Goal: Task Accomplishment & Management: Use online tool/utility

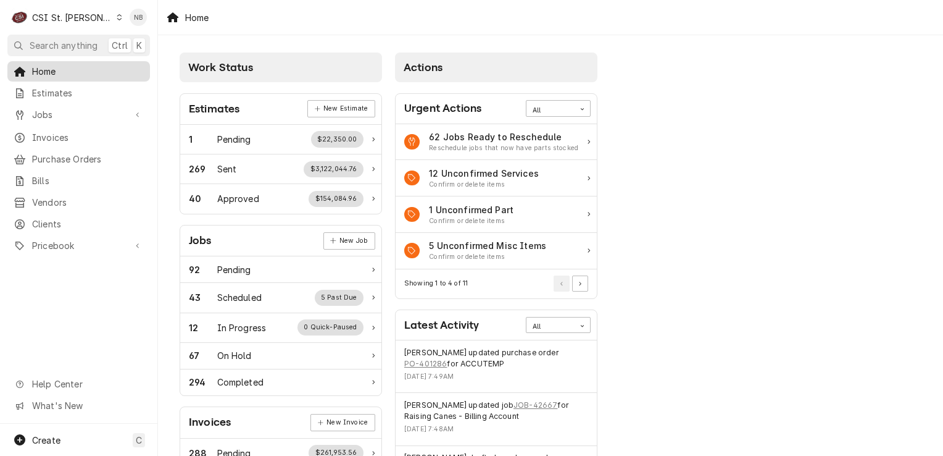
click at [44, 65] on span "Home" at bounding box center [88, 71] width 112 height 13
click at [80, 98] on link "Estimates" at bounding box center [78, 93] width 143 height 20
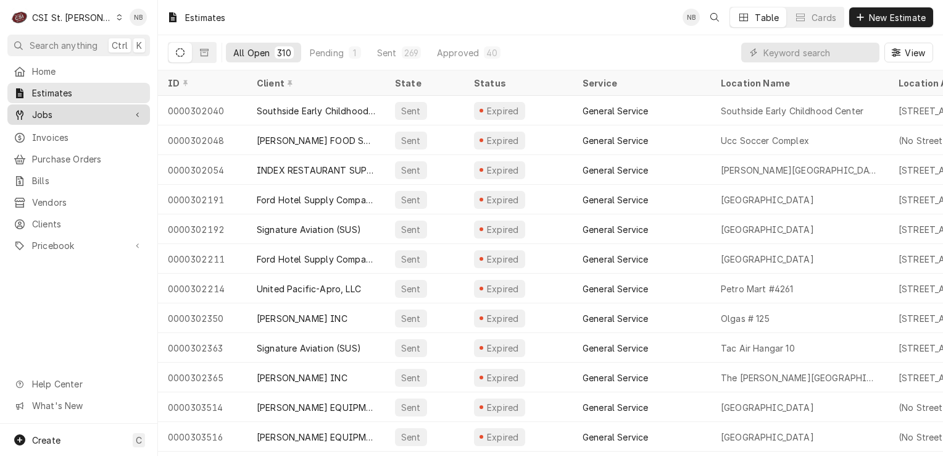
click at [67, 112] on span "Jobs" at bounding box center [78, 114] width 93 height 13
click at [85, 26] on div "C CSI St. Louis" at bounding box center [66, 17] width 119 height 25
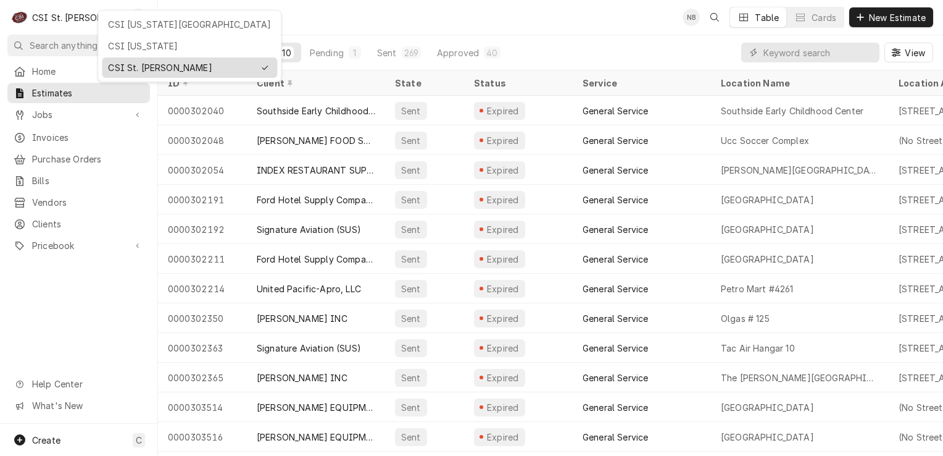
click at [131, 67] on div "CSI St. Louis" at bounding box center [181, 67] width 146 height 13
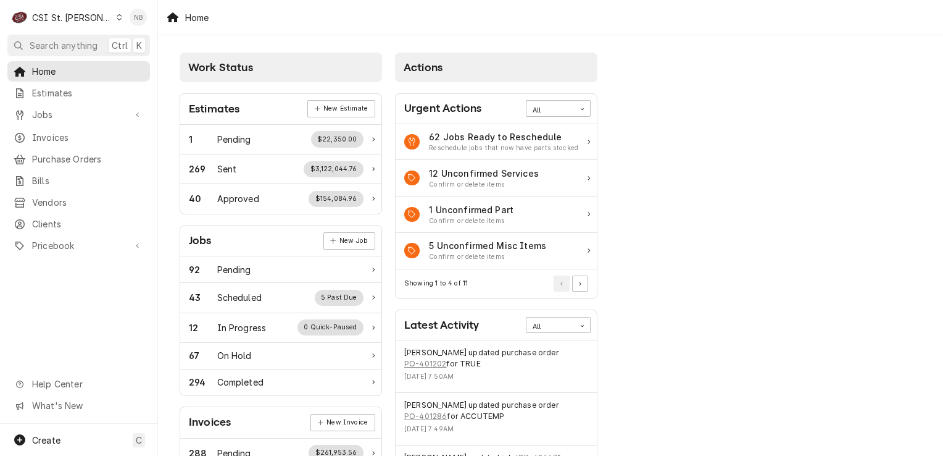
click at [138, 12] on div "Nick Badolato's Avatar" at bounding box center [138, 17] width 17 height 17
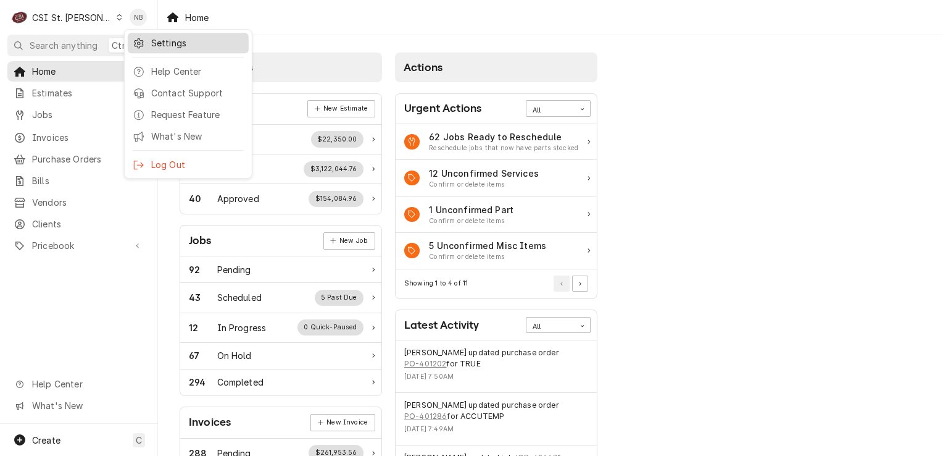
click at [171, 40] on div "Settings" at bounding box center [197, 42] width 93 height 13
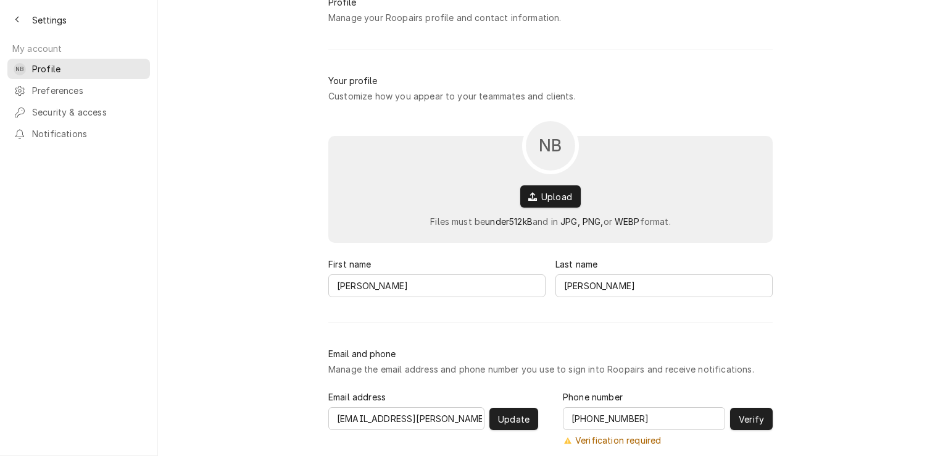
scroll to position [107, 0]
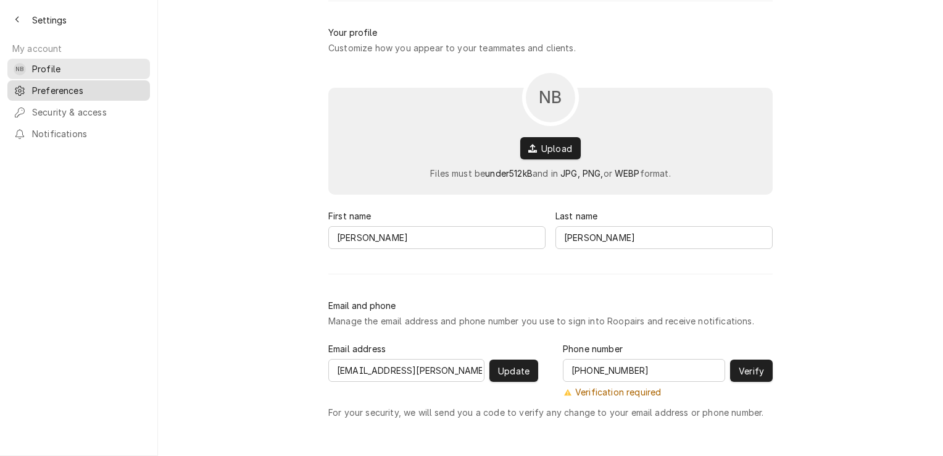
click at [80, 84] on span "Preferences" at bounding box center [88, 90] width 112 height 13
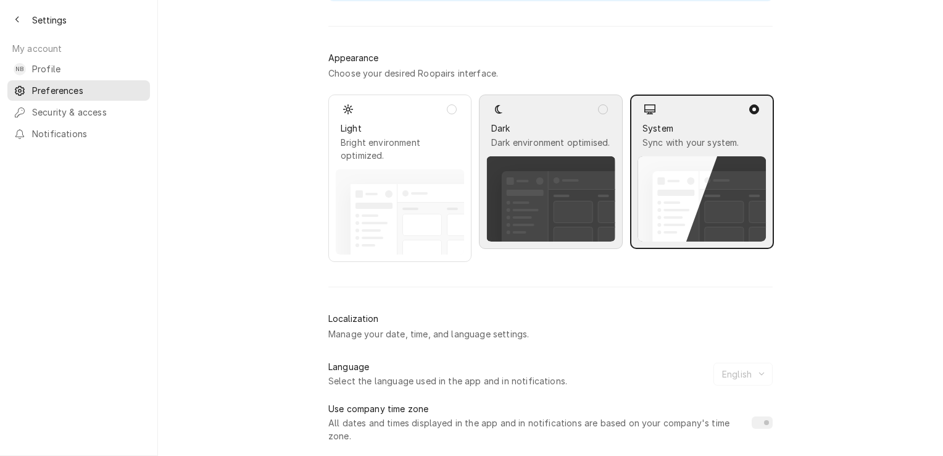
scroll to position [123, 0]
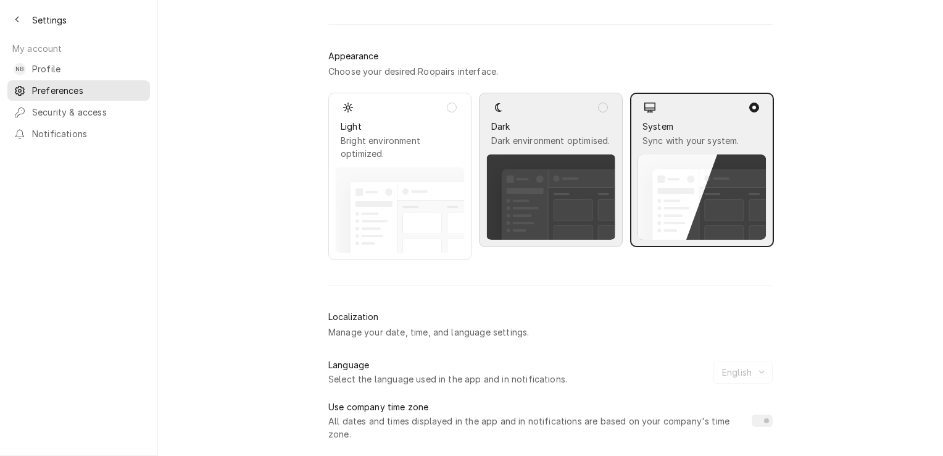
click at [558, 178] on icon "Dynamic Content Wrapper" at bounding box center [589, 178] width 81 height 19
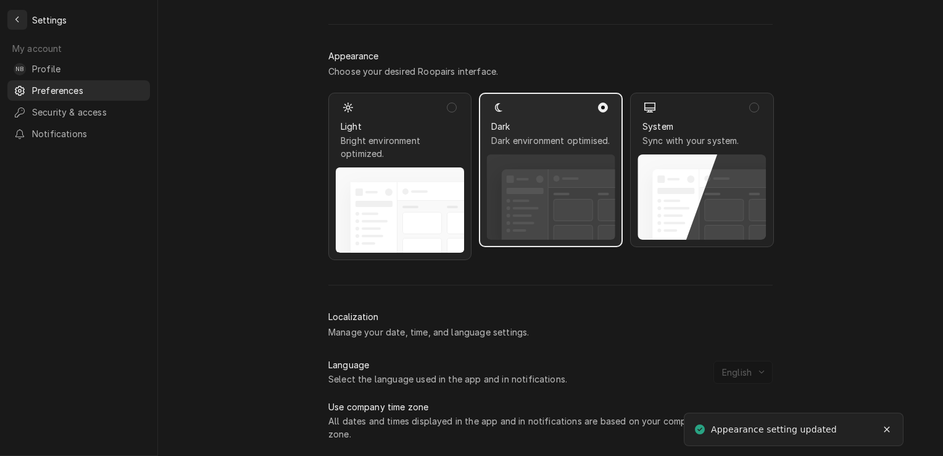
click at [15, 18] on icon "Back to previous page" at bounding box center [18, 19] width 6 height 9
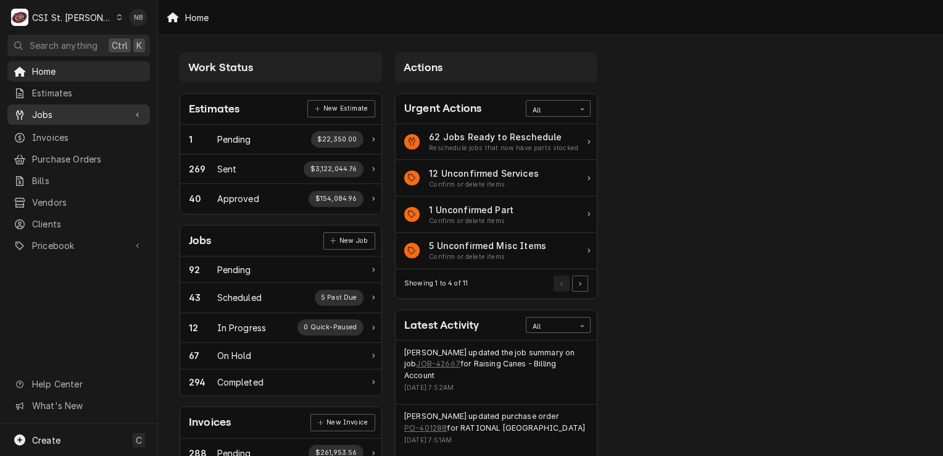
click at [137, 114] on div "Dynamic Content Wrapper" at bounding box center [137, 115] width 12 height 12
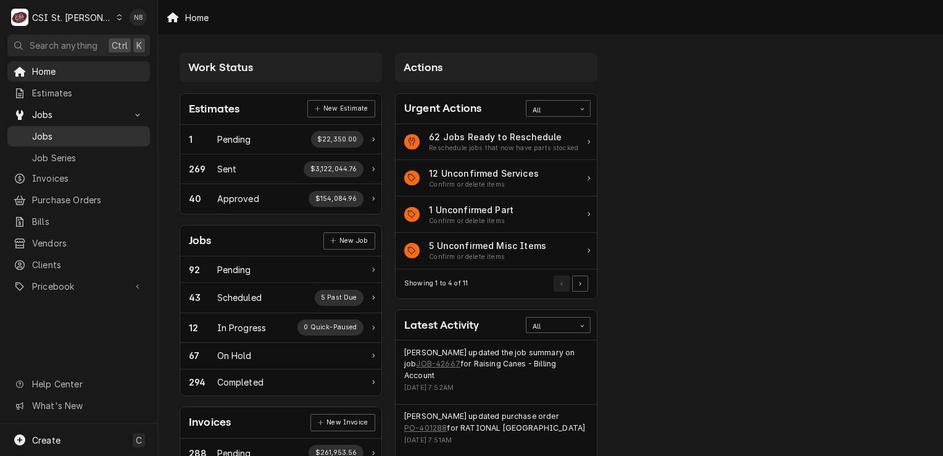
click at [109, 140] on link "Jobs" at bounding box center [78, 136] width 143 height 20
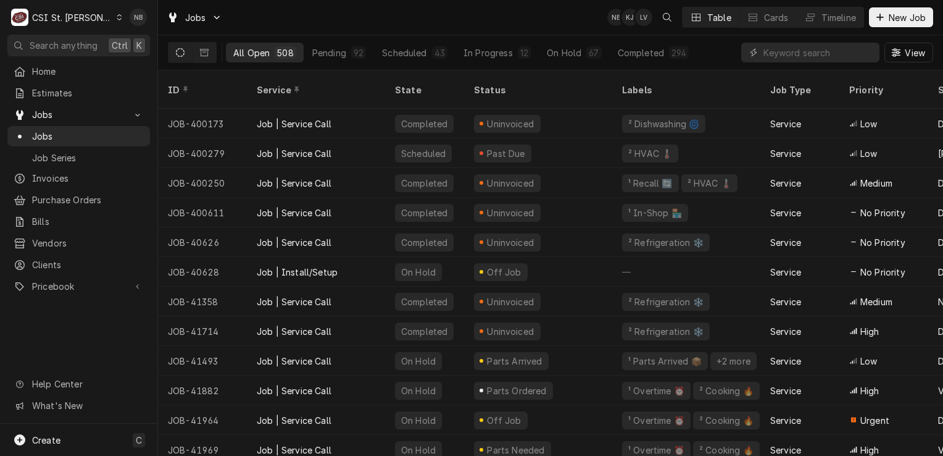
click at [898, 56] on icon "Dynamic Content Wrapper" at bounding box center [896, 52] width 9 height 9
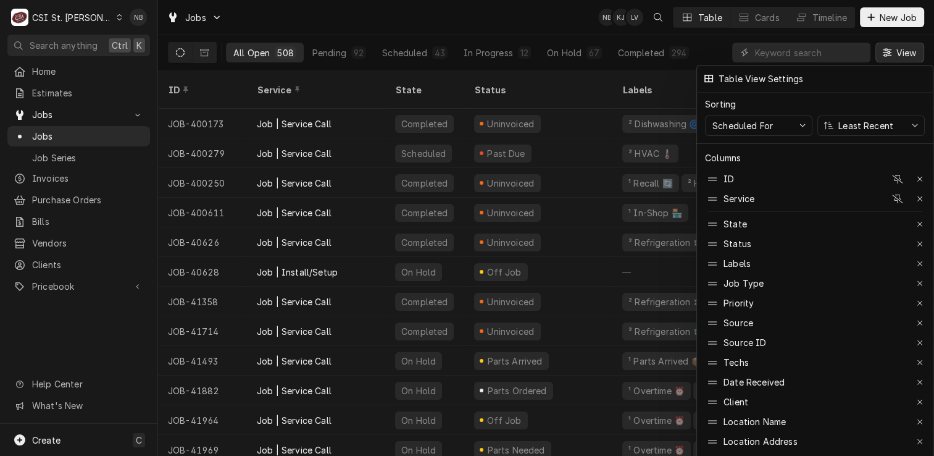
click at [901, 51] on div at bounding box center [467, 228] width 934 height 456
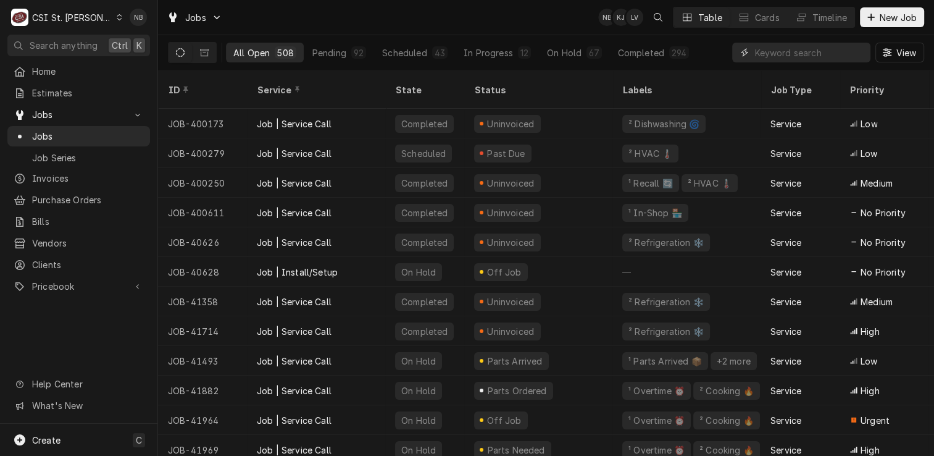
click at [788, 56] on input "Dynamic Content Wrapper" at bounding box center [809, 53] width 110 height 20
type input "42321"
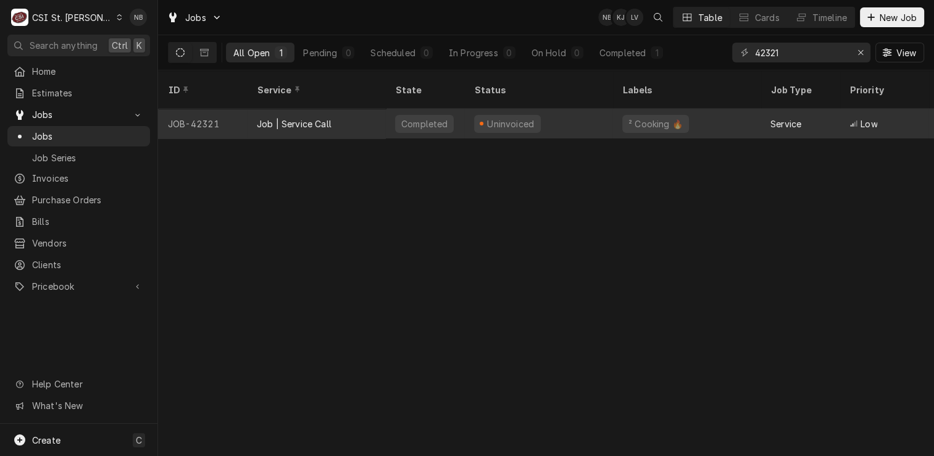
click at [577, 109] on div "Uninvoiced" at bounding box center [538, 124] width 148 height 30
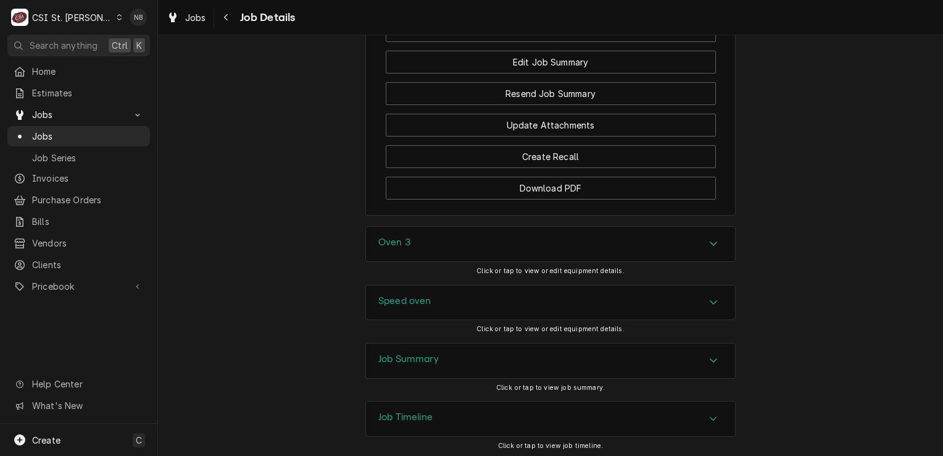
scroll to position [1694, 0]
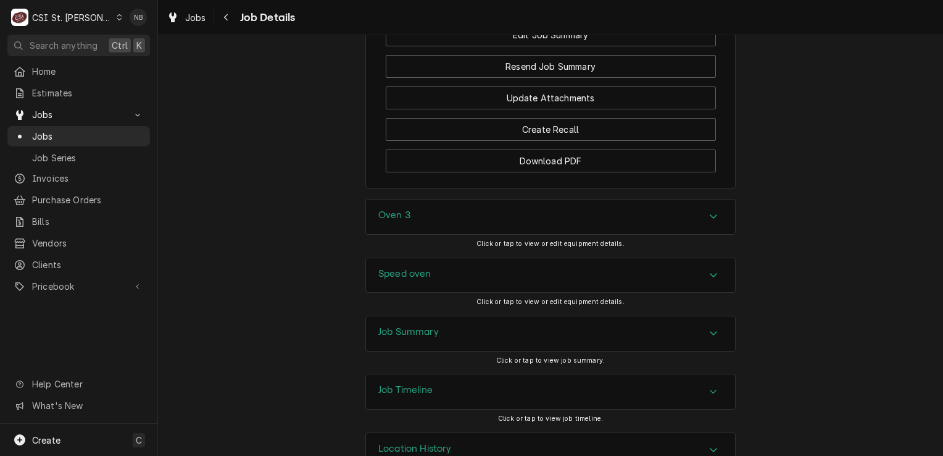
click at [688, 316] on div "Job Summary" at bounding box center [550, 333] width 369 height 35
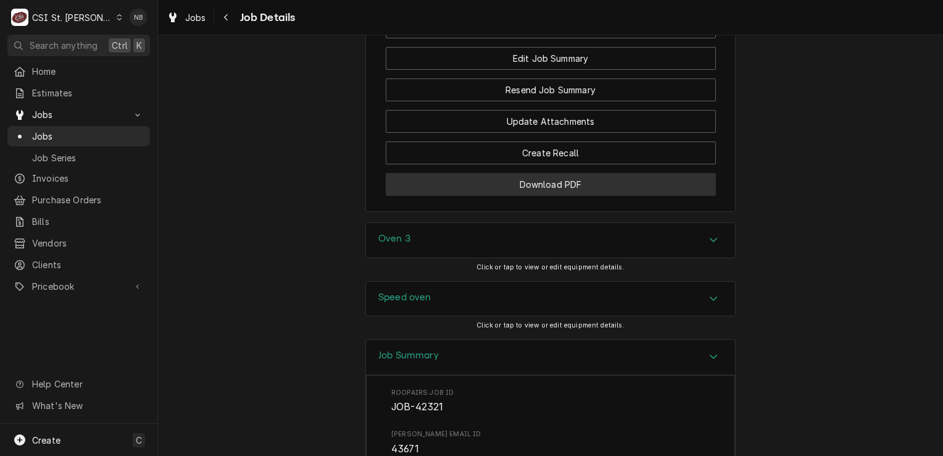
scroll to position [1662, 0]
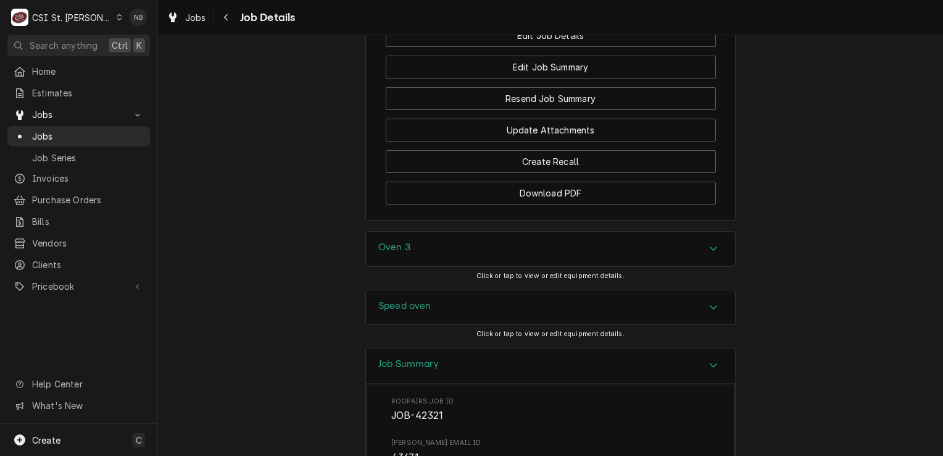
click at [715, 358] on div "Accordion Header" at bounding box center [713, 365] width 19 height 15
click at [223, 17] on icon "Navigate back" at bounding box center [226, 17] width 6 height 9
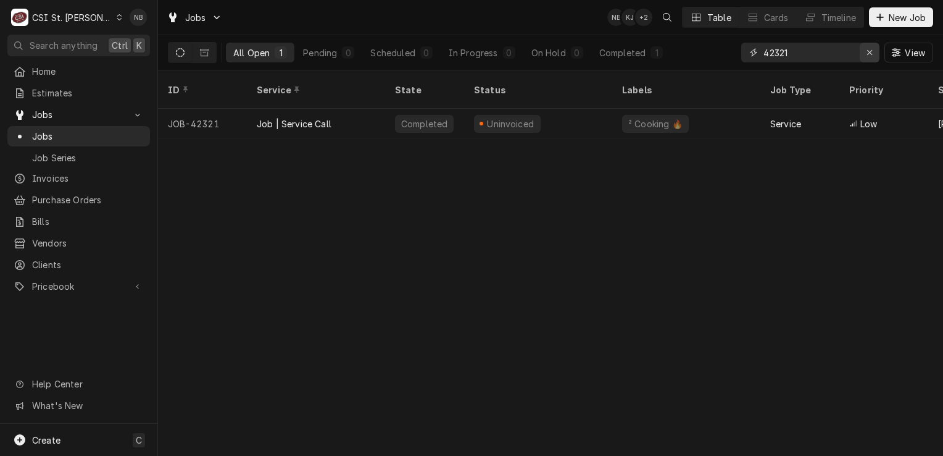
click at [868, 54] on icon "Erase input" at bounding box center [870, 52] width 7 height 9
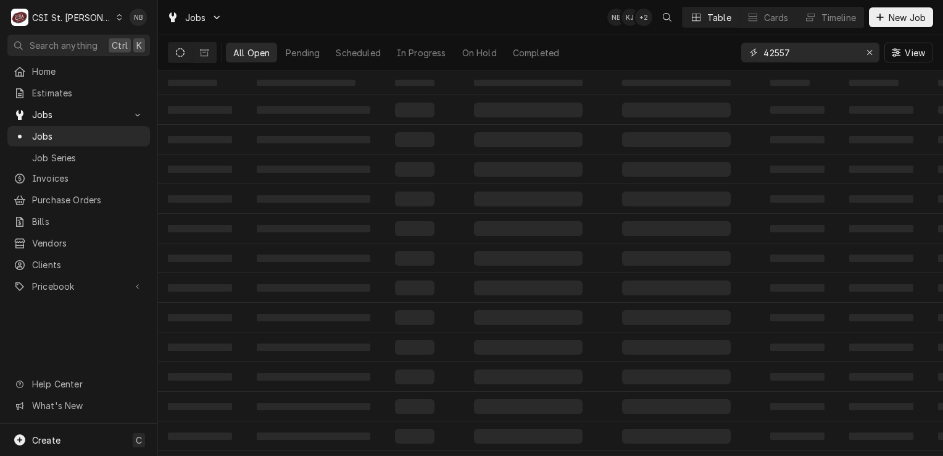
type input "42557"
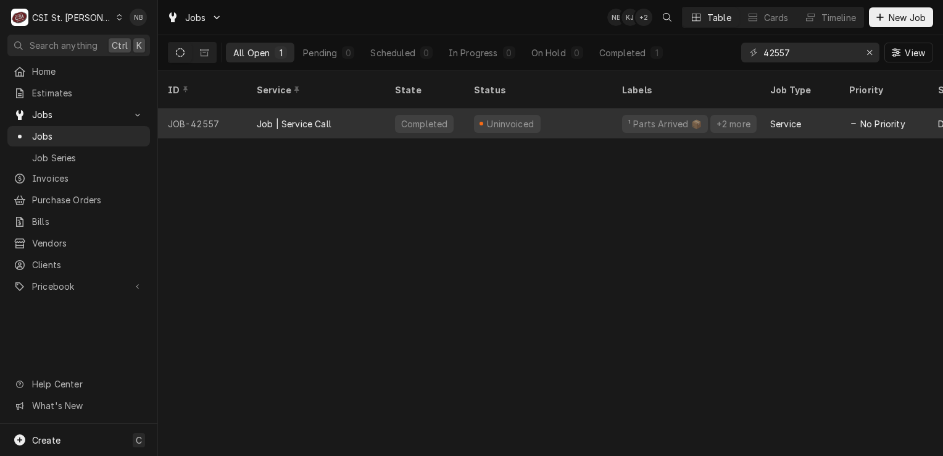
click at [537, 109] on div "Uninvoiced" at bounding box center [538, 124] width 148 height 30
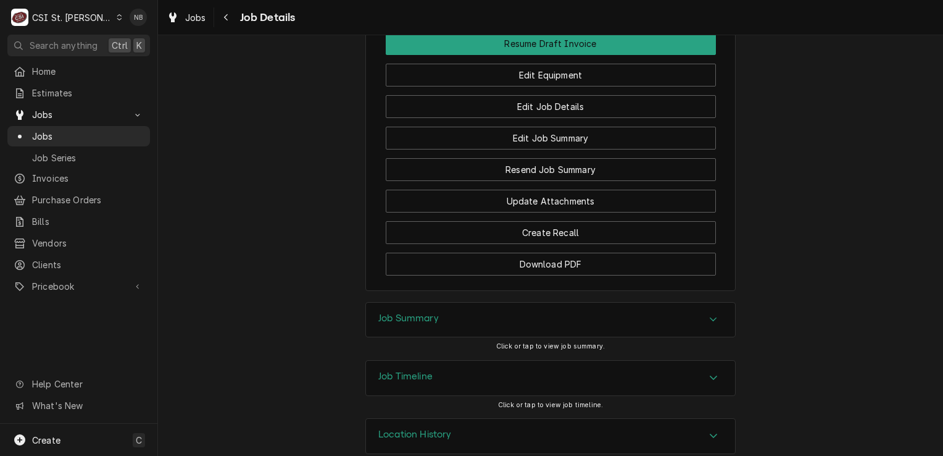
scroll to position [1428, 0]
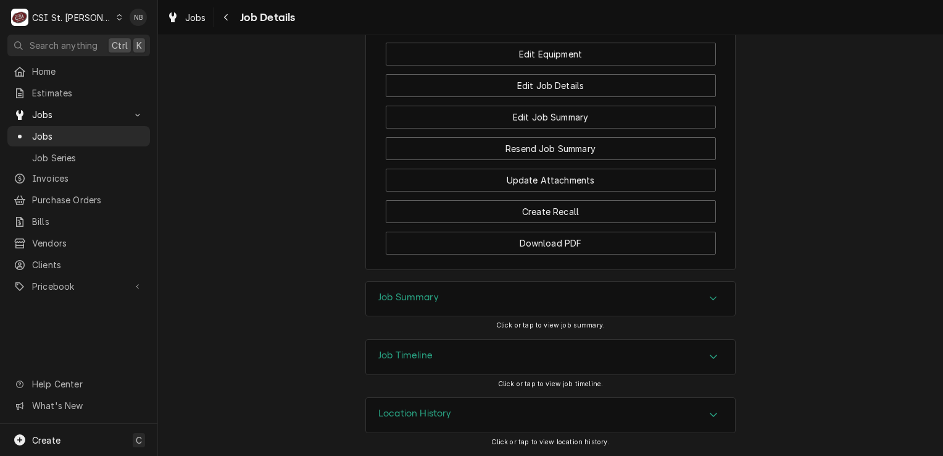
click at [701, 309] on div "Job Summary" at bounding box center [550, 298] width 369 height 35
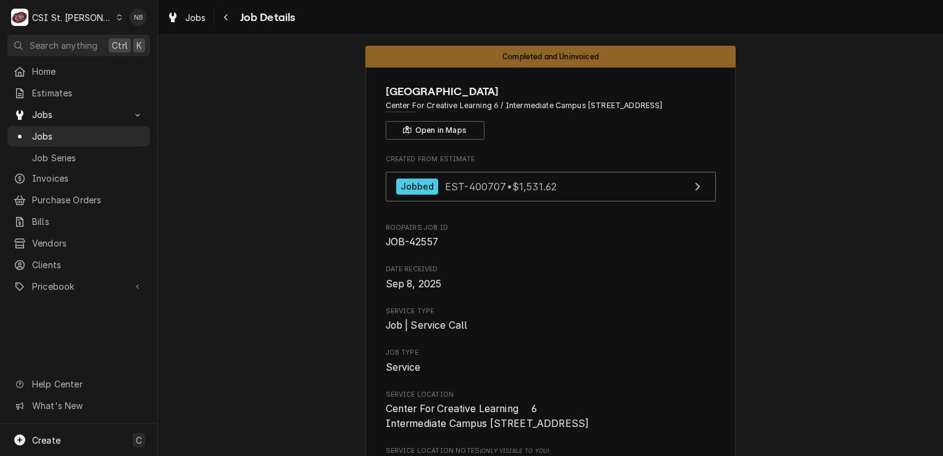
scroll to position [0, 0]
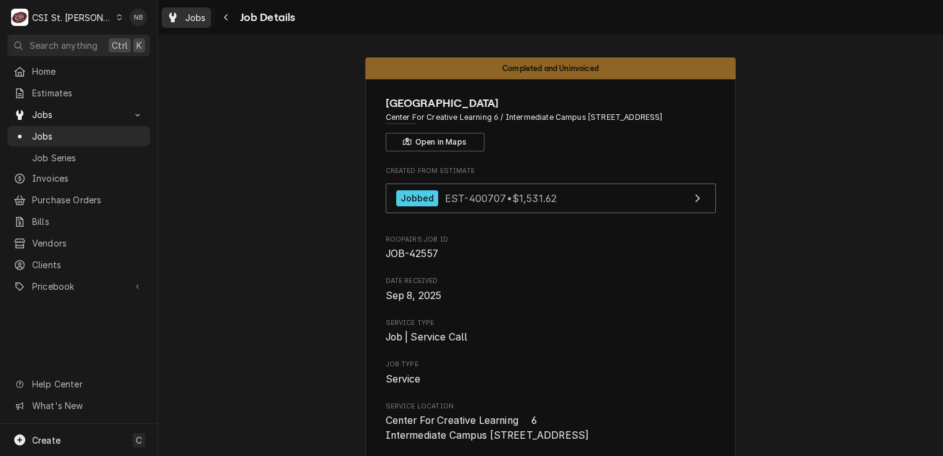
click at [202, 23] on span "Jobs" at bounding box center [195, 17] width 21 height 13
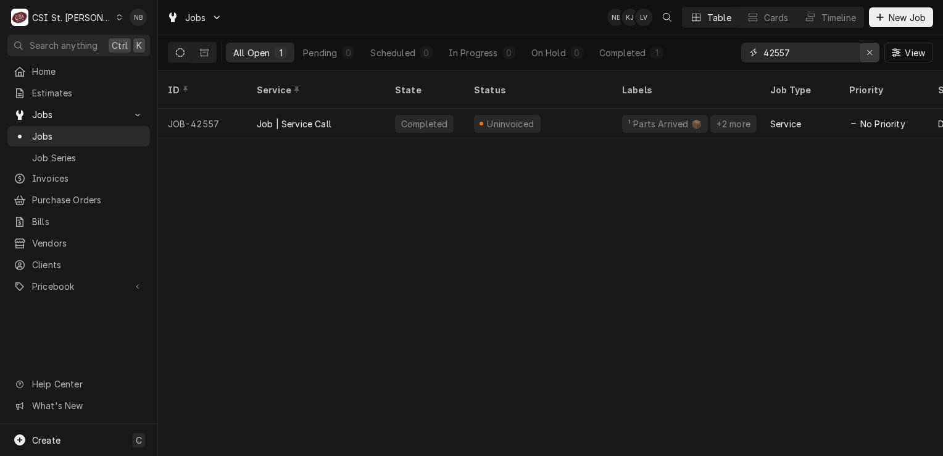
click at [865, 55] on div "Erase input" at bounding box center [870, 52] width 12 height 12
type input "41509"
click at [832, 58] on input "41509" at bounding box center [810, 53] width 93 height 20
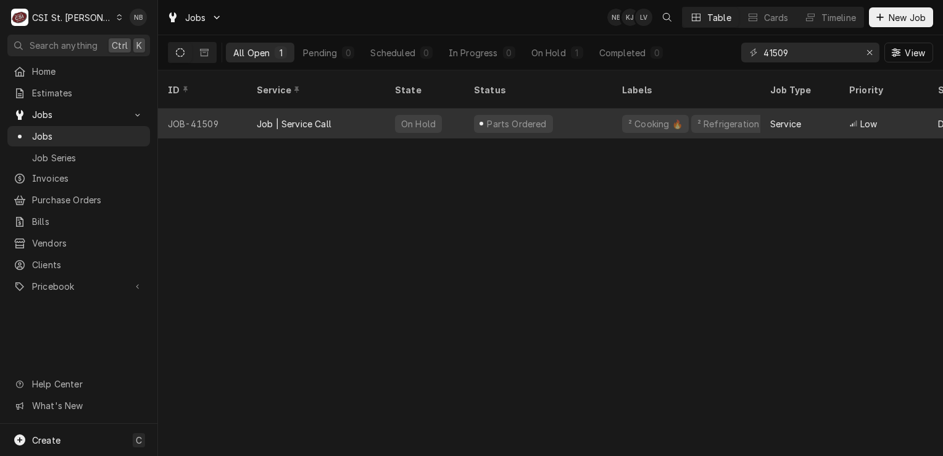
click at [333, 109] on div "Job | Service Call" at bounding box center [316, 124] width 138 height 30
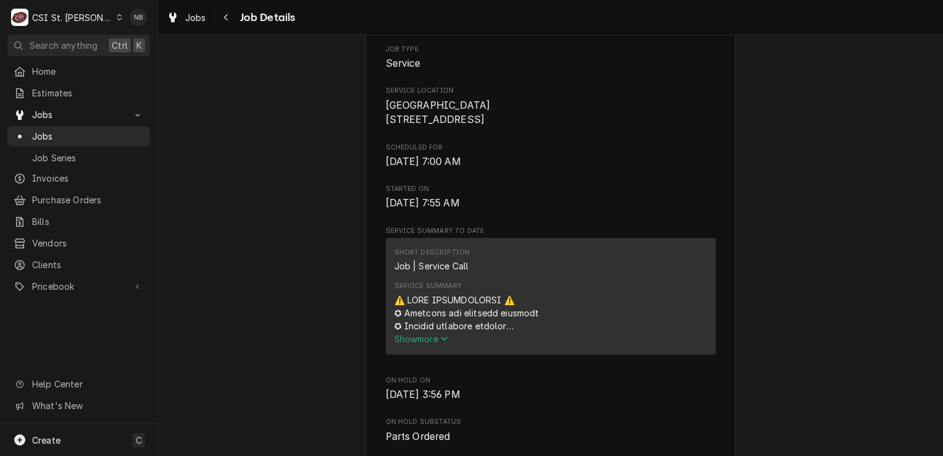
scroll to position [309, 0]
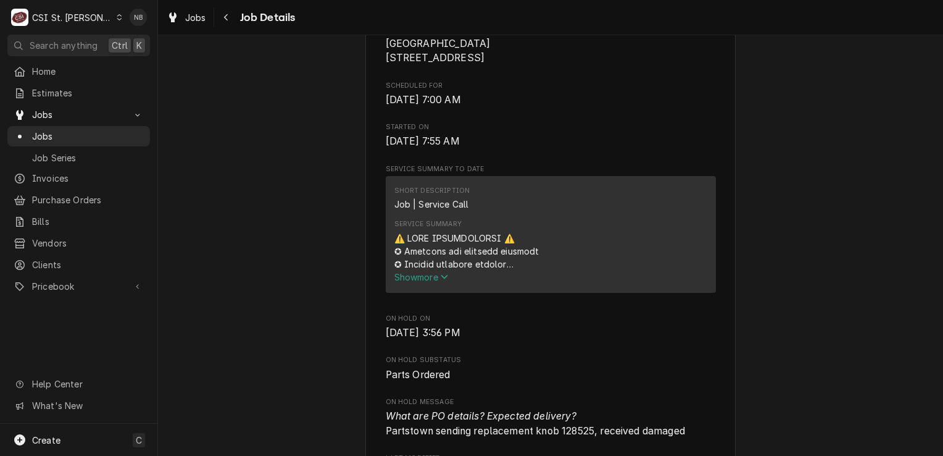
click at [439, 287] on div "Service Summary Show more" at bounding box center [550, 251] width 313 height 72
click at [444, 281] on icon "Service Summary" at bounding box center [444, 276] width 7 height 9
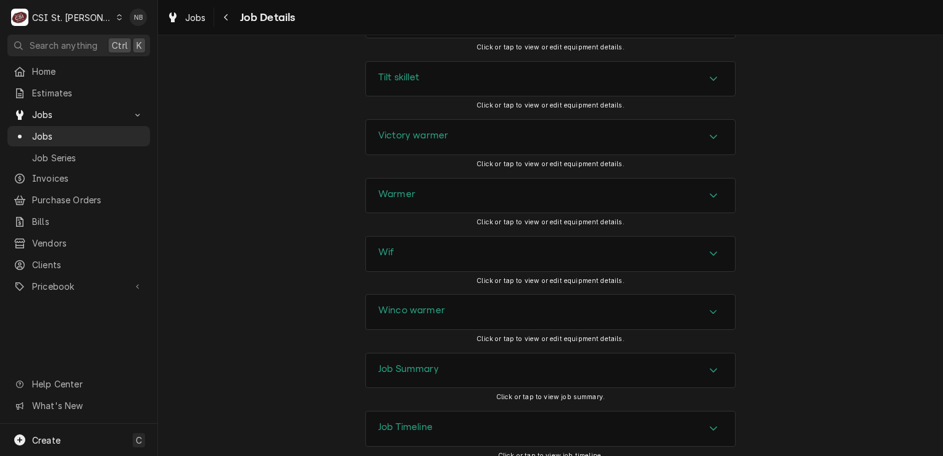
scroll to position [4194, 0]
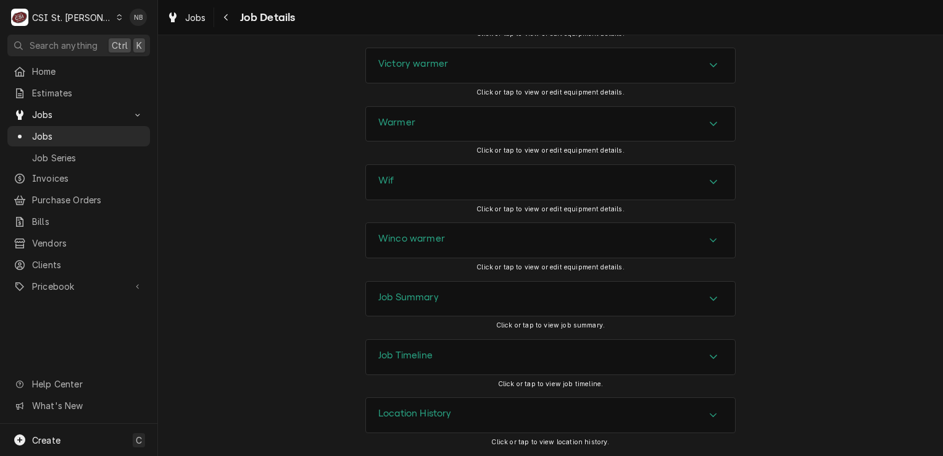
click at [698, 305] on div "Job Summary" at bounding box center [550, 298] width 369 height 35
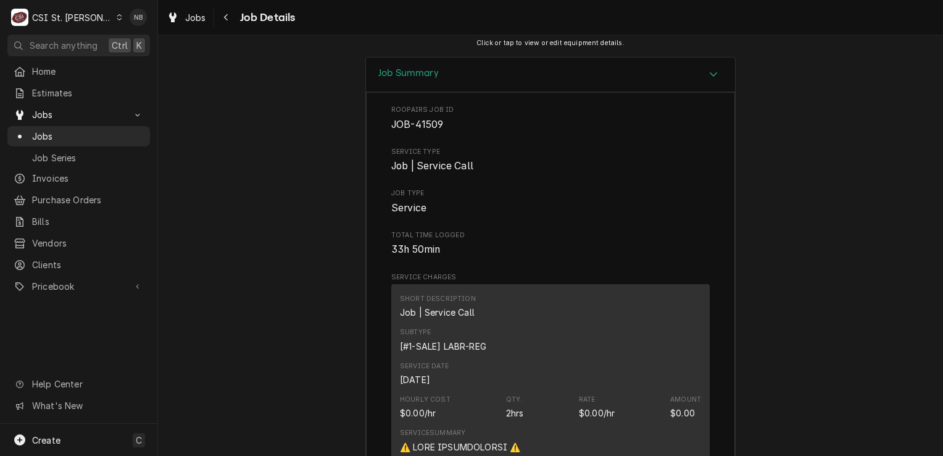
scroll to position [4380, 0]
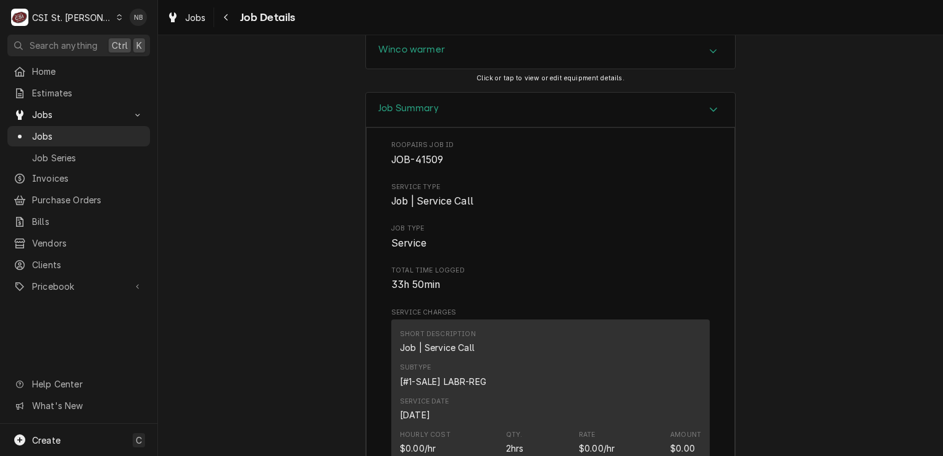
click at [709, 114] on icon "Accordion Header" at bounding box center [713, 109] width 9 height 10
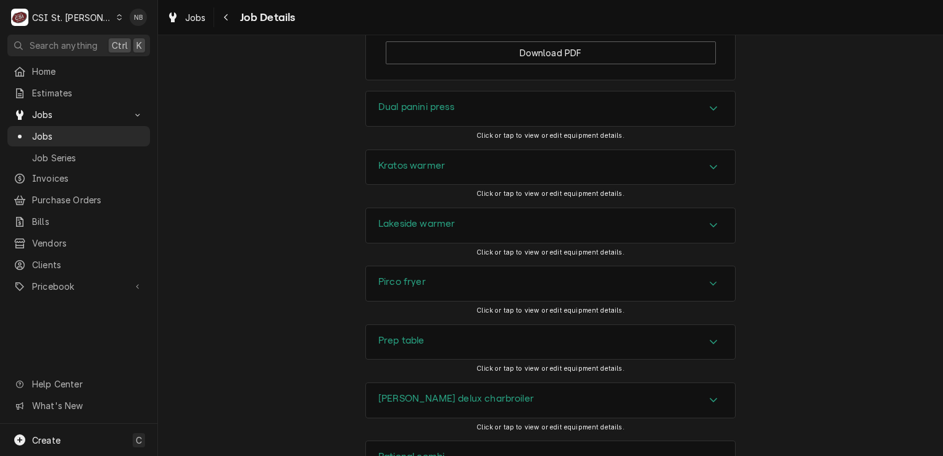
scroll to position [3701, 0]
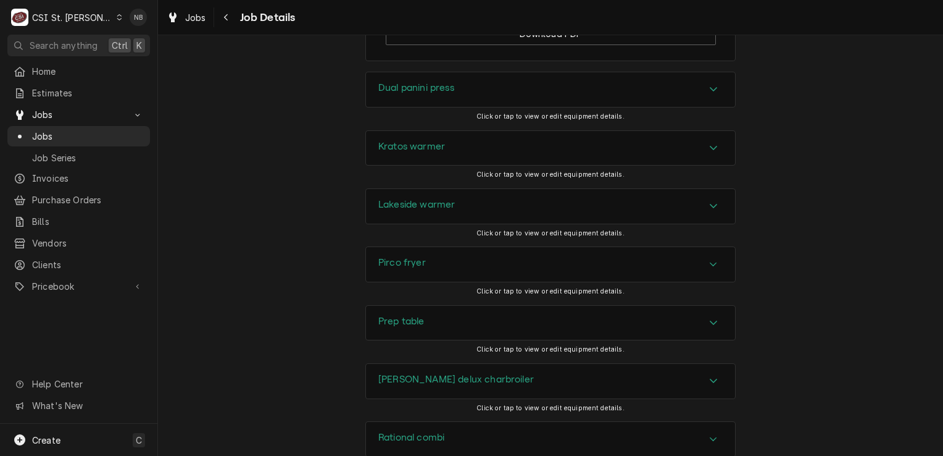
click at [709, 97] on div "Accordion Header" at bounding box center [713, 89] width 19 height 15
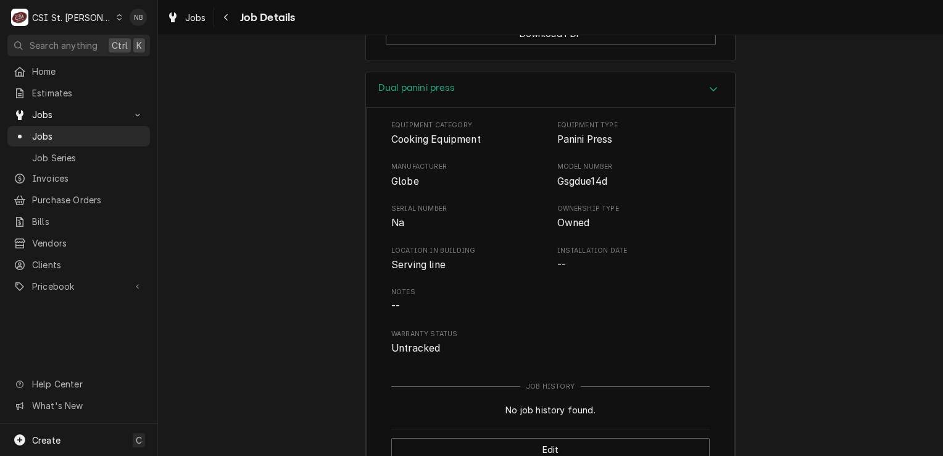
click at [709, 97] on div "Accordion Header" at bounding box center [713, 89] width 19 height 15
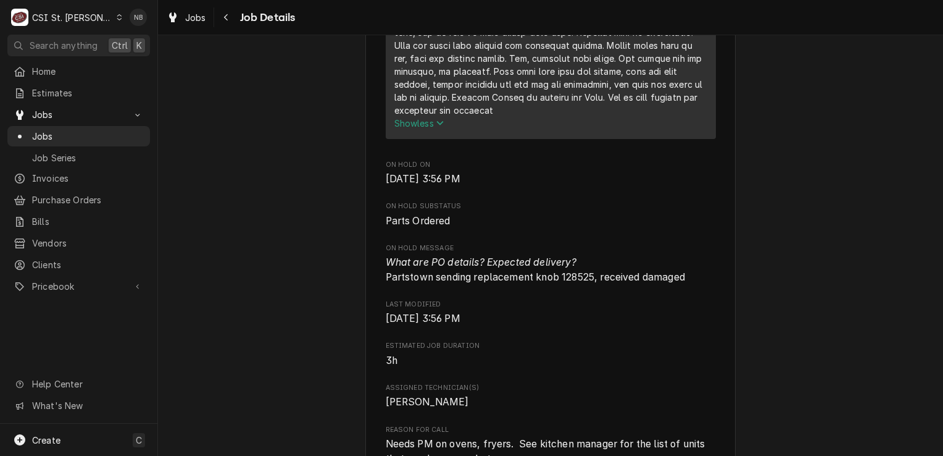
scroll to position [2034, 0]
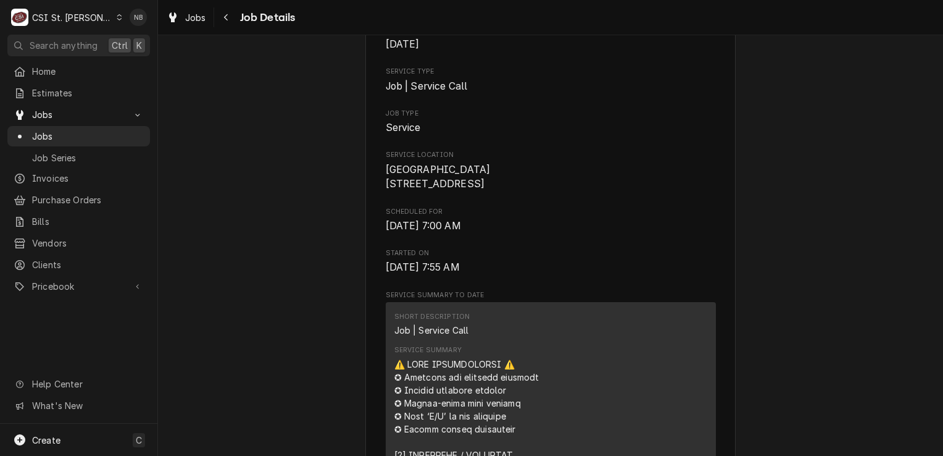
scroll to position [185, 0]
click at [198, 19] on span "Jobs" at bounding box center [195, 17] width 21 height 13
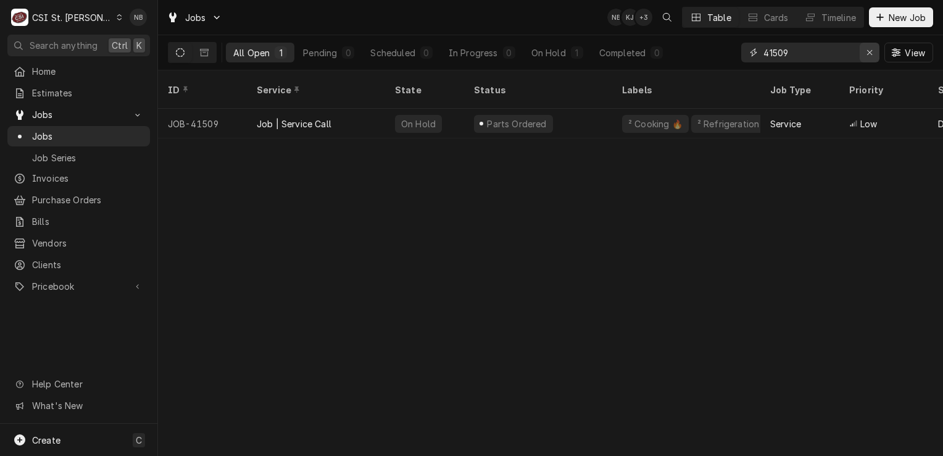
click at [873, 51] on div "Erase input" at bounding box center [870, 52] width 12 height 12
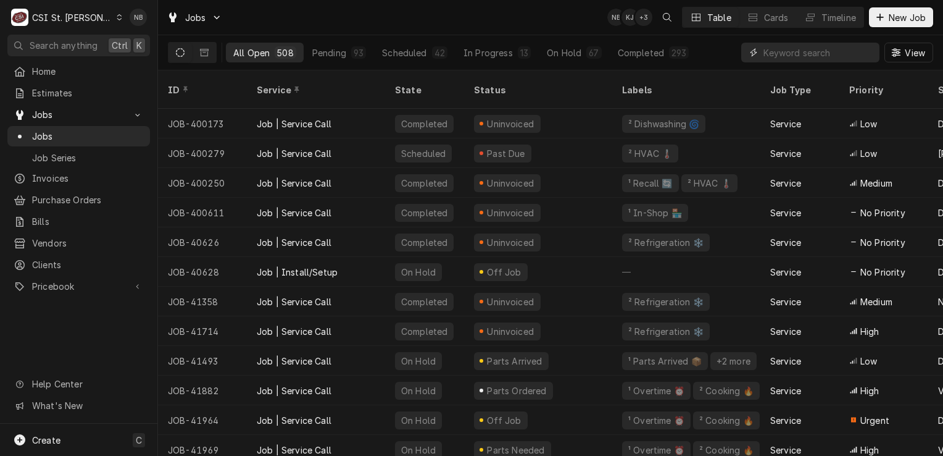
click at [809, 51] on input "Dynamic Content Wrapper" at bounding box center [819, 53] width 110 height 20
type input "42355"
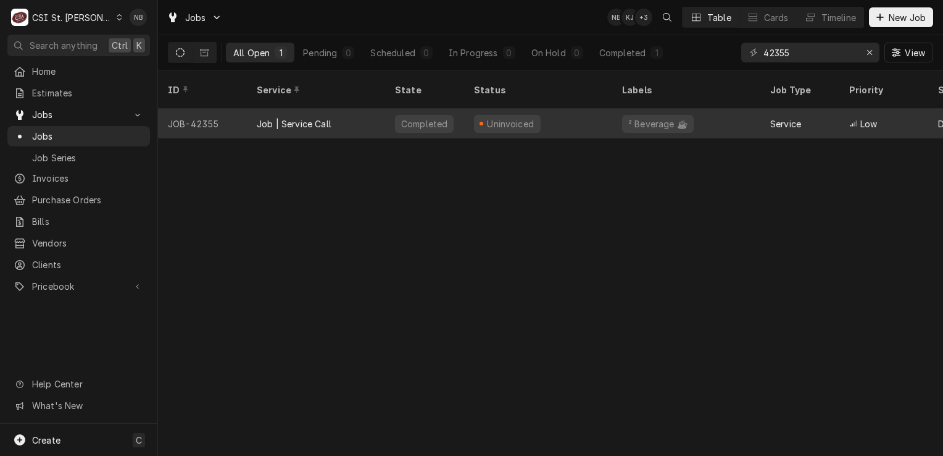
click at [588, 109] on div "Uninvoiced" at bounding box center [538, 124] width 148 height 30
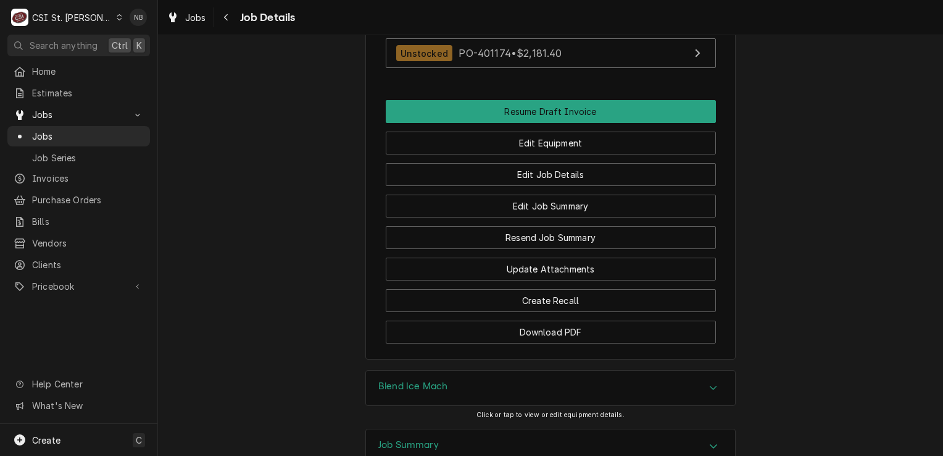
scroll to position [1378, 0]
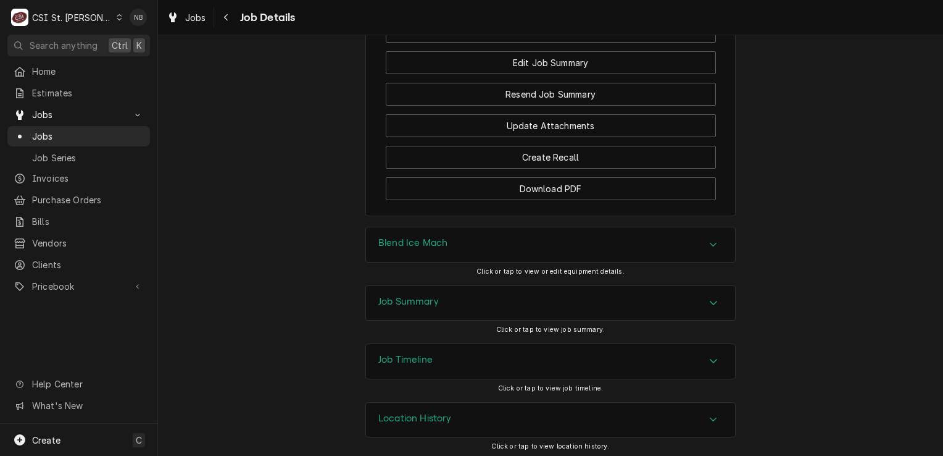
click at [704, 302] on div "Accordion Header" at bounding box center [713, 303] width 19 height 15
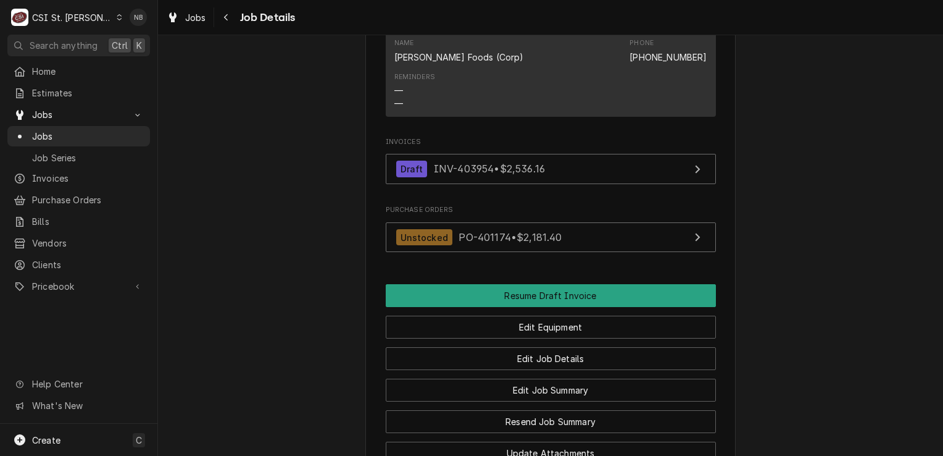
scroll to position [1298, 0]
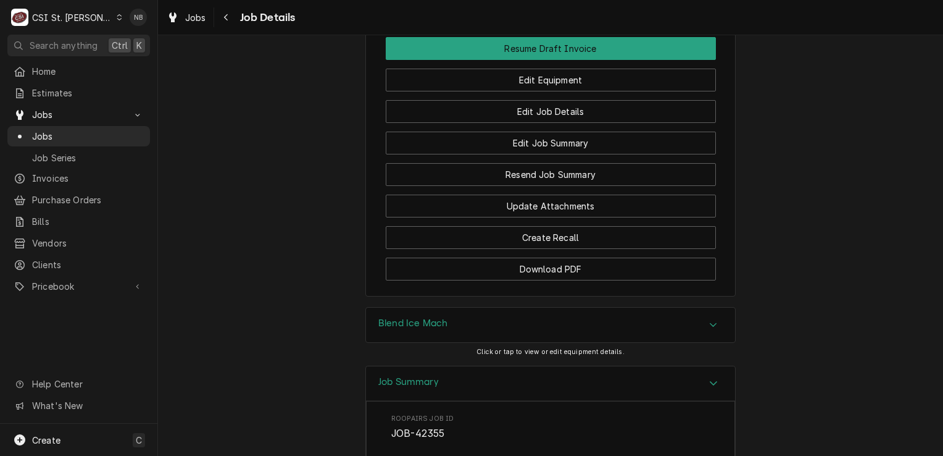
click at [691, 370] on div "Job Summary" at bounding box center [550, 383] width 369 height 35
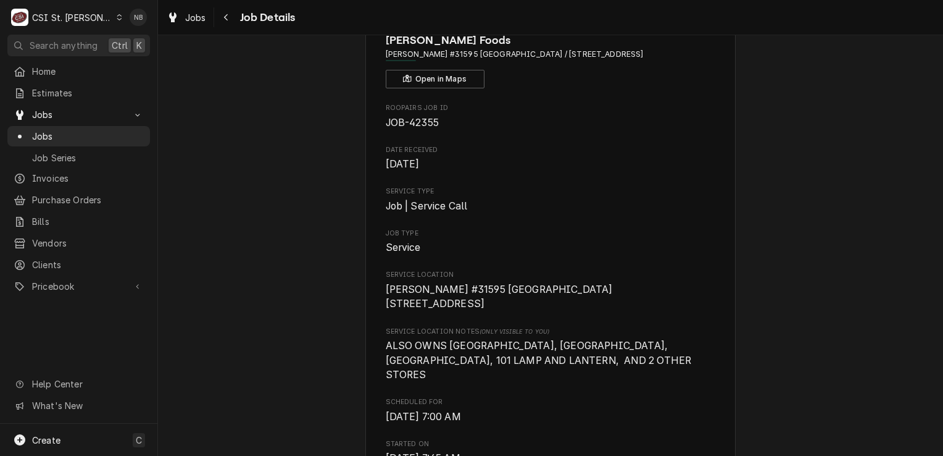
scroll to position [0, 0]
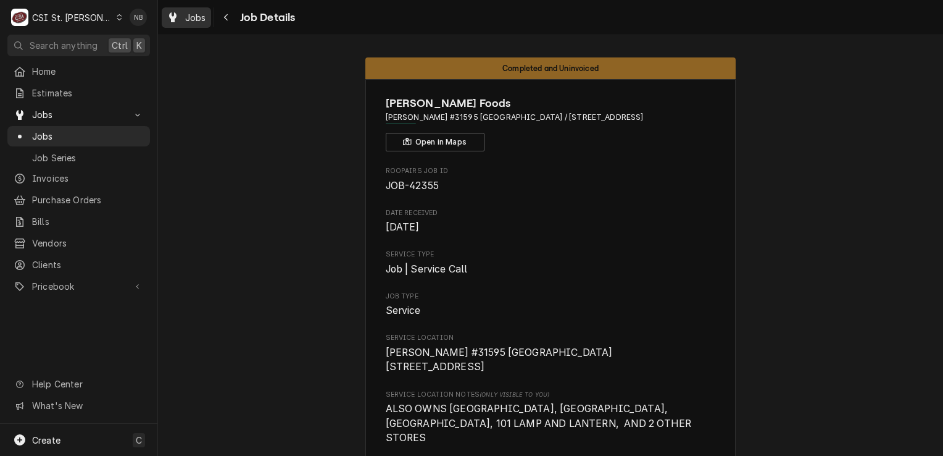
click at [193, 22] on span "Jobs" at bounding box center [195, 17] width 21 height 13
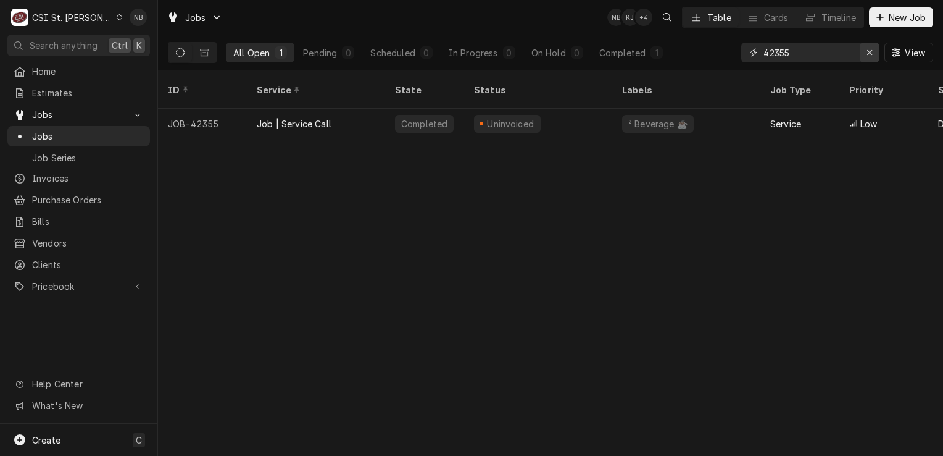
click at [867, 59] on button "Erase input" at bounding box center [870, 53] width 20 height 20
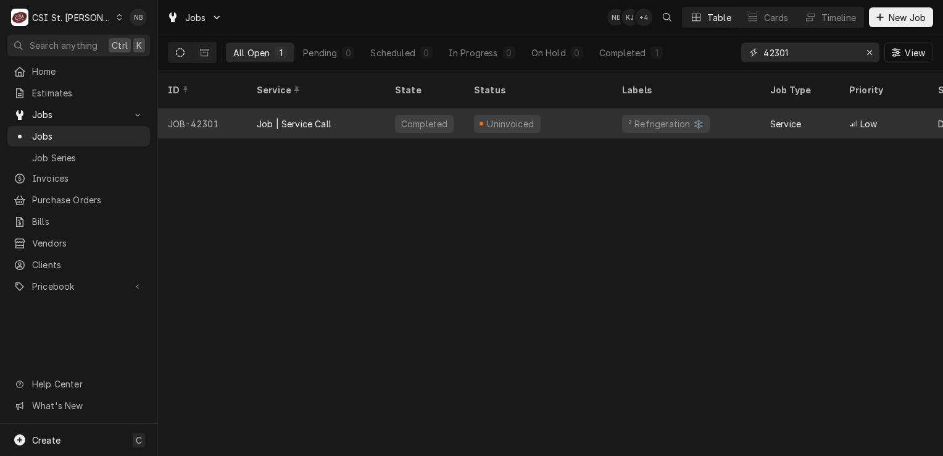
type input "42301"
click at [562, 109] on div "Uninvoiced" at bounding box center [538, 124] width 148 height 30
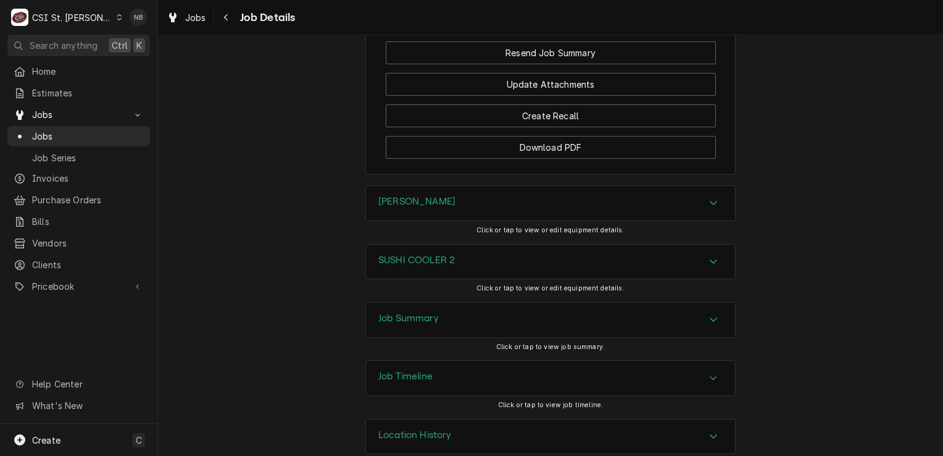
scroll to position [1610, 0]
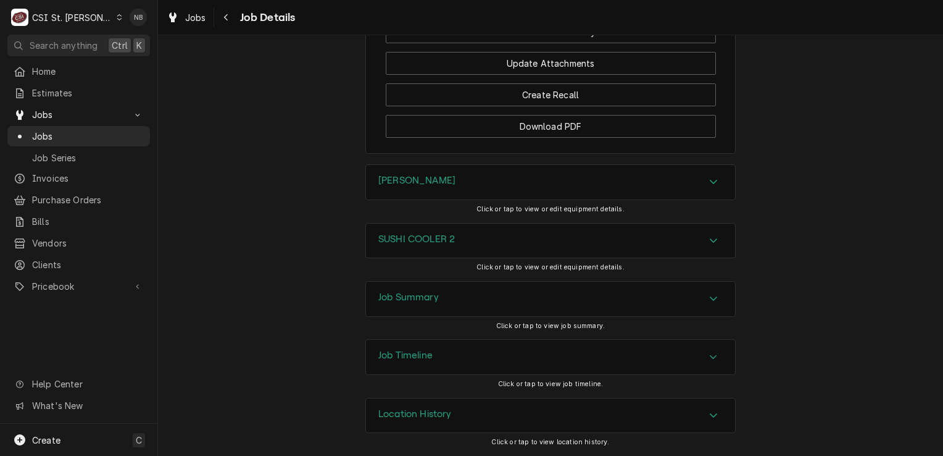
click at [683, 298] on div "Job Summary" at bounding box center [550, 298] width 369 height 35
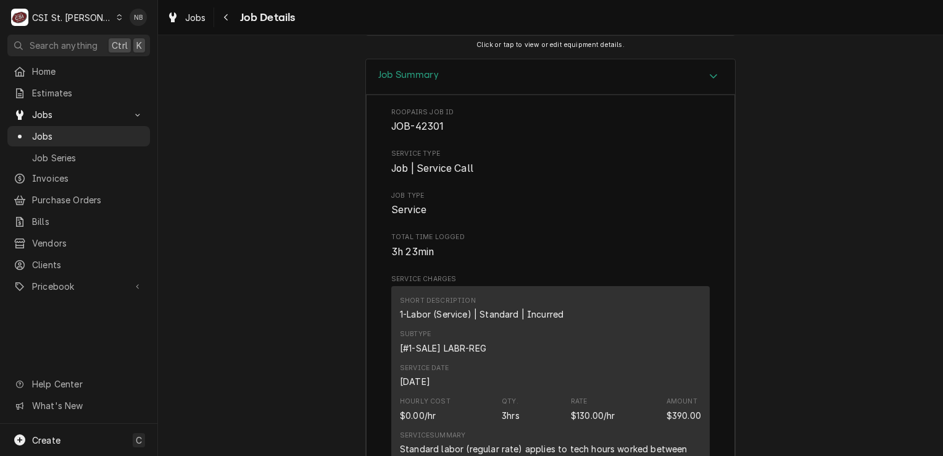
scroll to position [1796, 0]
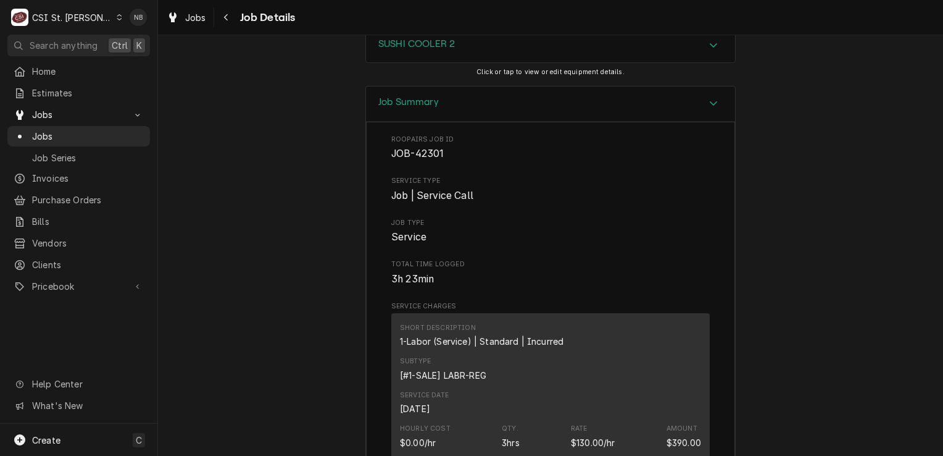
click at [709, 122] on div "Job Summary" at bounding box center [550, 103] width 369 height 35
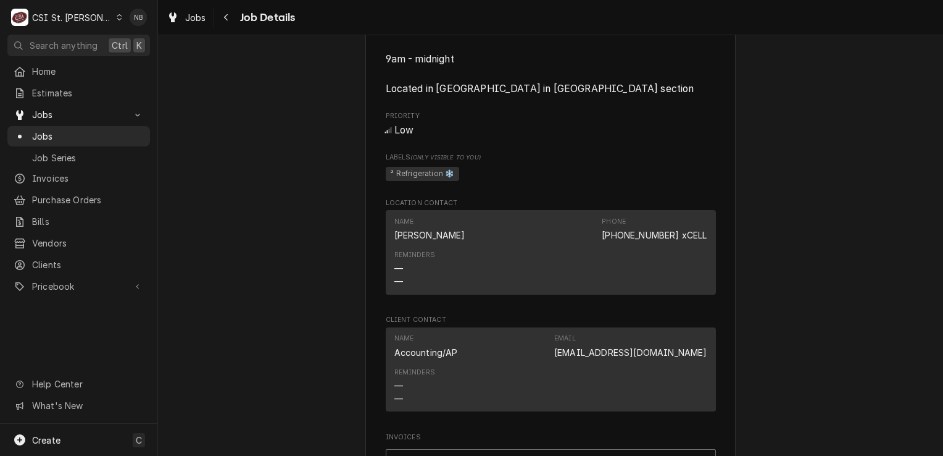
scroll to position [808, 0]
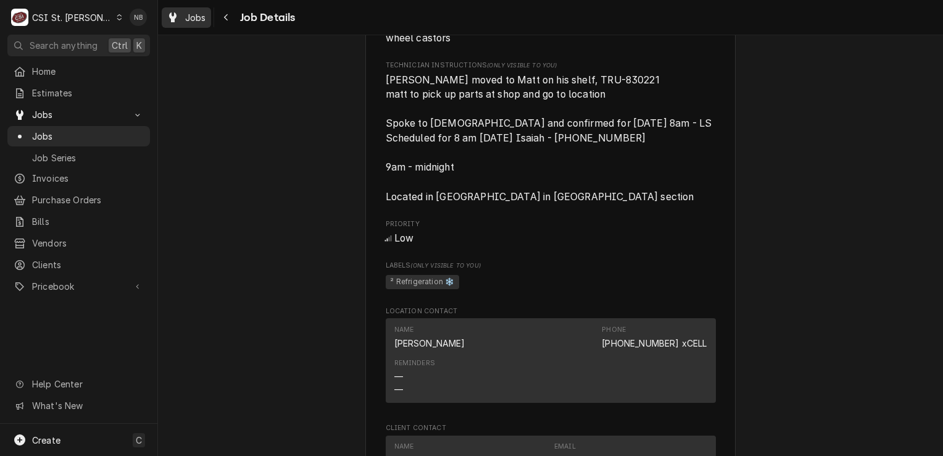
click at [199, 23] on div "Jobs" at bounding box center [186, 17] width 44 height 15
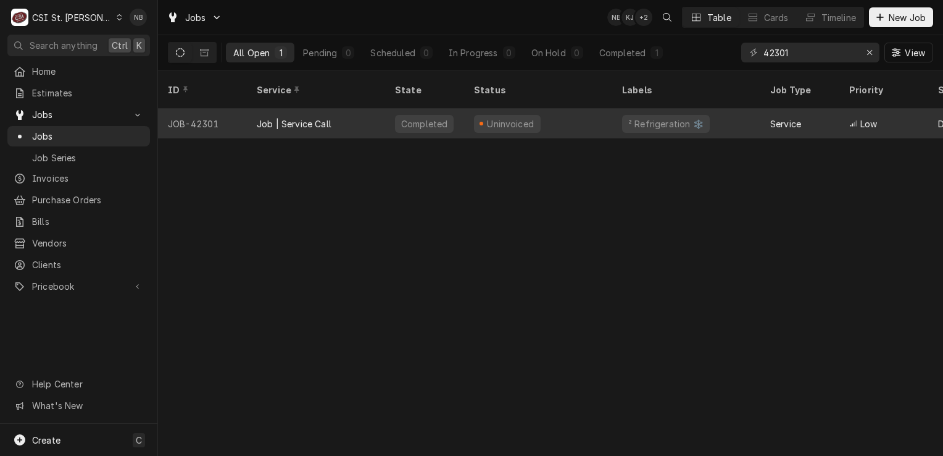
click at [742, 109] on div "² Refrigeration ❄️" at bounding box center [686, 124] width 148 height 30
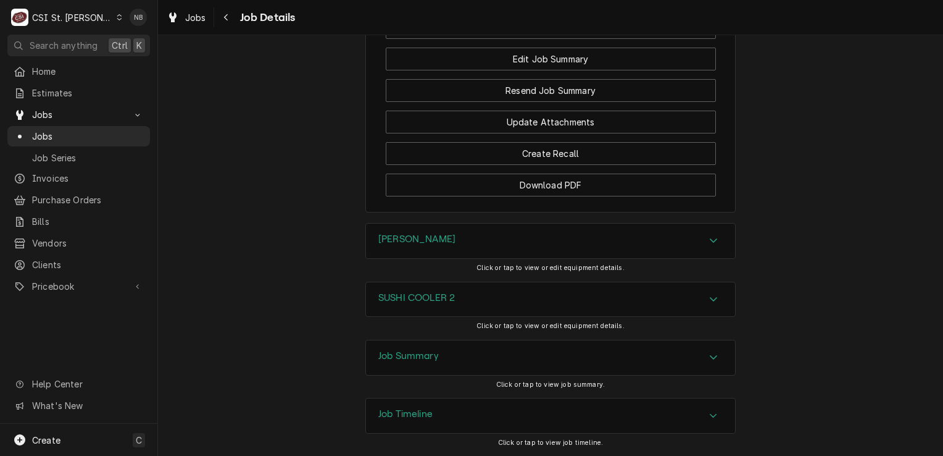
scroll to position [1610, 0]
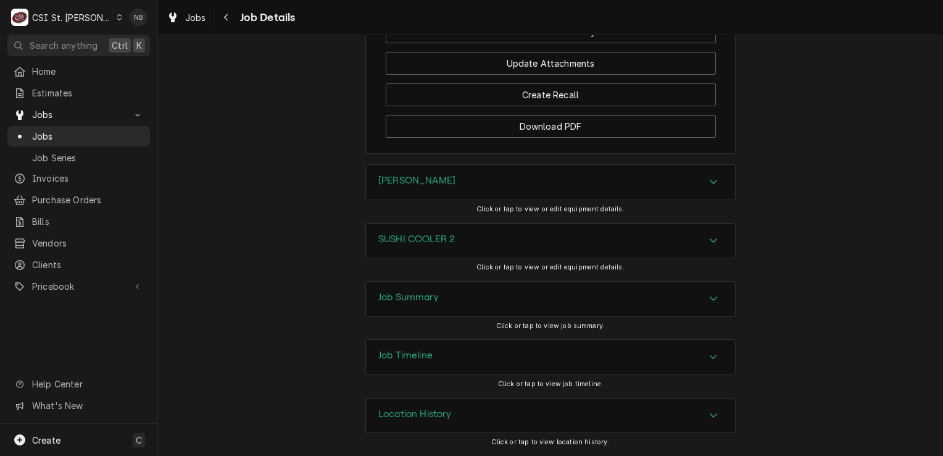
click at [691, 299] on div "Job Summary" at bounding box center [550, 298] width 369 height 35
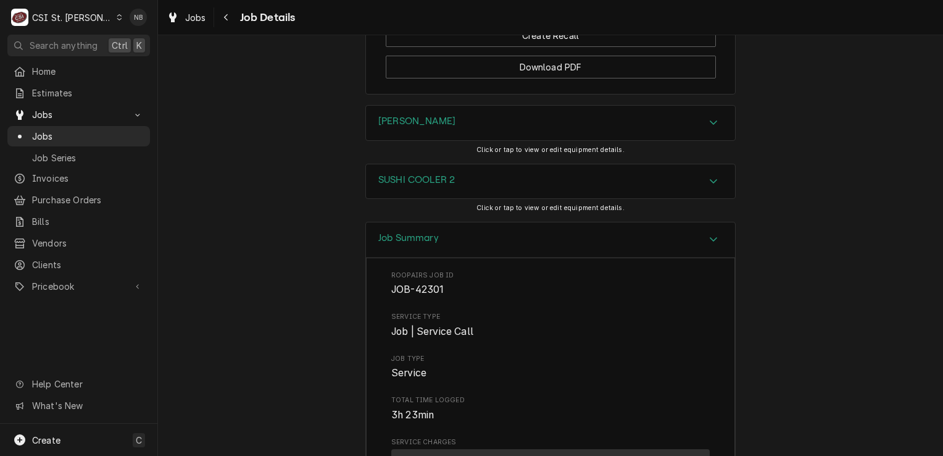
scroll to position [1765, 0]
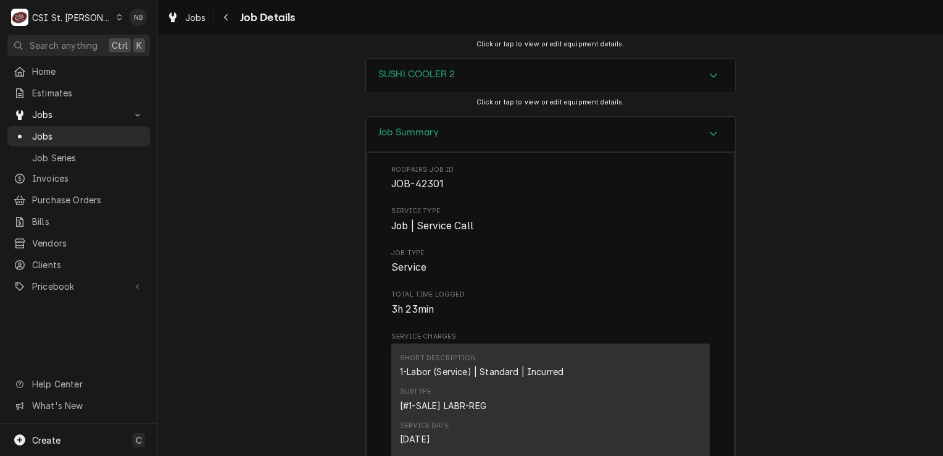
click at [709, 152] on div "Job Summary" at bounding box center [550, 134] width 369 height 35
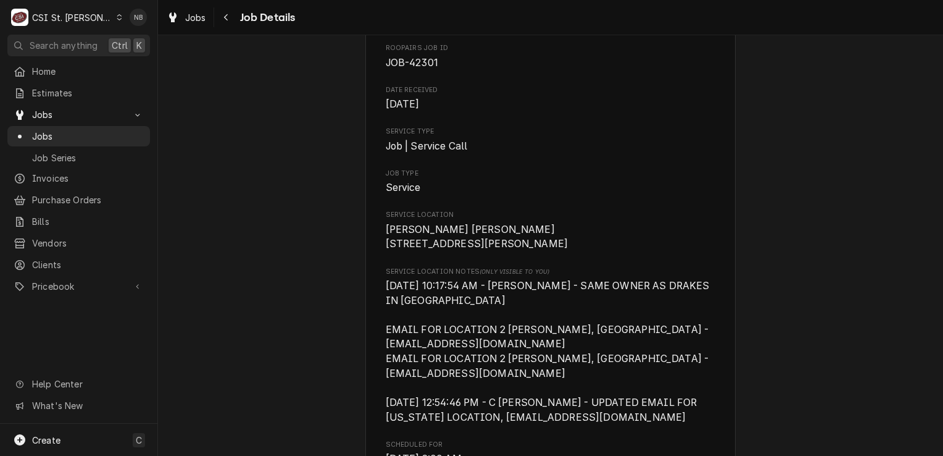
scroll to position [123, 0]
click at [199, 20] on span "Jobs" at bounding box center [195, 17] width 21 height 13
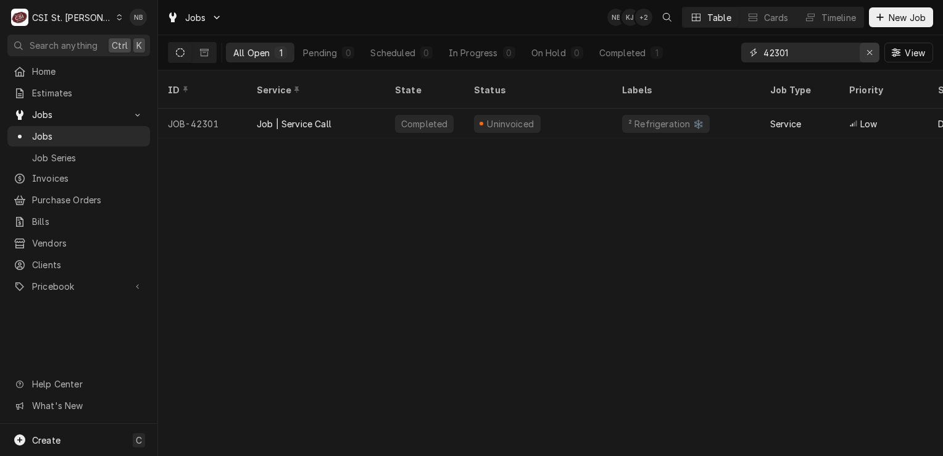
click at [860, 51] on button "Erase input" at bounding box center [870, 53] width 20 height 20
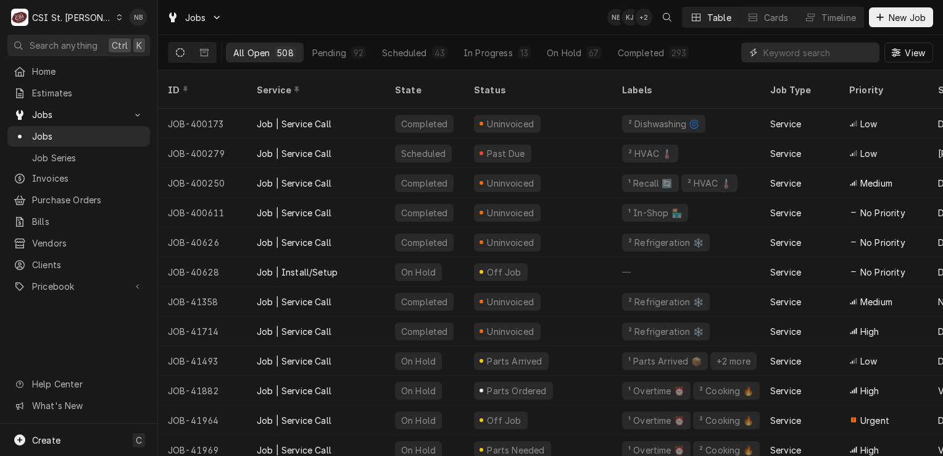
click at [836, 53] on input "Dynamic Content Wrapper" at bounding box center [819, 53] width 110 height 20
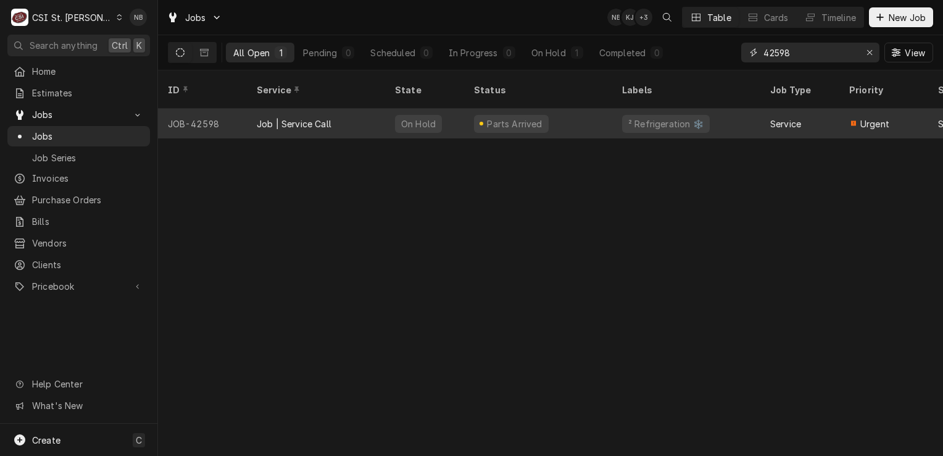
type input "42598"
click at [588, 117] on div "Parts Arrived" at bounding box center [538, 124] width 148 height 30
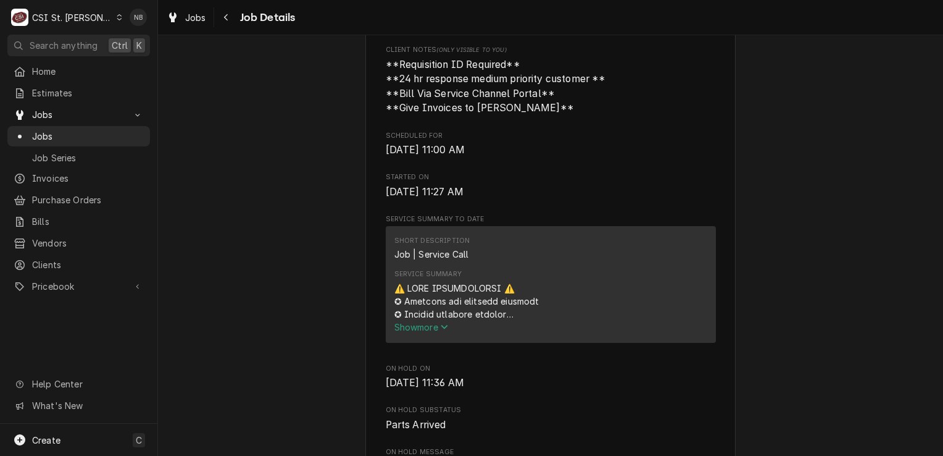
scroll to position [617, 0]
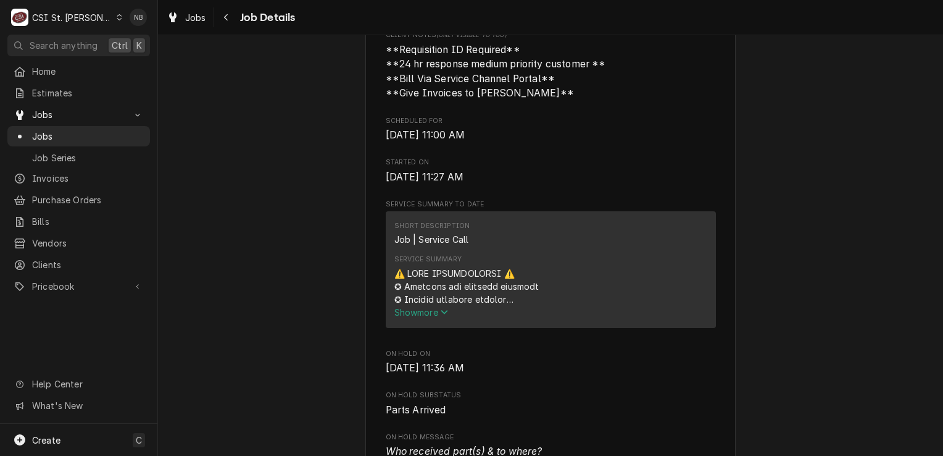
click at [426, 317] on span "Show more" at bounding box center [421, 312] width 54 height 10
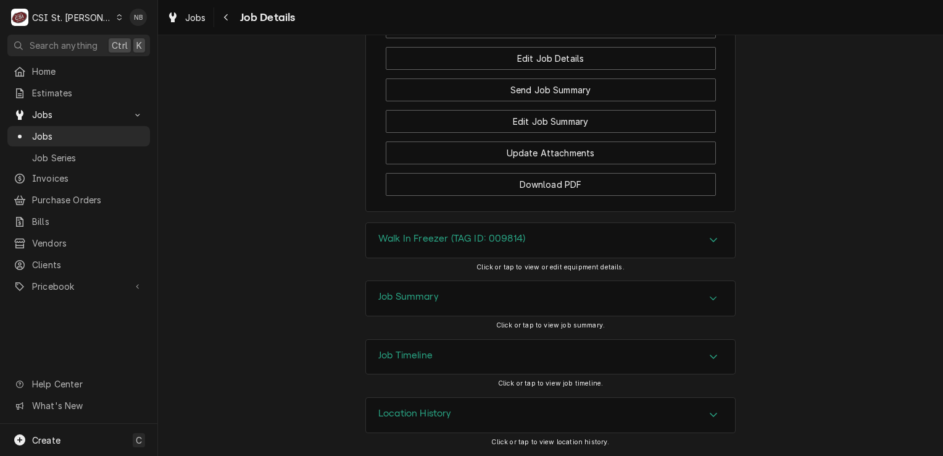
scroll to position [3153, 0]
click at [719, 301] on div "Job Summary" at bounding box center [550, 298] width 369 height 35
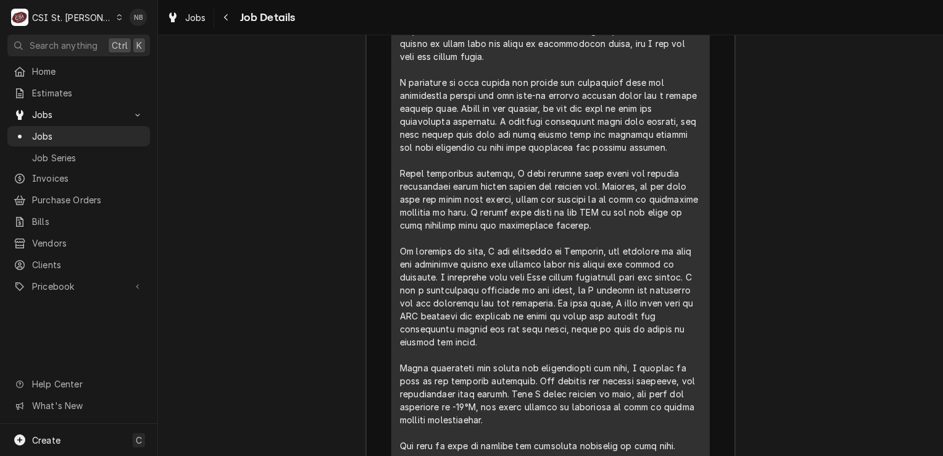
scroll to position [4511, 0]
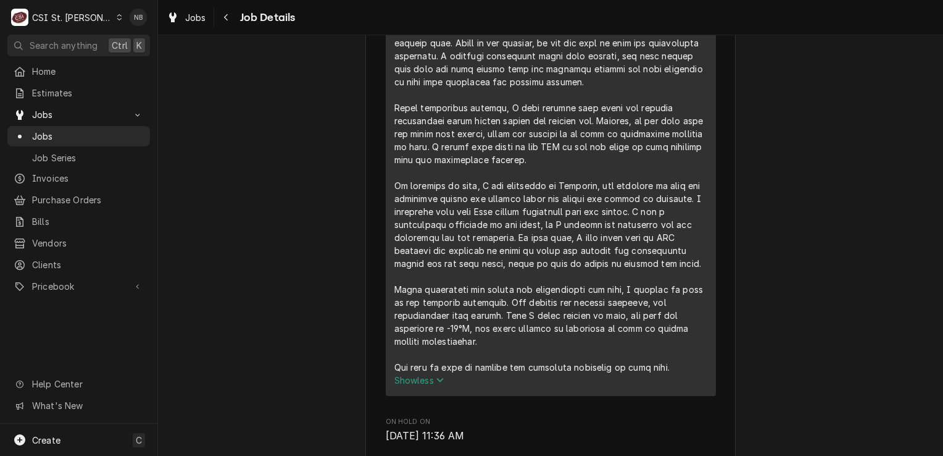
scroll to position [1605, 0]
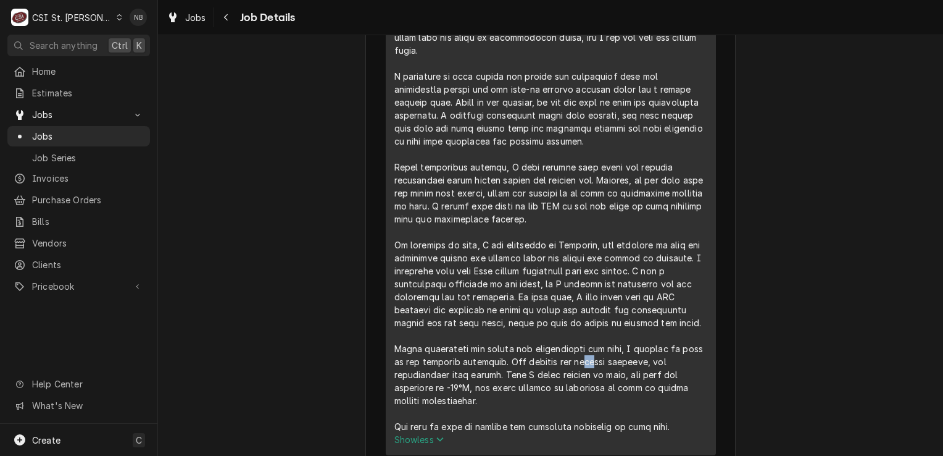
drag, startPoint x: 396, startPoint y: 251, endPoint x: 556, endPoint y: 256, distance: 159.3
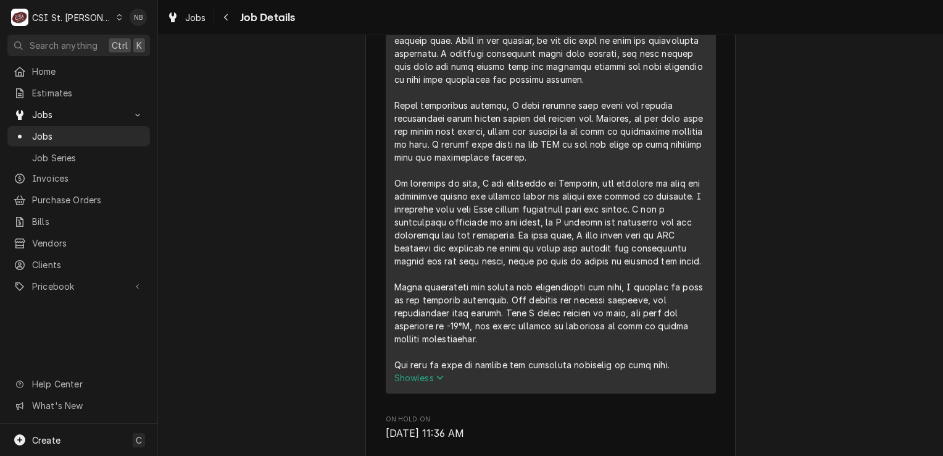
drag, startPoint x: 645, startPoint y: 236, endPoint x: 662, endPoint y: 236, distance: 16.7
drag, startPoint x: 662, startPoint y: 236, endPoint x: 622, endPoint y: 228, distance: 40.2
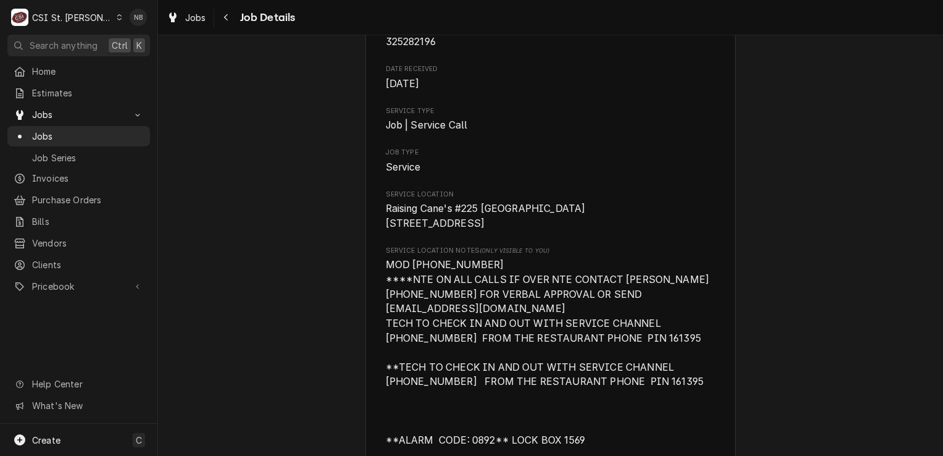
scroll to position [0, 0]
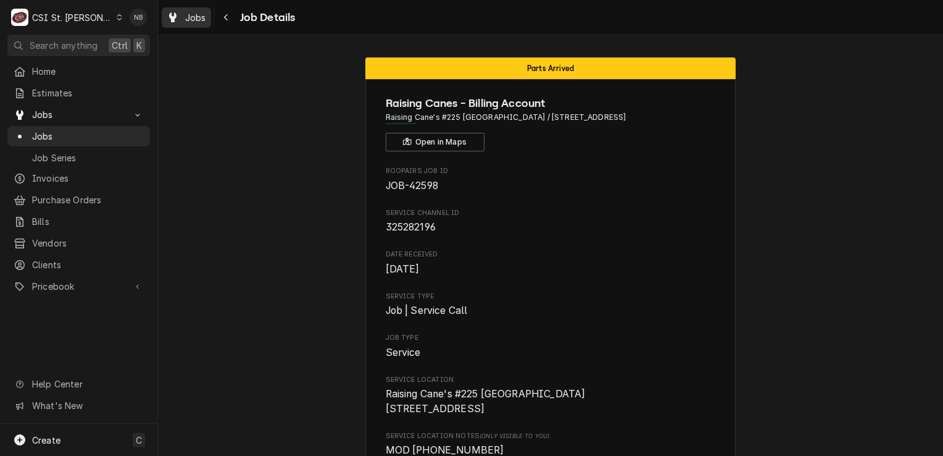
click at [178, 21] on div "Dynamic Content Wrapper" at bounding box center [173, 17] width 12 height 15
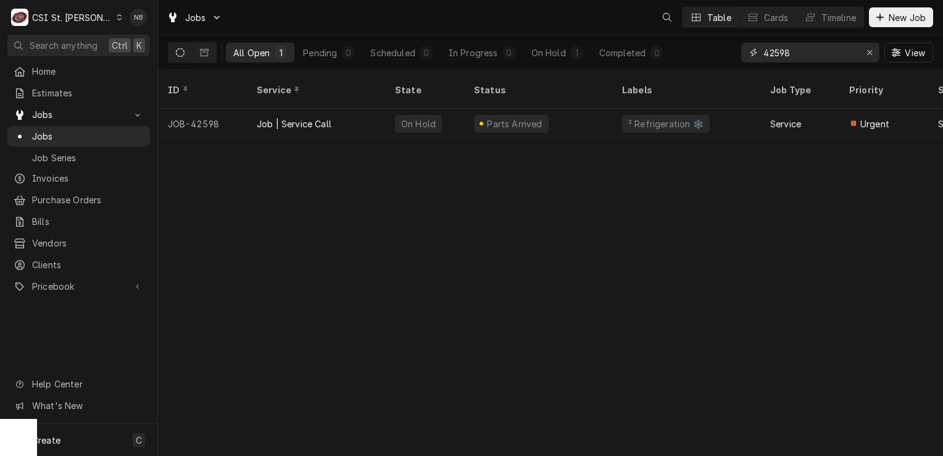
click at [833, 54] on input "42598" at bounding box center [810, 53] width 93 height 20
type input "42596"
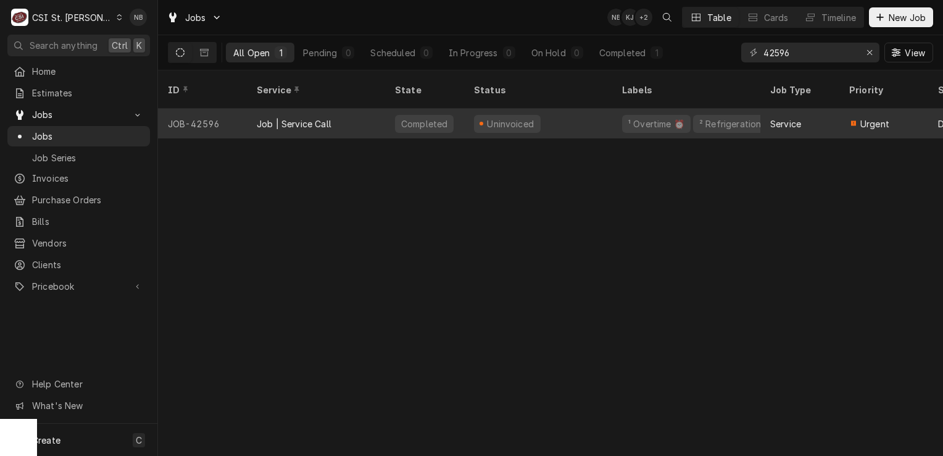
click at [557, 109] on div "Uninvoiced" at bounding box center [538, 124] width 148 height 30
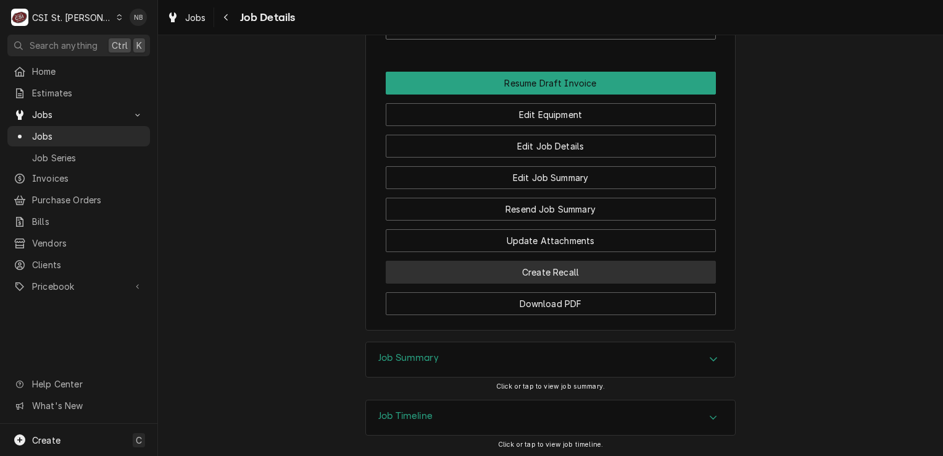
scroll to position [1280, 0]
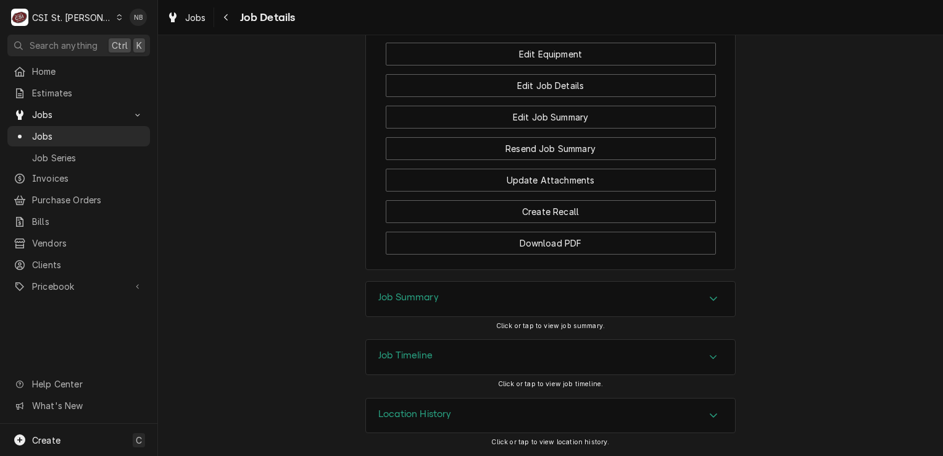
click at [649, 290] on div "Job Summary" at bounding box center [550, 298] width 369 height 35
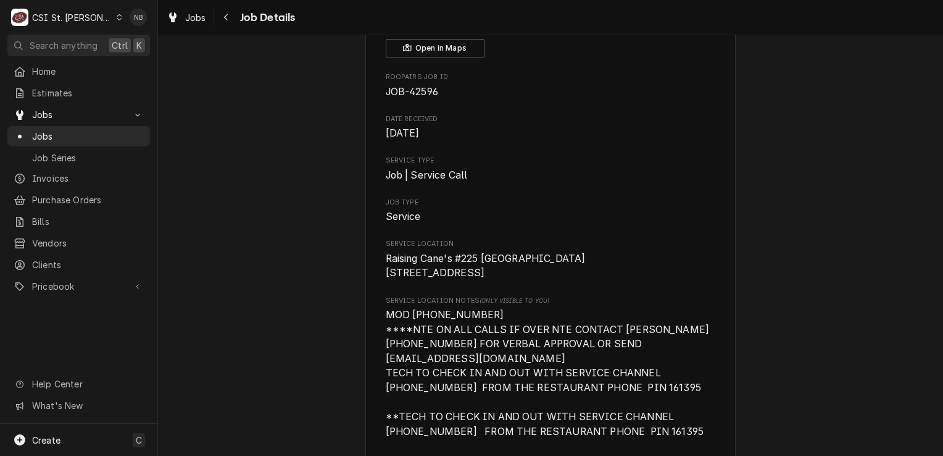
scroll to position [0, 0]
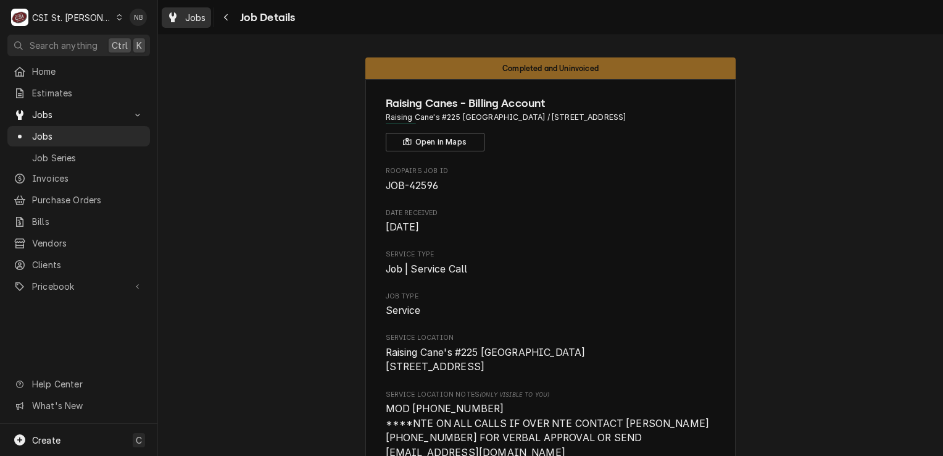
click at [204, 22] on span "Jobs" at bounding box center [195, 17] width 21 height 13
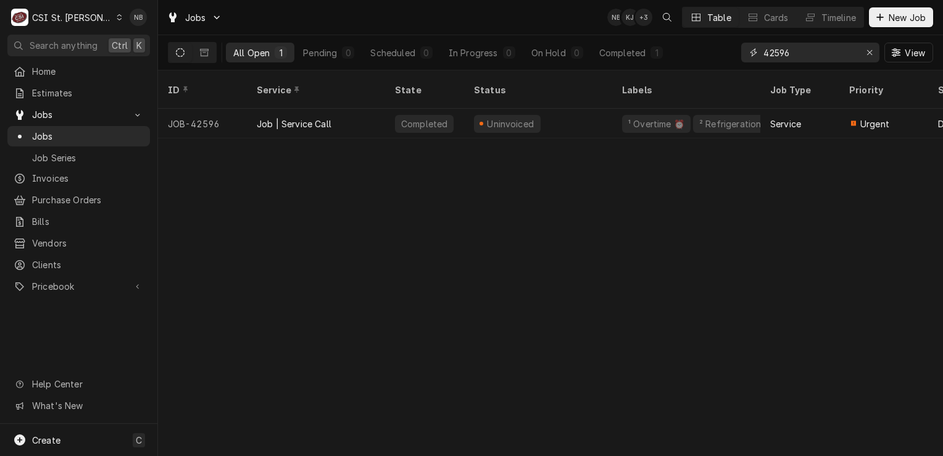
click at [806, 59] on input "42596" at bounding box center [810, 53] width 93 height 20
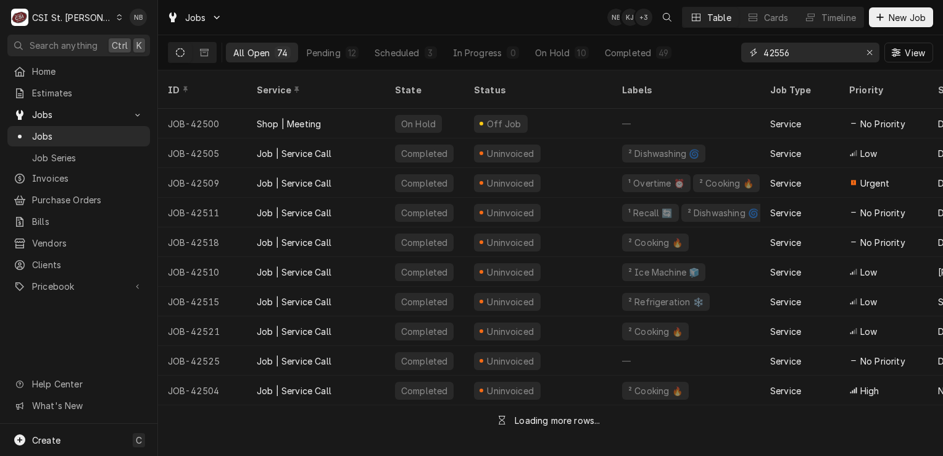
type input "42556"
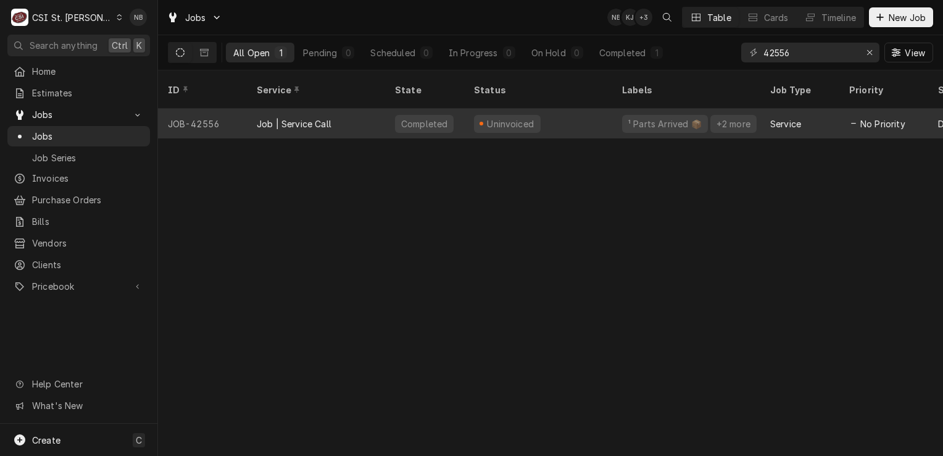
click at [587, 119] on div "Uninvoiced" at bounding box center [538, 124] width 148 height 30
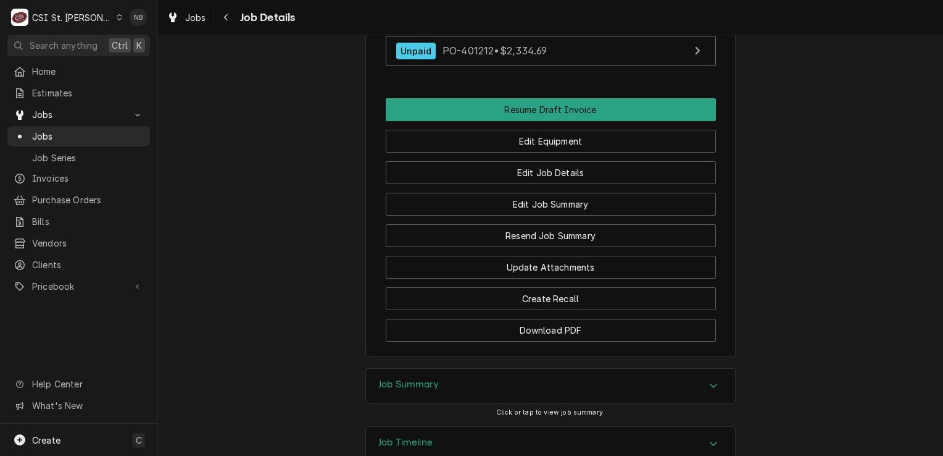
scroll to position [1488, 0]
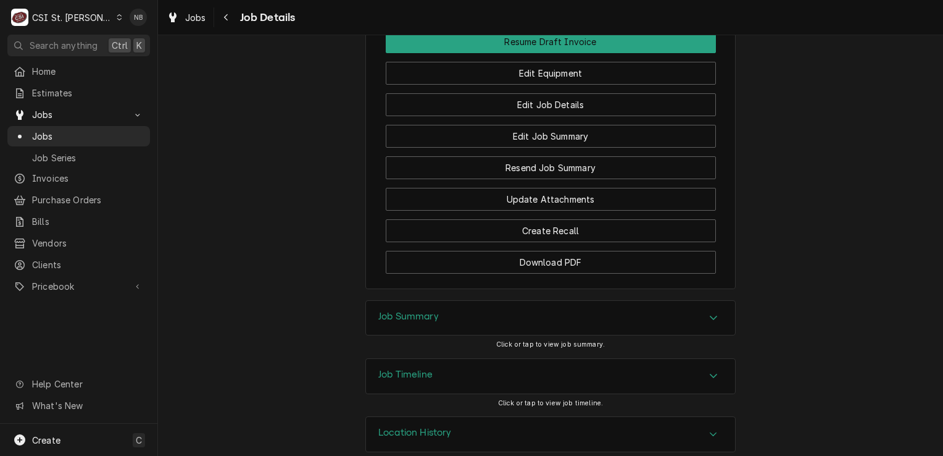
click at [710, 307] on div "Job Summary" at bounding box center [550, 318] width 369 height 35
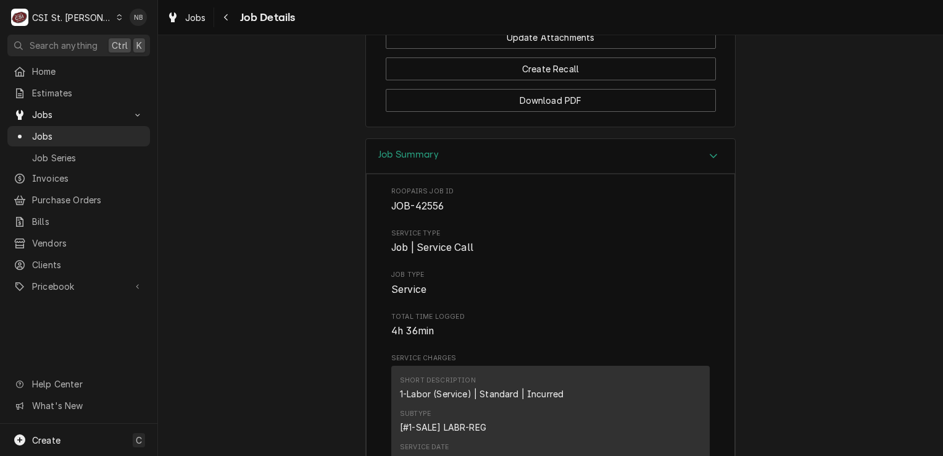
scroll to position [1565, 0]
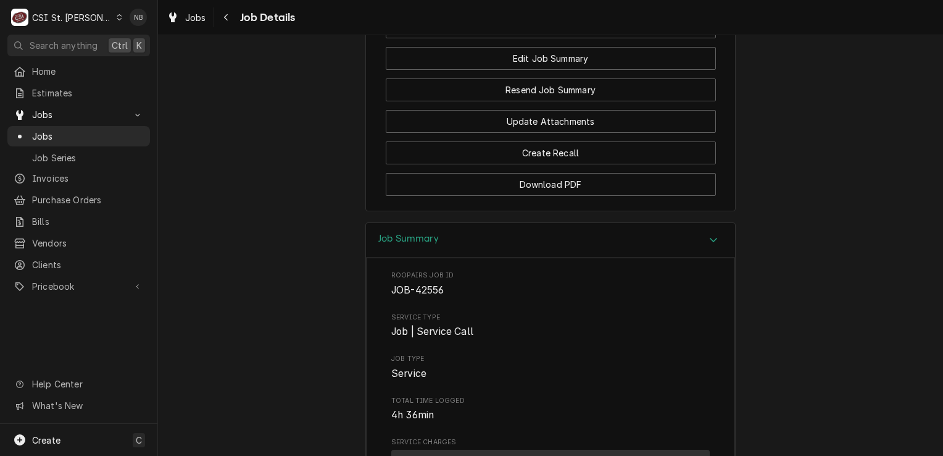
click at [704, 233] on div "Accordion Header" at bounding box center [713, 240] width 19 height 15
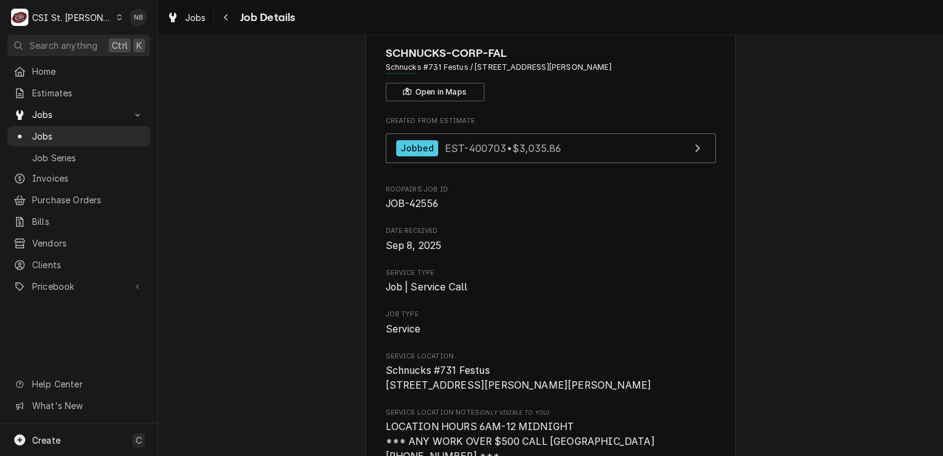
scroll to position [0, 0]
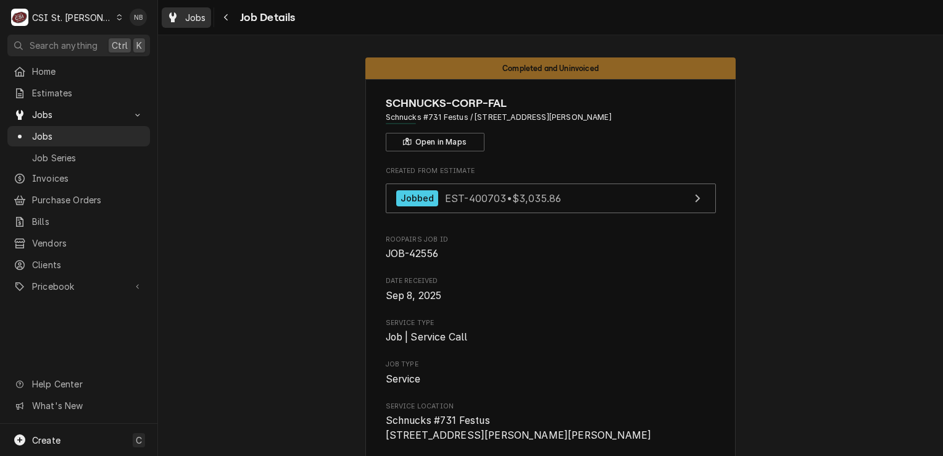
click at [177, 10] on div "Dynamic Content Wrapper" at bounding box center [173, 17] width 12 height 15
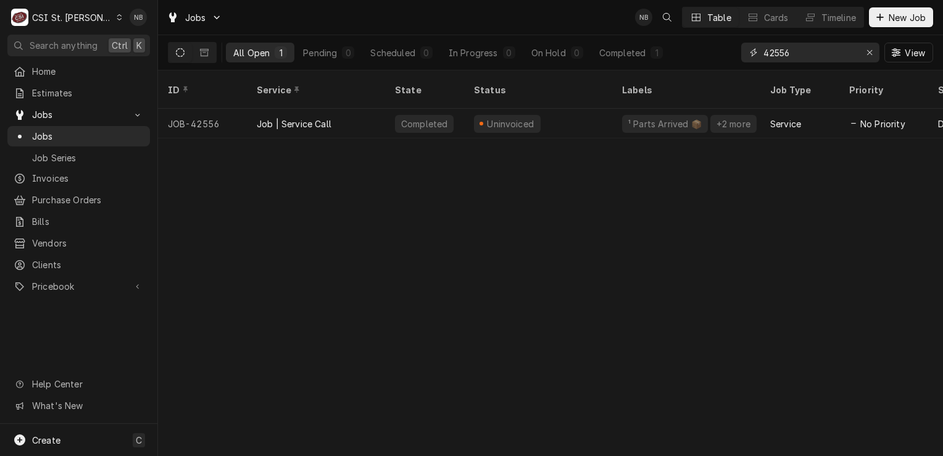
drag, startPoint x: 794, startPoint y: 51, endPoint x: 778, endPoint y: 63, distance: 20.4
click at [778, 63] on div "42556 View" at bounding box center [837, 52] width 192 height 35
type input "42560"
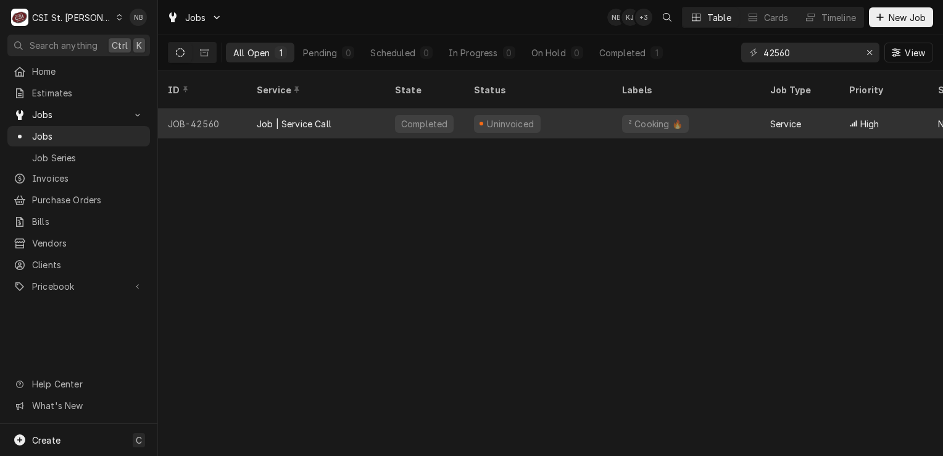
click at [570, 119] on div "Uninvoiced" at bounding box center [538, 124] width 148 height 30
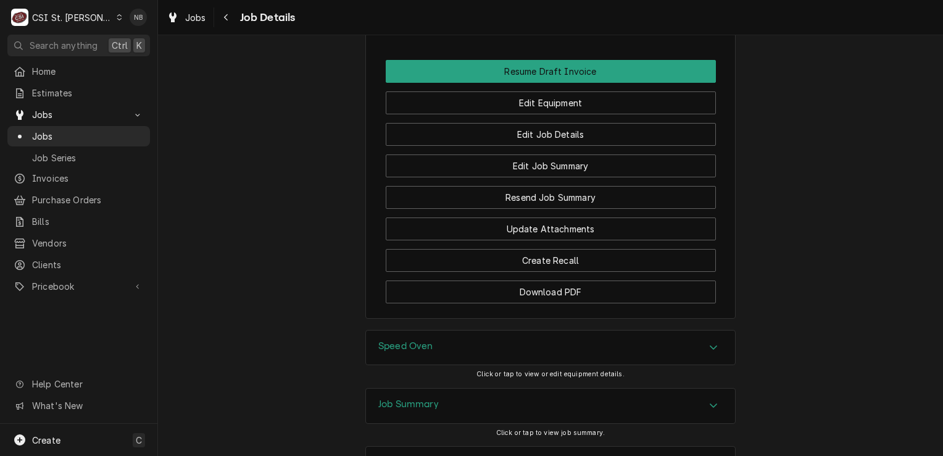
scroll to position [1765, 0]
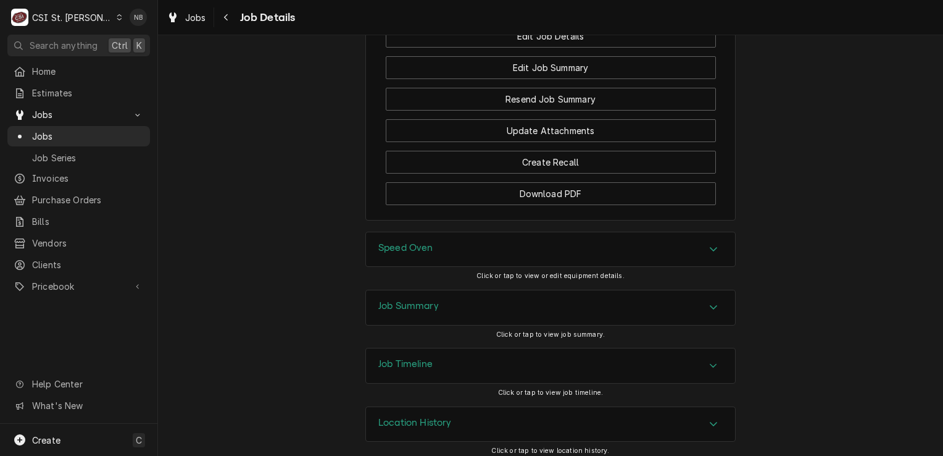
click at [649, 305] on div "Job Summary" at bounding box center [550, 307] width 369 height 35
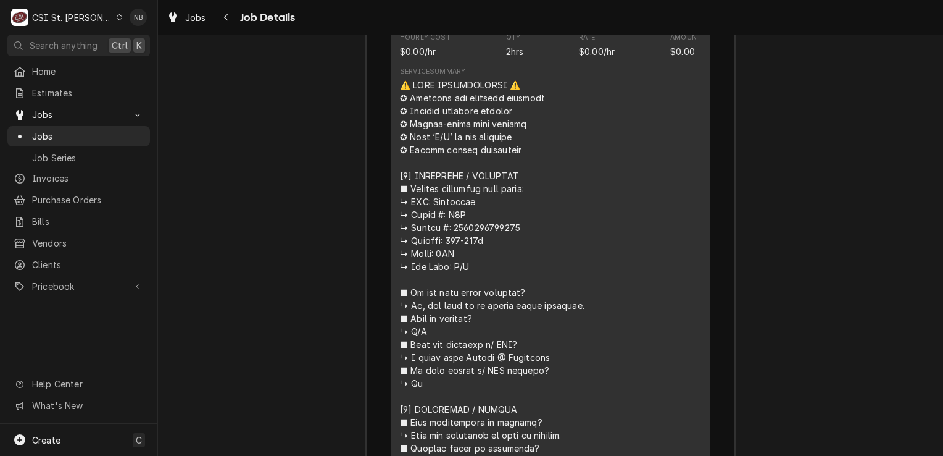
scroll to position [2629, 0]
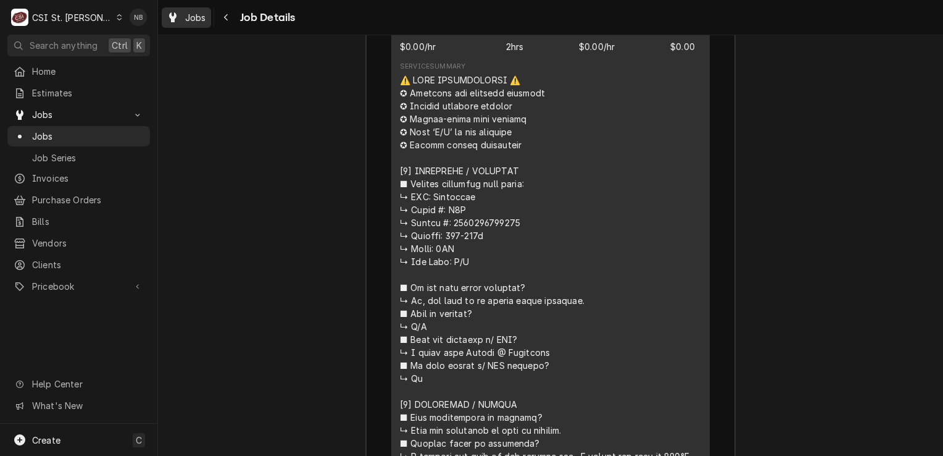
click at [191, 21] on span "Jobs" at bounding box center [195, 17] width 21 height 13
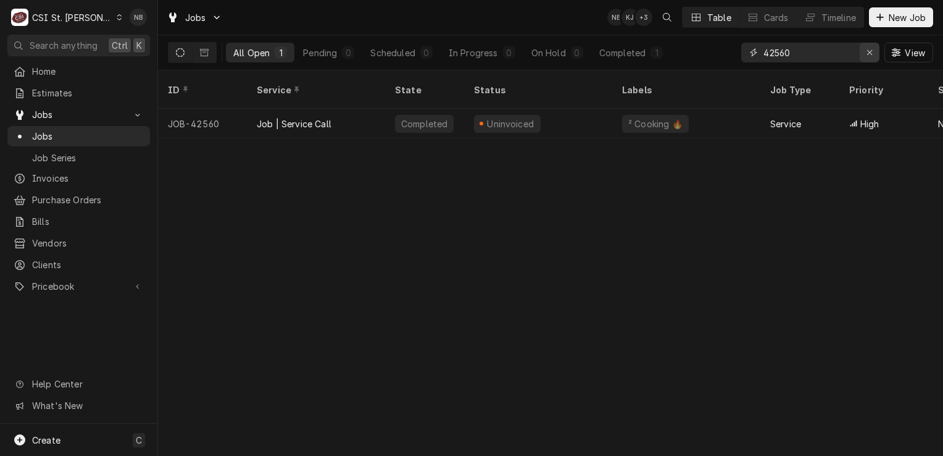
click at [870, 51] on icon "Erase input" at bounding box center [870, 52] width 7 height 9
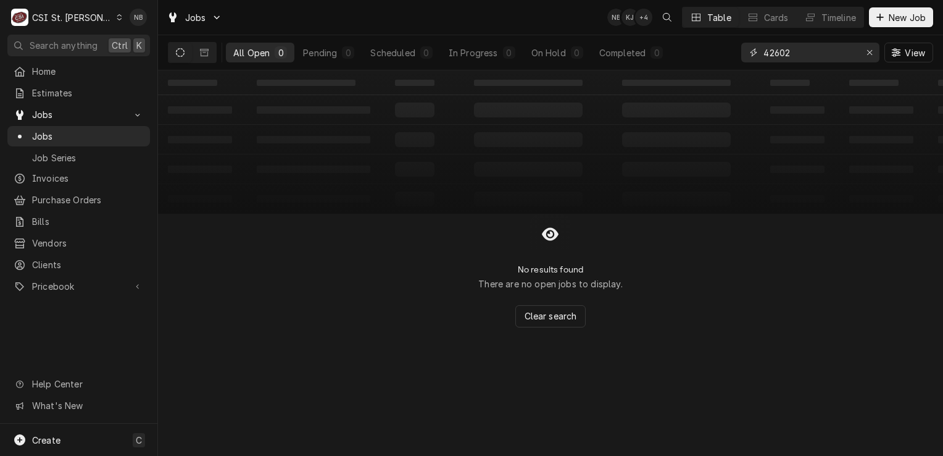
click at [800, 54] on input "42602" at bounding box center [810, 53] width 93 height 20
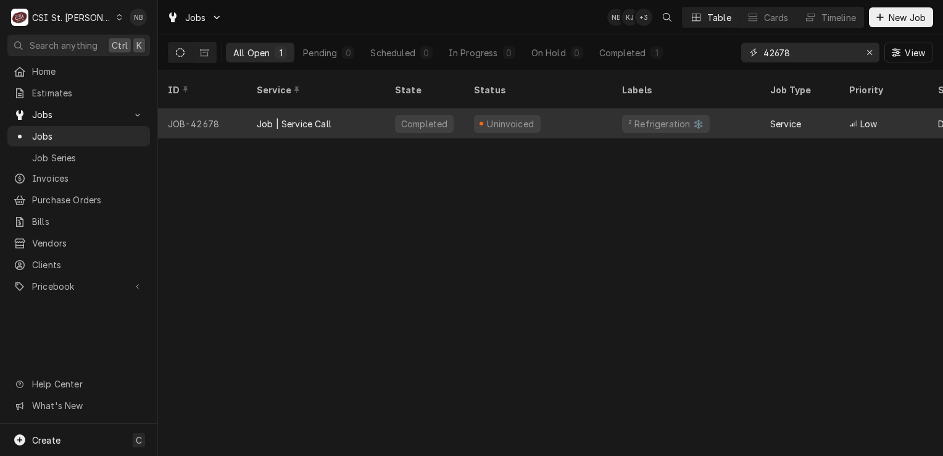
type input "42678"
click at [563, 109] on div "Uninvoiced" at bounding box center [538, 124] width 148 height 30
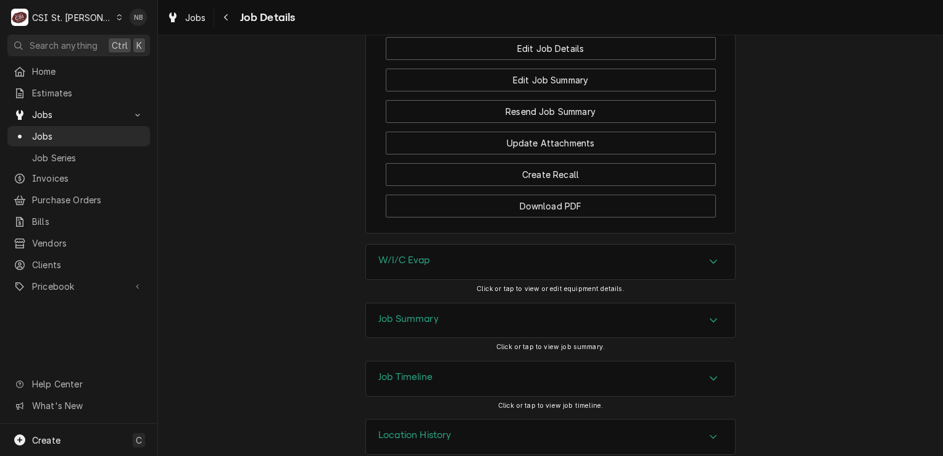
scroll to position [1506, 0]
click at [660, 310] on div "Job Summary" at bounding box center [550, 319] width 369 height 35
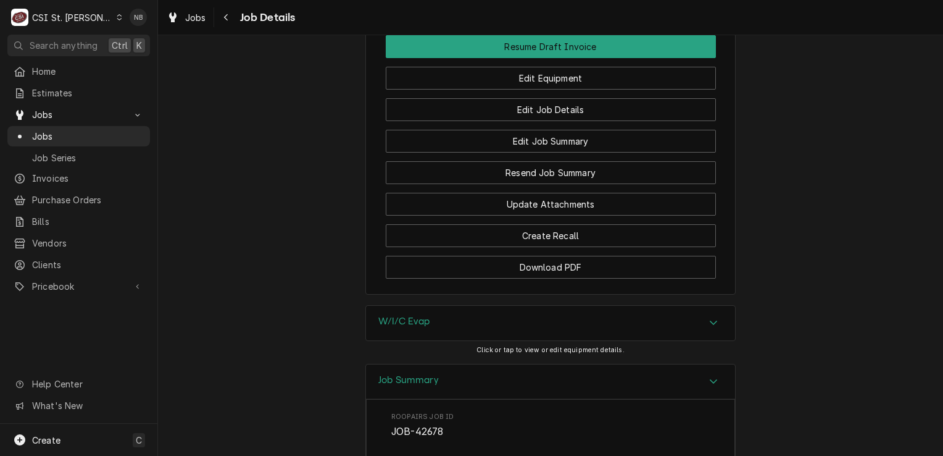
scroll to position [0, 0]
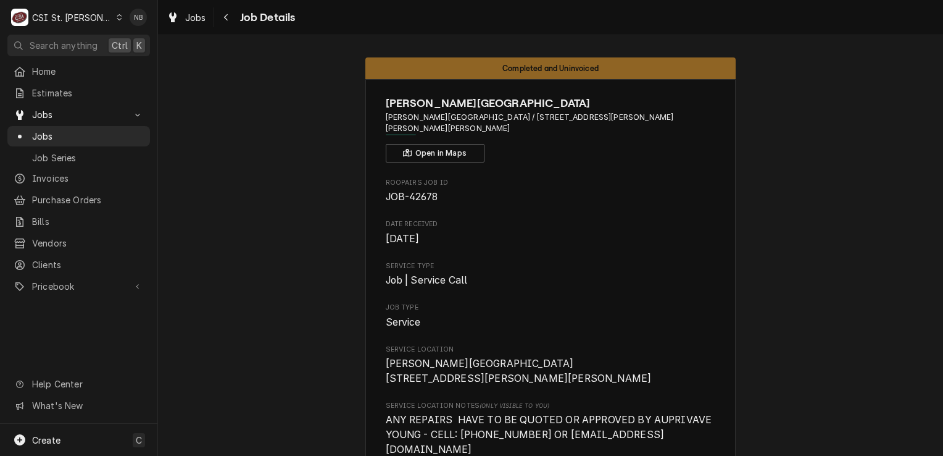
click at [201, 28] on div "Jobs Job Details" at bounding box center [550, 17] width 785 height 35
click at [198, 15] on span "Jobs" at bounding box center [195, 17] width 21 height 13
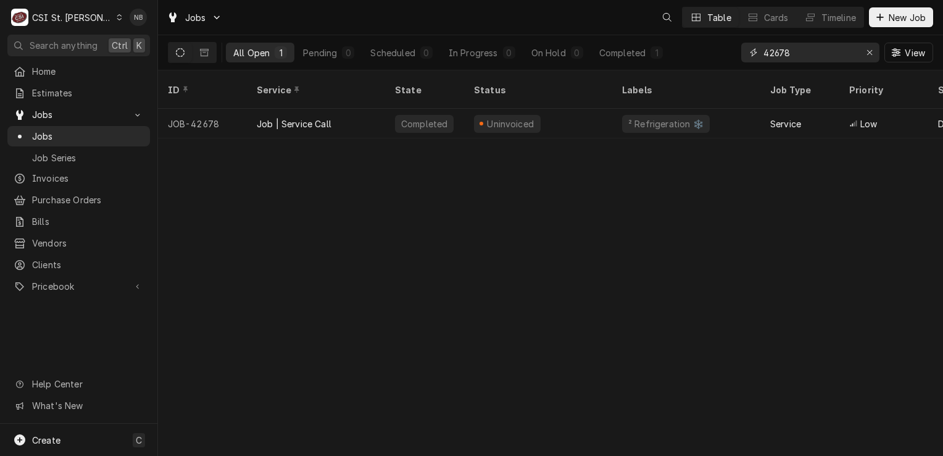
click at [798, 48] on input "42678" at bounding box center [810, 53] width 93 height 20
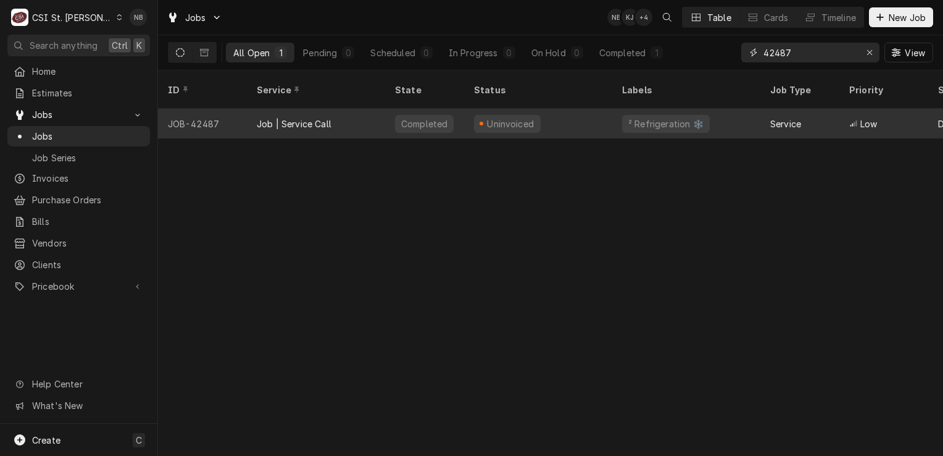
type input "42487"
click at [543, 109] on div "Uninvoiced" at bounding box center [538, 124] width 148 height 30
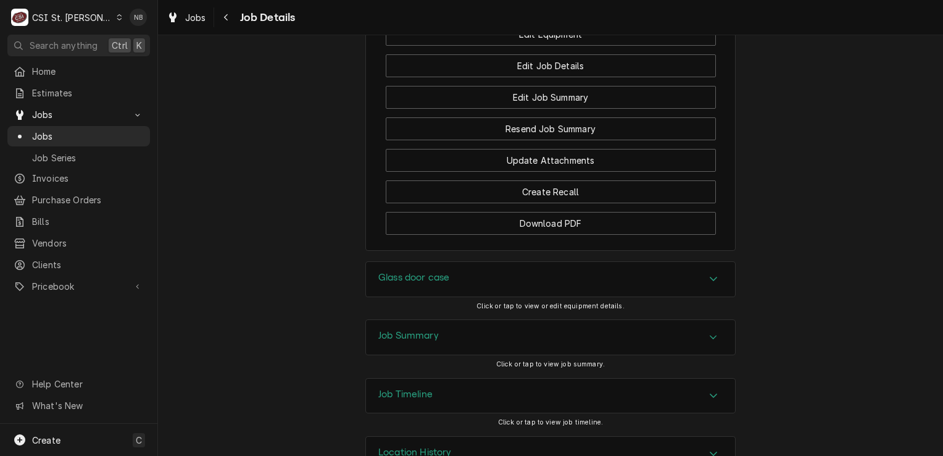
scroll to position [1421, 0]
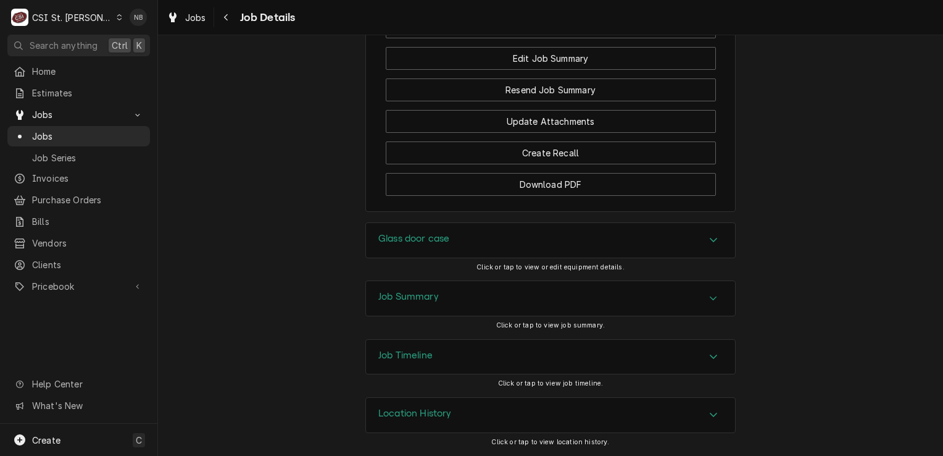
click at [650, 289] on div "Job Summary" at bounding box center [550, 298] width 369 height 35
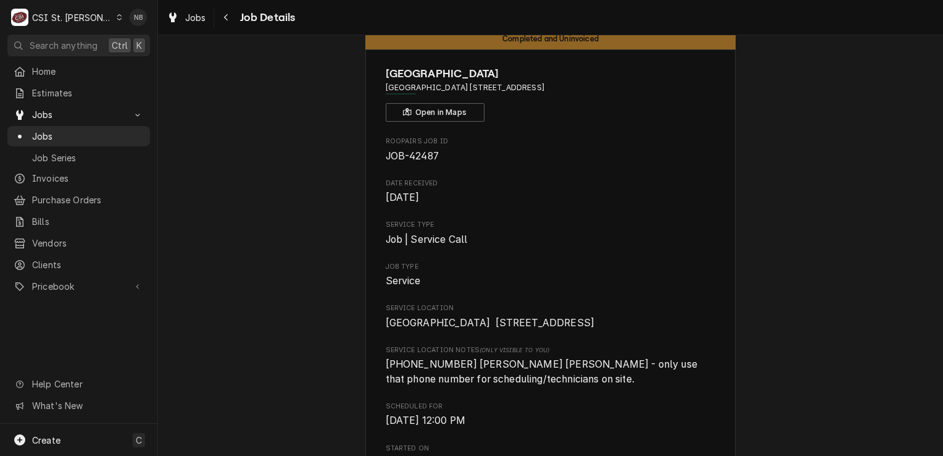
scroll to position [0, 0]
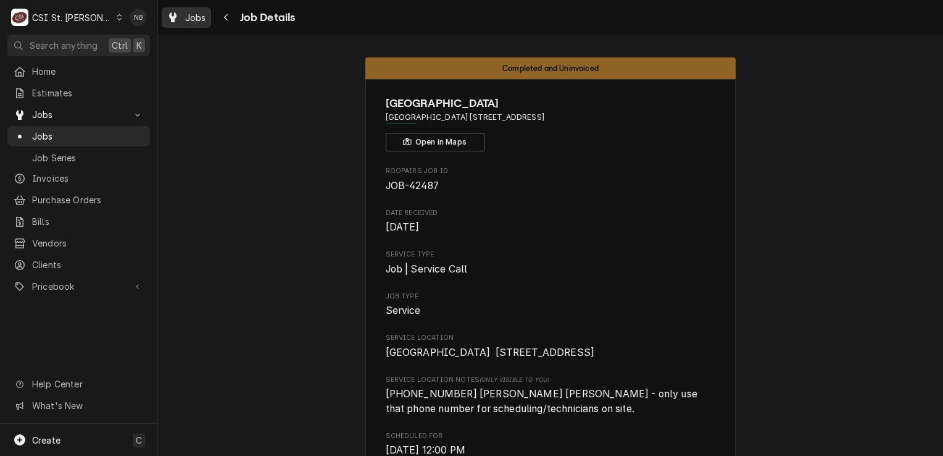
click at [188, 23] on div "Jobs" at bounding box center [186, 17] width 44 height 15
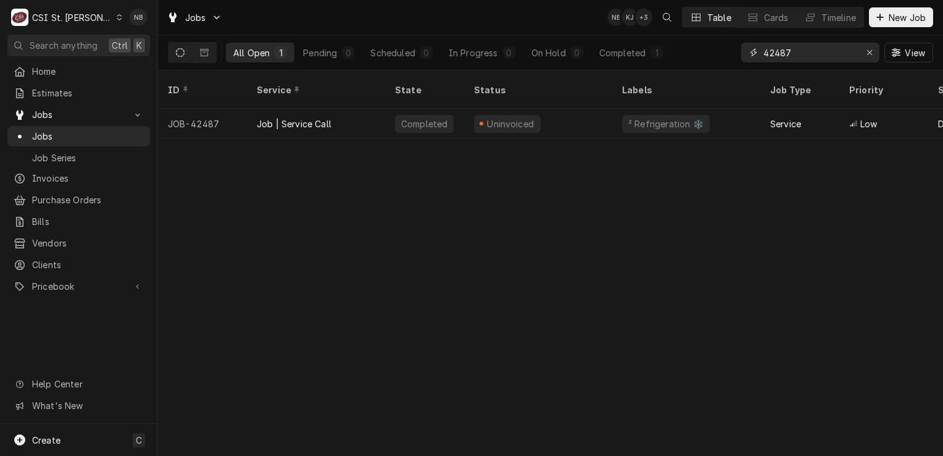
click at [818, 44] on input "42487" at bounding box center [810, 53] width 93 height 20
type input "4"
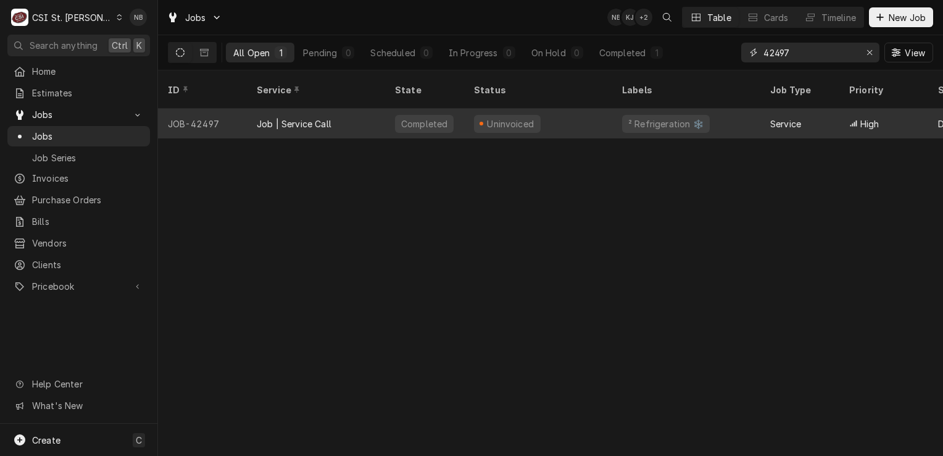
type input "42497"
click at [597, 110] on div "Uninvoiced" at bounding box center [538, 124] width 148 height 30
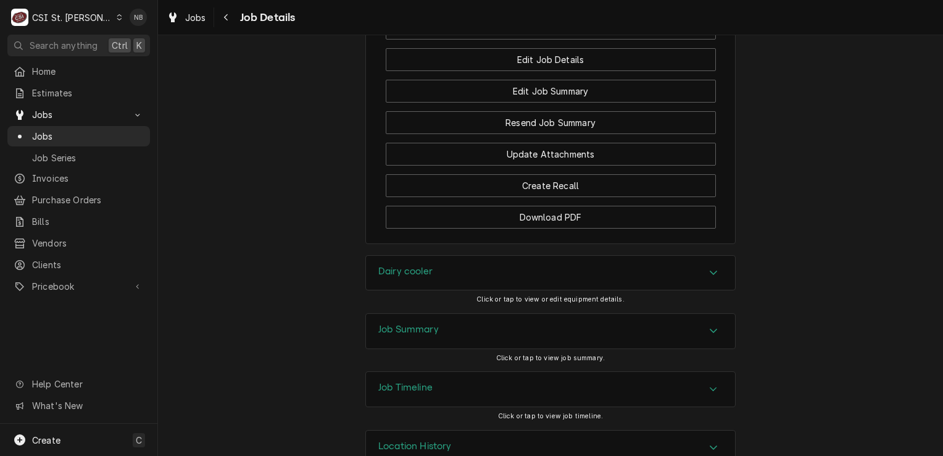
scroll to position [1607, 0]
click at [615, 263] on div "Dairy cooler Click or tap to view or edit equipment details." at bounding box center [550, 282] width 370 height 58
click at [619, 312] on div "Job Summary" at bounding box center [550, 329] width 369 height 35
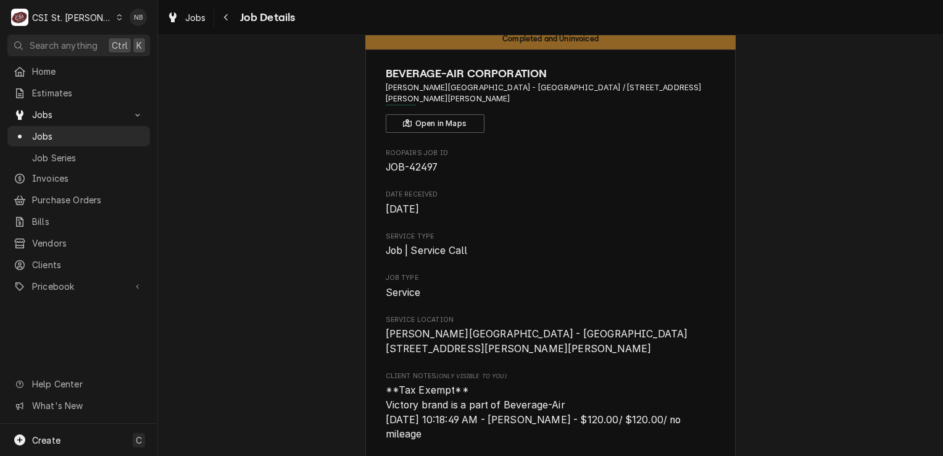
scroll to position [0, 0]
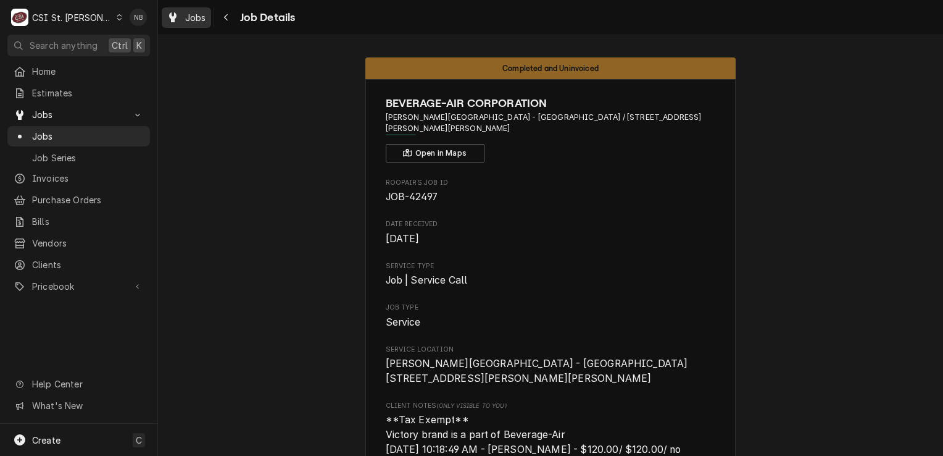
click at [198, 21] on span "Jobs" at bounding box center [195, 17] width 21 height 13
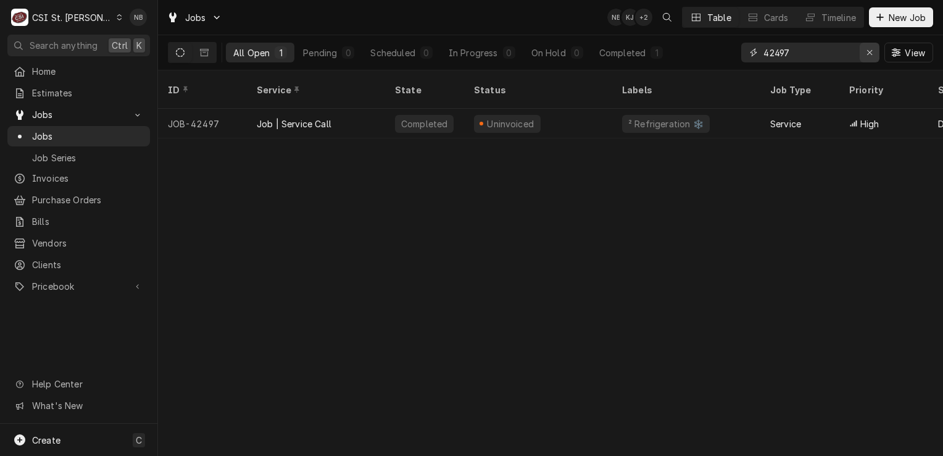
click at [867, 58] on div "Erase input" at bounding box center [870, 52] width 12 height 12
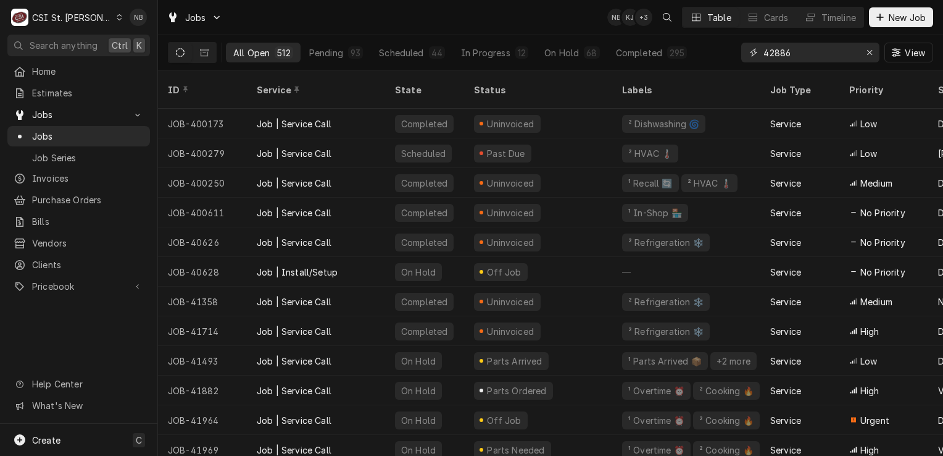
type input "42886"
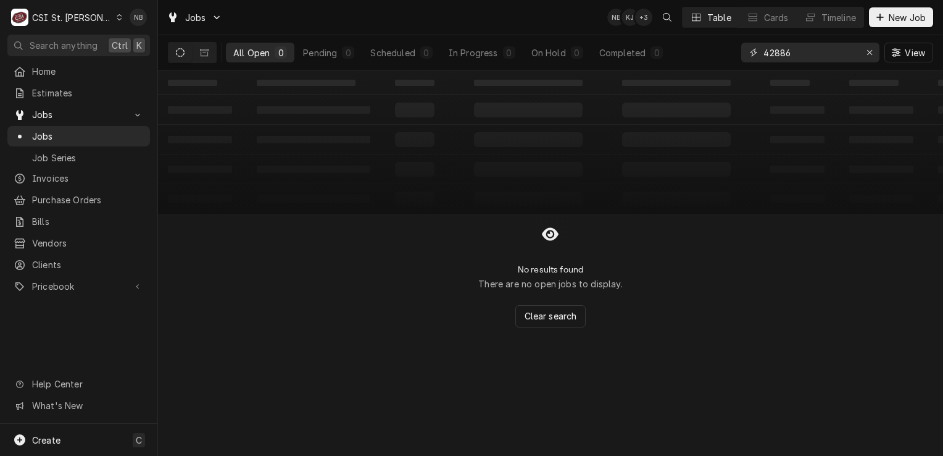
click at [849, 59] on input "42886" at bounding box center [810, 53] width 93 height 20
click at [709, 60] on div "All Open 0 Pending 0 Scheduled 0 In Progress 0 On Hold 0 Completed 0 42886 View" at bounding box center [550, 52] width 765 height 35
click at [815, 51] on input "42886" at bounding box center [810, 53] width 93 height 20
click at [872, 50] on icon "Erase input" at bounding box center [870, 52] width 7 height 9
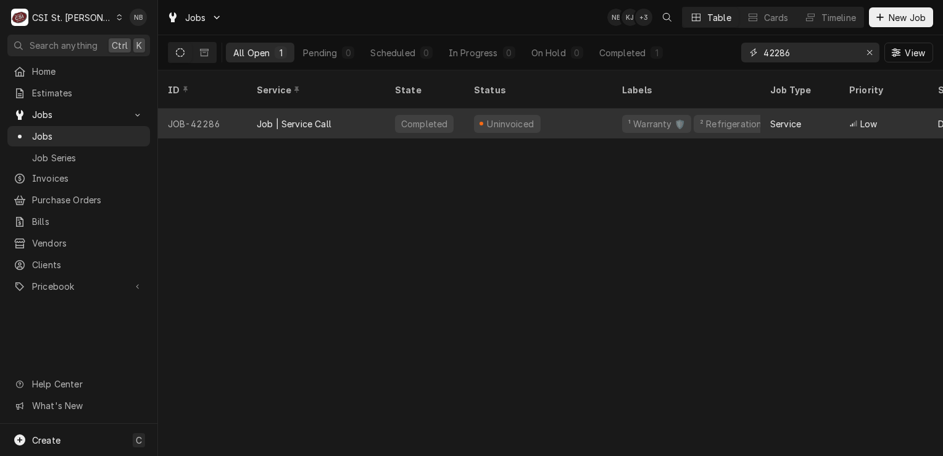
type input "42286"
click at [569, 114] on div "Uninvoiced" at bounding box center [538, 124] width 148 height 30
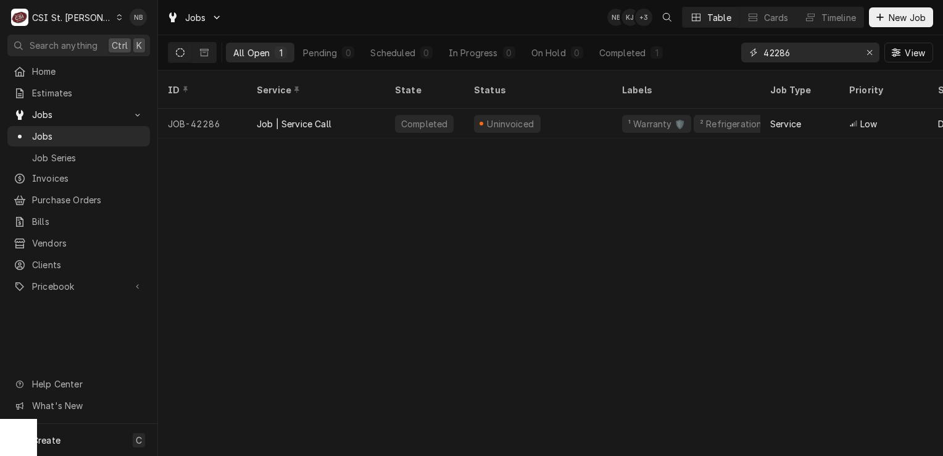
click at [841, 53] on input "42286" at bounding box center [810, 53] width 93 height 20
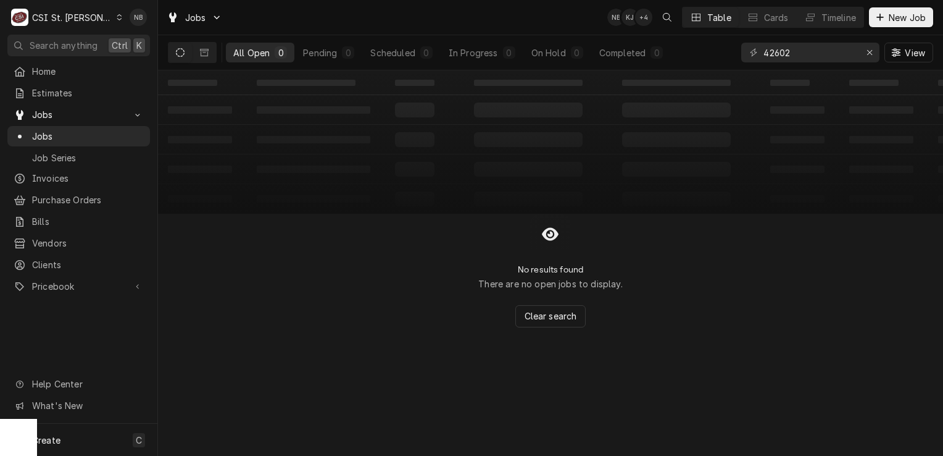
click at [784, 280] on div "No results found There are no open jobs to display. Clear search" at bounding box center [550, 271] width 785 height 114
click at [805, 56] on input "42602" at bounding box center [810, 53] width 93 height 20
drag, startPoint x: 805, startPoint y: 56, endPoint x: 768, endPoint y: 53, distance: 37.1
click at [768, 53] on input "42602" at bounding box center [810, 53] width 93 height 20
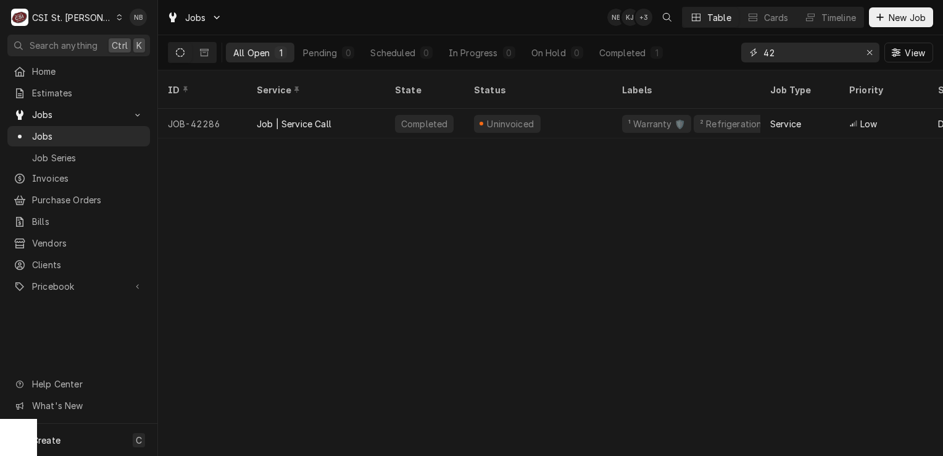
type input "4"
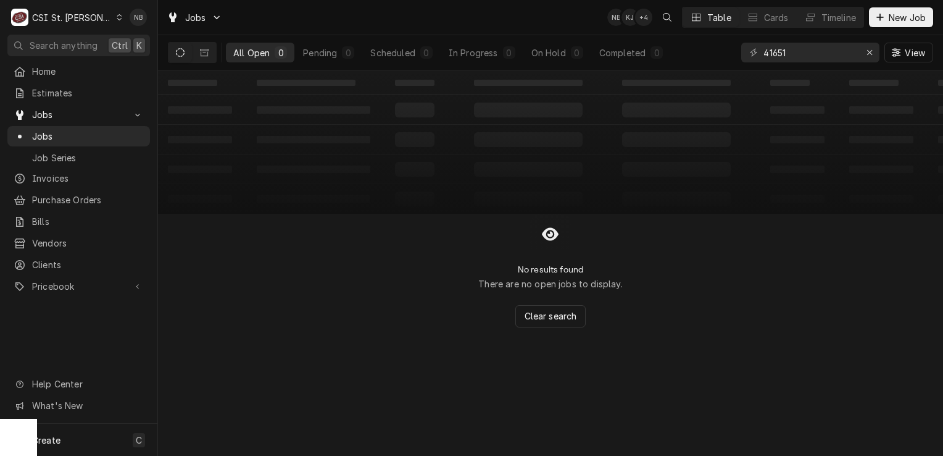
click at [807, 238] on div "No results found There are no open jobs to display. Clear search" at bounding box center [550, 271] width 785 height 114
drag, startPoint x: 796, startPoint y: 54, endPoint x: 653, endPoint y: 25, distance: 146.1
click at [653, 25] on div "Jobs NB KJ + 3 Table Cards Timeline New Job All Open 0 Pending 0 Scheduled 0 In…" at bounding box center [550, 35] width 785 height 70
type input "42277"
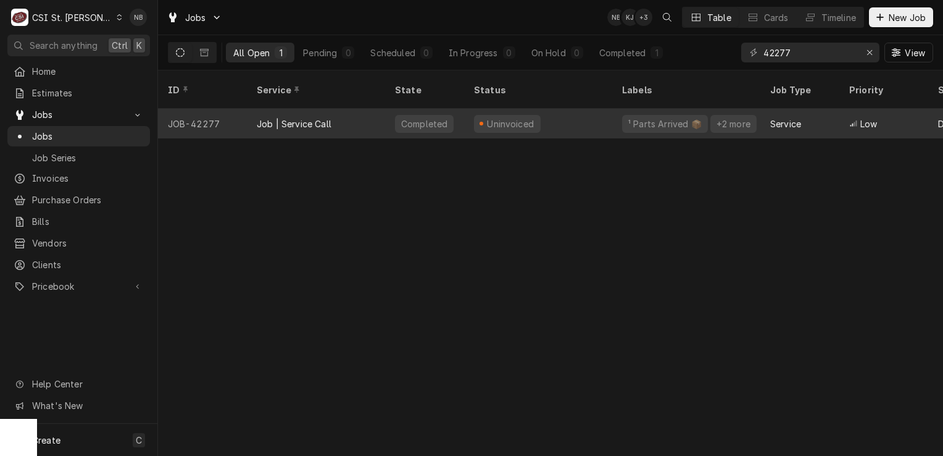
click at [567, 110] on div "Uninvoiced" at bounding box center [538, 124] width 148 height 30
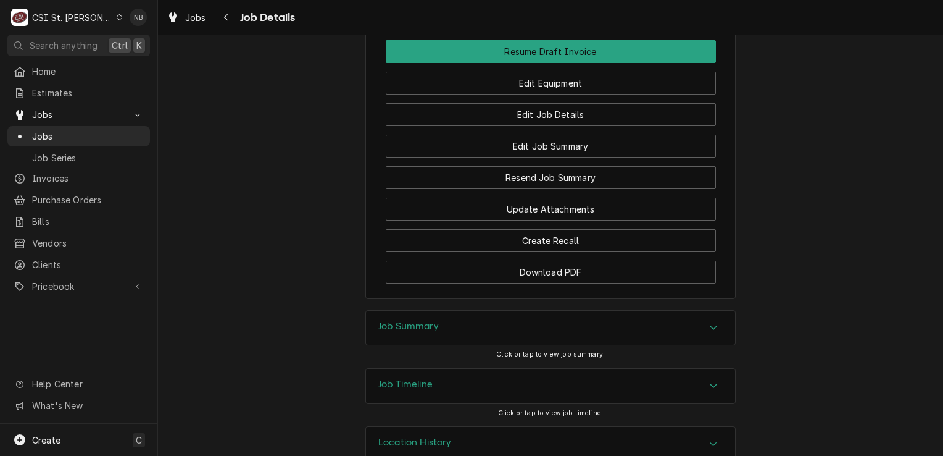
scroll to position [1718, 0]
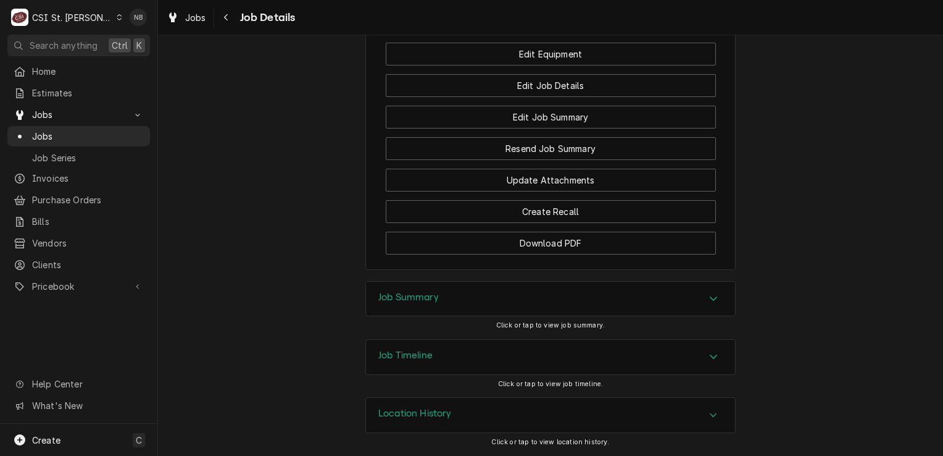
click at [593, 296] on div "Job Summary" at bounding box center [550, 298] width 369 height 35
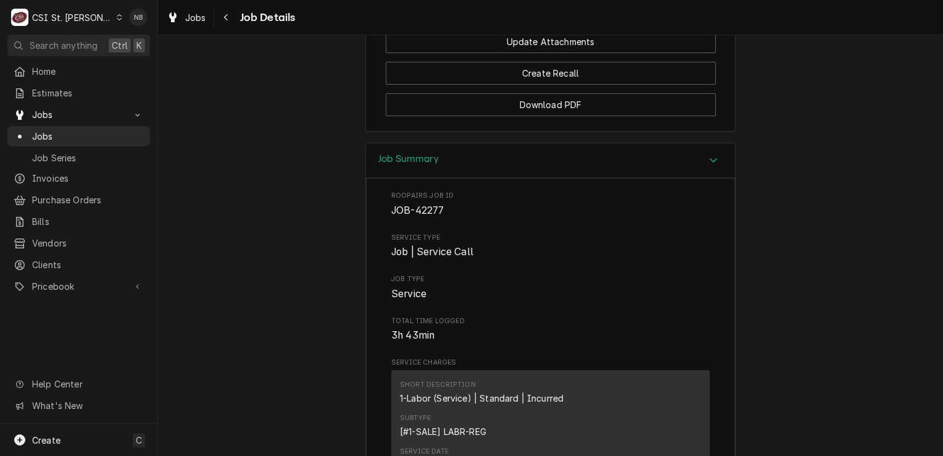
scroll to position [1834, 0]
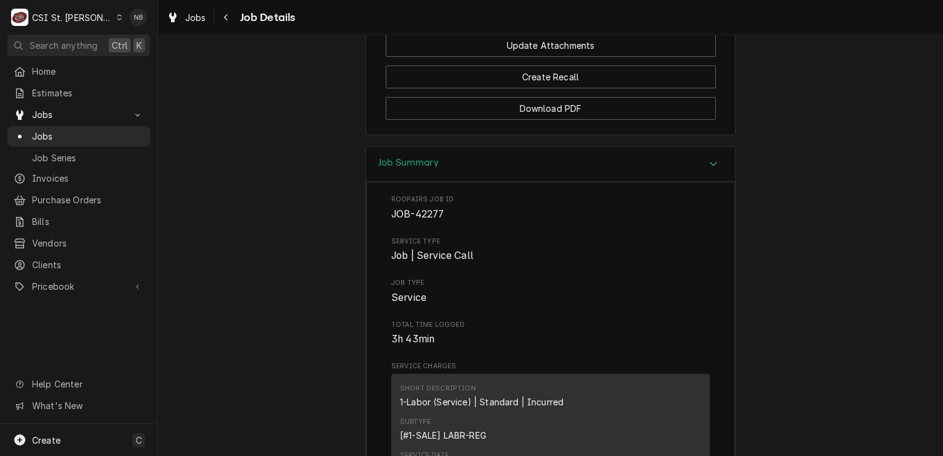
click at [670, 182] on div "Job Summary" at bounding box center [550, 164] width 369 height 35
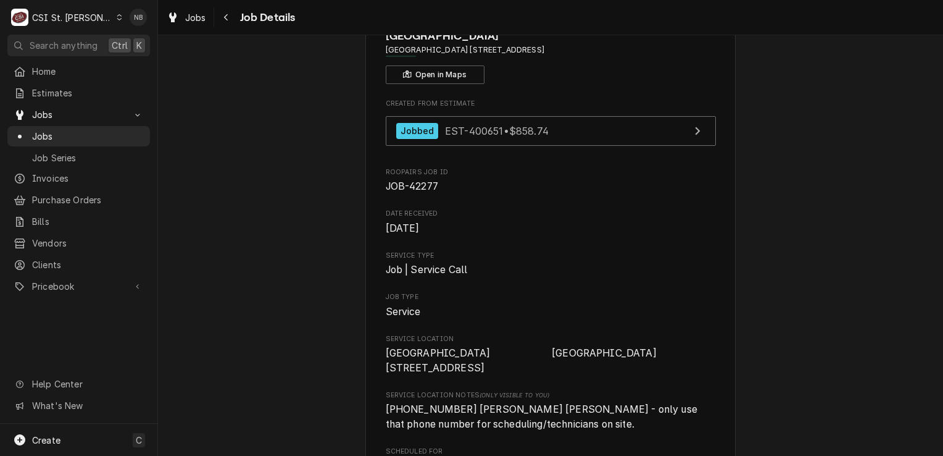
scroll to position [0, 0]
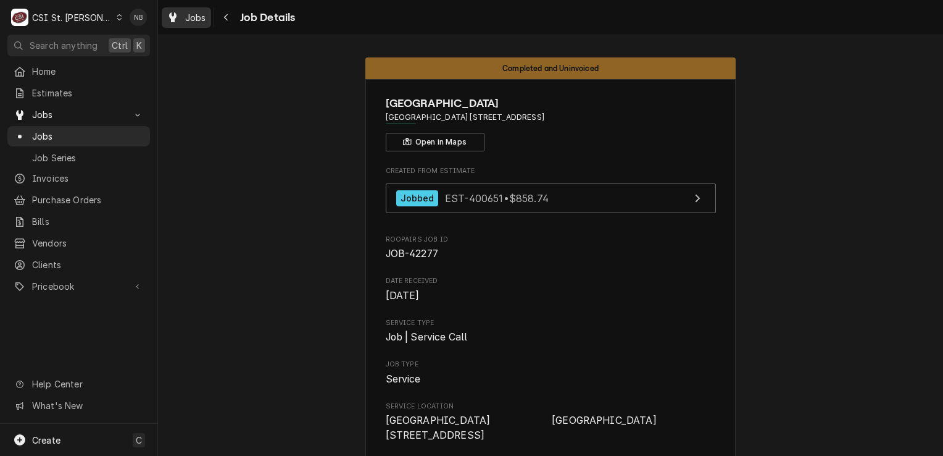
click at [199, 25] on link "Jobs" at bounding box center [186, 17] width 49 height 20
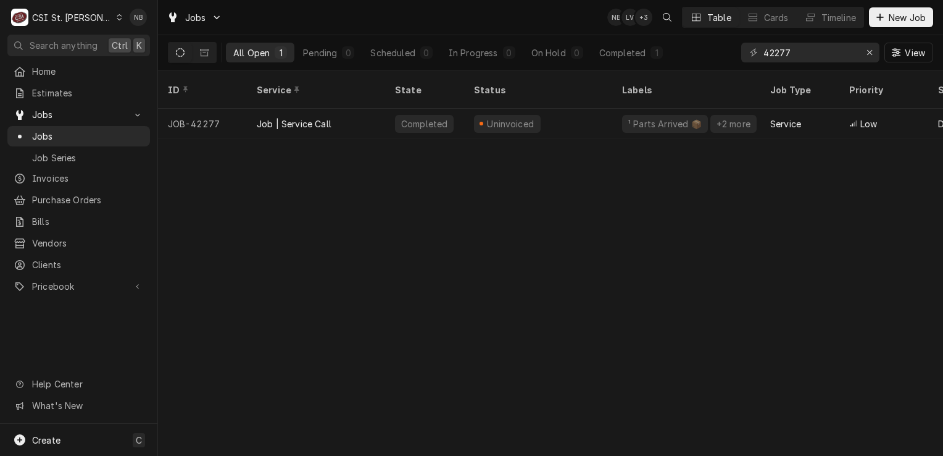
click at [794, 41] on div "42277 View" at bounding box center [837, 52] width 192 height 35
click at [793, 51] on input "42277" at bounding box center [810, 53] width 93 height 20
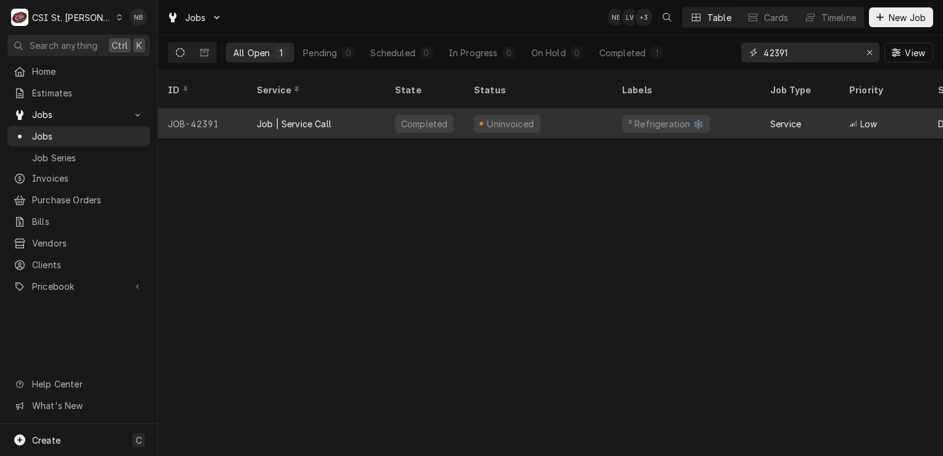
type input "42391"
click at [558, 120] on div "Uninvoiced" at bounding box center [538, 124] width 148 height 30
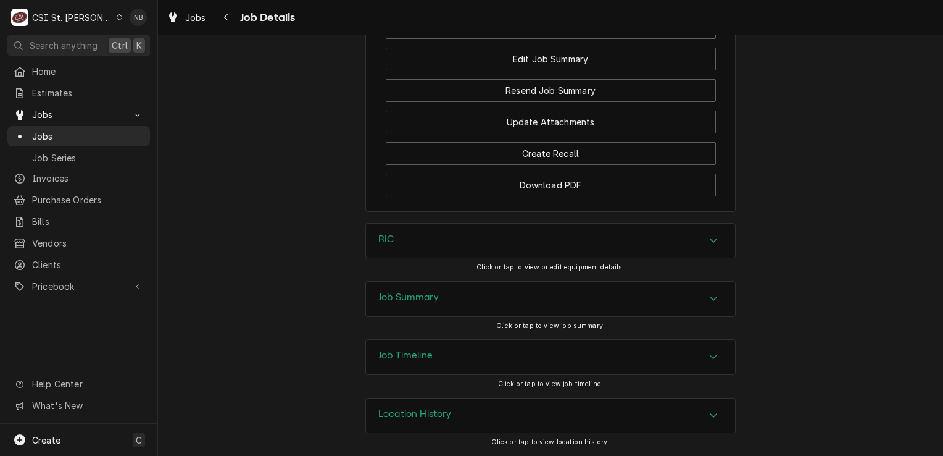
scroll to position [1523, 0]
click at [635, 295] on div "Job Summary" at bounding box center [550, 298] width 369 height 35
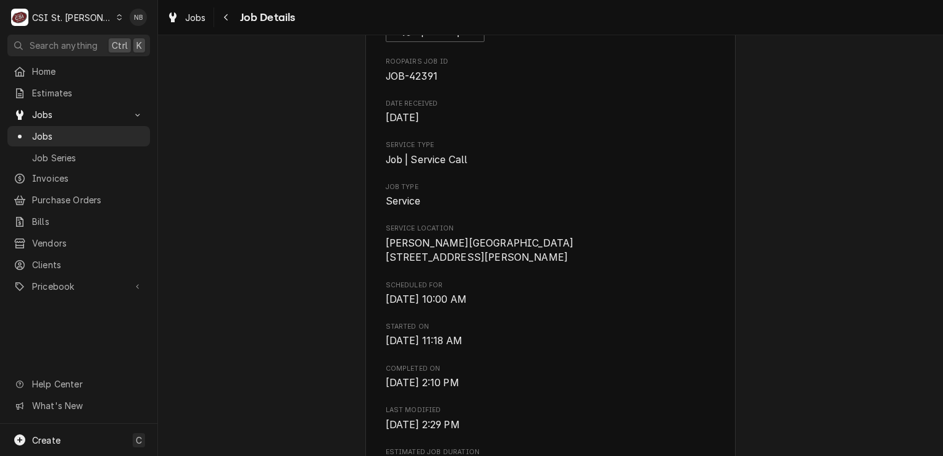
scroll to position [0, 0]
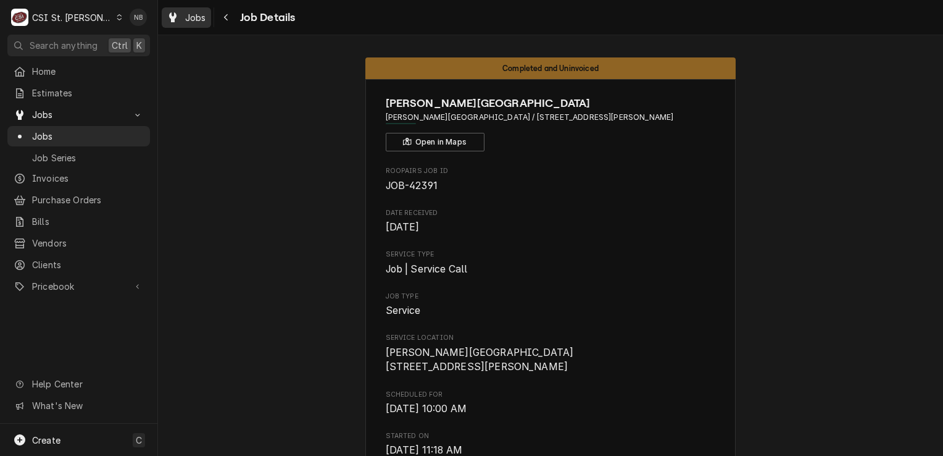
click at [191, 27] on link "Jobs" at bounding box center [186, 17] width 49 height 20
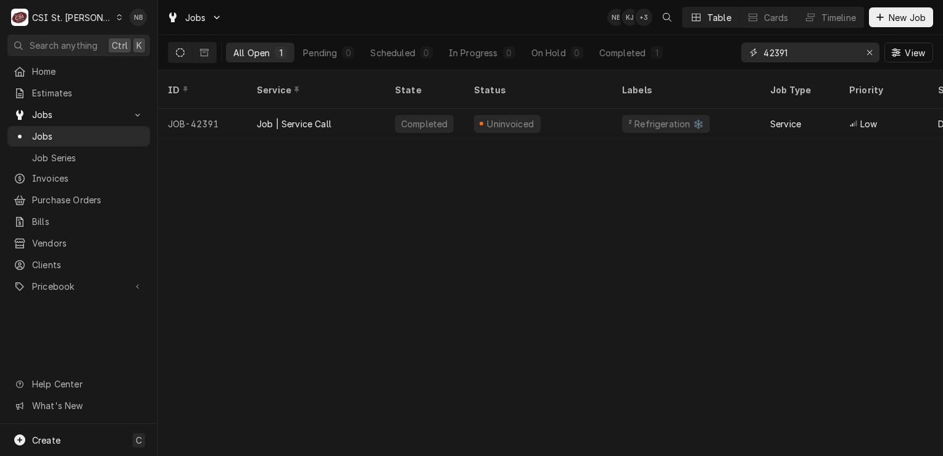
drag, startPoint x: 768, startPoint y: 38, endPoint x: 575, endPoint y: 6, distance: 195.2
click at [588, 6] on div "Jobs NB KJ + 3 Table Cards Timeline New Job All Open 1 Pending 0 Scheduled 0 In…" at bounding box center [550, 35] width 785 height 70
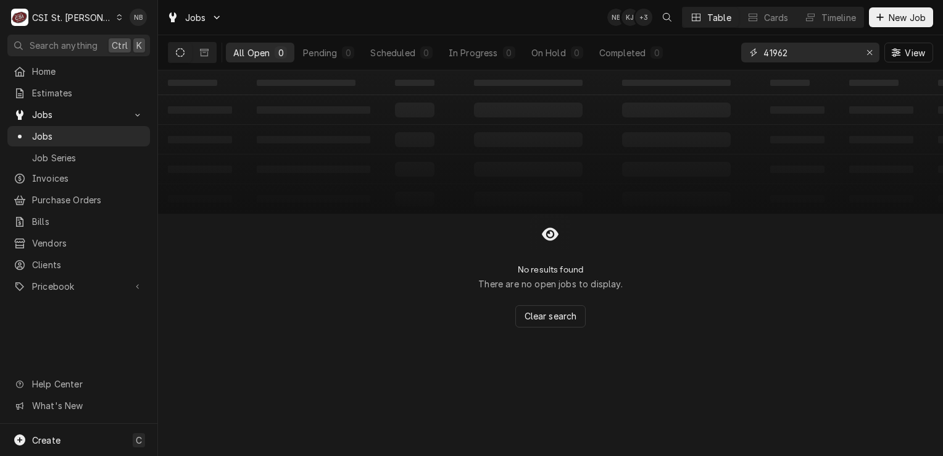
drag, startPoint x: 816, startPoint y: 53, endPoint x: 711, endPoint y: 41, distance: 105.6
click at [711, 41] on div "All Open 0 Pending 0 Scheduled 0 In Progress 0 On Hold 0 Completed 0 41962 View" at bounding box center [550, 52] width 765 height 35
click at [780, 236] on div "No results found There are no open jobs to display. Clear search" at bounding box center [550, 271] width 785 height 114
click at [782, 252] on div "No results found There are no open jobs to display. Clear search" at bounding box center [550, 271] width 785 height 114
drag, startPoint x: 793, startPoint y: 57, endPoint x: 737, endPoint y: 54, distance: 55.6
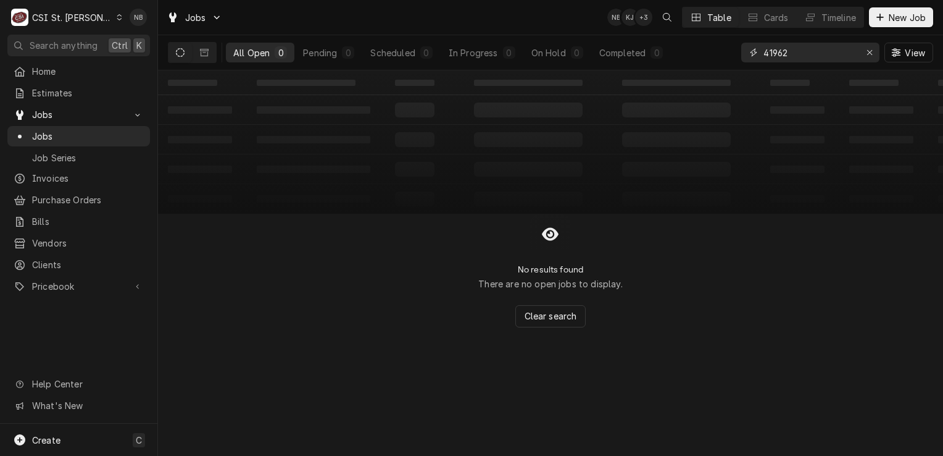
click at [737, 54] on div "All Open 0 Pending 0 Scheduled 0 In Progress 0 On Hold 0 Completed 0 41962 View" at bounding box center [550, 52] width 765 height 35
click at [754, 38] on div "41962 View" at bounding box center [837, 52] width 192 height 35
drag, startPoint x: 760, startPoint y: 47, endPoint x: 669, endPoint y: 44, distance: 91.4
click at [758, 47] on div "42602" at bounding box center [810, 53] width 138 height 20
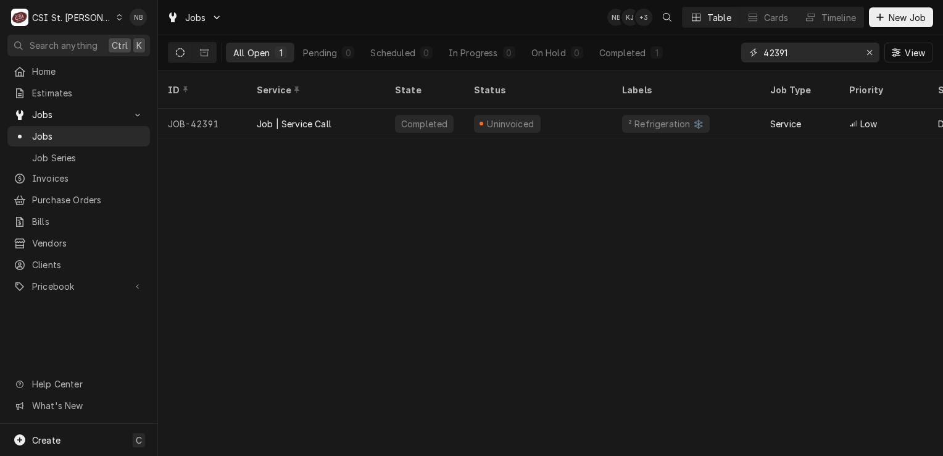
drag, startPoint x: 823, startPoint y: 54, endPoint x: 583, endPoint y: 37, distance: 240.7
click at [612, 38] on div "All Open 1 Pending 0 Scheduled 0 In Progress 0 On Hold 0 Completed 1 42391 View" at bounding box center [550, 52] width 765 height 35
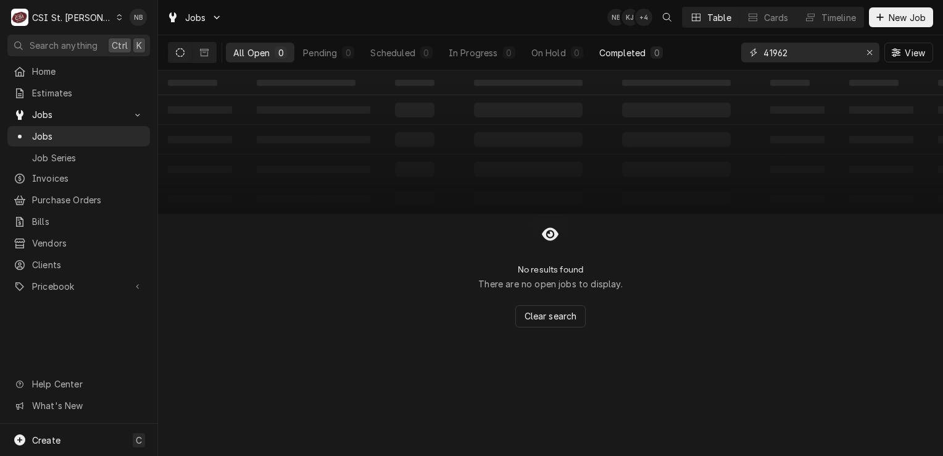
drag, startPoint x: 794, startPoint y: 57, endPoint x: 617, endPoint y: 52, distance: 176.6
click at [615, 52] on div "All Open 0 Pending 0 Scheduled 0 In Progress 0 On Hold 0 Completed 0 41962 View" at bounding box center [550, 52] width 765 height 35
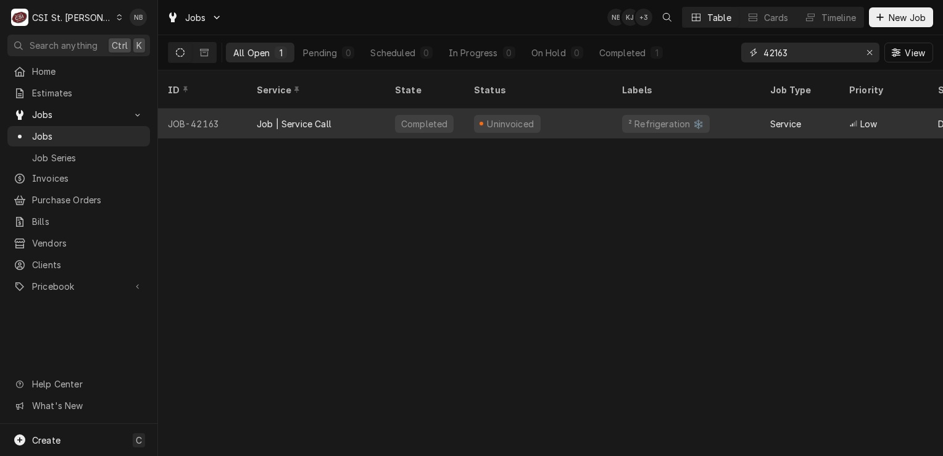
type input "42163"
click at [567, 109] on div "Uninvoiced" at bounding box center [538, 124] width 148 height 30
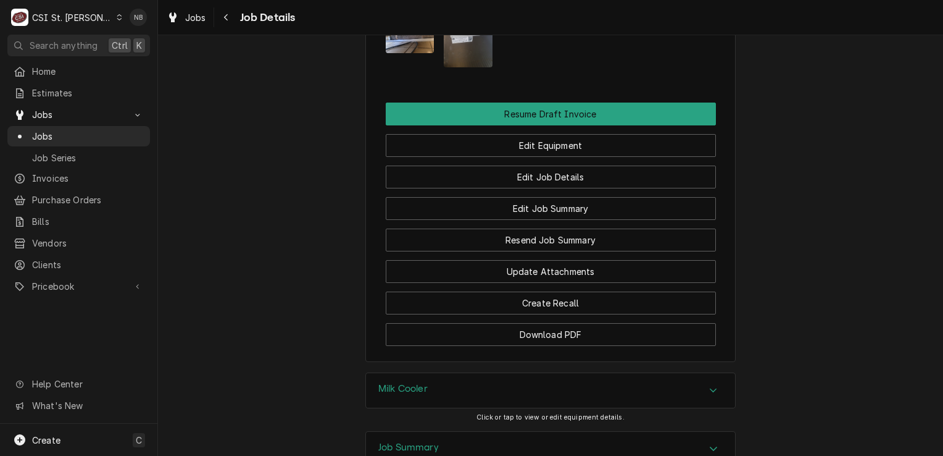
scroll to position [1518, 0]
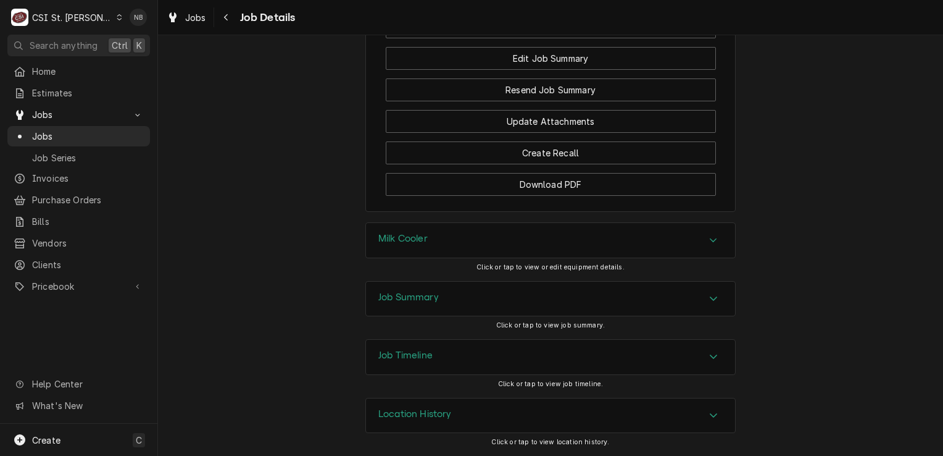
click at [597, 293] on div "Job Summary" at bounding box center [550, 298] width 369 height 35
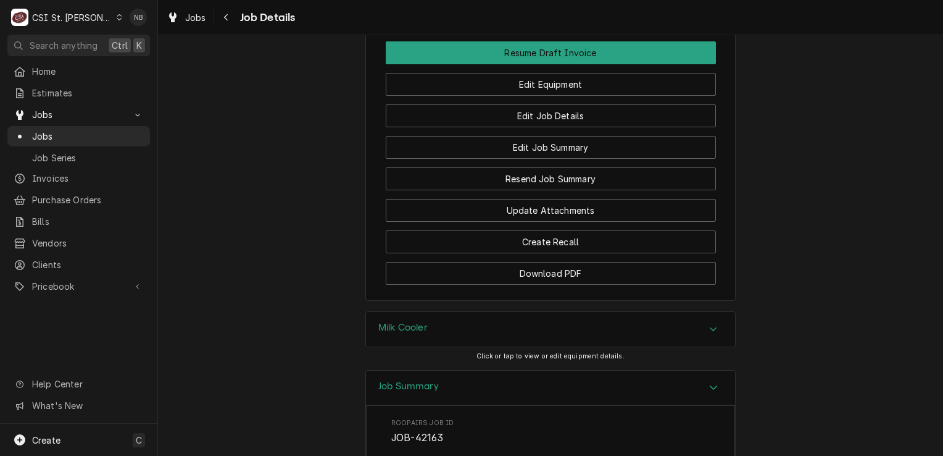
scroll to position [1643, 0]
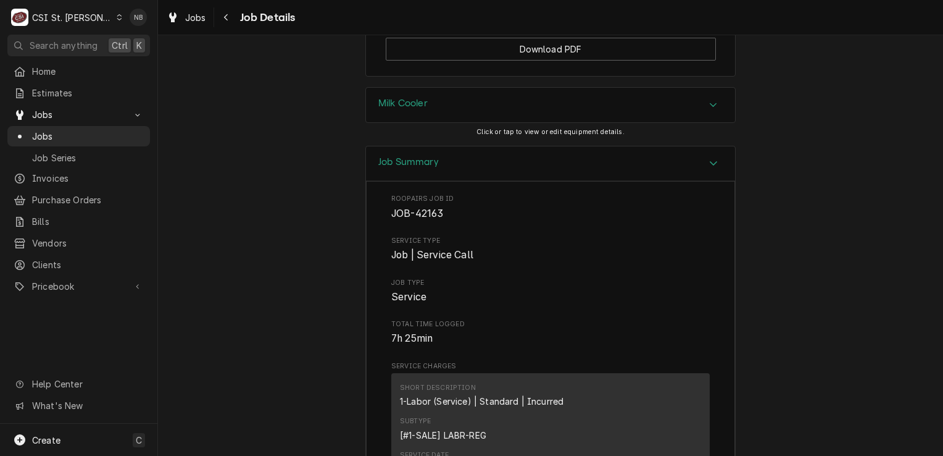
click at [663, 174] on div "Job Summary" at bounding box center [550, 163] width 369 height 35
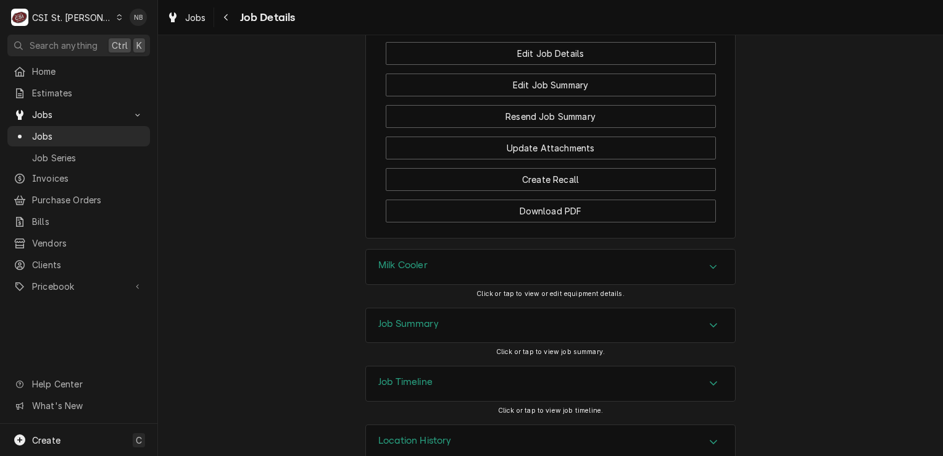
scroll to position [1518, 0]
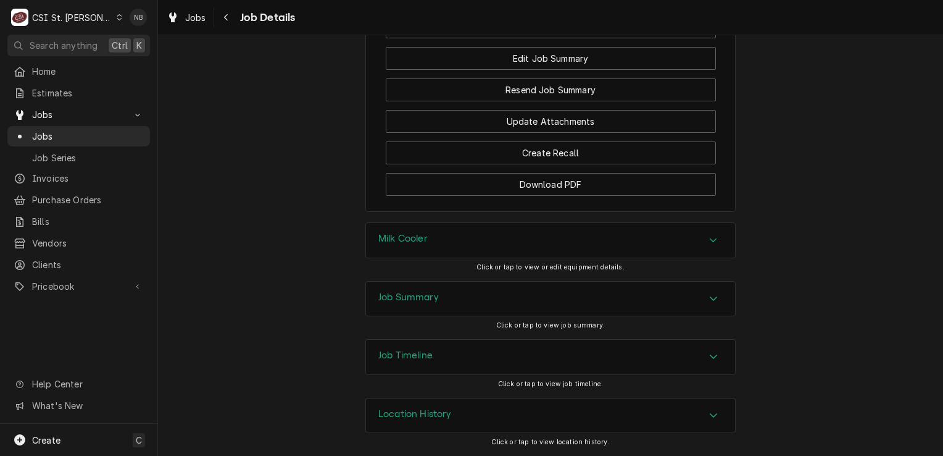
click at [664, 310] on div "Job Summary" at bounding box center [550, 298] width 369 height 35
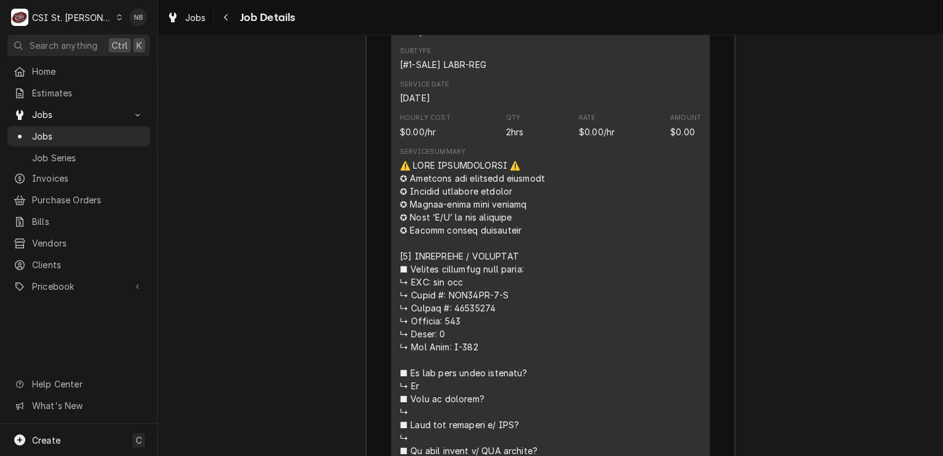
scroll to position [2383, 0]
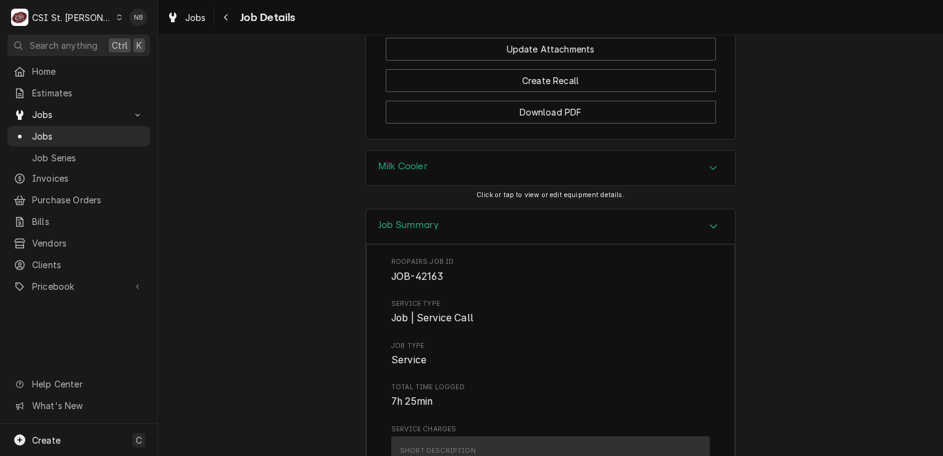
click at [683, 244] on div "Job Summary" at bounding box center [550, 226] width 369 height 35
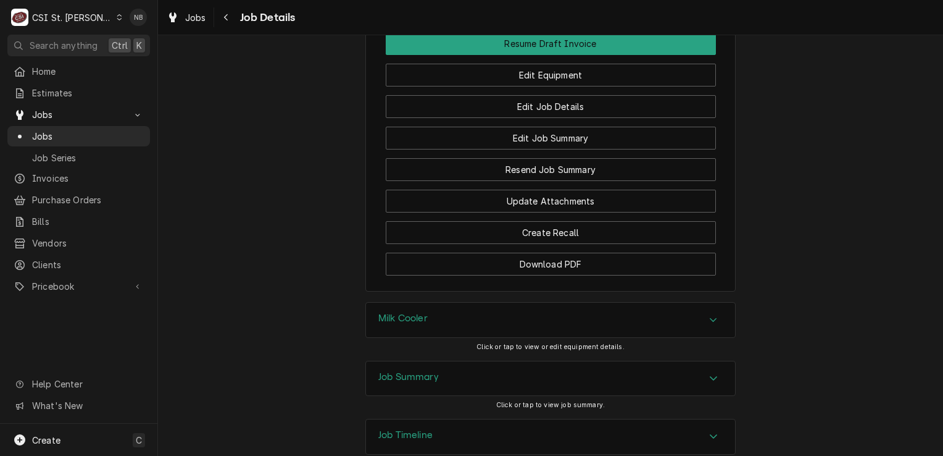
scroll to position [1333, 0]
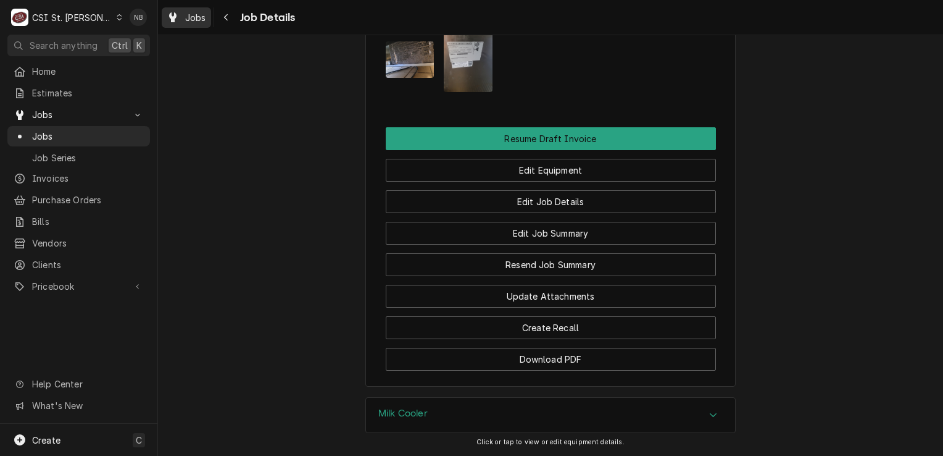
click at [200, 21] on span "Jobs" at bounding box center [195, 17] width 21 height 13
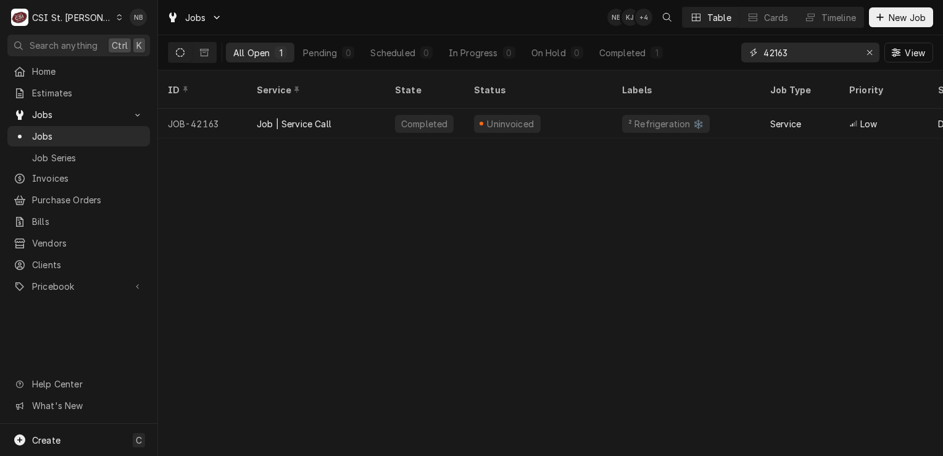
click at [778, 53] on input "42163" at bounding box center [810, 53] width 93 height 20
drag, startPoint x: 814, startPoint y: 56, endPoint x: 773, endPoint y: 60, distance: 41.0
click at [773, 60] on input "42163" at bounding box center [810, 53] width 93 height 20
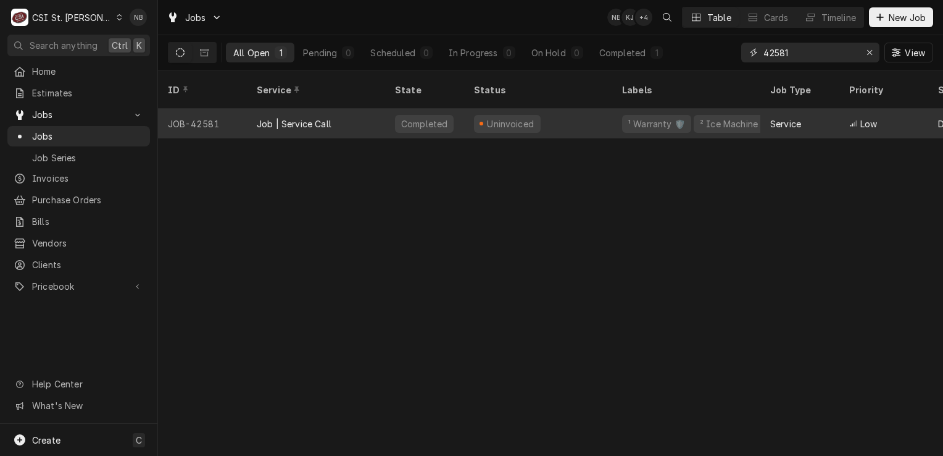
type input "42581"
click at [585, 109] on div "Uninvoiced" at bounding box center [538, 124] width 148 height 30
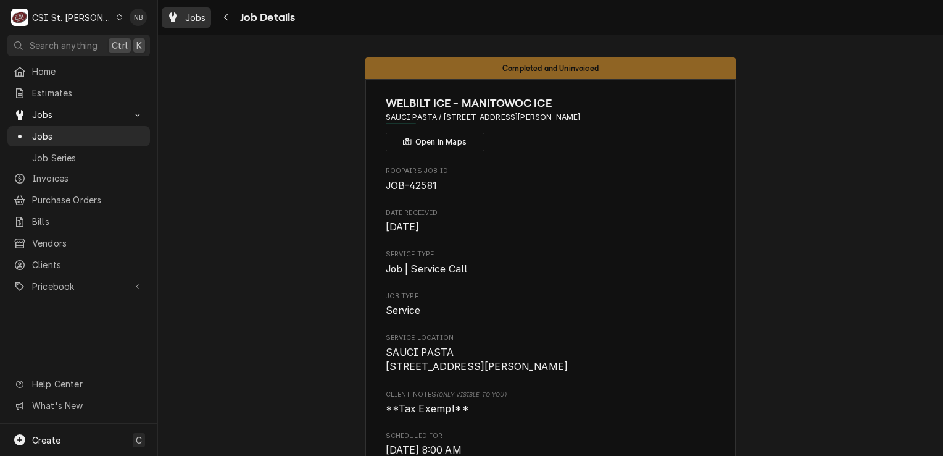
click at [190, 23] on div "Jobs" at bounding box center [186, 17] width 44 height 15
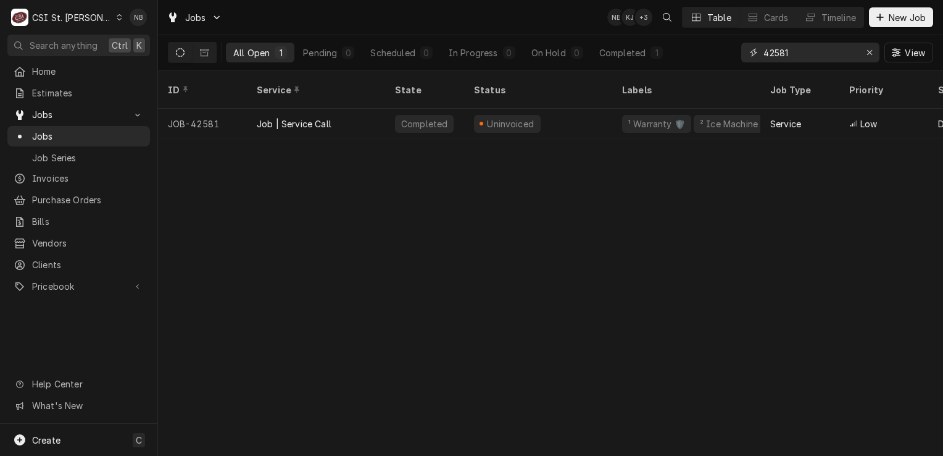
click at [867, 54] on icon "Erase input" at bounding box center [869, 52] width 5 height 5
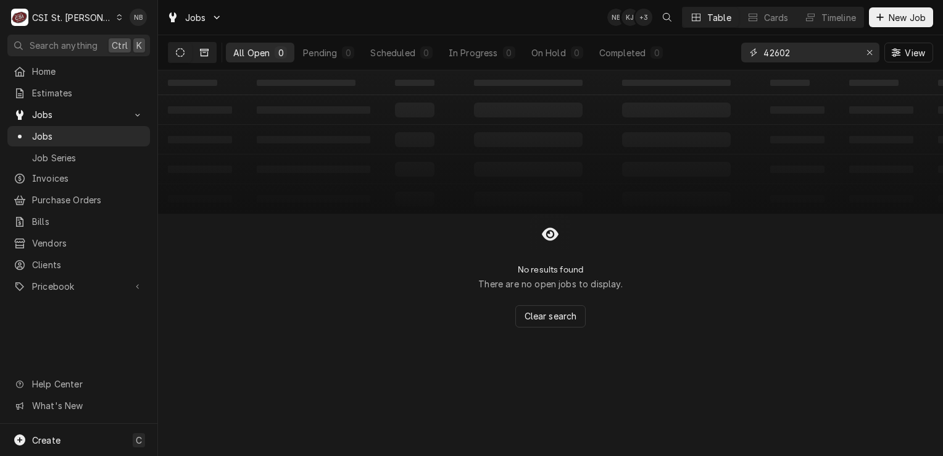
type input "42602"
click at [206, 49] on icon "Dynamic Content Wrapper" at bounding box center [204, 52] width 9 height 7
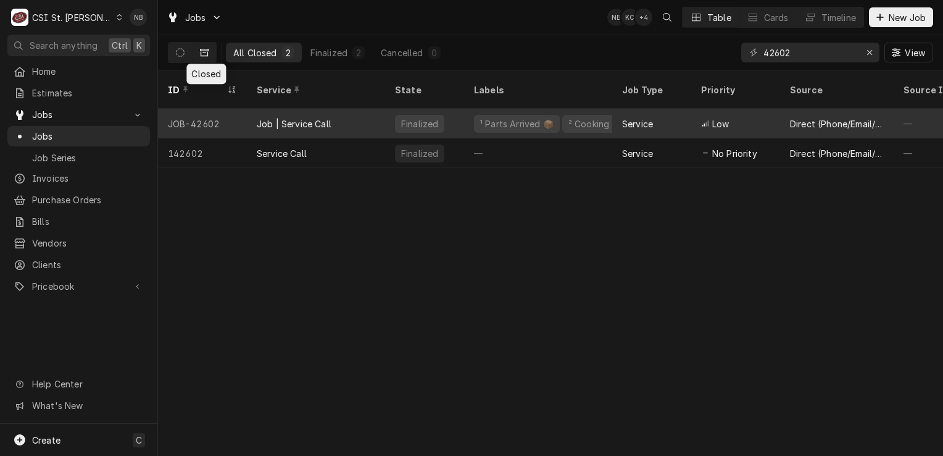
click at [693, 110] on div "Low" at bounding box center [735, 124] width 89 height 30
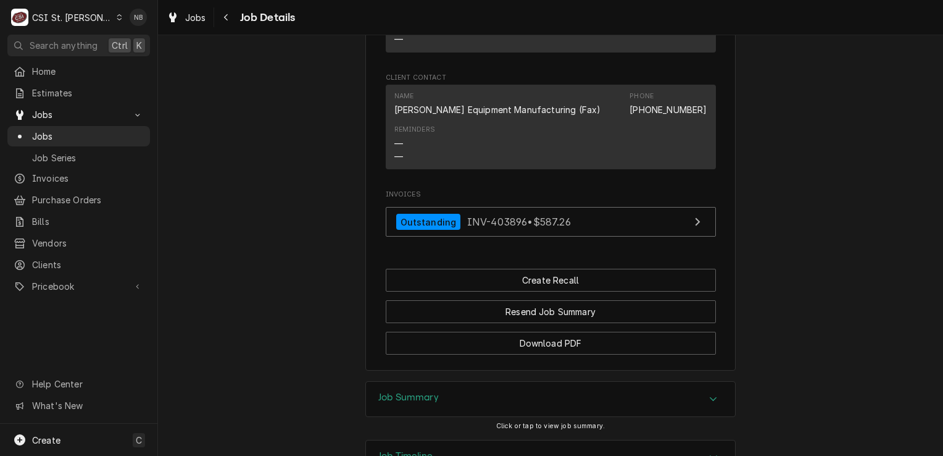
scroll to position [1560, 0]
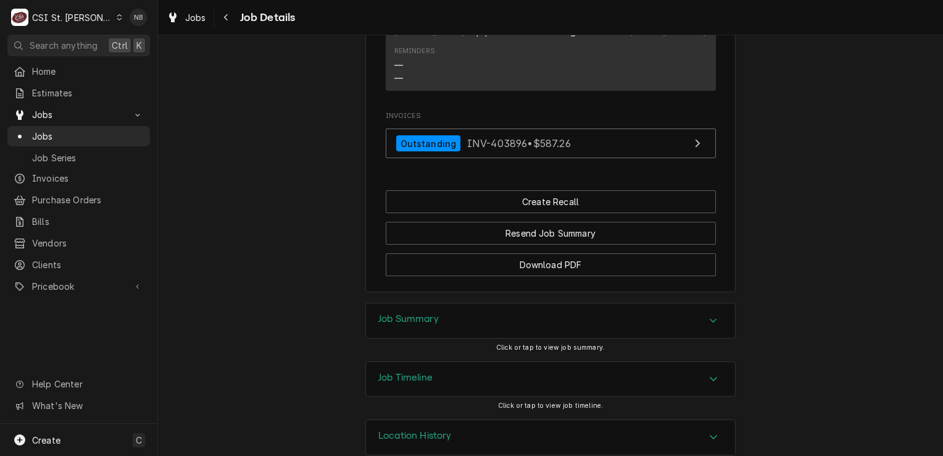
click at [691, 303] on div "Job Summary" at bounding box center [550, 320] width 369 height 35
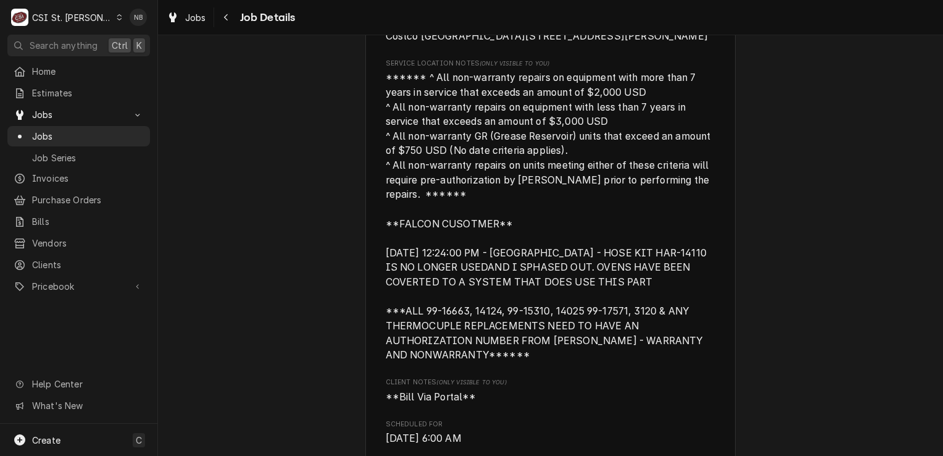
scroll to position [0, 0]
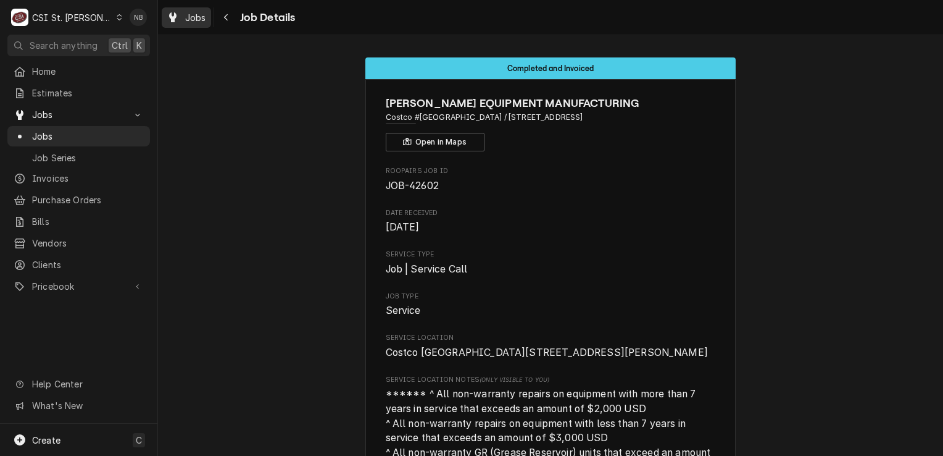
click at [201, 23] on div "Jobs" at bounding box center [186, 17] width 44 height 15
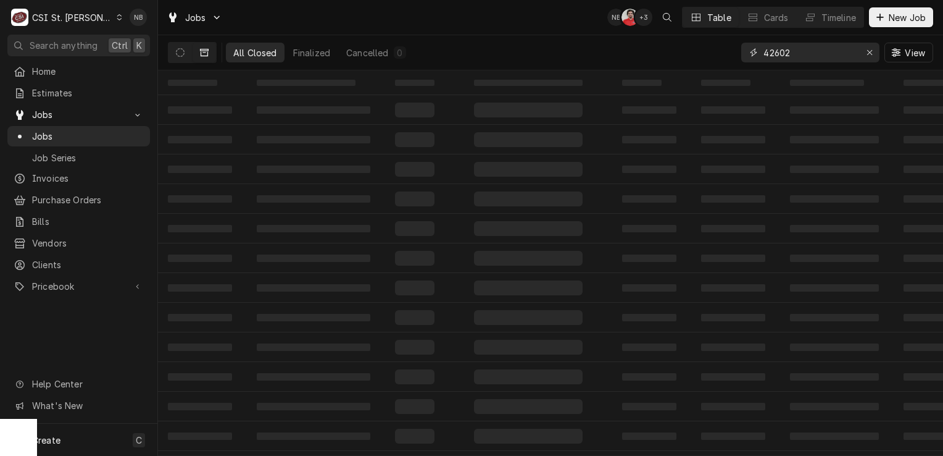
drag, startPoint x: 815, startPoint y: 53, endPoint x: 685, endPoint y: 35, distance: 131.5
click at [685, 35] on div "All Closed Finalized Cancelled 0 42602 View" at bounding box center [550, 52] width 765 height 35
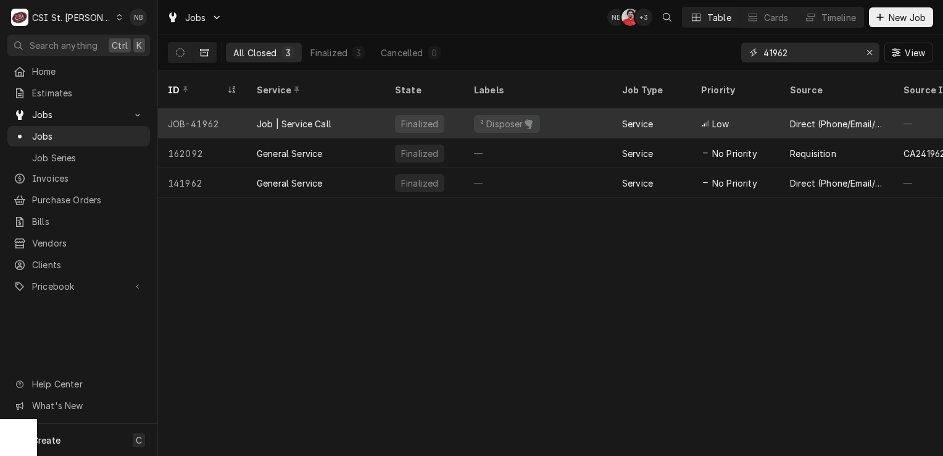
type input "41962"
click at [449, 111] on div "Finalized" at bounding box center [424, 124] width 79 height 30
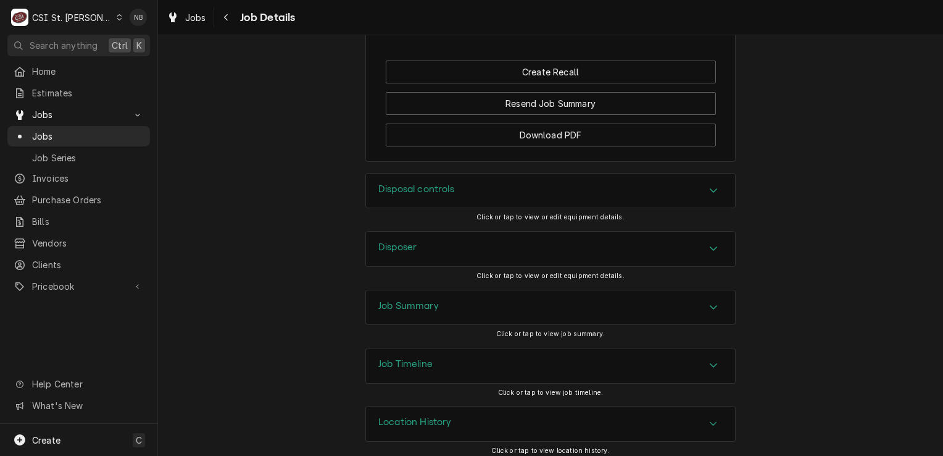
scroll to position [1610, 0]
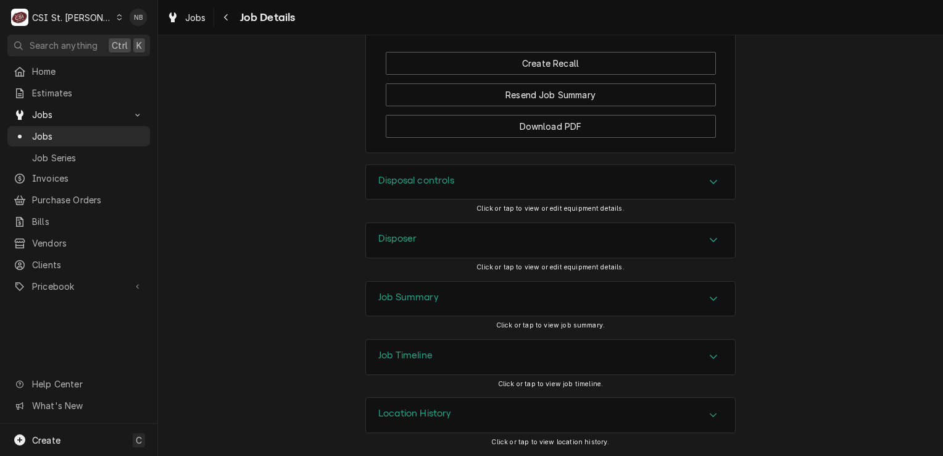
click at [711, 305] on div "Accordion Header" at bounding box center [713, 298] width 19 height 15
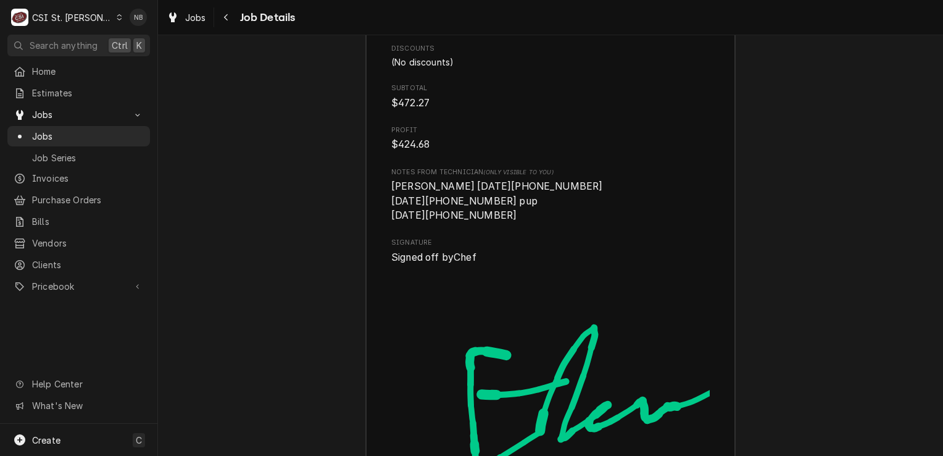
scroll to position [4323, 0]
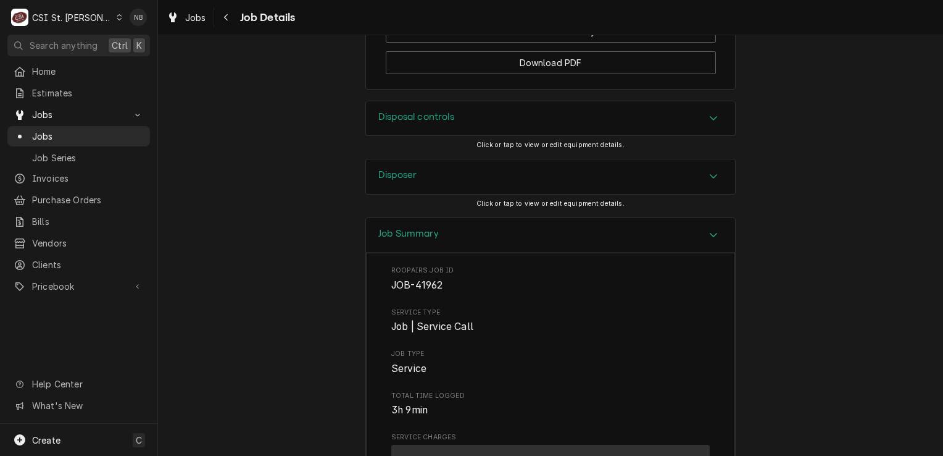
click at [707, 234] on div "Accordion Header" at bounding box center [713, 235] width 19 height 15
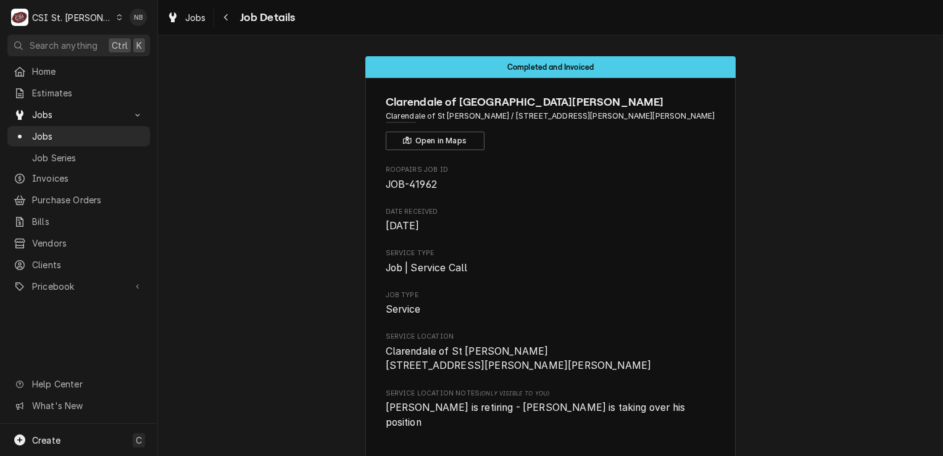
scroll to position [0, 0]
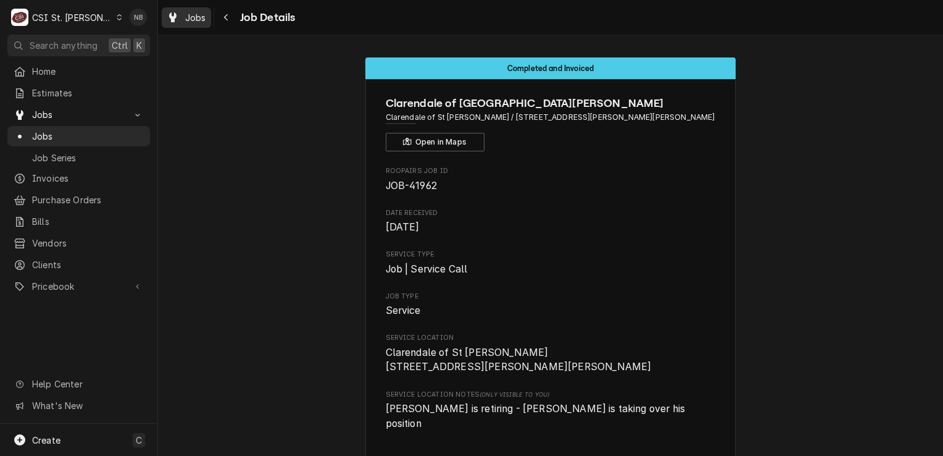
click at [188, 15] on span "Jobs" at bounding box center [195, 17] width 21 height 13
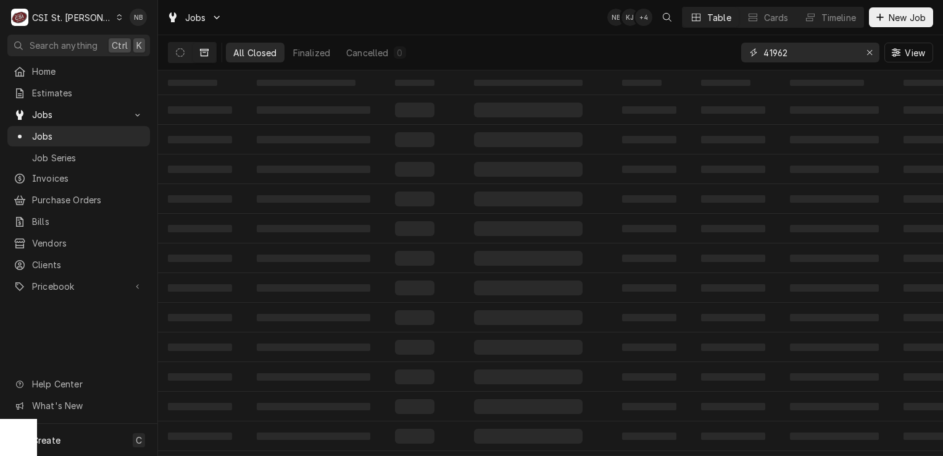
click at [822, 53] on input "41962" at bounding box center [810, 53] width 93 height 20
type input "4"
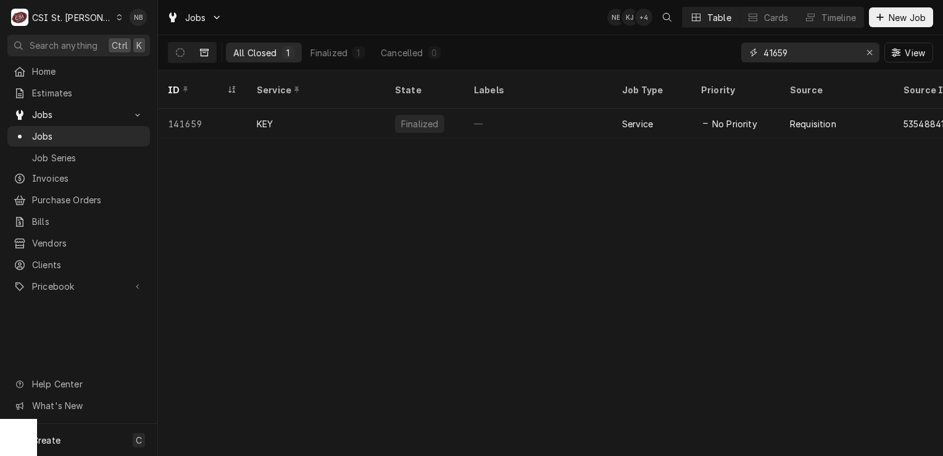
type input "41659"
click at [199, 58] on button "Dynamic Content Wrapper" at bounding box center [204, 53] width 23 height 20
click at [173, 53] on button "Dynamic Content Wrapper" at bounding box center [180, 53] width 23 height 20
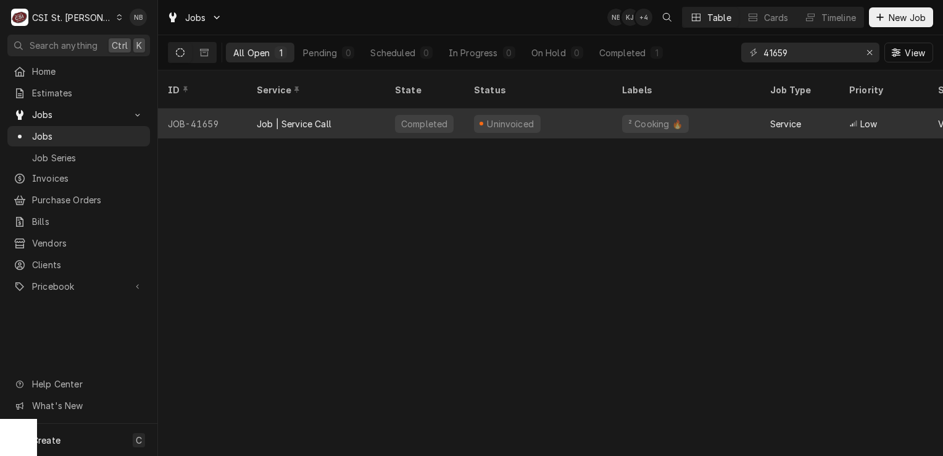
click at [558, 109] on div "Uninvoiced" at bounding box center [538, 124] width 148 height 30
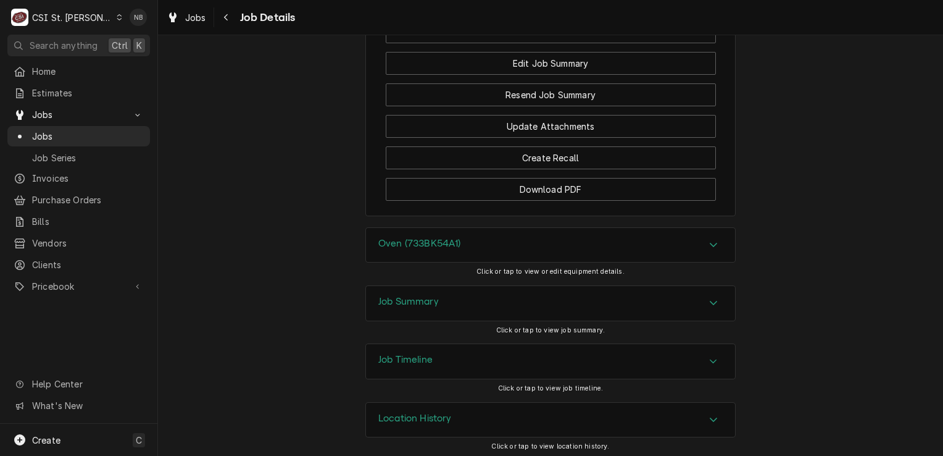
click at [619, 299] on div "Job Summary" at bounding box center [550, 303] width 369 height 35
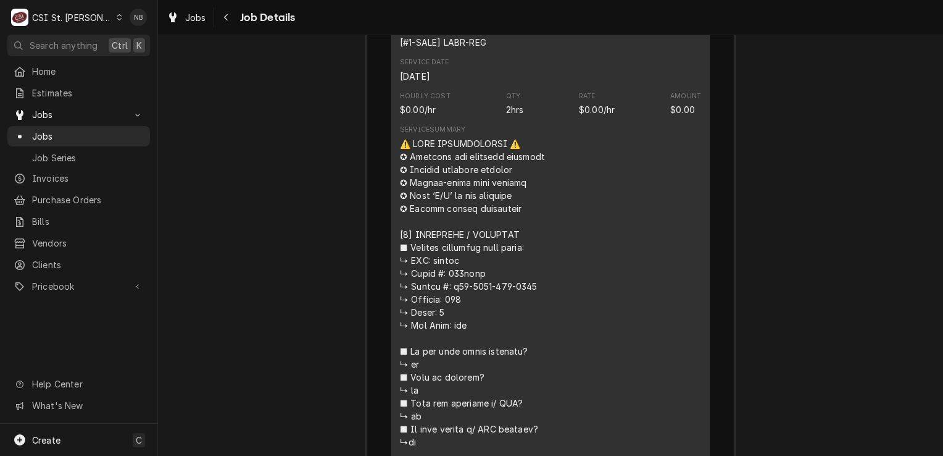
scroll to position [2043, 0]
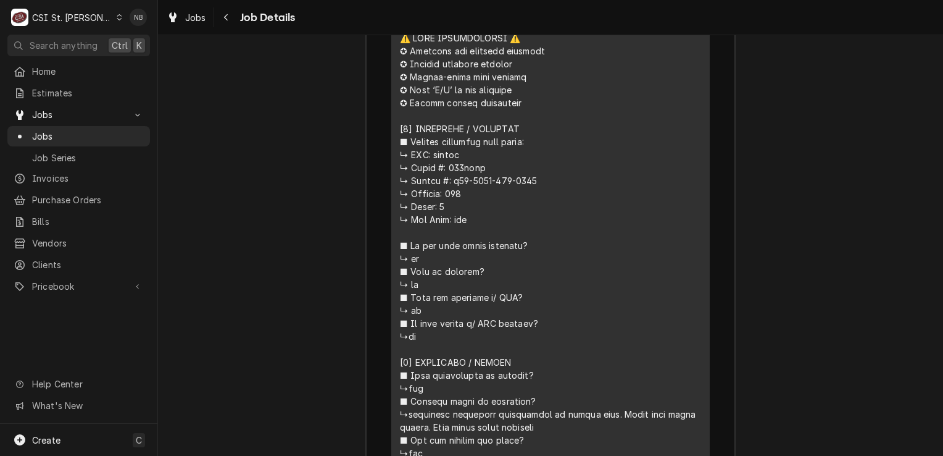
click at [696, 299] on div "Short Description Job | Service Call Subtype [#1-SALE] LABR-REG Service Date Au…" at bounding box center [550, 379] width 319 height 1009
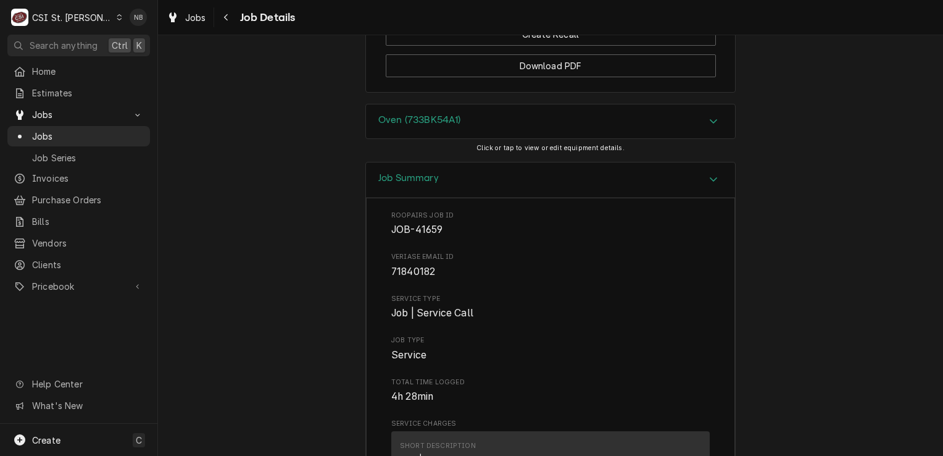
click at [659, 173] on div "Job Summary" at bounding box center [550, 179] width 369 height 35
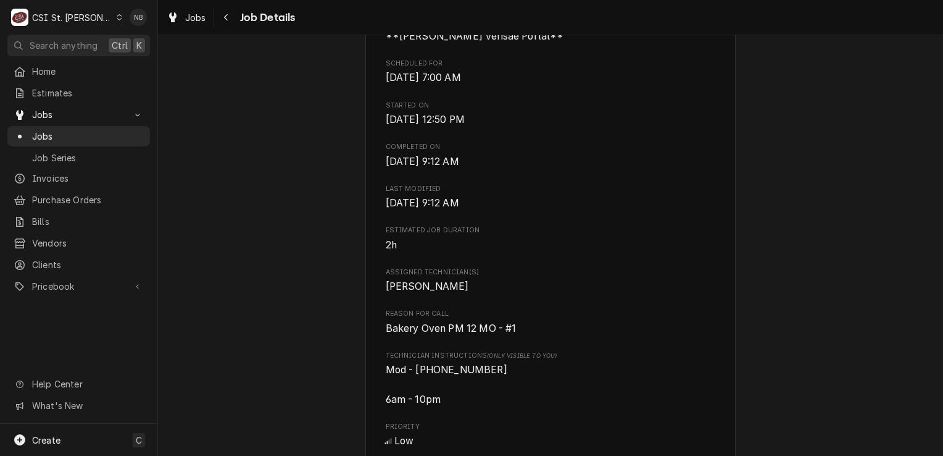
scroll to position [252, 0]
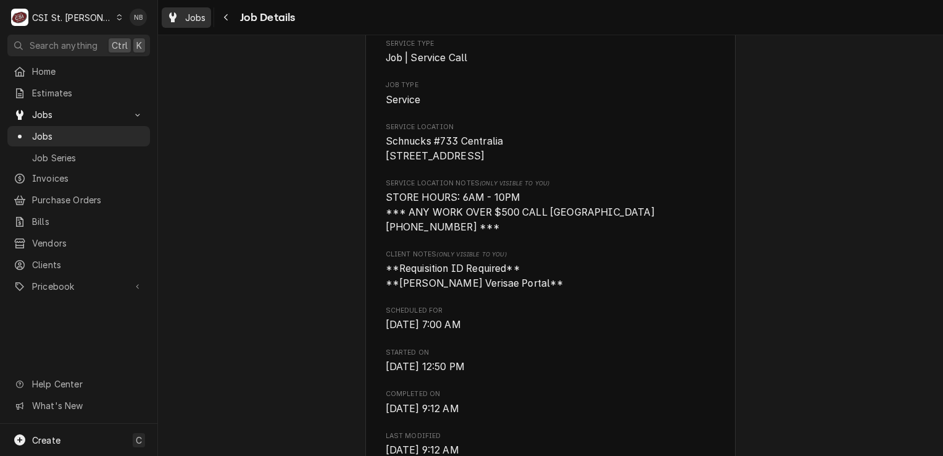
click at [193, 26] on link "Jobs" at bounding box center [186, 17] width 49 height 20
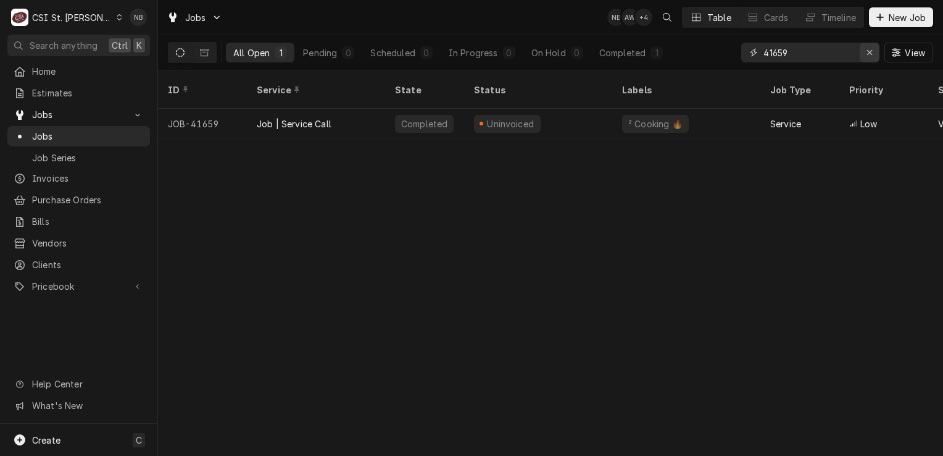
click at [862, 51] on button "Erase input" at bounding box center [870, 53] width 20 height 20
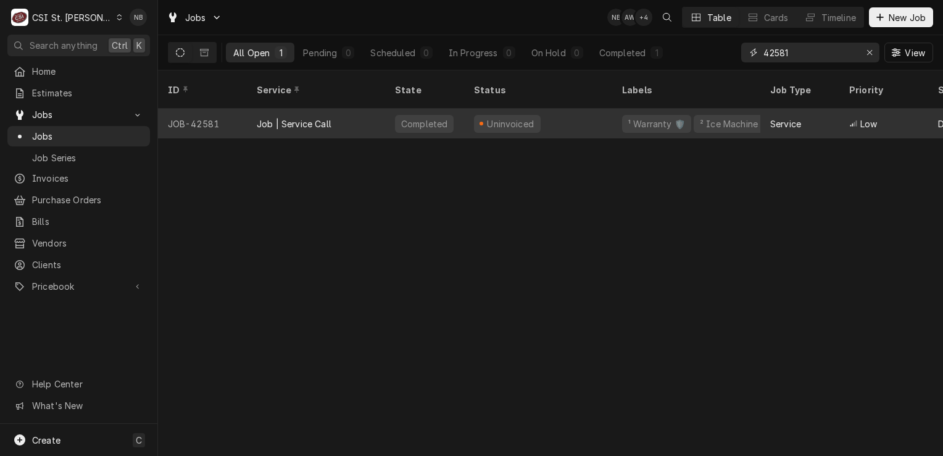
type input "42581"
click at [546, 113] on div "Uninvoiced" at bounding box center [538, 124] width 148 height 30
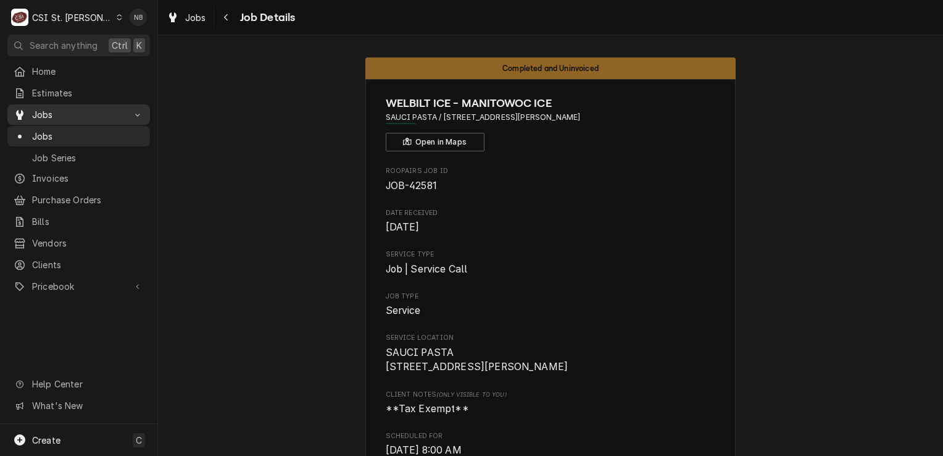
click at [94, 111] on span "Jobs" at bounding box center [78, 114] width 93 height 13
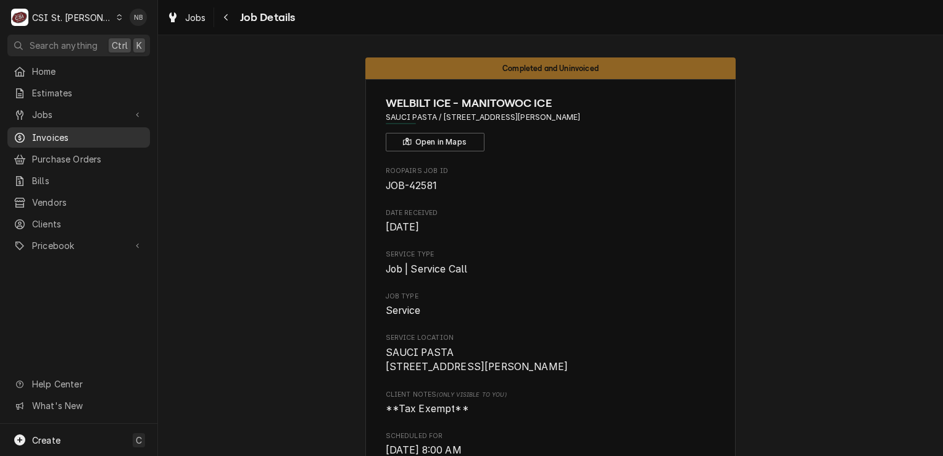
click at [81, 131] on span "Invoices" at bounding box center [88, 137] width 112 height 13
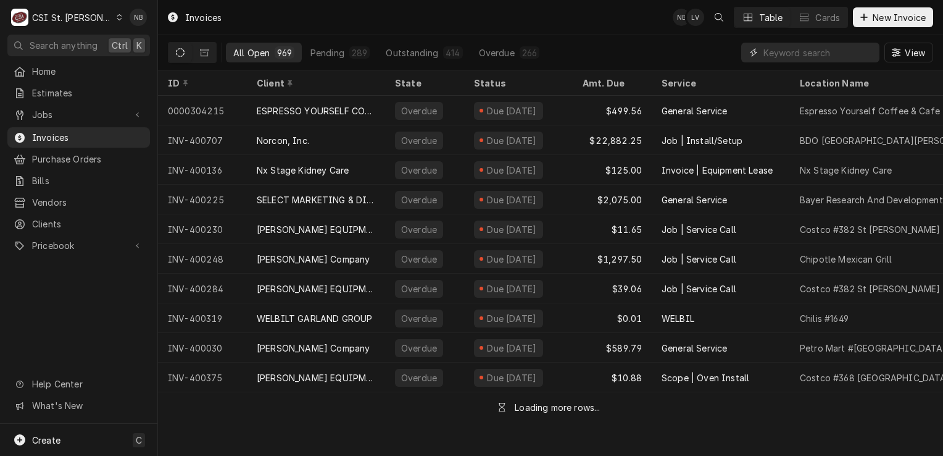
click at [792, 55] on input "Dynamic Content Wrapper" at bounding box center [819, 53] width 110 height 20
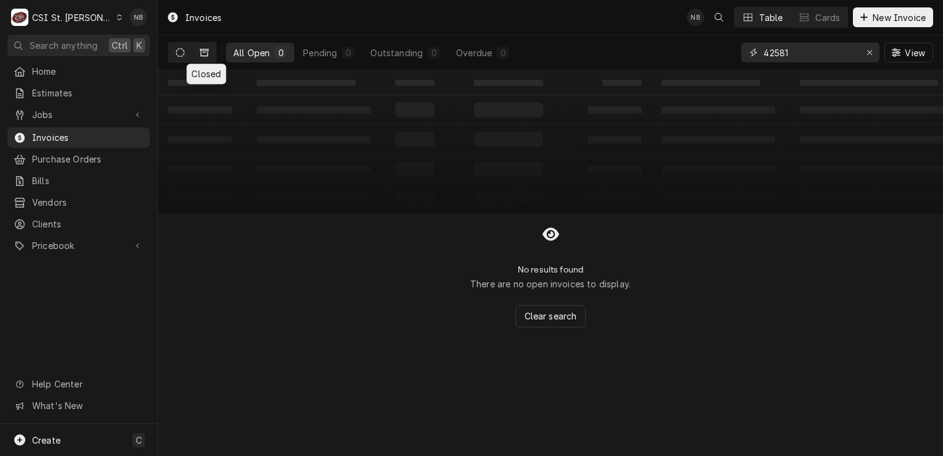
type input "42581"
click at [210, 51] on button "Dynamic Content Wrapper" at bounding box center [204, 53] width 23 height 20
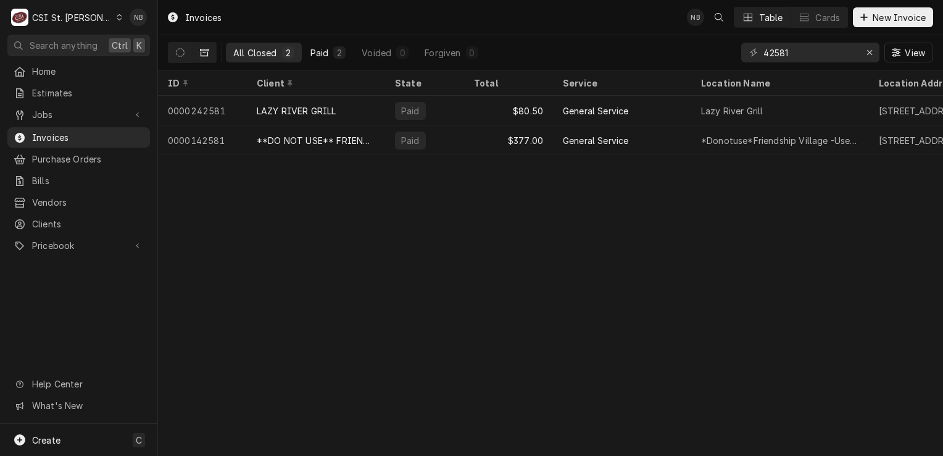
click at [317, 52] on div "Paid" at bounding box center [319, 52] width 19 height 13
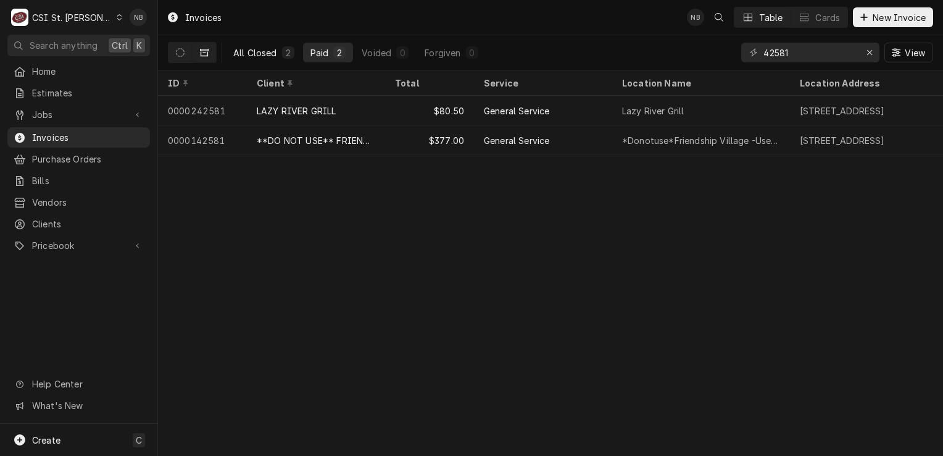
click at [240, 58] on button "All Closed 2" at bounding box center [264, 53] width 76 height 20
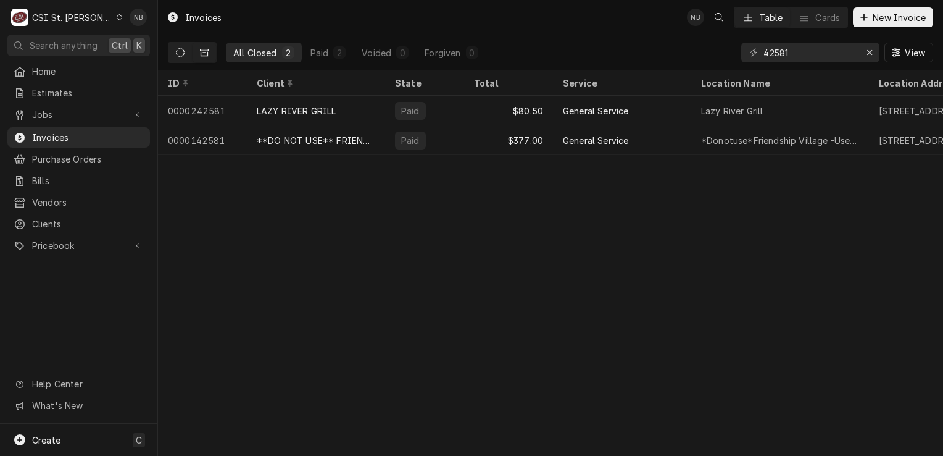
click at [177, 52] on icon "Dynamic Content Wrapper" at bounding box center [180, 52] width 9 height 9
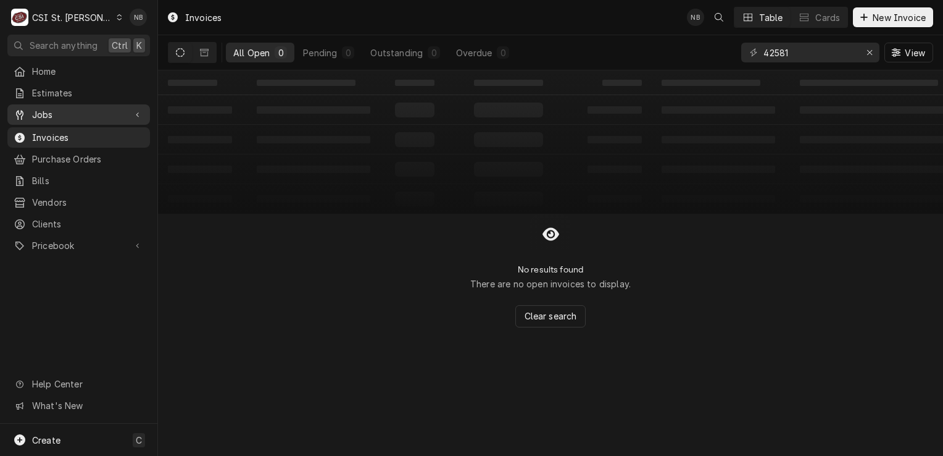
click at [83, 107] on div "Jobs" at bounding box center [79, 114] width 138 height 15
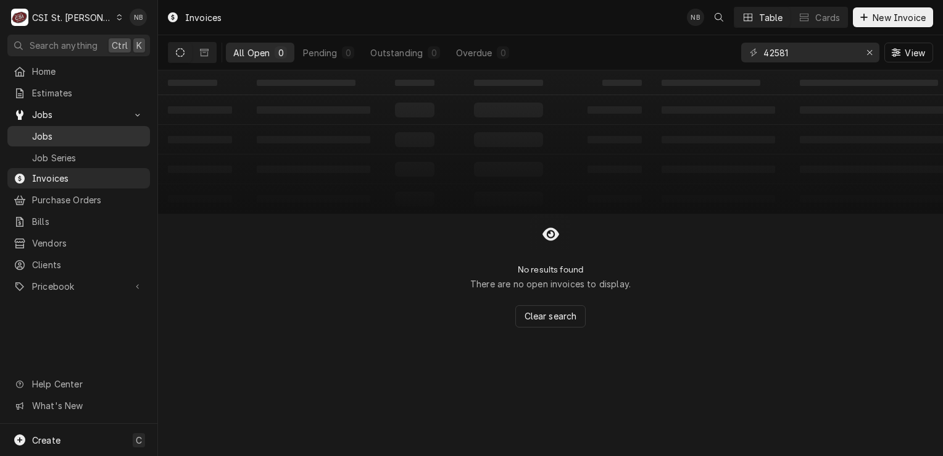
click at [115, 130] on span "Jobs" at bounding box center [88, 136] width 112 height 13
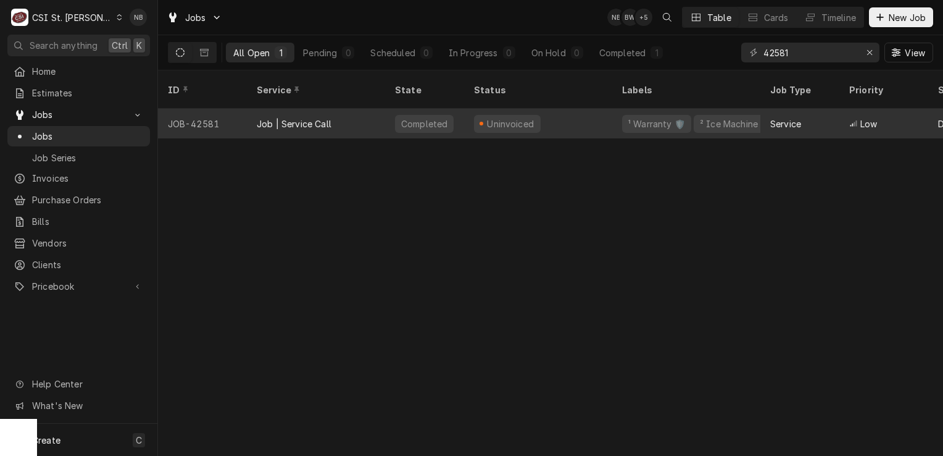
click at [585, 112] on div "Uninvoiced" at bounding box center [538, 124] width 148 height 30
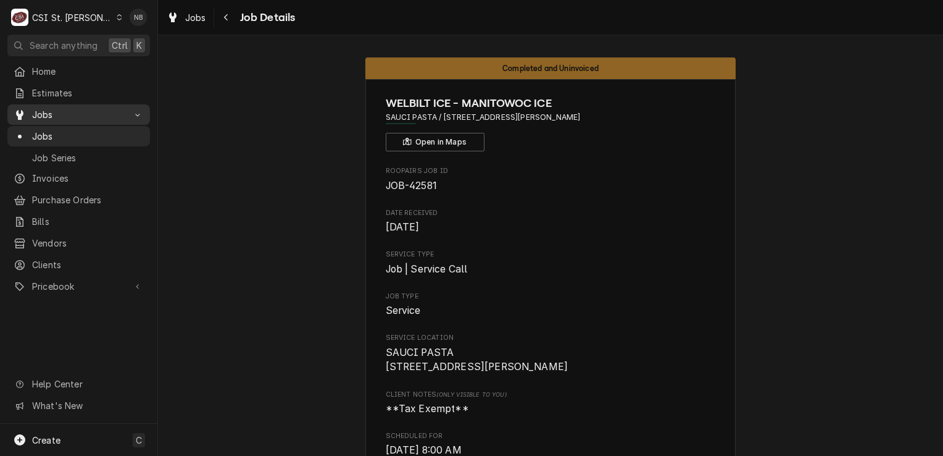
click at [75, 110] on span "Jobs" at bounding box center [78, 114] width 93 height 13
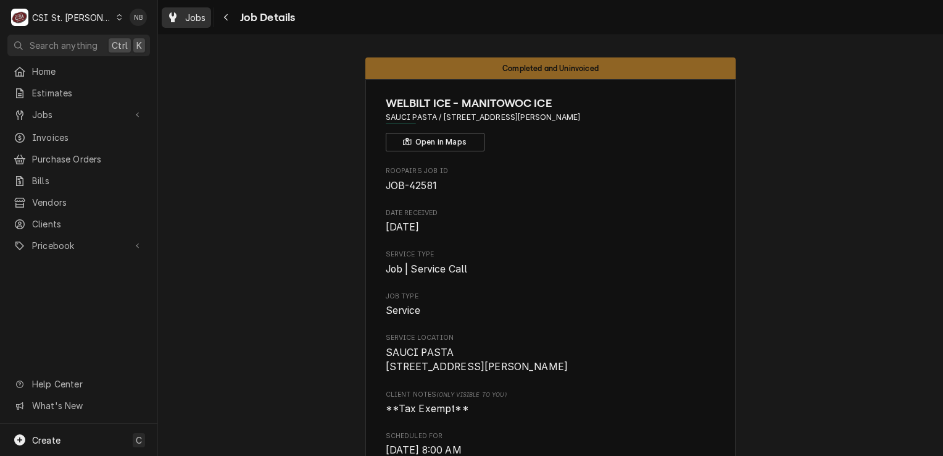
click at [183, 15] on div "Jobs" at bounding box center [186, 17] width 44 height 15
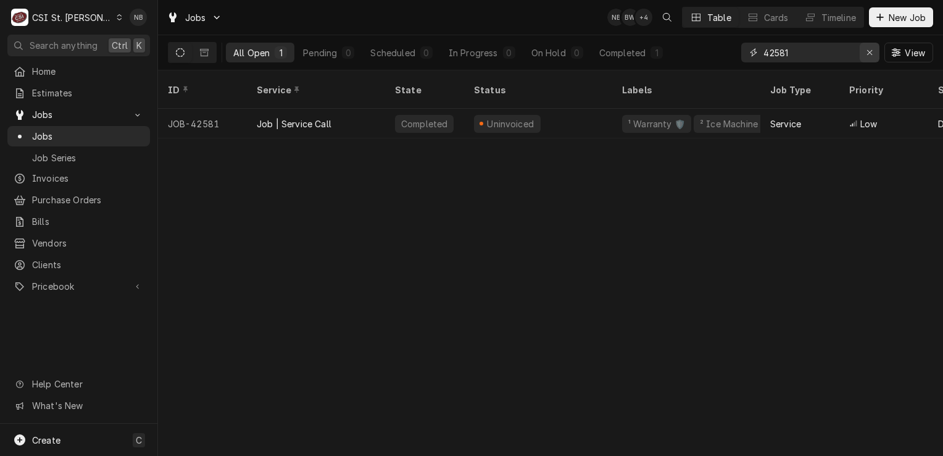
click at [867, 59] on button "Erase input" at bounding box center [870, 53] width 20 height 20
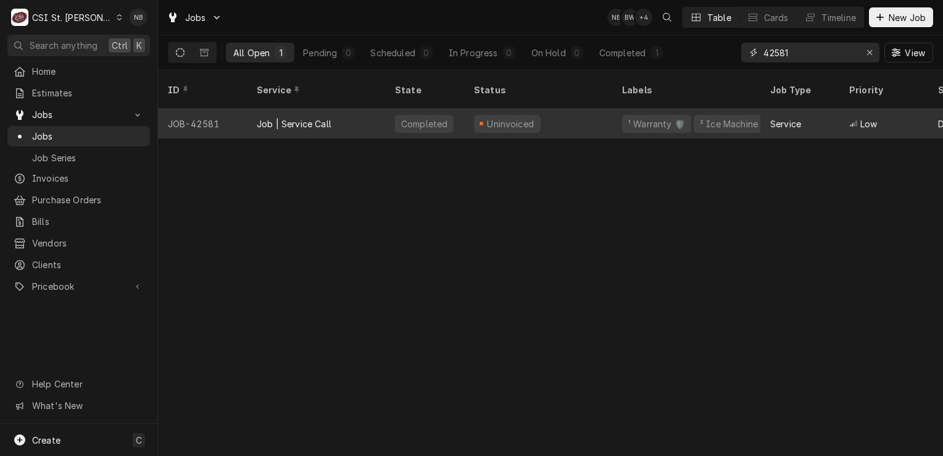
type input "42581"
click at [547, 109] on div "Uninvoiced" at bounding box center [538, 124] width 148 height 30
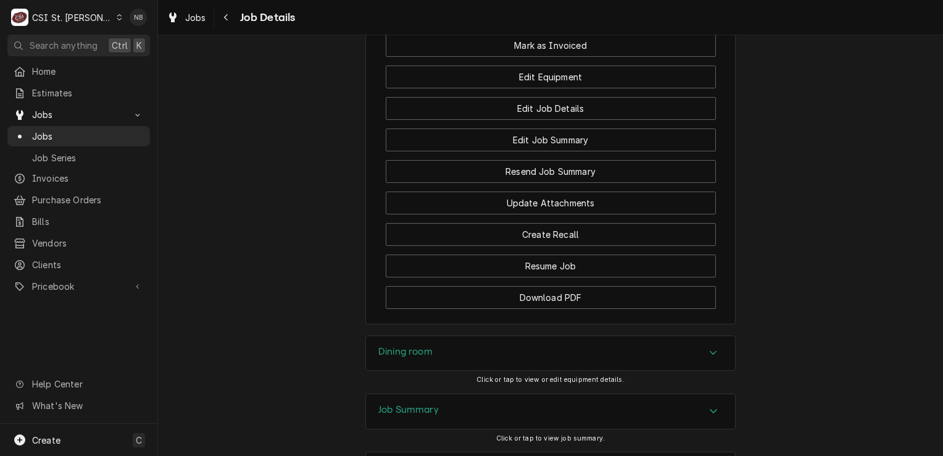
scroll to position [1420, 0]
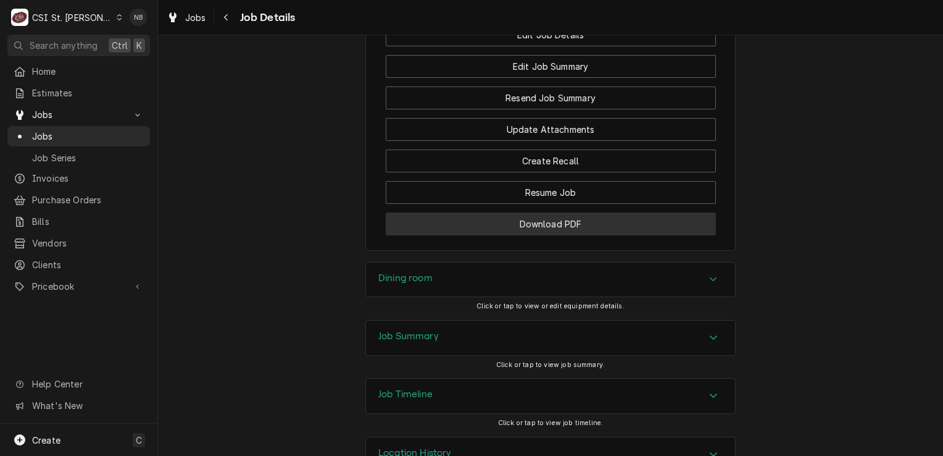
click at [538, 235] on button "Download PDF" at bounding box center [551, 223] width 330 height 23
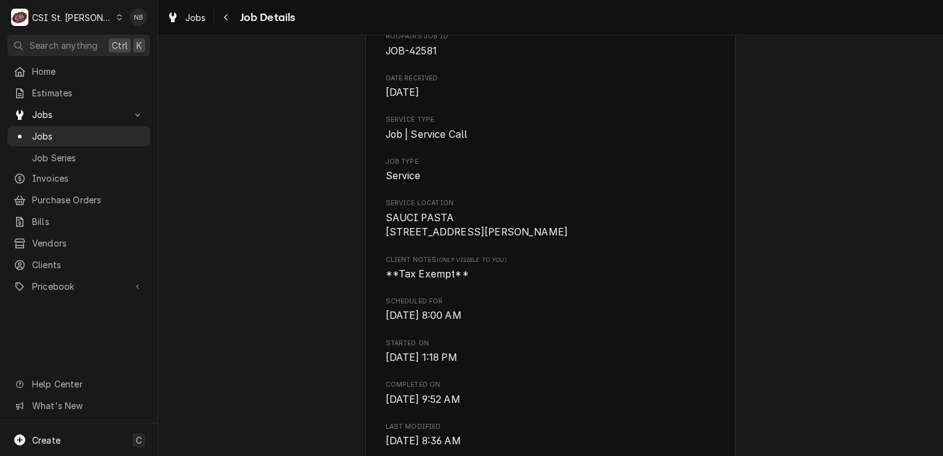
scroll to position [0, 0]
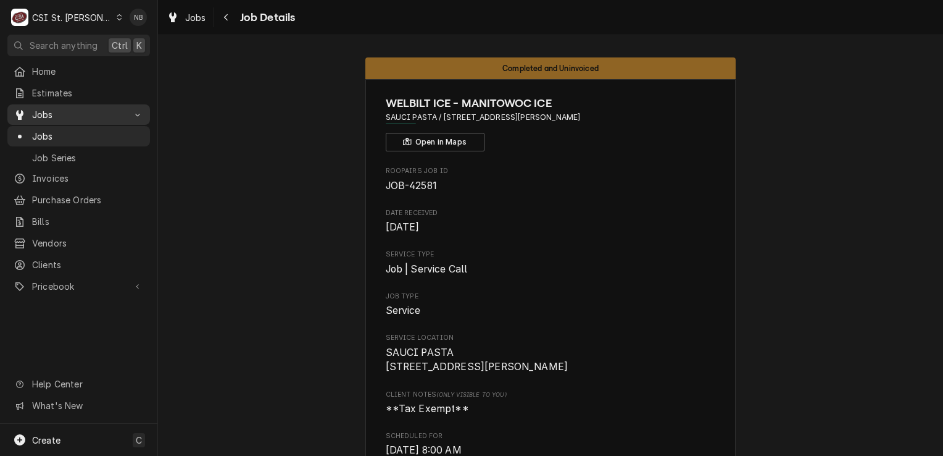
click at [114, 112] on span "Jobs" at bounding box center [78, 114] width 93 height 13
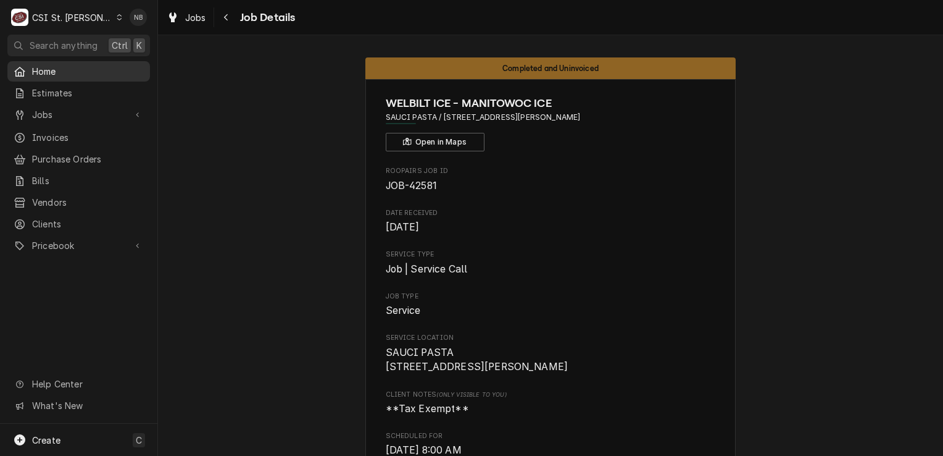
click at [45, 67] on span "Home" at bounding box center [88, 71] width 112 height 13
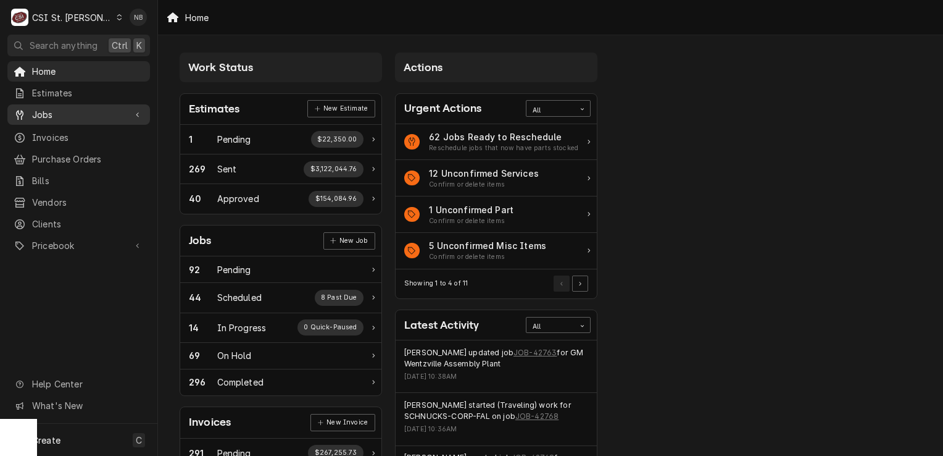
click at [86, 112] on span "Jobs" at bounding box center [78, 114] width 93 height 13
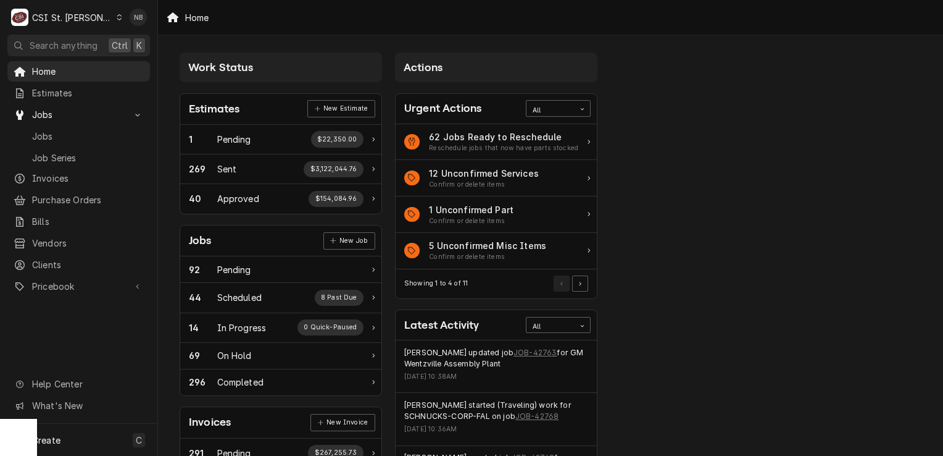
click at [83, 142] on div "Jobs Job Series" at bounding box center [78, 146] width 143 height 41
click at [86, 135] on span "Jobs" at bounding box center [88, 136] width 112 height 13
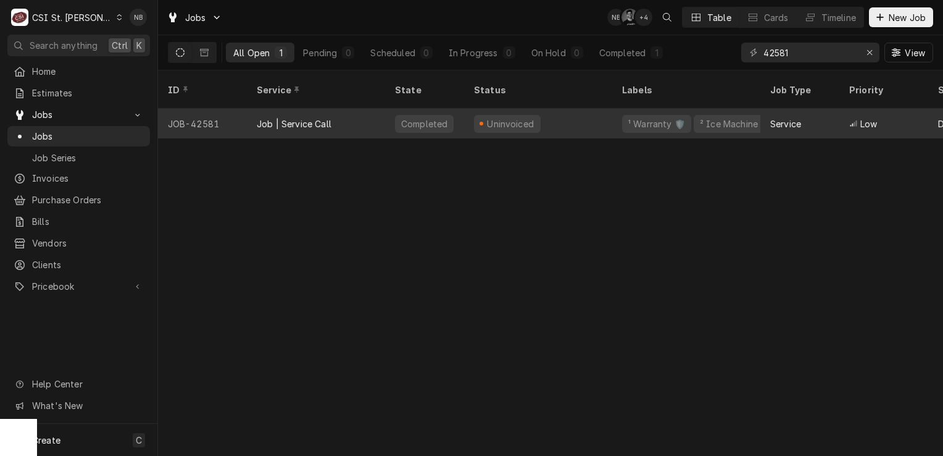
click at [549, 112] on div "Uninvoiced" at bounding box center [538, 124] width 148 height 30
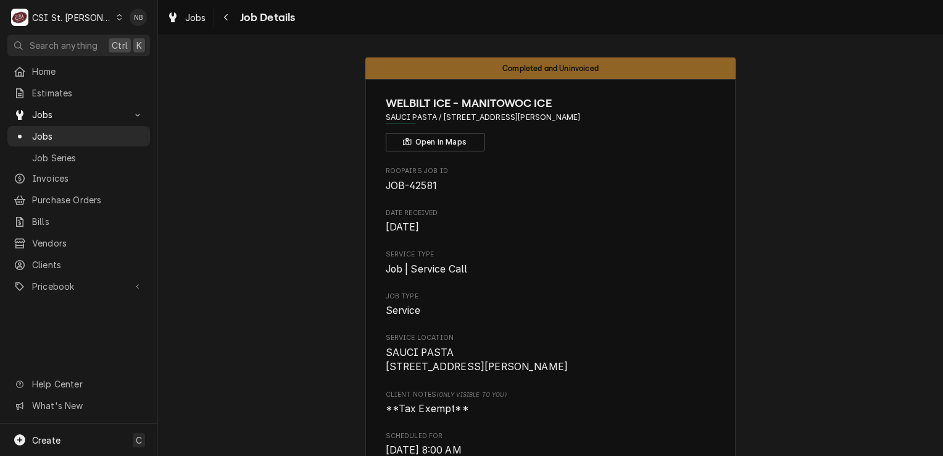
scroll to position [123, 0]
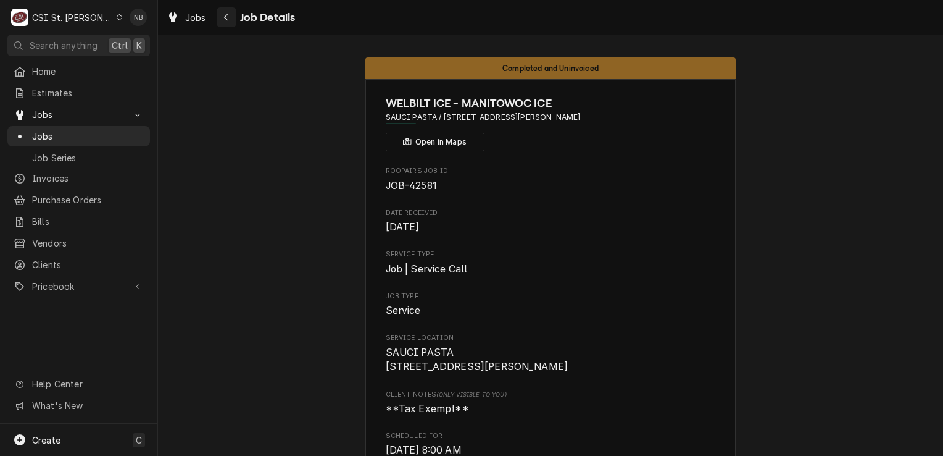
click at [225, 22] on div "Navigate back" at bounding box center [226, 17] width 12 height 12
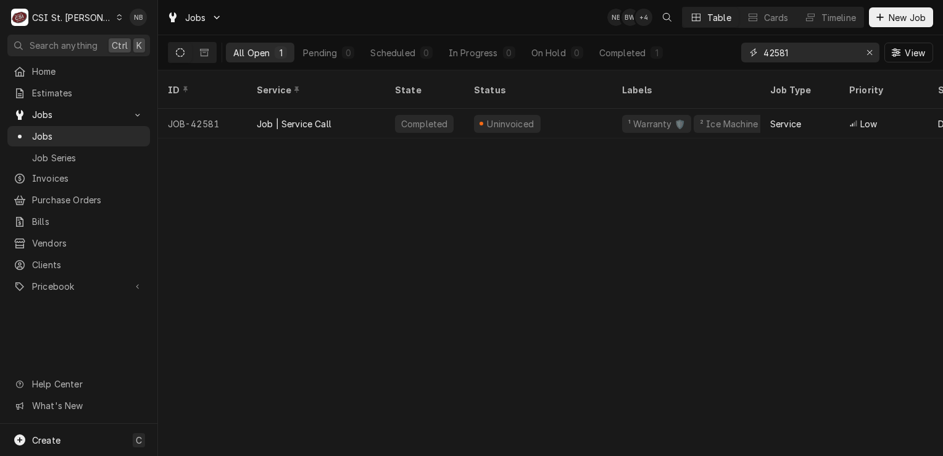
drag, startPoint x: 799, startPoint y: 56, endPoint x: 743, endPoint y: 34, distance: 59.8
click at [743, 34] on div "Jobs NB BW + 4 Table Cards Timeline New Job All Open 1 Pending 0 Scheduled 0 In…" at bounding box center [550, 35] width 785 height 70
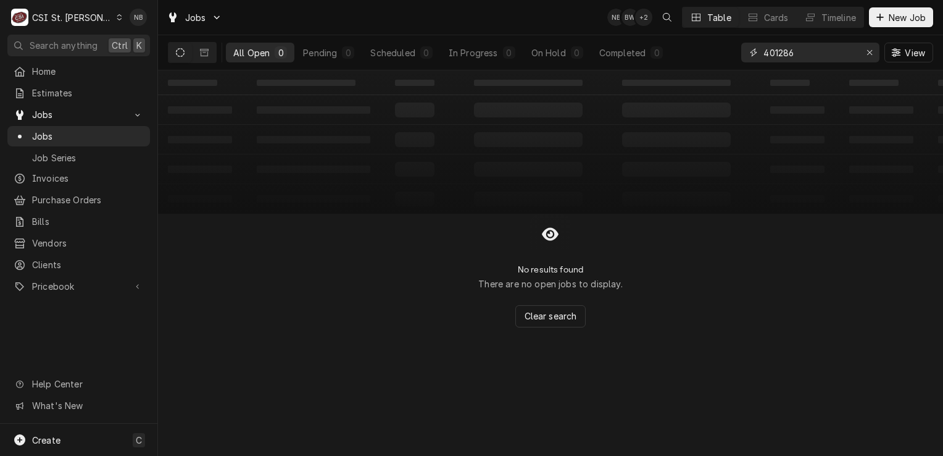
drag, startPoint x: 809, startPoint y: 52, endPoint x: 743, endPoint y: 43, distance: 66.6
click at [742, 43] on div "401286" at bounding box center [810, 53] width 138 height 20
type input "401286"
click at [68, 193] on span "Purchase Orders" at bounding box center [88, 199] width 112 height 13
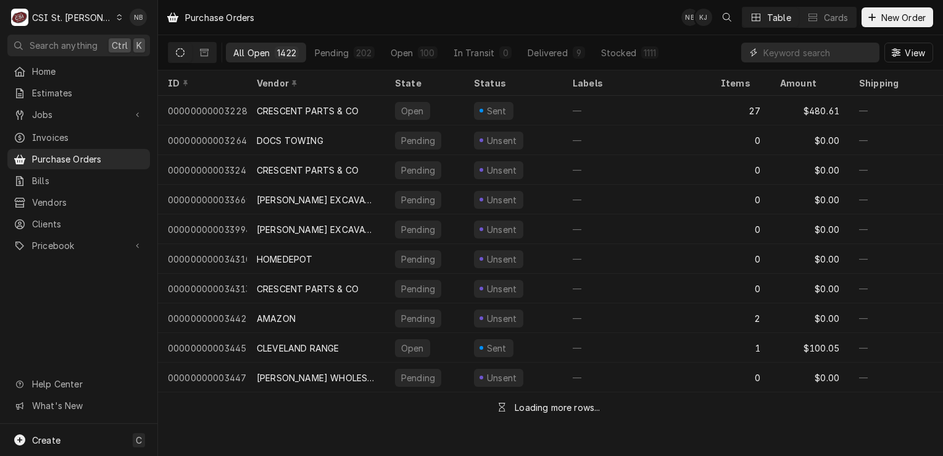
click at [815, 56] on input "Dynamic Content Wrapper" at bounding box center [819, 53] width 110 height 20
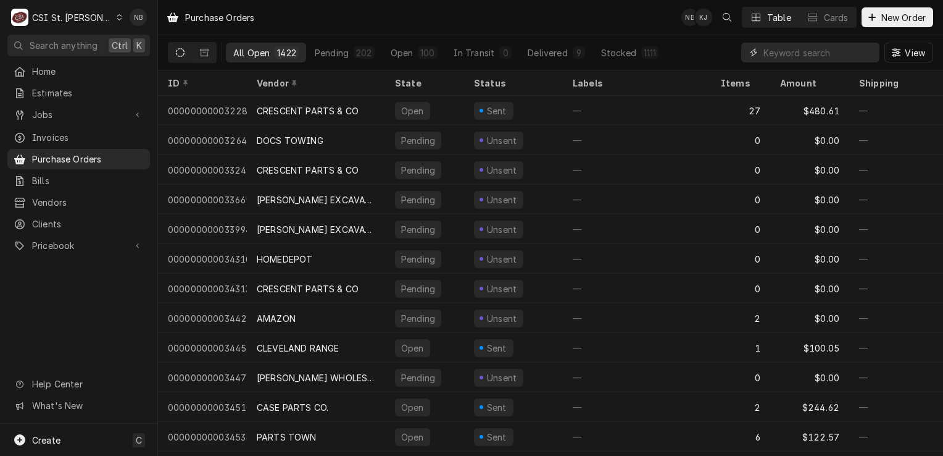
paste input "401286"
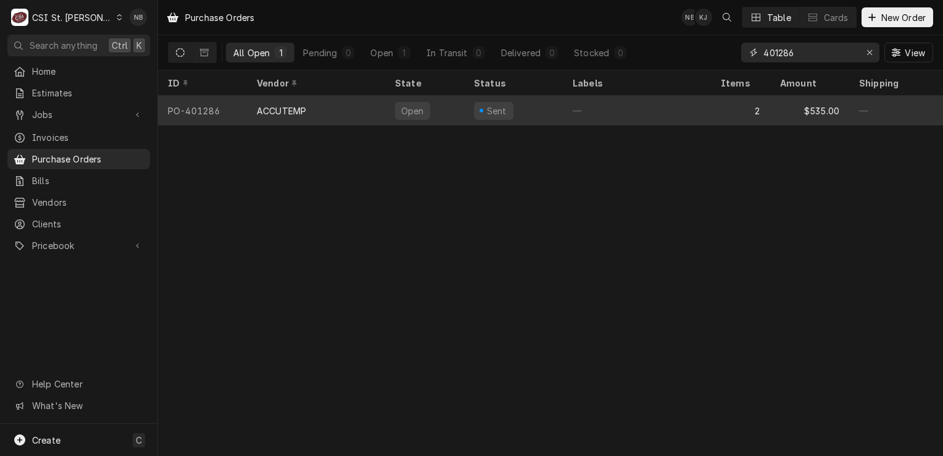
type input "401286"
click at [439, 116] on div "Open" at bounding box center [424, 111] width 79 height 30
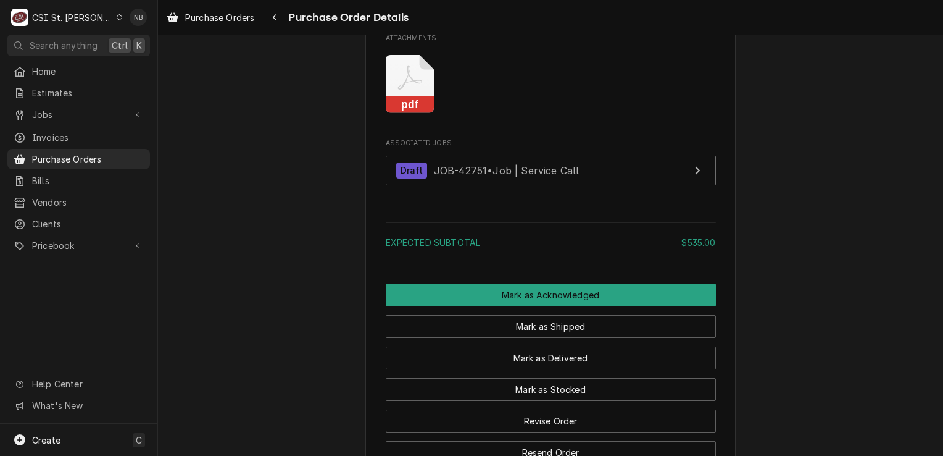
scroll to position [1358, 0]
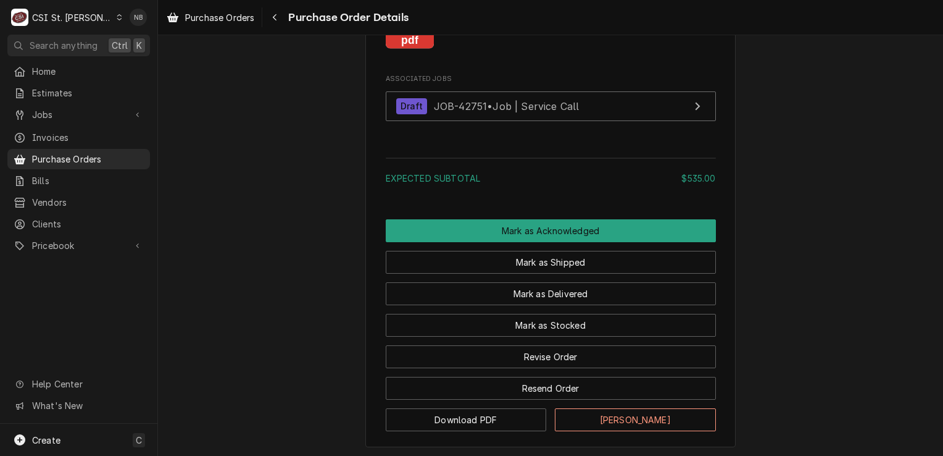
scroll to position [1516, 0]
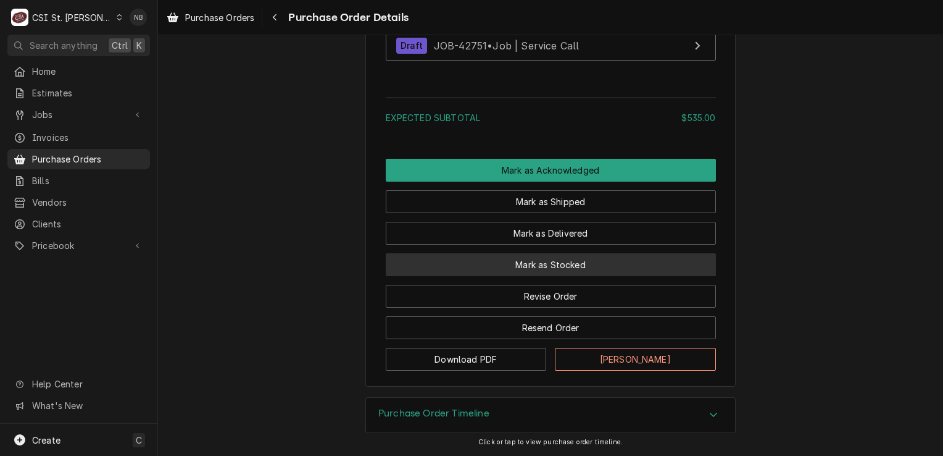
click at [590, 275] on button "Mark as Stocked" at bounding box center [551, 264] width 330 height 23
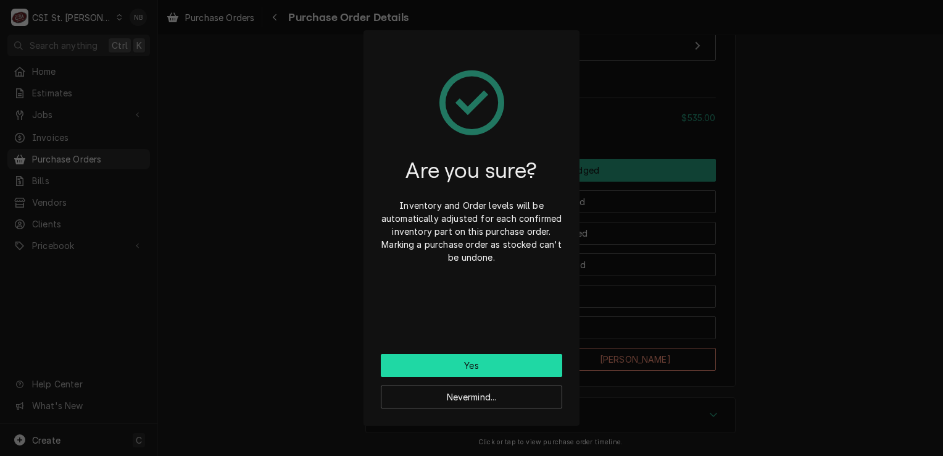
click at [511, 369] on button "Yes" at bounding box center [471, 365] width 181 height 23
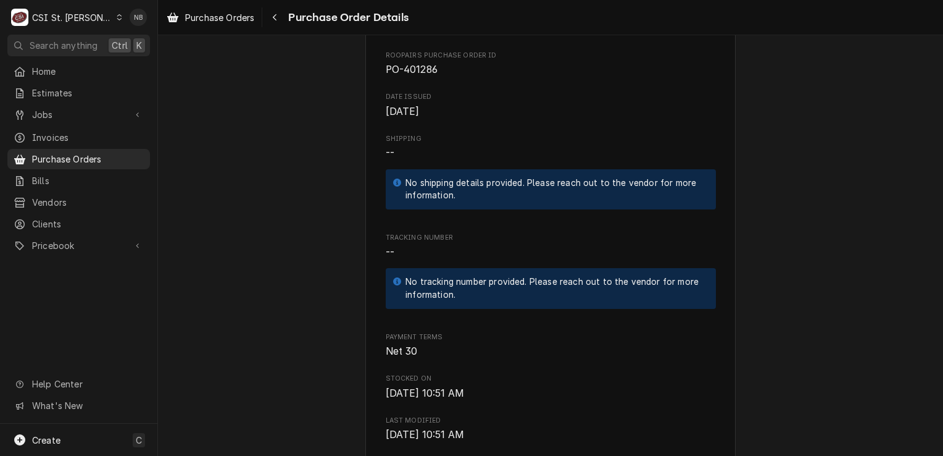
scroll to position [556, 0]
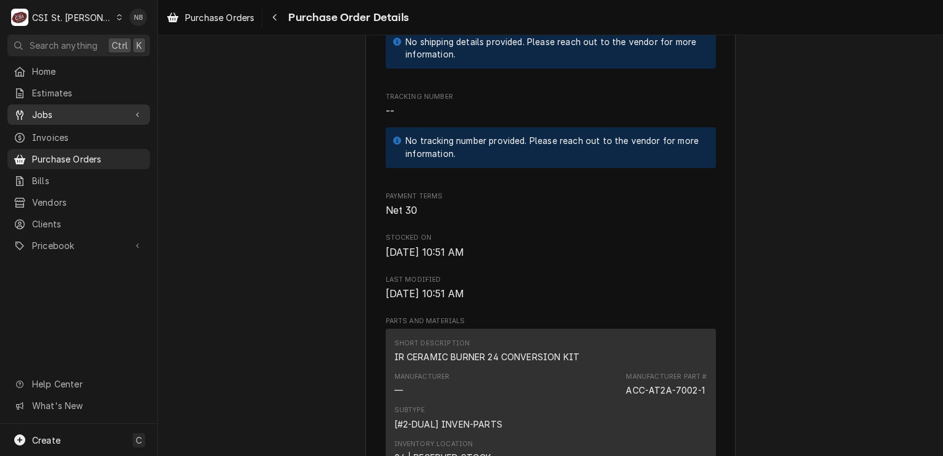
click at [69, 110] on span "Jobs" at bounding box center [78, 114] width 93 height 13
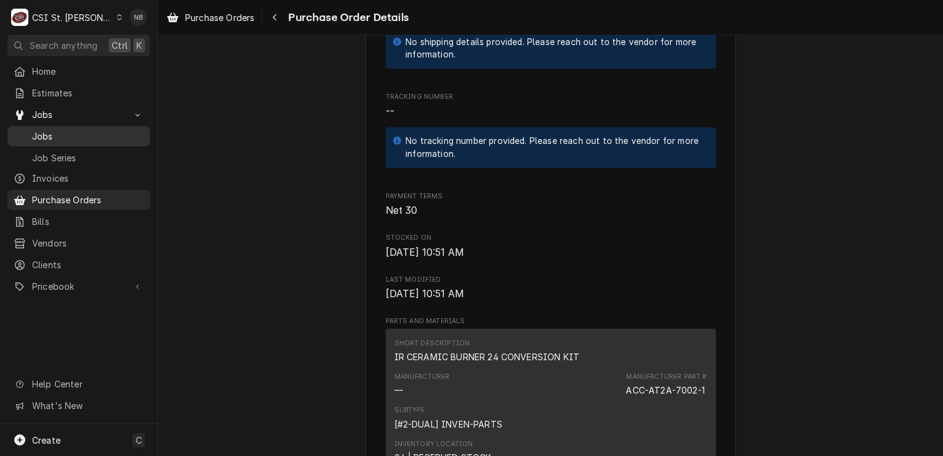
click at [66, 135] on span "Jobs" at bounding box center [88, 136] width 112 height 13
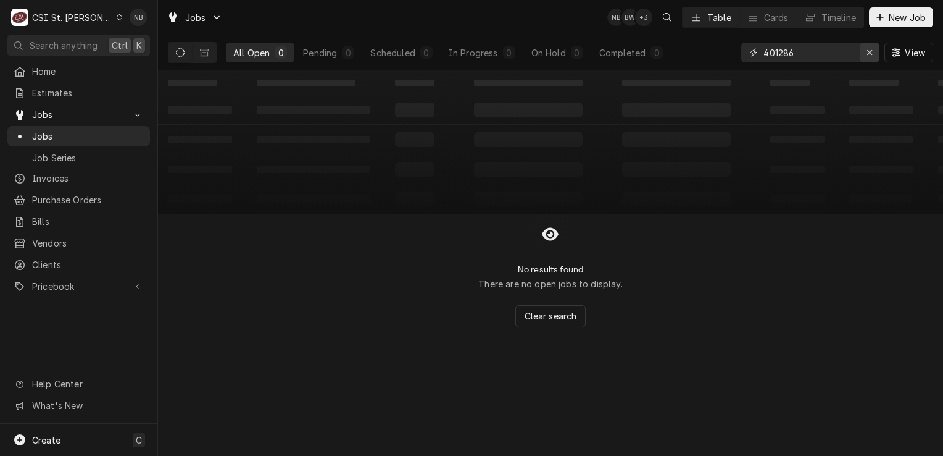
click at [869, 54] on icon "Erase input" at bounding box center [870, 52] width 7 height 9
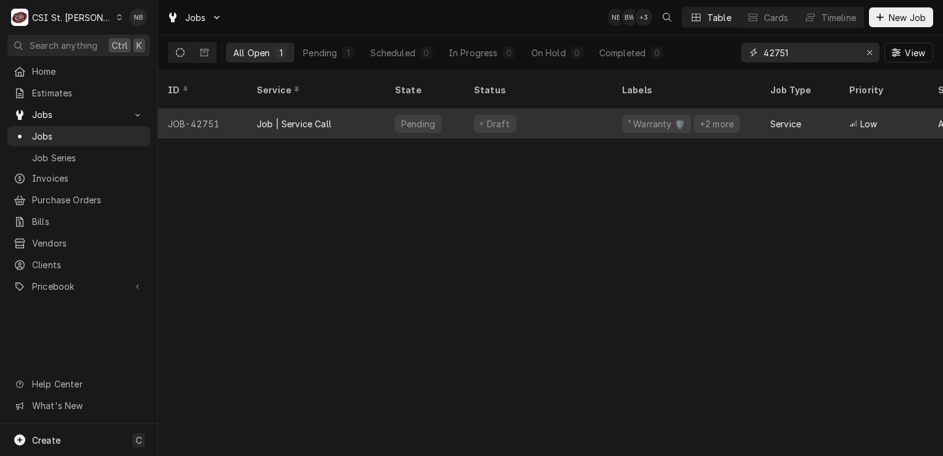
type input "42751"
click at [535, 109] on div "Draft" at bounding box center [538, 124] width 148 height 30
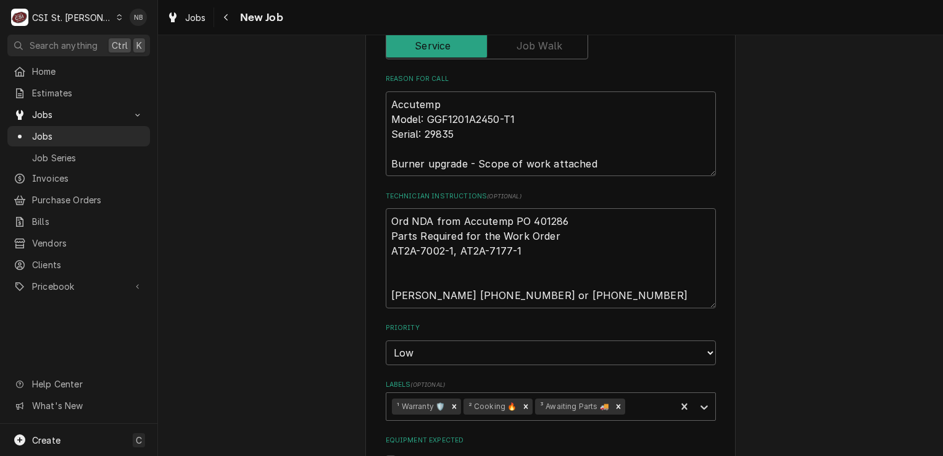
scroll to position [617, 0]
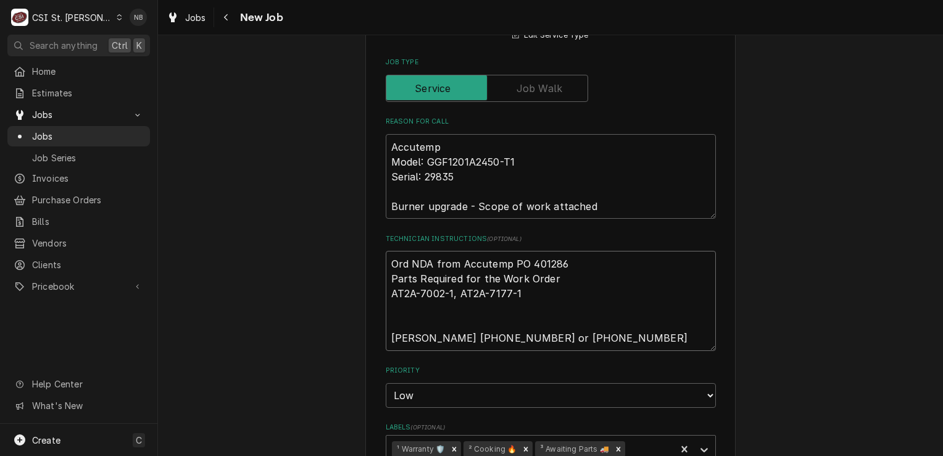
click at [473, 305] on textarea "Ord NDA from Accutemp PO 401286 Parts Required for the Work Order AT2A-7002-1, …" at bounding box center [551, 301] width 330 height 100
click at [469, 310] on textarea "Ord NDA from Accutemp PO 401286 Parts Required for the Work Order AT2A-7002-1, …" at bounding box center [551, 301] width 330 height 100
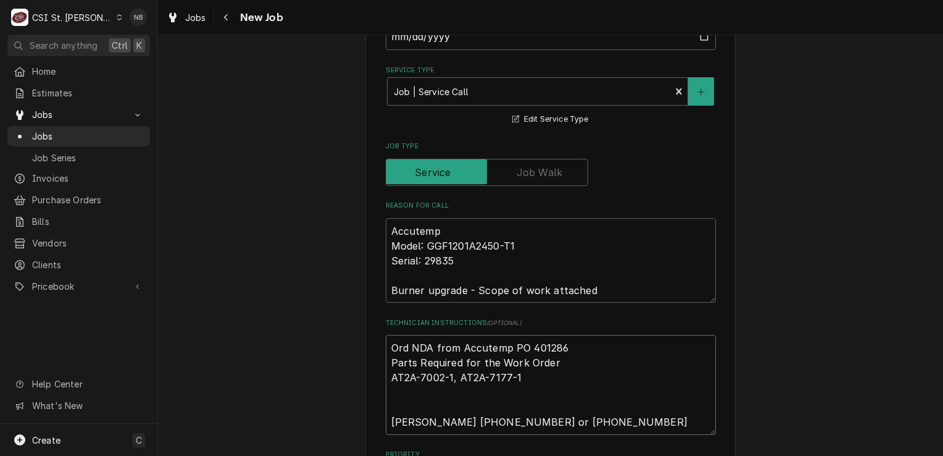
scroll to position [556, 0]
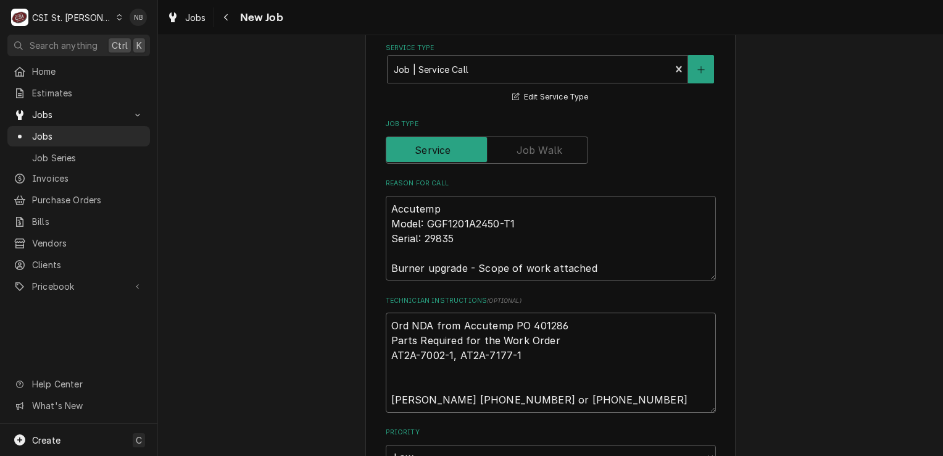
click at [386, 323] on textarea "Ord NDA from Accutemp PO 401286 Parts Required for the Work Order AT2A-7002-1, …" at bounding box center [551, 362] width 330 height 100
type textarea "x"
type textarea "Ord NDA from Accutemp PO 401286 Parts Required for the Work Order AT2A-7002-1, …"
type textarea "x"
type textarea "Ord NDA from Accutemp PO 401286 Parts Required for the Work Order AT2A-7002-1, …"
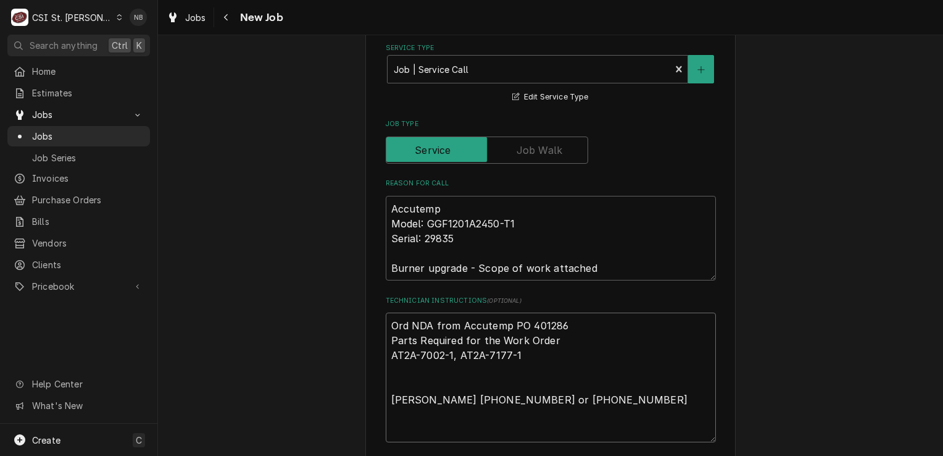
type textarea "x"
type textarea "9 Ord NDA from Accutemp PO 401286 Parts Required for the Work Order AT2A-7002-1…"
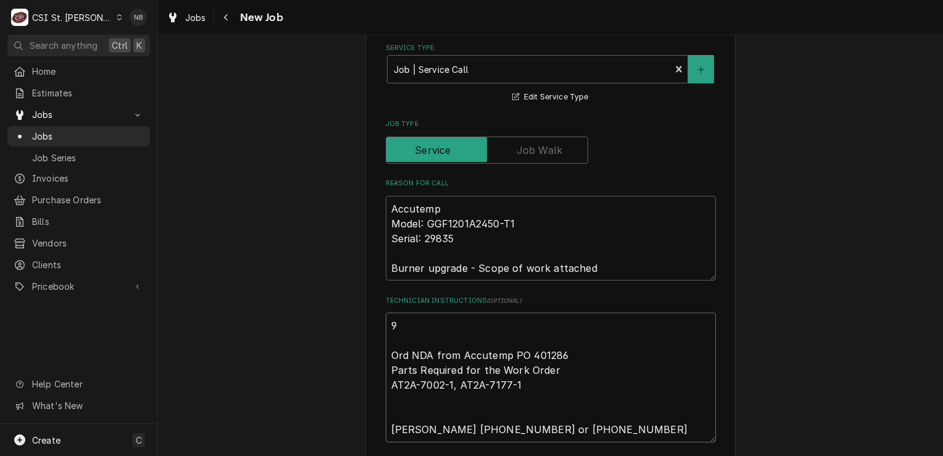
type textarea "x"
type textarea "91 Ord NDA from Accutemp PO 401286 Parts Required for the Work Order AT2A-7002-…"
type textarea "x"
type textarea "918 Ord NDA from Accutemp PO 401286 Parts Required for the Work Order AT2A-7002…"
type textarea "x"
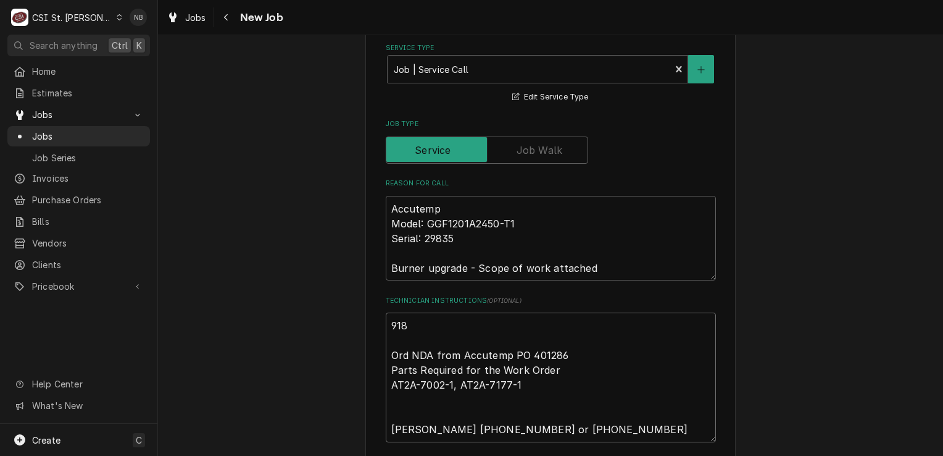
type textarea "91 Ord NDA from Accutemp PO 401286 Parts Required for the Work Order AT2A-7002-…"
type textarea "x"
type textarea "9 Ord NDA from Accutemp PO 401286 Parts Required for the Work Order AT2A-7002-1…"
type textarea "x"
type textarea "9/ Ord NDA from Accutemp PO 401286 Parts Required for the Work Order AT2A-7002-…"
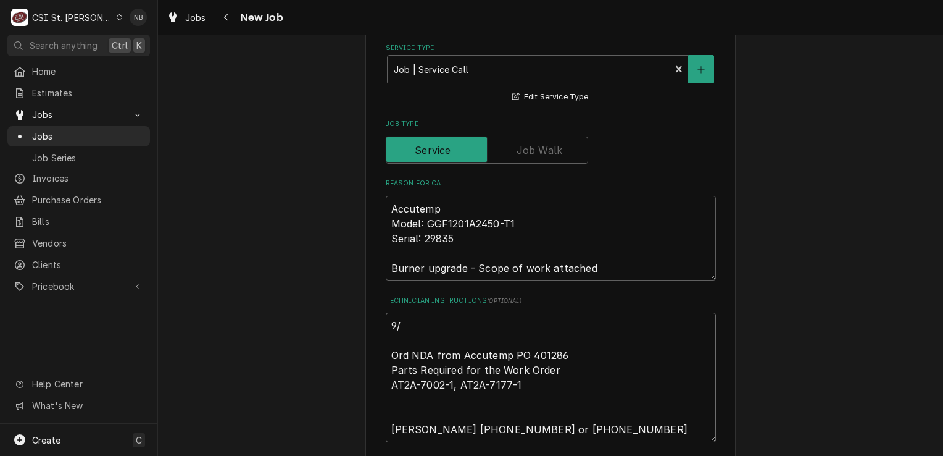
type textarea "x"
type textarea "9/1 Ord NDA from Accutemp PO 401286 Parts Required for the Work Order AT2A-7002…"
type textarea "x"
type textarea "9/19 Ord NDA from Accutemp PO 401286 Parts Required for the Work Order AT2A-700…"
type textarea "x"
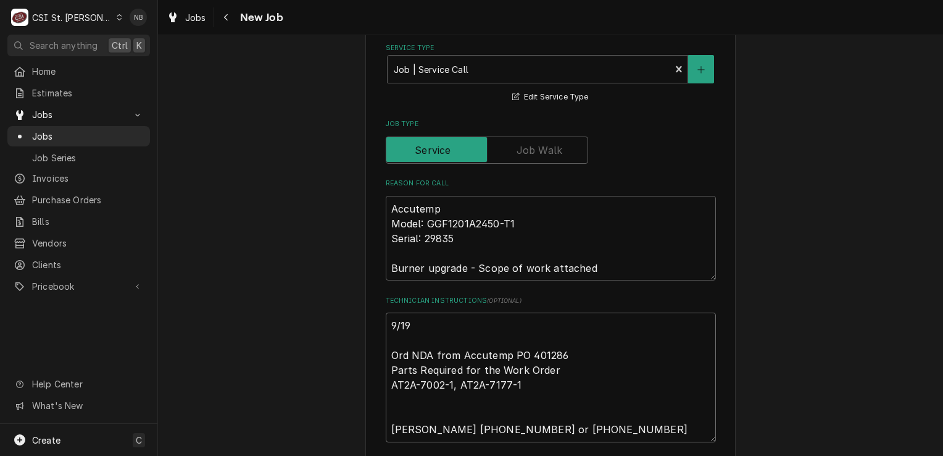
type textarea "9/19/ Ord NDA from Accutemp PO 401286 Parts Required for the Work Order AT2A-70…"
type textarea "x"
type textarea "9/19/2 Ord NDA from Accutemp PO 401286 Parts Required for the Work Order AT2A-7…"
type textarea "x"
type textarea "9/19/25 Ord NDA from Accutemp PO 401286 Parts Required for the Work Order AT2A-…"
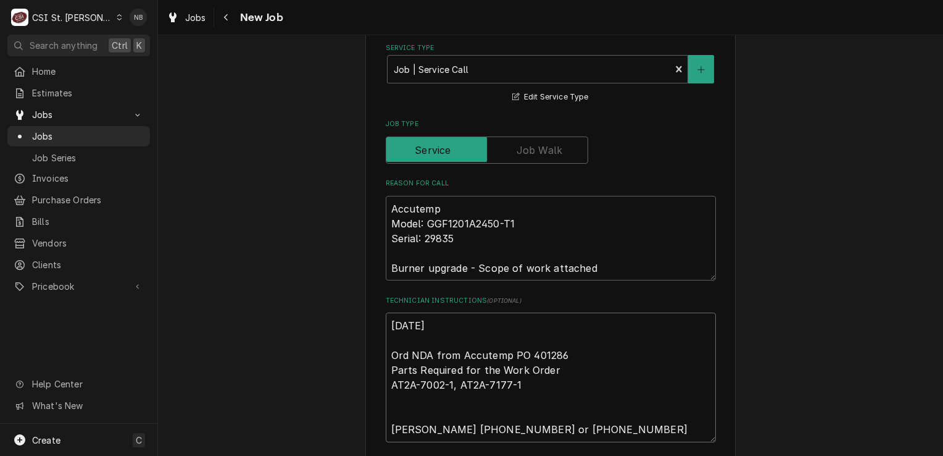
type textarea "x"
type textarea "9/19/25- Ord NDA from Accutemp PO 401286 Parts Required for the Work Order AT2A…"
type textarea "x"
type textarea "9/19/25-P Ord NDA from Accutemp PO 401286 Parts Required for the Work Order AT2…"
type textarea "x"
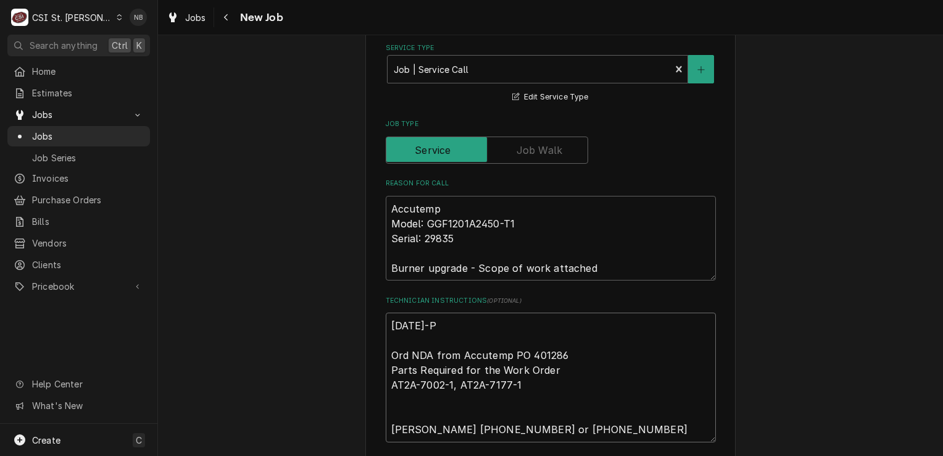
type textarea "9/19/25-Pa Ord NDA from Accutemp PO 401286 Parts Required for the Work Order AT…"
type textarea "x"
type textarea "9/19/25-Par Ord NDA from Accutemp PO 401286 Parts Required for the Work Order A…"
type textarea "x"
type textarea "9/19/25-Part Ord NDA from Accutemp PO 401286 Parts Required for the Work Order …"
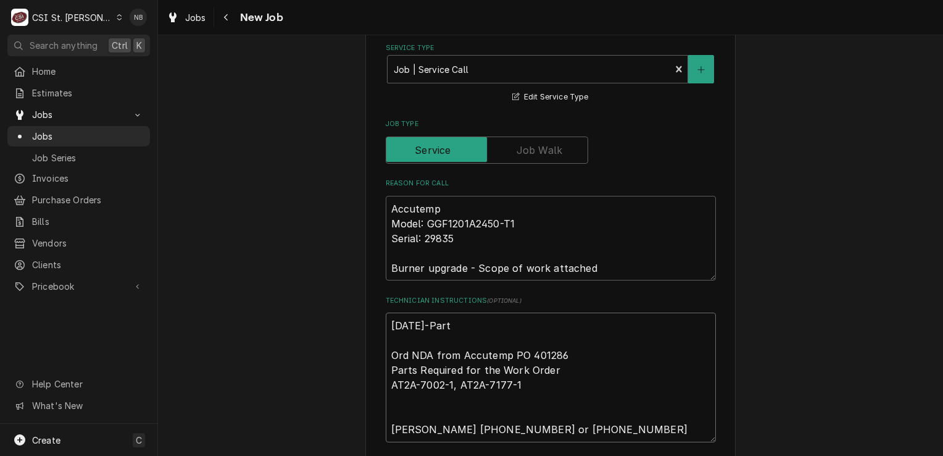
type textarea "x"
type textarea "9/19/25-Parts Ord NDA from Accutemp PO 401286 Parts Required for the Work Order…"
type textarea "x"
type textarea "9/19/25-Parts Ord NDA from Accutemp PO 401286 Parts Required for the Work Order…"
type textarea "x"
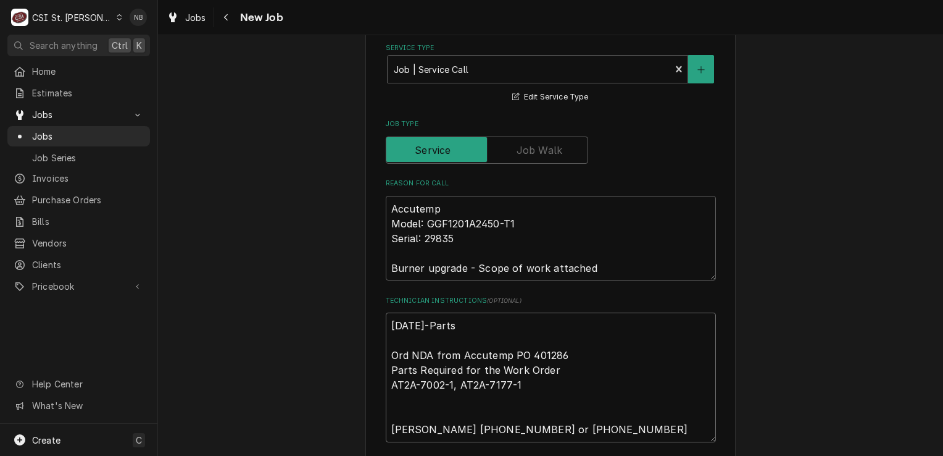
type textarea "9/19/25-Parts r Ord NDA from Accutemp PO 401286 Parts Required for the Work Ord…"
type textarea "x"
type textarea "9/19/25-Parts re Ord NDA from Accutemp PO 401286 Parts Required for the Work Or…"
type textarea "x"
type textarea "9/19/25-Parts rec Ord NDA from Accutemp PO 401286 Parts Required for the Work O…"
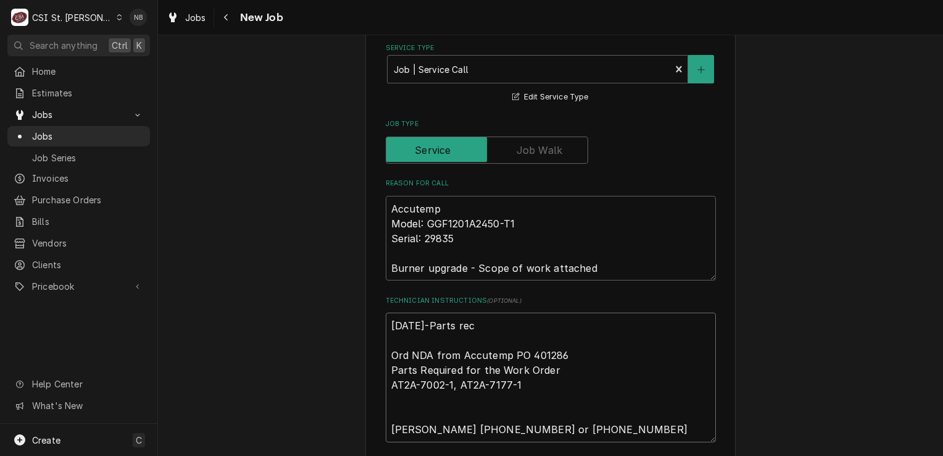
type textarea "x"
type textarea "9/19/25-Parts rece Ord NDA from Accutemp PO 401286 Parts Required for the Work …"
type textarea "x"
type textarea "9/19/25-Parts receiv Ord NDA from Accutemp PO 401286 Parts Required for the Wor…"
type textarea "x"
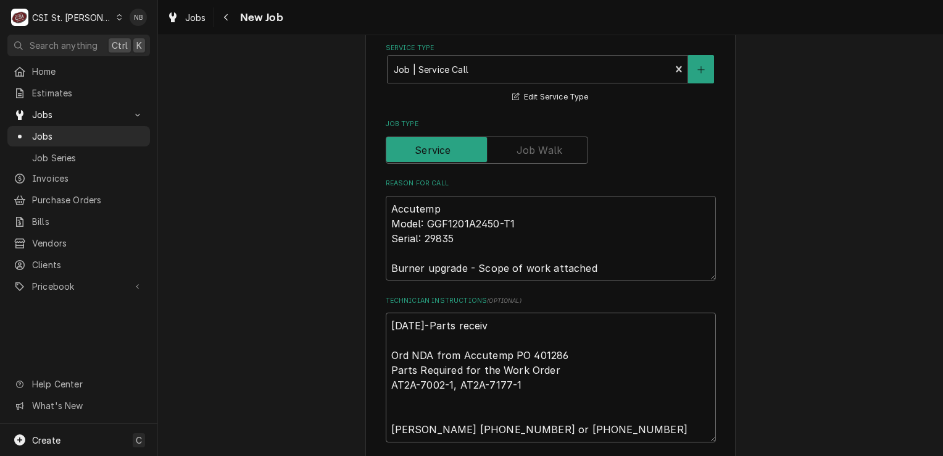
type textarea "9/19/25-Parts receive Ord NDA from Accutemp PO 401286 Parts Required for the Wo…"
type textarea "x"
type textarea "9/19/25-Parts receiv Ord NDA from Accutemp PO 401286 Parts Required for the Wor…"
type textarea "x"
type textarea "9/19/25-Parts recei Ord NDA from Accutemp PO 401286 Parts Required for the Work…"
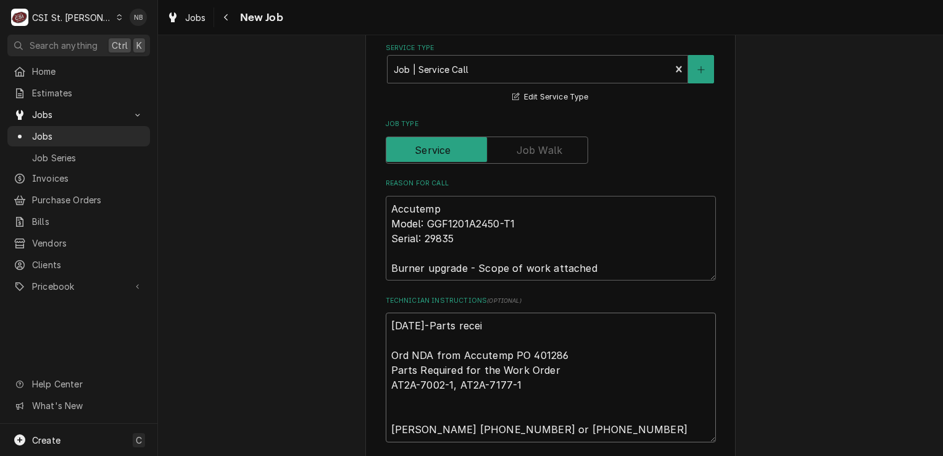
type textarea "x"
type textarea "9/19/25-Parts rece Ord NDA from Accutemp PO 401286 Parts Required for the Work …"
type textarea "x"
type textarea "9/19/25-Parts rec Ord NDA from Accutemp PO 401286 Parts Required for the Work O…"
type textarea "x"
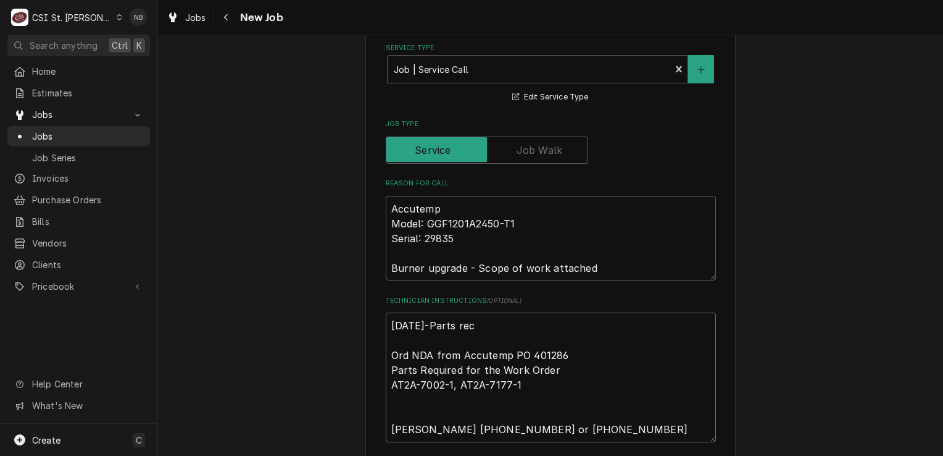
type textarea "9/19/25-Parts reci Ord NDA from Accutemp PO 401286 Parts Required for the Work …"
type textarea "x"
type textarea "9/19/25-Parts recie Ord NDA from Accutemp PO 401286 Parts Required for the Work…"
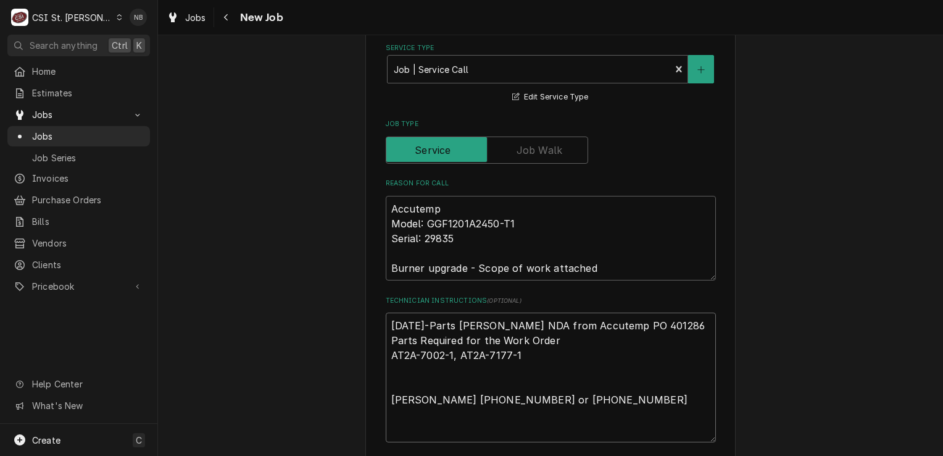
type textarea "x"
type textarea "9/19/25-Parts reciev Ord NDA from Accutemp PO 401286 Parts Required for the Wor…"
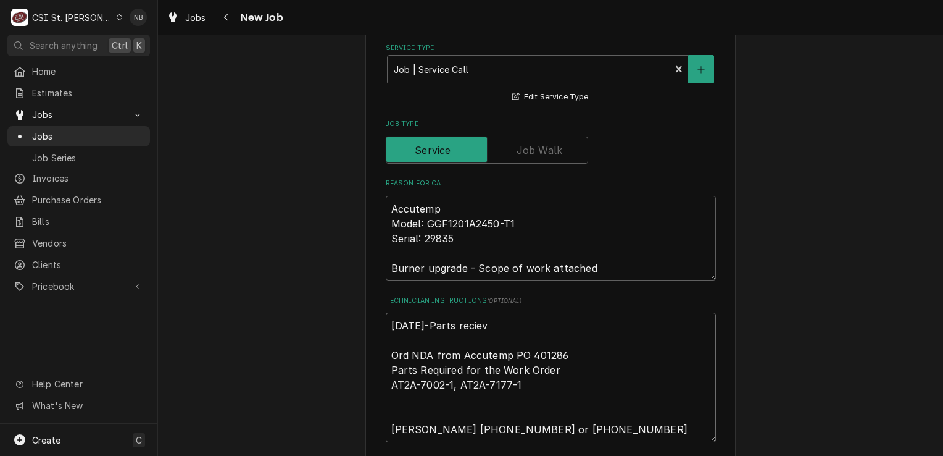
type textarea "x"
type textarea "9/19/25-Parts recieve Ord NDA from Accutemp PO 401286 Parts Required for the Wo…"
type textarea "x"
type textarea "9/19/25-Parts recieved Ord NDA from Accutemp PO 401286 Parts Required for the W…"
type textarea "x"
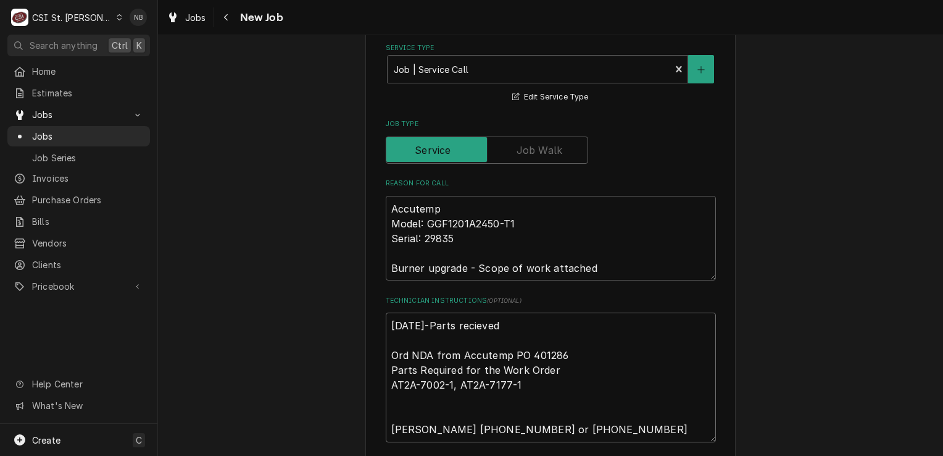
type textarea "9/19/25-Parts recieved Ord NDA from Accutemp PO 401286 Parts Required for the W…"
type textarea "x"
type textarea "9/19/25-Parts recieved Ord NDA from Accutemp PO 401286 Parts Required for the W…"
type textarea "x"
type textarea "9/19/25-Parts recieve Ord NDA from Accutemp PO 401286 Parts Required for the Wo…"
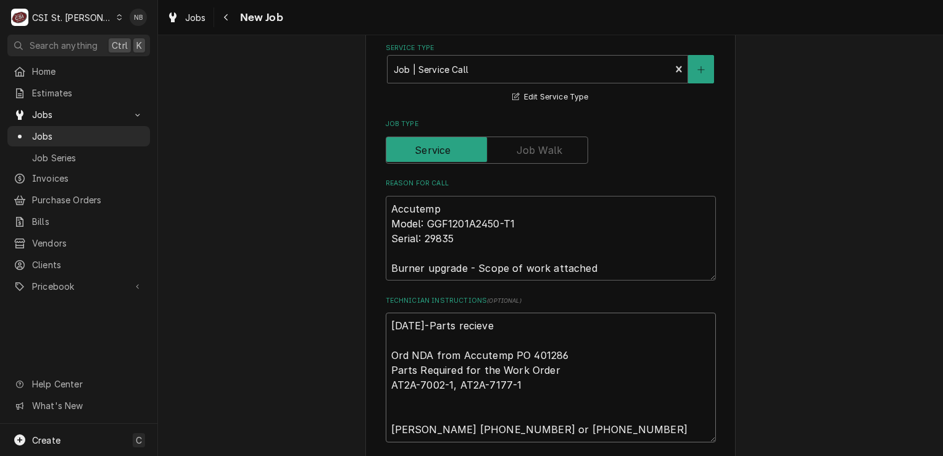
type textarea "x"
type textarea "9/19/25-Parts reciev Ord NDA from Accutemp PO 401286 Parts Required for the Wor…"
type textarea "x"
type textarea "9/19/25-Parts recie Ord NDA from Accutemp PO 401286 Parts Required for the Work…"
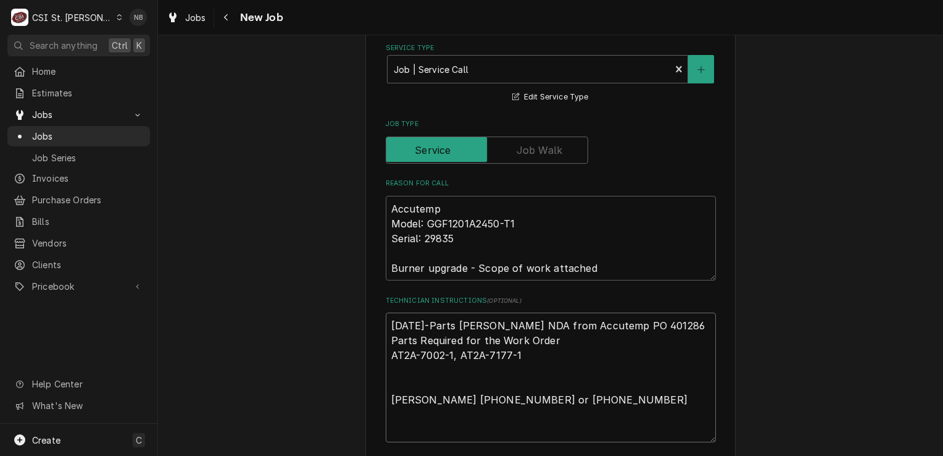
type textarea "x"
type textarea "9/19/25-Parts reci Ord NDA from Accutemp PO 401286 Parts Required for the Work …"
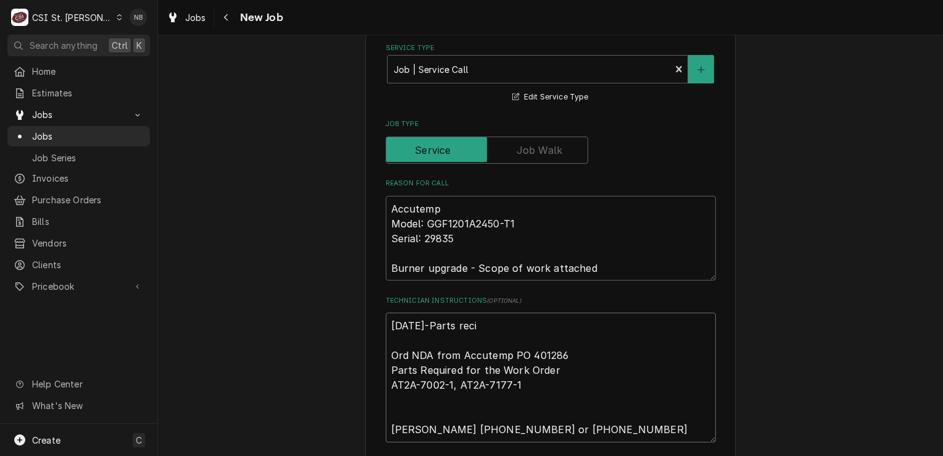
type textarea "x"
type textarea "9/19/25-Parts rec Ord NDA from Accutemp PO 401286 Parts Required for the Work O…"
type textarea "x"
type textarea "9/19/25-Parts rece Ord NDA from Accutemp PO 401286 Parts Required for the Work …"
type textarea "x"
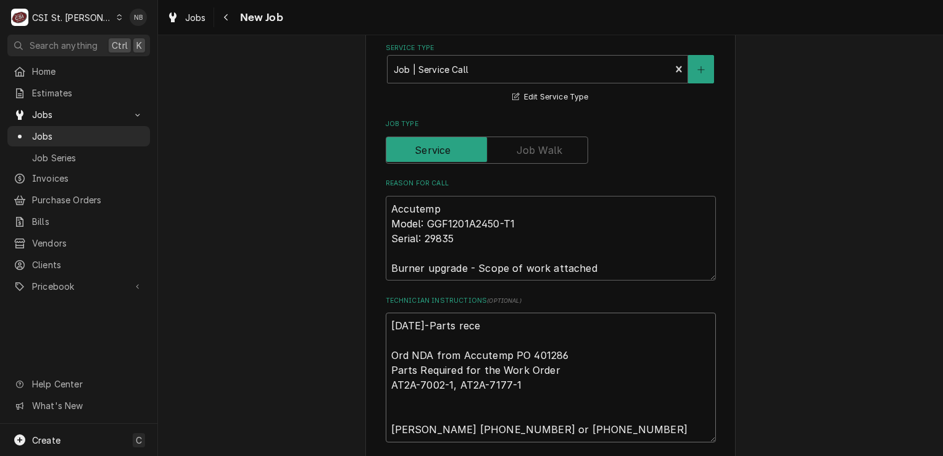
type textarea "9/19/25-Parts recev Ord NDA from Accutemp PO 401286 Parts Required for the Work…"
type textarea "x"
type textarea "9/19/25-Parts receve Ord NDA from Accutemp PO 401286 Parts Required for the Wor…"
type textarea "x"
type textarea "9/19/25-Parts recev Ord NDA from Accutemp PO 401286 Parts Required for the Work…"
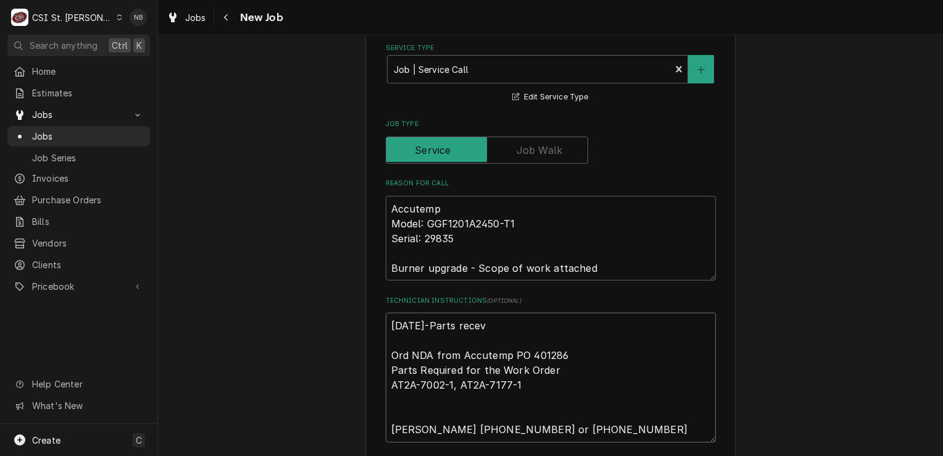
type textarea "x"
type textarea "9/19/25-Parts rece Ord NDA from Accutemp PO 401286 Parts Required for the Work …"
type textarea "x"
type textarea "9/19/25-Parts recei Ord NDA from Accutemp PO 401286 Parts Required for the Work…"
type textarea "x"
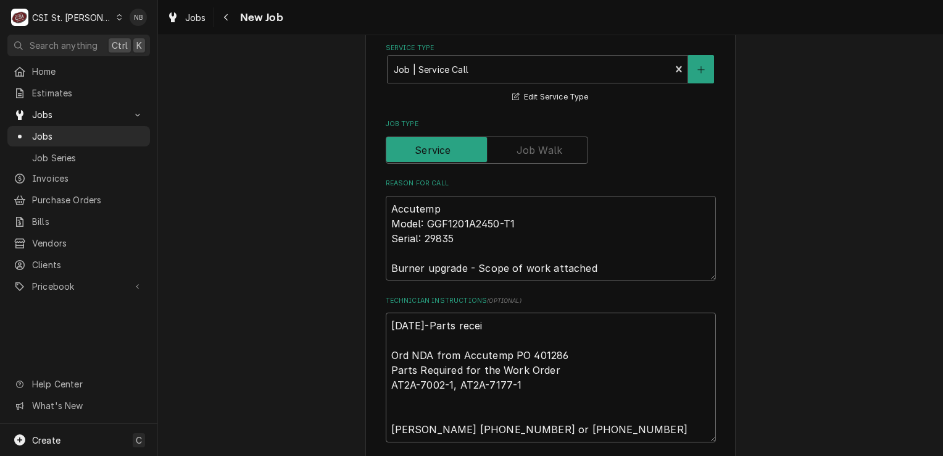
type textarea "9/19/25-Parts receiv Ord NDA from Accutemp PO 401286 Parts Required for the Wor…"
type textarea "x"
type textarea "9/19/25-Parts receive Ord NDA from Accutemp PO 401286 Parts Required for the Wo…"
type textarea "x"
type textarea "9/19/25-Parts received Ord NDA from Accutemp PO 401286 Parts Required for the W…"
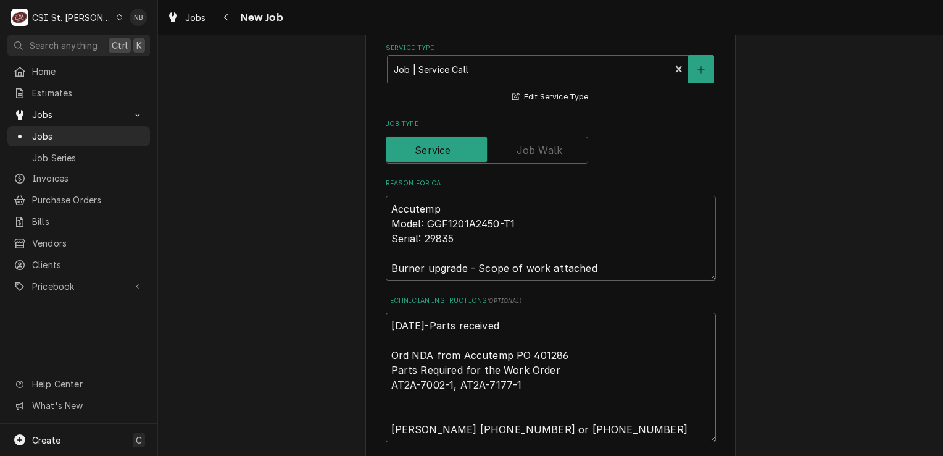
type textarea "x"
type textarea "9/19/25-Parts received Ord NDA from Accutemp PO 401286 Parts Required for the W…"
type textarea "x"
type textarea "9/19/25-Parts received Ord NDA from Accutemp PO 401286 Parts Required for the W…"
type textarea "x"
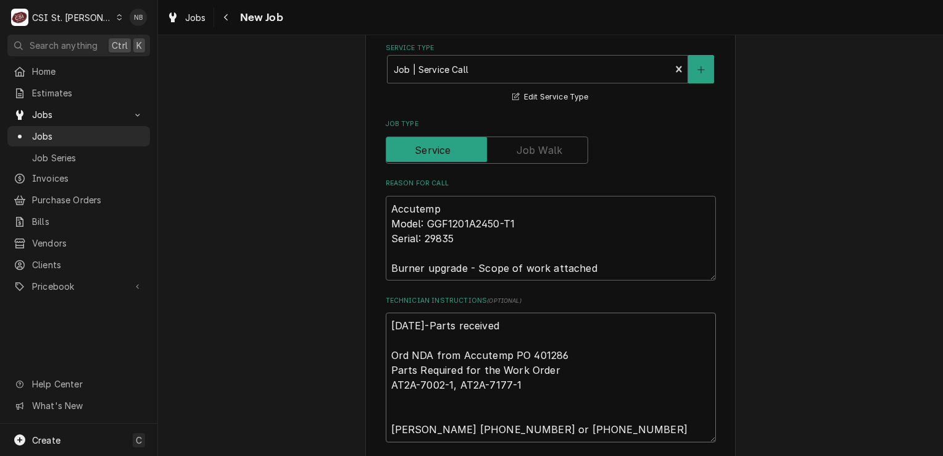
type textarea "9/19/25-Parts received Ord NDA from Accutemp PO 401286 Parts Required for the W…"
type textarea "x"
type textarea "9/19/25-Parts received i Ord NDA from Accutemp PO 401286 Parts Required for the…"
type textarea "x"
type textarea "9/19/25-Parts received in Ord NDA from Accutemp PO 401286 Parts Required for th…"
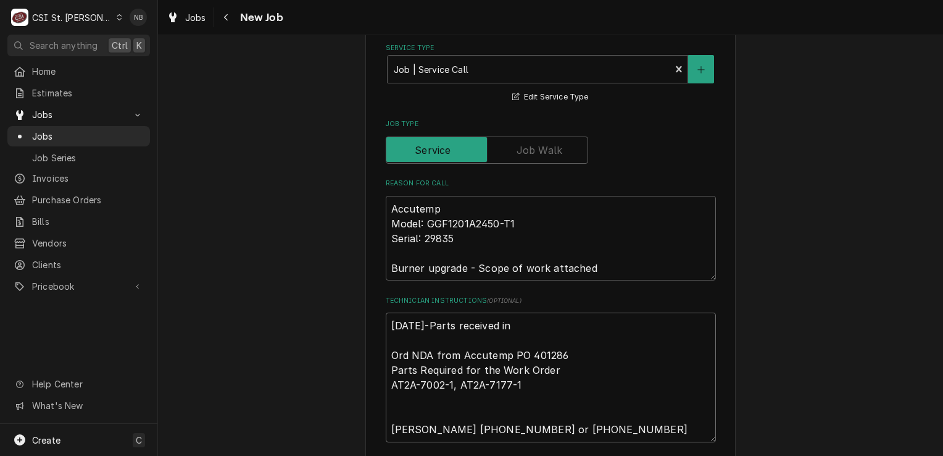
type textarea "x"
type textarea "9/19/25-Parts received in Ord NDA from Accutemp PO 401286 Parts Required for th…"
type textarea "x"
type textarea "9/19/25-Parts received in S Ord NDA from Accutemp PO 401286 Parts Required for …"
type textarea "x"
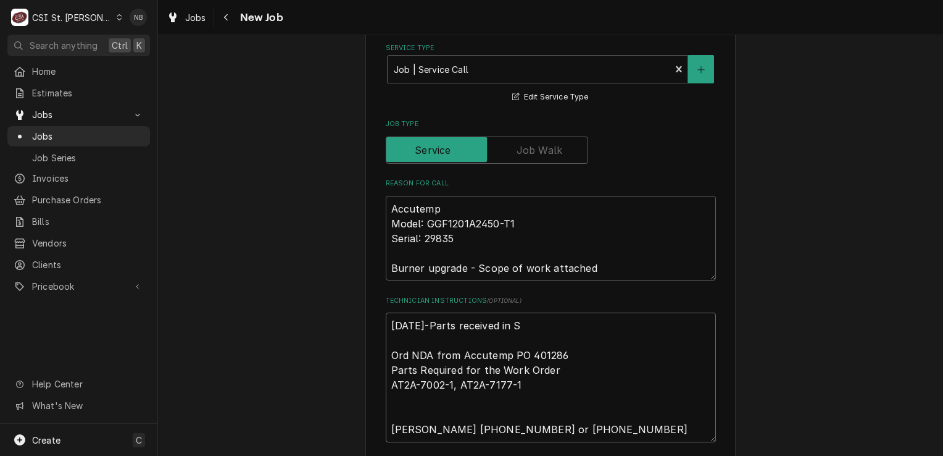
type textarea "9/19/25-Parts received in ST Ord NDA from Accutemp PO 401286 Parts Required for…"
type textarea "x"
type textarea "9/19/25-Parts received in STL Ord NDA from Accutemp PO 401286 Parts Required fo…"
type textarea "x"
type textarea "9/19/25-Parts received in STL- Ord NDA from Accutemp PO 401286 Parts Required f…"
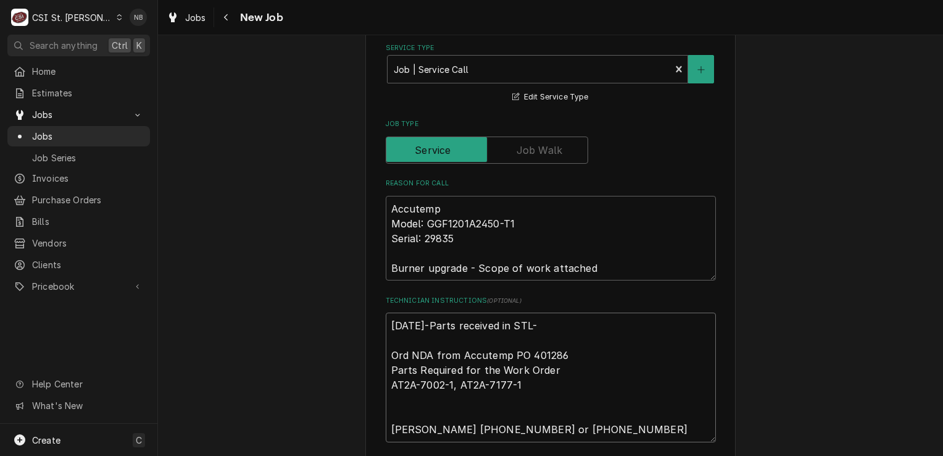
type textarea "x"
type textarea "9/19/25-Parts received in STL-N Ord NDA from Accutemp PO 401286 Parts Required …"
type textarea "x"
type textarea "9/19/25-Parts received in STL-NB Ord NDA from Accutemp PO 401286 Parts Required…"
click at [526, 326] on textarea "9/19/25-Parts received in STL-NB Ord NDA from Accutemp PO 401286 Parts Required…" at bounding box center [551, 377] width 330 height 130
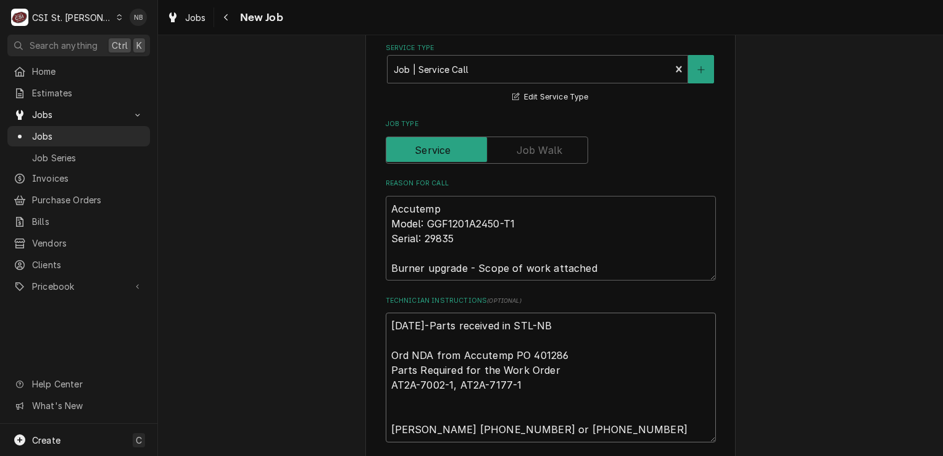
type textarea "x"
type textarea "9/19/25-Parts received in STL -NB Ord NDA from Accutemp PO 401286 Parts Require…"
type textarea "x"
type textarea "9/19/25-Parts received in STL m-NB Ord NDA from Accutemp PO 401286 Parts Requir…"
type textarea "x"
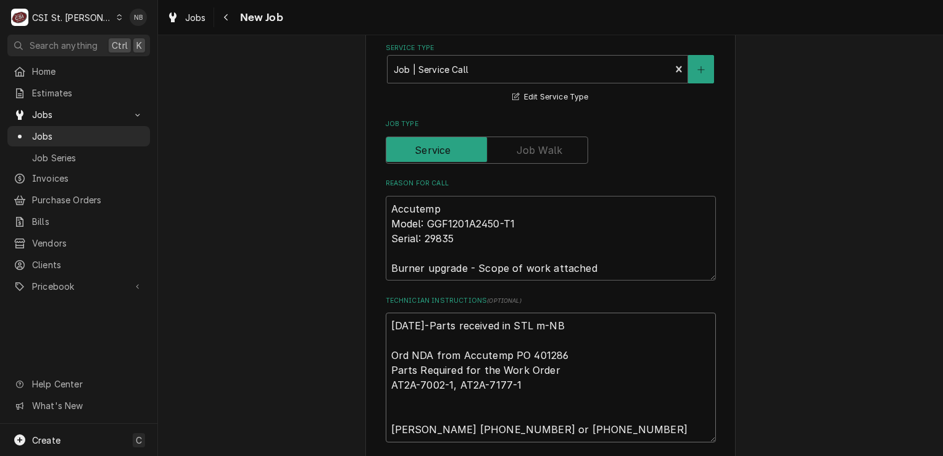
type textarea "9/19/25-Parts received in STL mo-NB Ord NDA from Accutemp PO 401286 Parts Requi…"
type textarea "x"
type textarea "9/19/25-Parts received in STL mov-NB Ord NDA from Accutemp PO 401286 Parts Requ…"
type textarea "x"
type textarea "9/19/25-Parts received in STL move -NB Ord NDA from Accutemp PO 401286 Parts Re…"
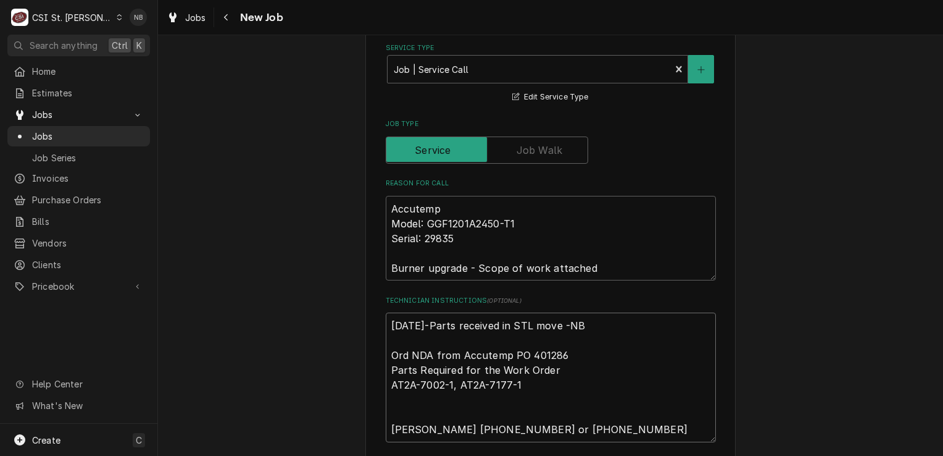
type textarea "x"
type textarea "9/19/25-Parts received in STL move t-NB Ord NDA from Accutemp PO 401286 Parts R…"
type textarea "x"
type textarea "9/19/25-Parts received in STL move to -NB Ord NDA from Accutemp PO 401286 Parts…"
type textarea "x"
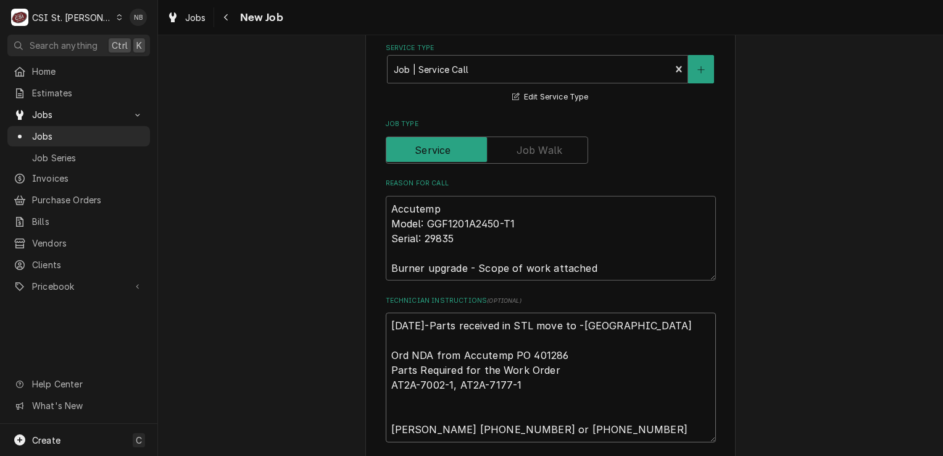
type textarea "9/19/25-Parts received in STL move to r-NB Ord NDA from Accutemp PO 401286 Part…"
type textarea "x"
type textarea "9/19/25-Parts received in STL move to re-NB Ord NDA from Accutemp PO 401286 Par…"
type textarea "x"
type textarea "9/19/25-Parts received in STL move to res-NB Ord NDA from Accutemp PO 401286 Pa…"
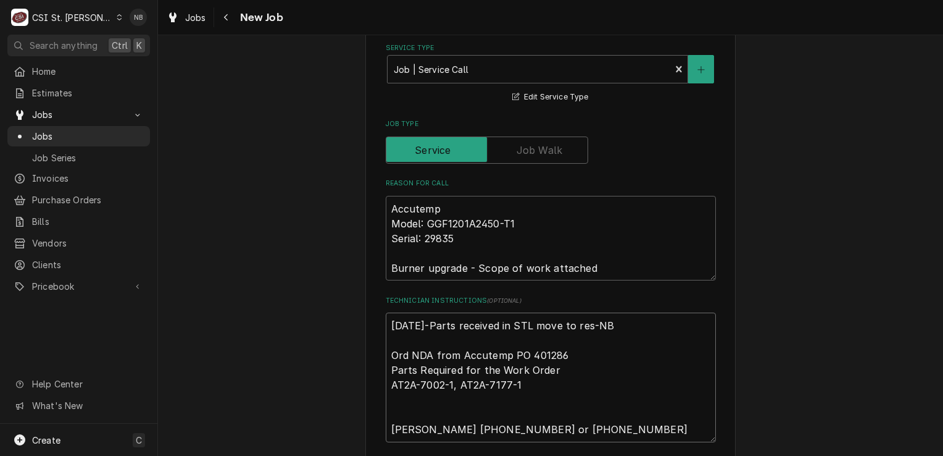
type textarea "x"
type textarea "9/19/25-Parts received in STL move to rese-NB Ord NDA from Accutemp PO 401286 P…"
type textarea "x"
type textarea "9/19/25-Parts received in STL move to reser-NB Ord NDA from Accutemp PO 401286 …"
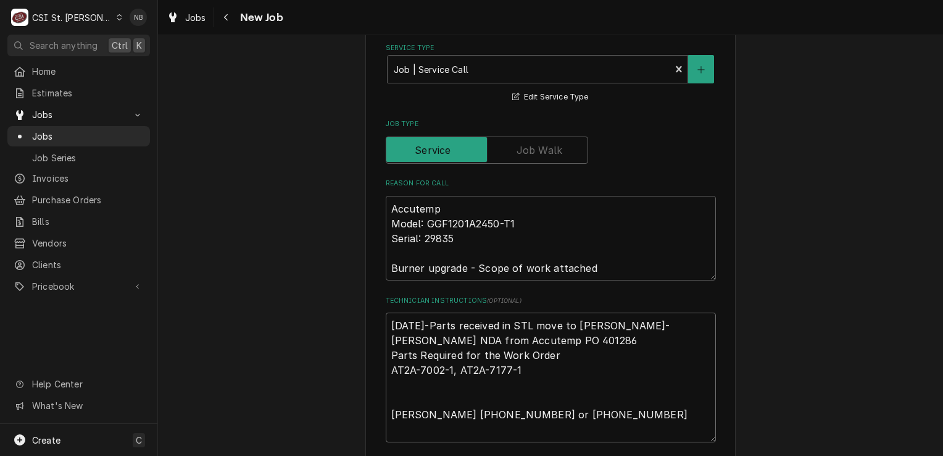
type textarea "x"
type textarea "9/19/25-Parts received in STL move to reserv-NB Ord NDA from Accutemp PO 401286…"
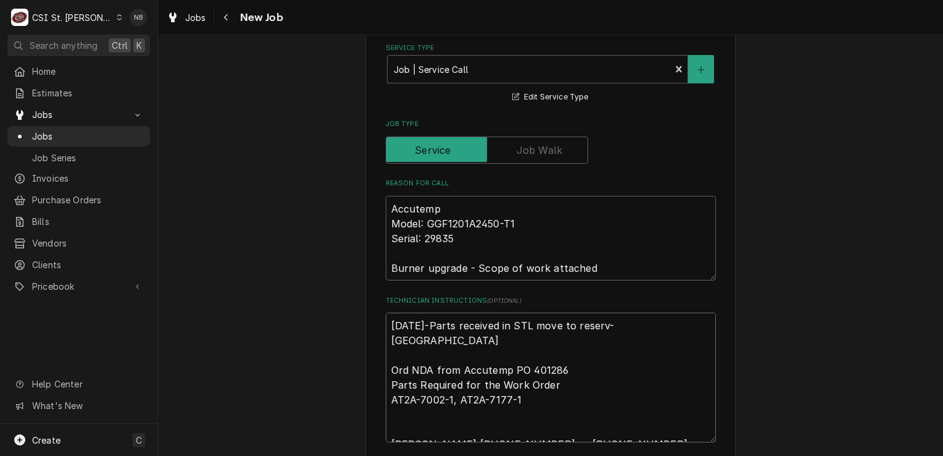
type textarea "x"
type textarea "9/19/25-Parts received in STL move to reserve-NB Ord NDA from Accutemp PO 40128…"
type textarea "x"
type textarea "9/19/25-Parts received in STL move to reserved-NB Ord NDA from Accutemp PO 4012…"
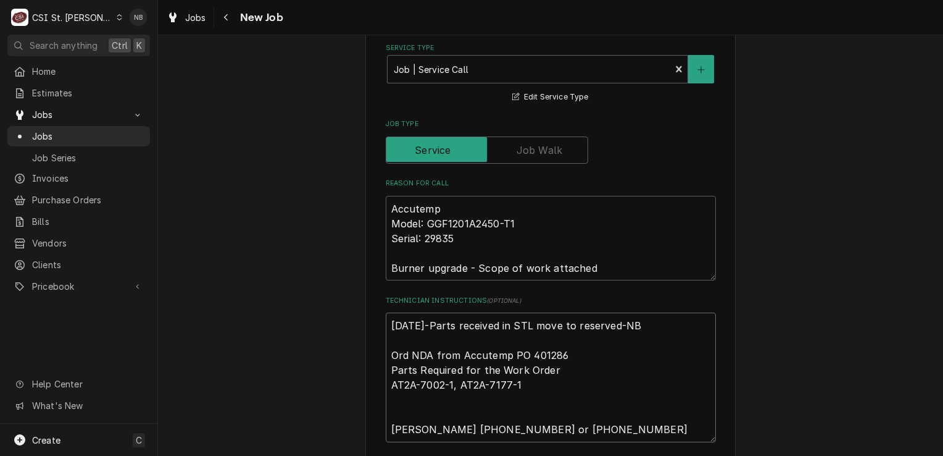
type textarea "x"
type textarea "9/19/25-Parts received in STL move to reserved s-NB Ord NDA from Accutemp PO 40…"
type textarea "x"
type textarea "9/19/25-Parts received in STL move to reserved se-NB Ord NDA from Accutemp PO 4…"
type textarea "x"
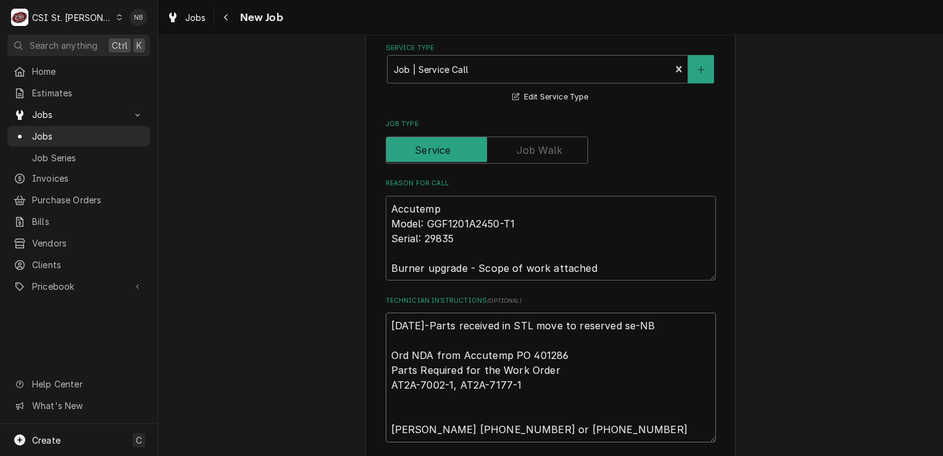
type textarea "9/19/25-Parts received in STL move to reserved s-NB Ord NDA from Accutemp PO 40…"
type textarea "x"
type textarea "9/19/25-Parts received in STL move to reserved she-NB Ord NDA from Accutemp PO …"
type textarea "x"
type textarea "9/19/25-Parts received in STL move to reserved shel-NB Ord NDA from Accutemp PO…"
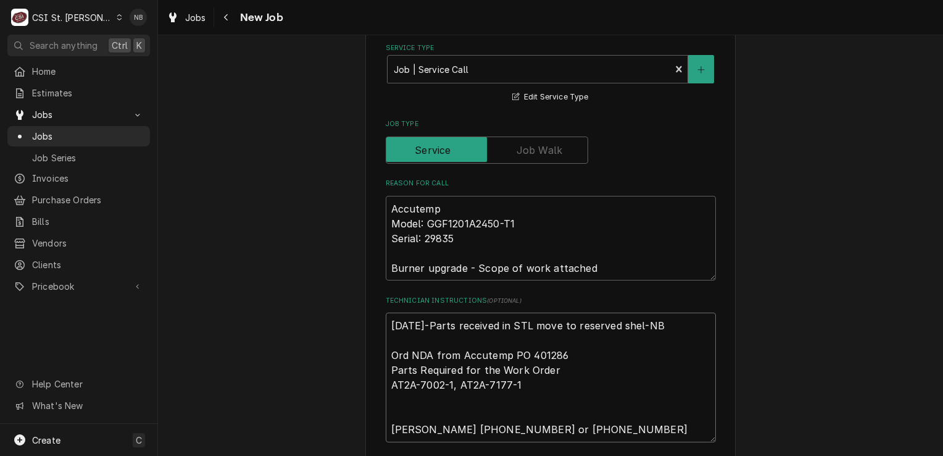
type textarea "x"
type textarea "9/19/25-Parts received in STL move to reserved shelf-NB Ord NDA from Accutemp P…"
click at [551, 322] on textarea "9/19/25-Parts received in STL move to reserved shelf-NB Ord NDA from Accutemp P…" at bounding box center [551, 377] width 330 height 130
click at [554, 325] on textarea "9/19/25-Parts received in STL move to reserved shelf-NB Ord NDA from Accutemp P…" at bounding box center [551, 377] width 330 height 130
type textarea "x"
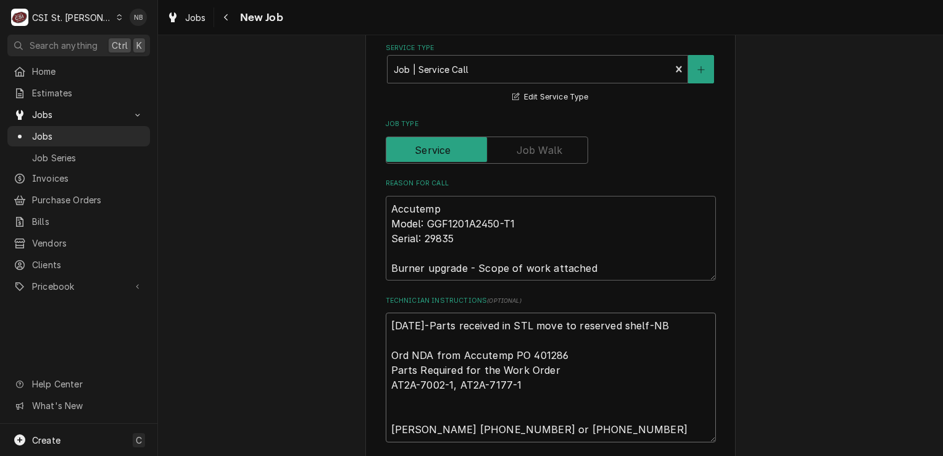
type textarea "9/19/25-Parts received in STL moved to reserved shelf-NB Ord NDA from Accutemp …"
click at [526, 325] on textarea "9/19/25-Parts received in STL moved to reserved shelf-NB Ord NDA from Accutemp …" at bounding box center [551, 377] width 330 height 130
type textarea "x"
type textarea "9/19/25-Parts received in STL; moved to reserved shelf-NB Ord NDA from Accutemp…"
type textarea "x"
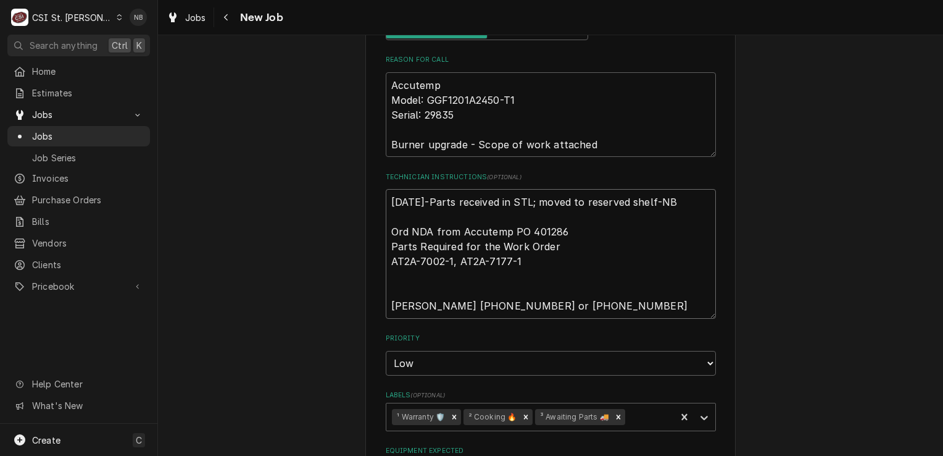
scroll to position [802, 0]
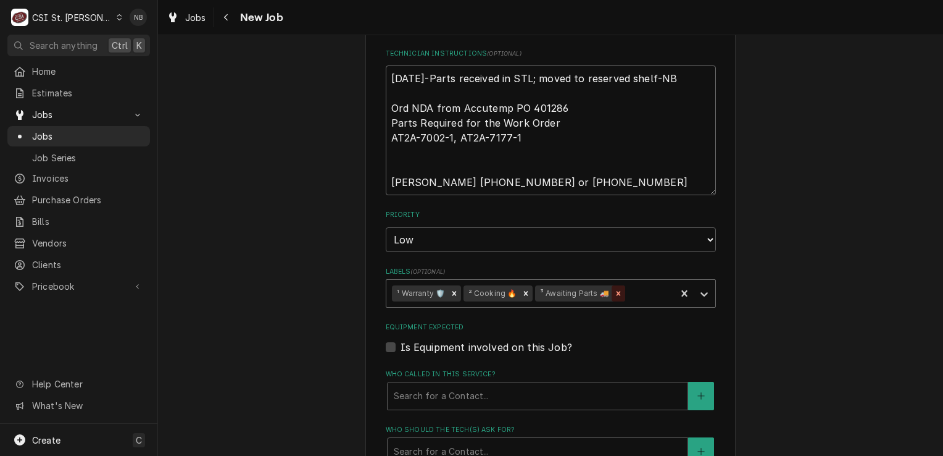
click at [617, 291] on icon "Remove ³ Awaiting Parts 🚚" at bounding box center [619, 293] width 4 height 4
type textarea "9/19/25-Parts received in STL; moved to reserved shelf-NB Ord NDA from Accutemp…"
click at [622, 355] on fieldset "Job Details Job Source Direct (Phone/Email/etc.) Service Channel Corrigo Ecotra…" at bounding box center [551, 149] width 330 height 1229
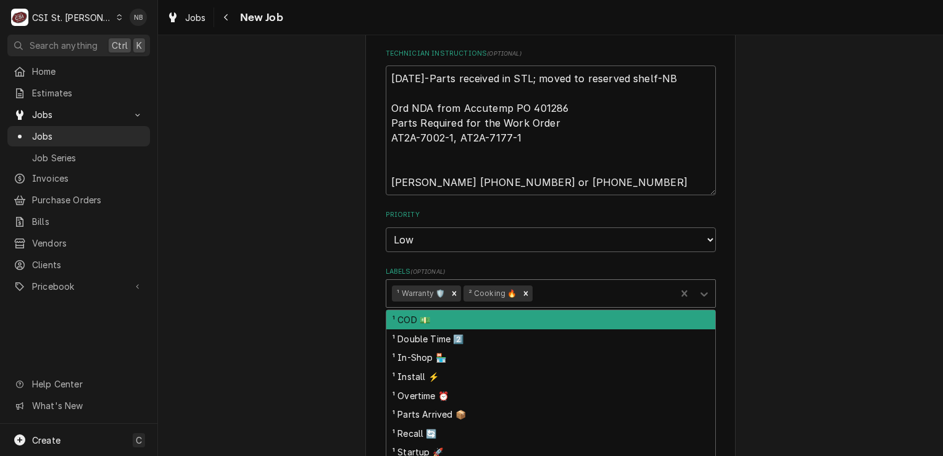
click at [609, 292] on div "Labels" at bounding box center [602, 293] width 135 height 22
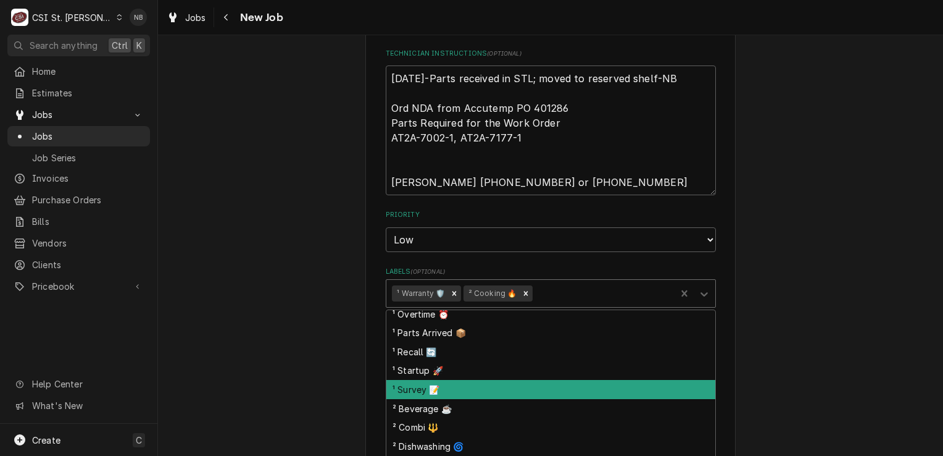
scroll to position [62, 0]
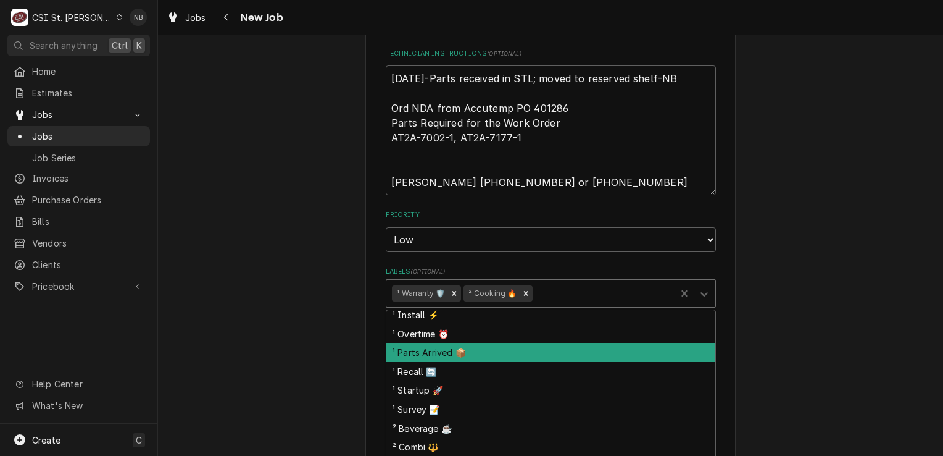
click at [566, 354] on div "¹ Parts Arrived 📦" at bounding box center [550, 352] width 329 height 19
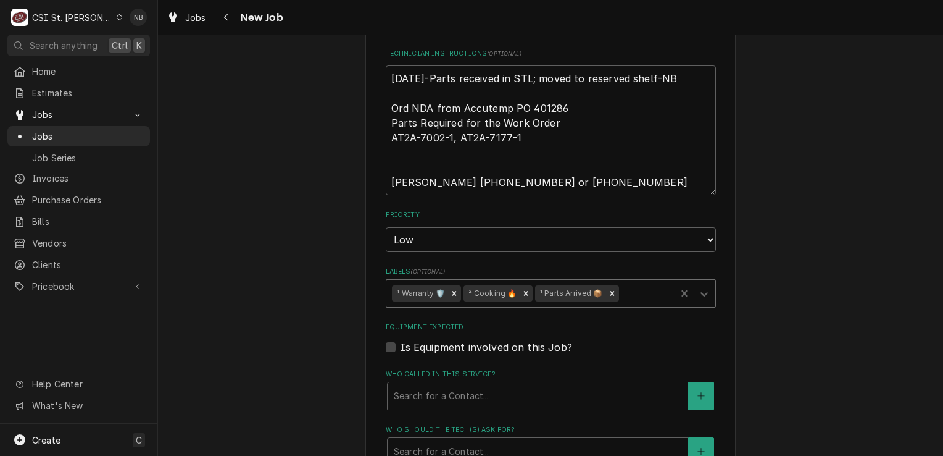
scroll to position [864, 0]
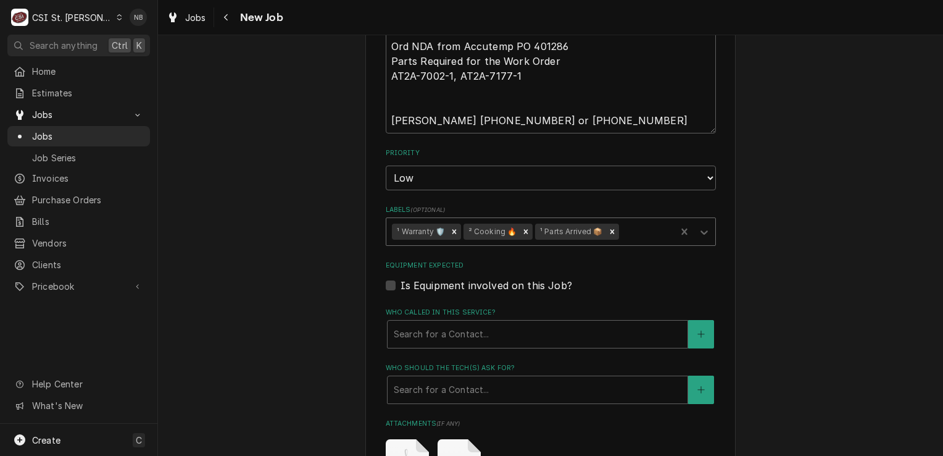
click at [698, 287] on div "Is Equipment involved on this Job?" at bounding box center [551, 285] width 330 height 15
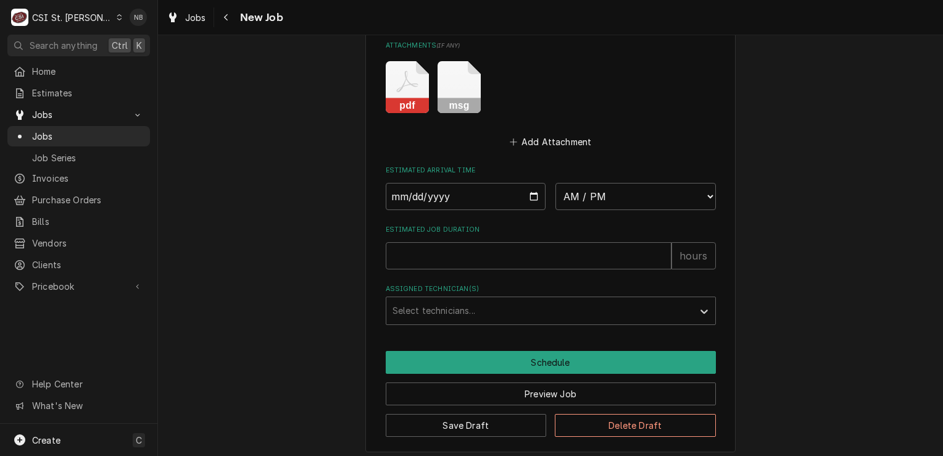
scroll to position [1244, 0]
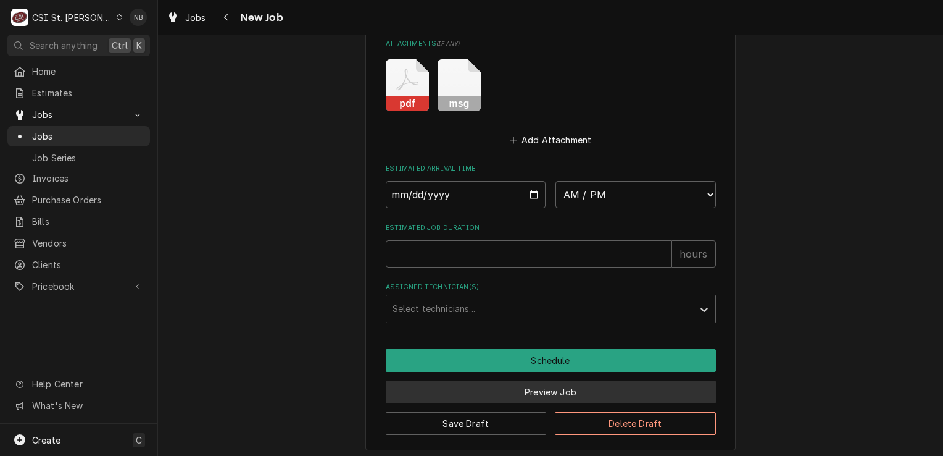
click at [543, 384] on button "Preview Job" at bounding box center [551, 391] width 330 height 23
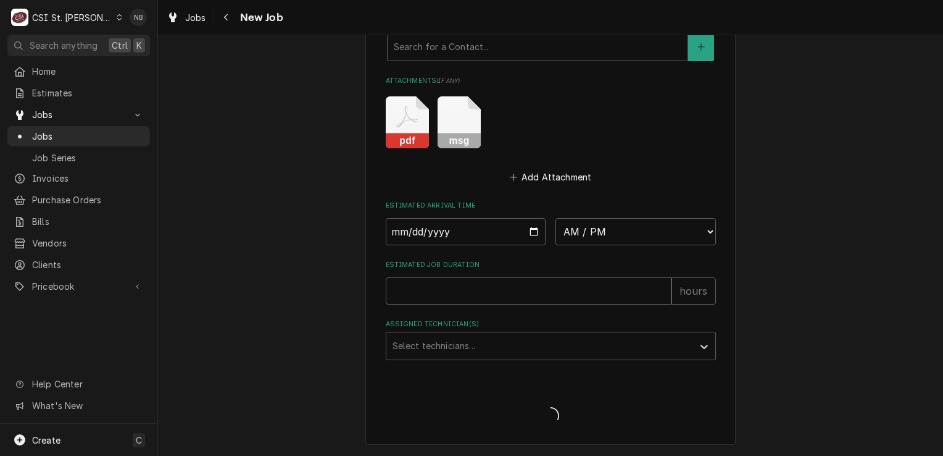
scroll to position [1202, 0]
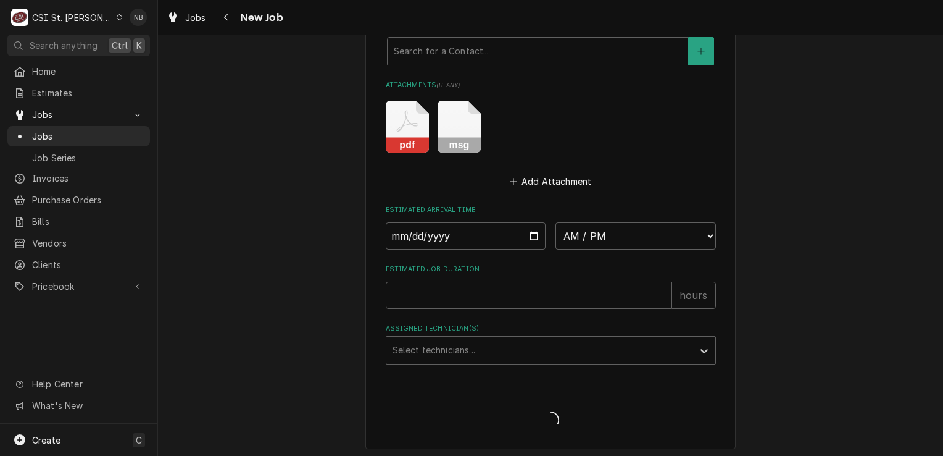
type textarea "x"
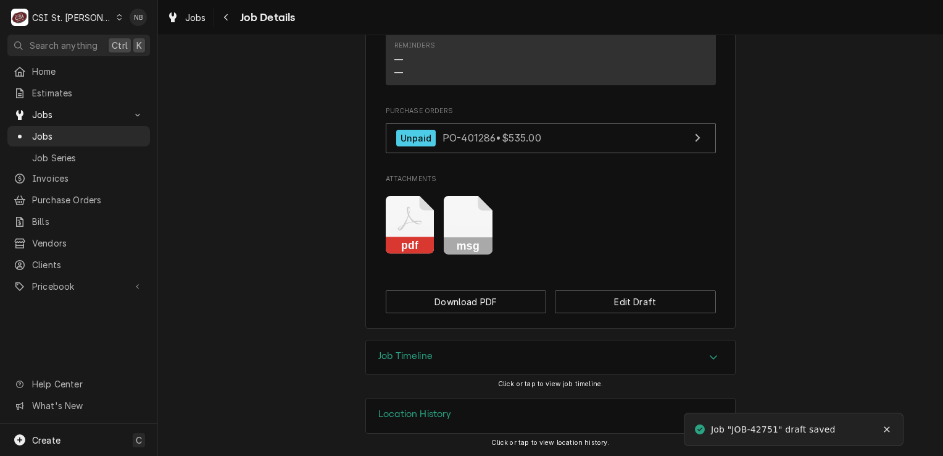
scroll to position [869, 0]
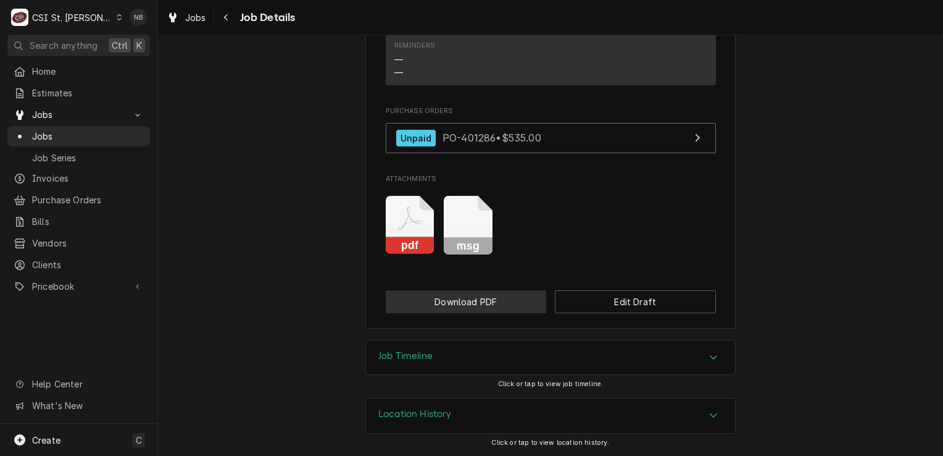
click at [509, 307] on button "Download PDF" at bounding box center [466, 301] width 161 height 23
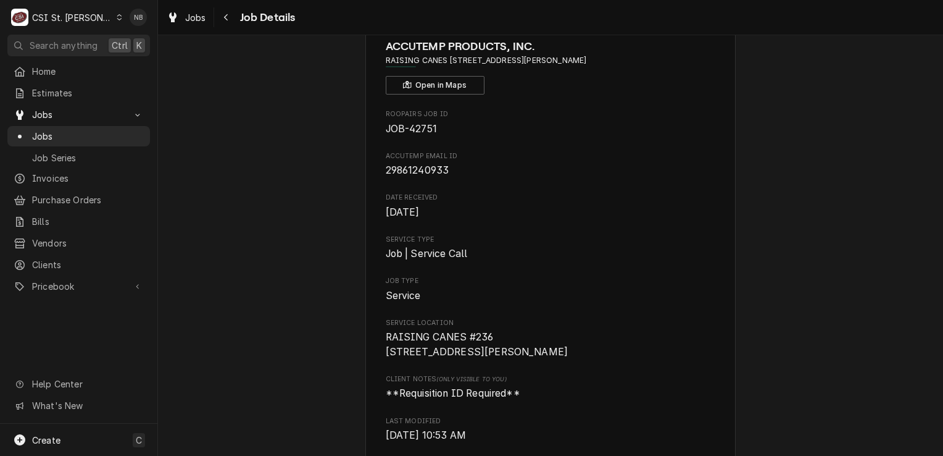
scroll to position [123, 0]
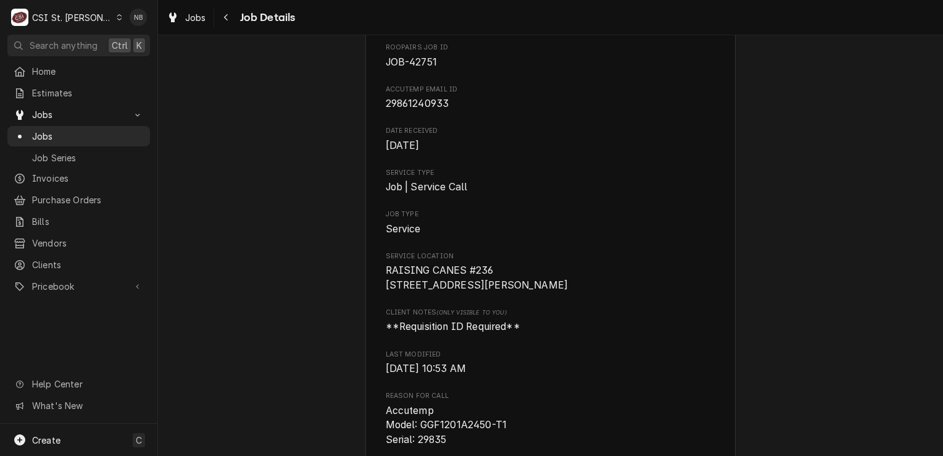
drag, startPoint x: 484, startPoint y: 300, endPoint x: 370, endPoint y: 262, distance: 120.4
drag, startPoint x: 370, startPoint y: 262, endPoint x: 407, endPoint y: 275, distance: 40.0
copy span "RAISING CANES #236 1840 1st Capitol Dr St Charles, MO 63301"
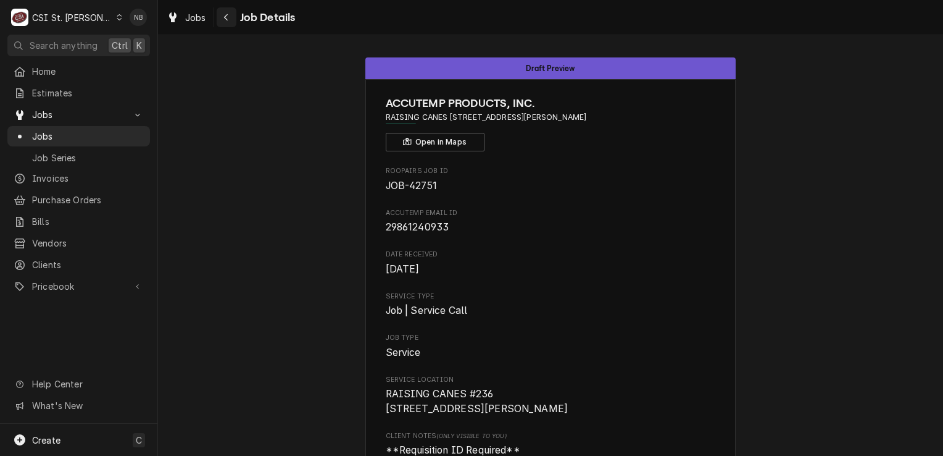
click at [227, 19] on icon "Navigate back" at bounding box center [226, 17] width 6 height 9
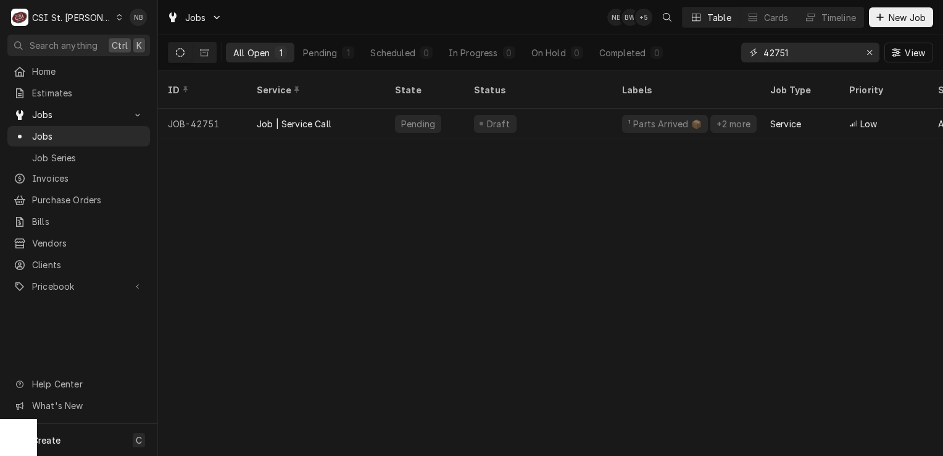
drag, startPoint x: 810, startPoint y: 57, endPoint x: 785, endPoint y: 65, distance: 26.7
click at [785, 65] on div "42751 View" at bounding box center [837, 52] width 192 height 35
click at [788, 58] on input "42751" at bounding box center [810, 53] width 93 height 20
drag, startPoint x: 795, startPoint y: 54, endPoint x: 776, endPoint y: 52, distance: 19.3
click at [776, 52] on input "42751" at bounding box center [810, 53] width 93 height 20
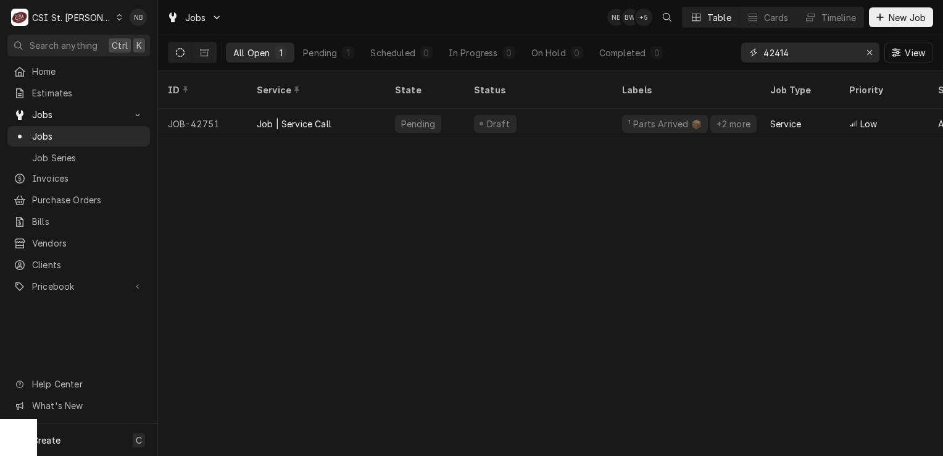
type input "42414"
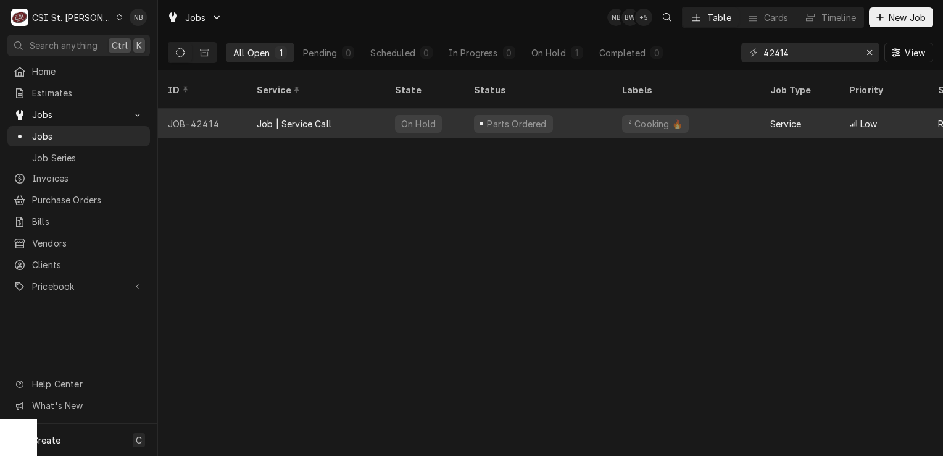
click at [584, 109] on div "Parts Ordered" at bounding box center [538, 124] width 148 height 30
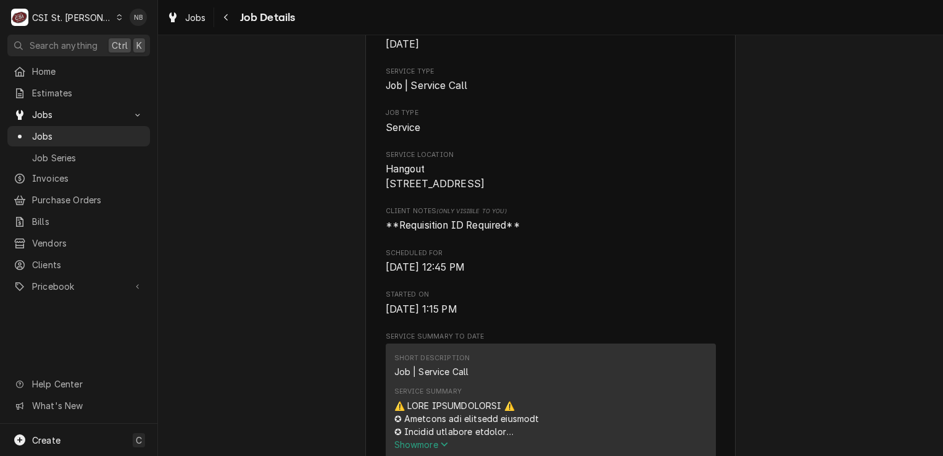
scroll to position [247, 0]
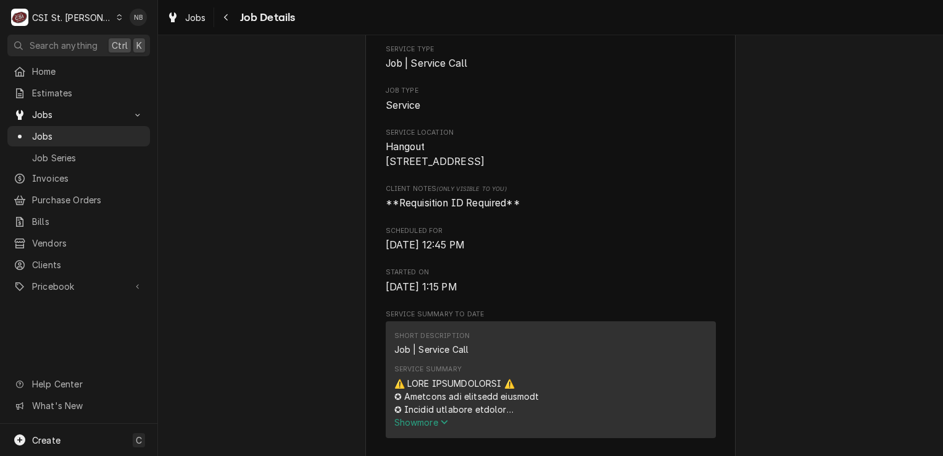
click at [433, 415] on div "Service Summary" at bounding box center [550, 396] width 313 height 39
drag, startPoint x: 432, startPoint y: 431, endPoint x: 450, endPoint y: 414, distance: 24.9
click at [431, 427] on span "Show more" at bounding box center [421, 422] width 54 height 10
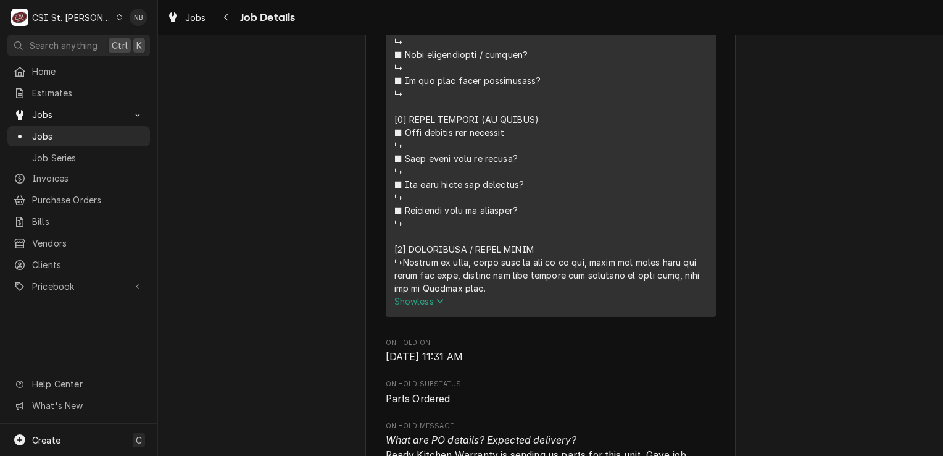
scroll to position [1049, 0]
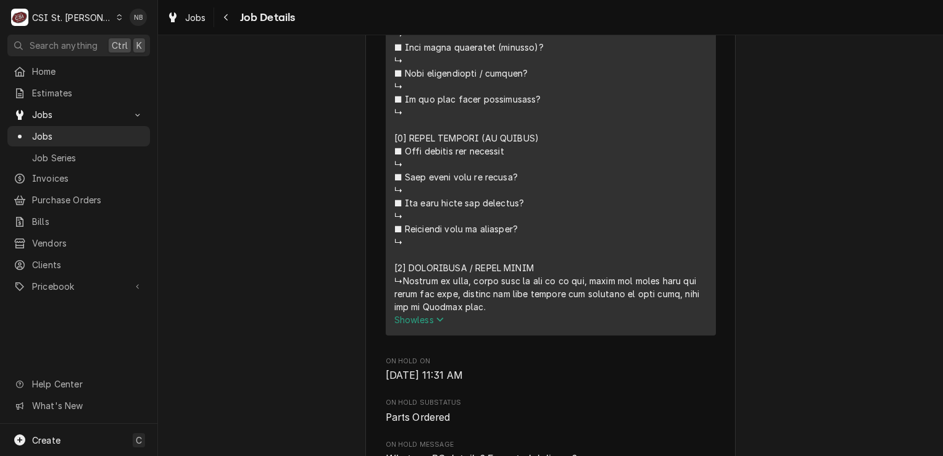
click at [430, 325] on span "Show less" at bounding box center [419, 319] width 50 height 10
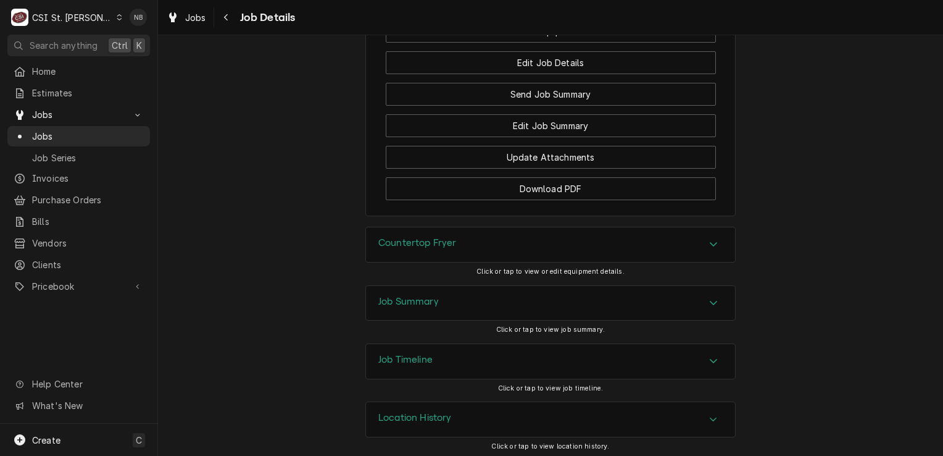
click at [493, 300] on div "Job Summary" at bounding box center [550, 303] width 369 height 35
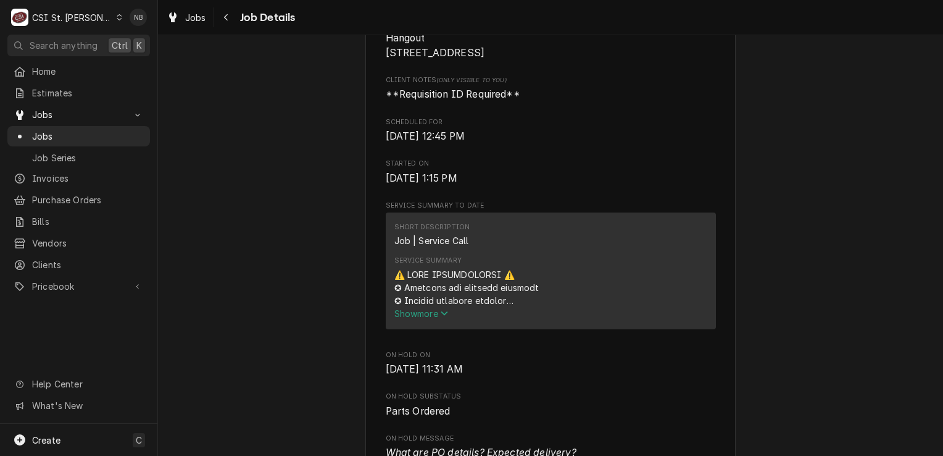
scroll to position [370, 0]
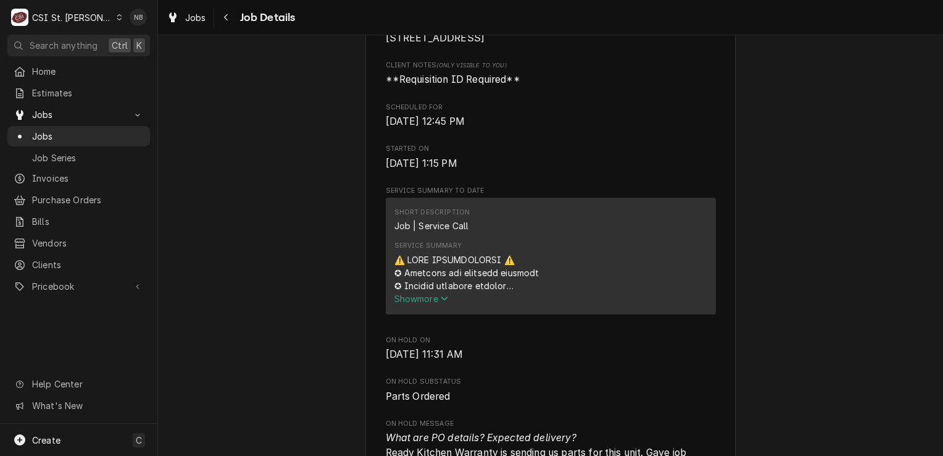
click at [420, 304] on span "Show more" at bounding box center [421, 298] width 54 height 10
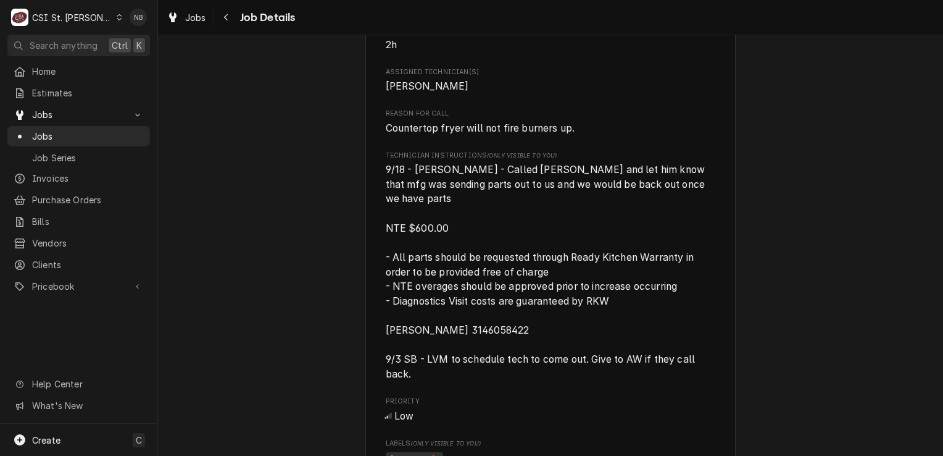
scroll to position [1667, 0]
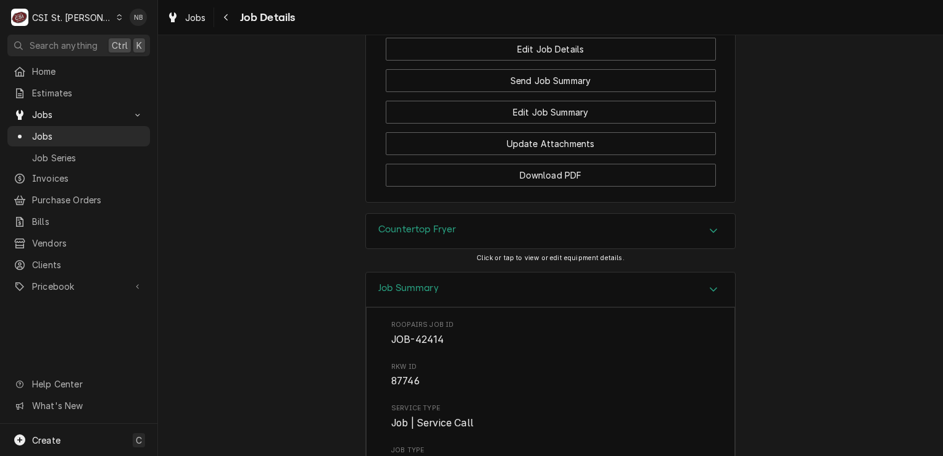
scroll to position [2160, 0]
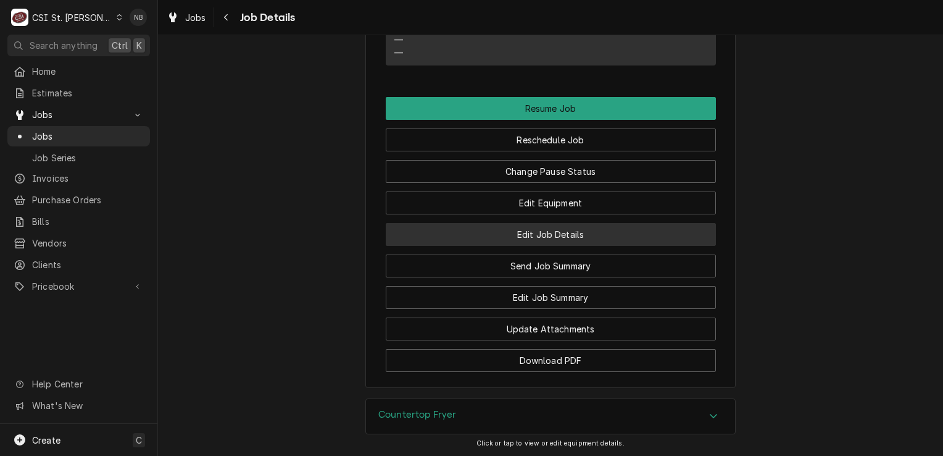
click at [578, 231] on button "Edit Job Details" at bounding box center [551, 234] width 330 height 23
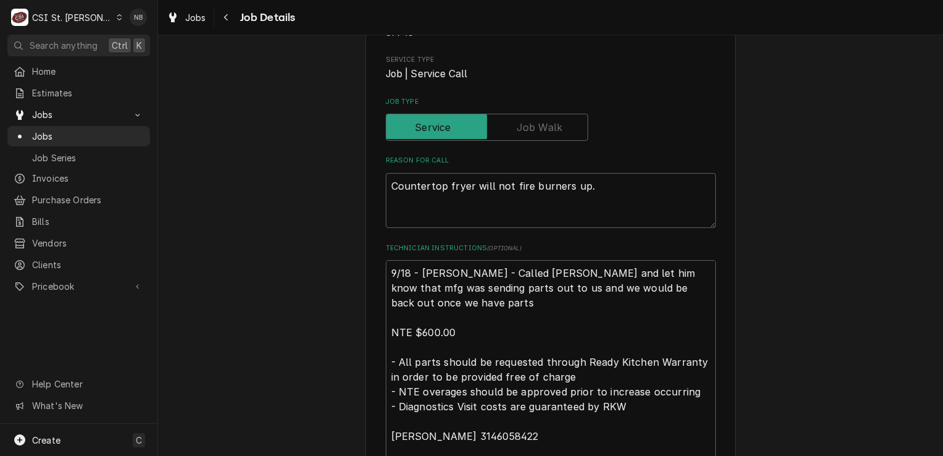
scroll to position [247, 0]
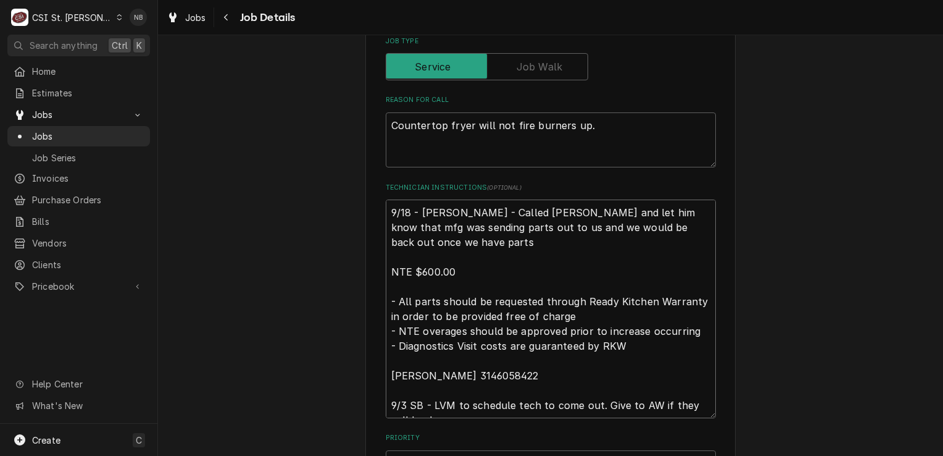
click at [387, 215] on textarea "9/18 - [PERSON_NAME] - Called [PERSON_NAME] and let him know that mfg was sendi…" at bounding box center [551, 308] width 330 height 219
type textarea "x"
type textarea "9/18 - [PERSON_NAME] - Called [PERSON_NAME] and let him know that mfg was sendi…"
type textarea "x"
type textarea "9/18 - [PERSON_NAME] - Called [PERSON_NAME] and let him know that mfg was sendi…"
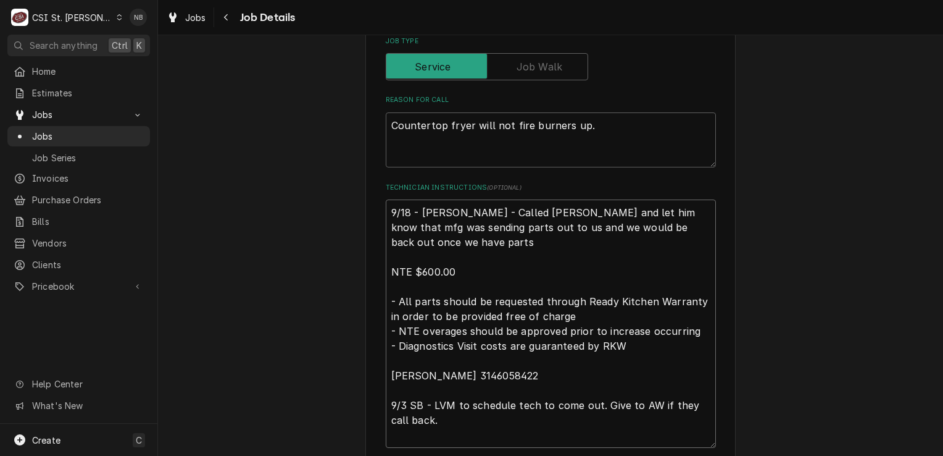
type textarea "x"
type textarea "9 9/18 - [PERSON_NAME] - Called [PERSON_NAME] and let him know that mfg was sen…"
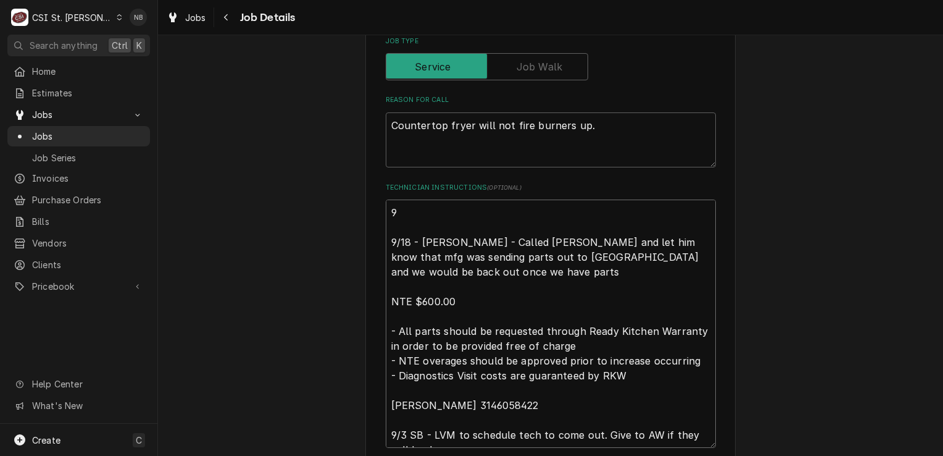
type textarea "x"
type textarea "9/ 9/18 - [PERSON_NAME] - Called [PERSON_NAME] and let him know that mfg was se…"
type textarea "x"
type textarea "9/1 9/18 - [PERSON_NAME] - Called [PERSON_NAME] and let him know that mfg was s…"
type textarea "x"
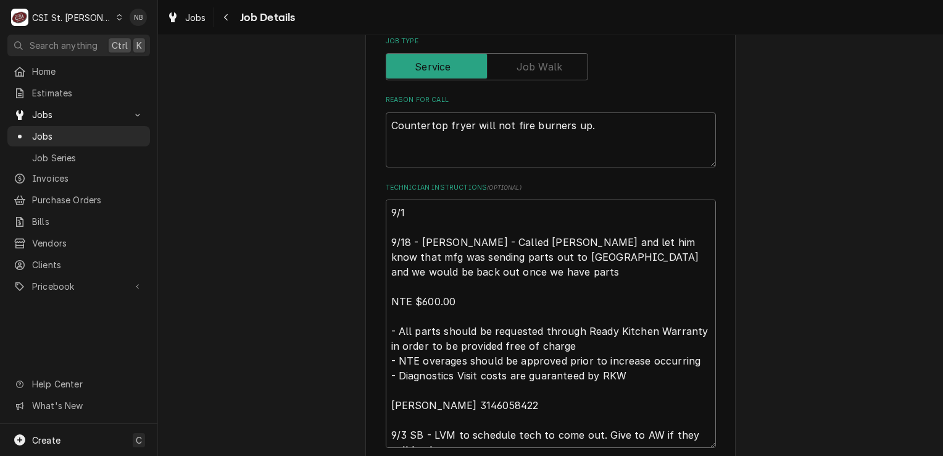
type textarea "9/19 9/18 - [PERSON_NAME] - Called [PERSON_NAME] and let him know that mfg was …"
type textarea "x"
type textarea "9/19- 9/18 - [PERSON_NAME] - Called [PERSON_NAME] and let him know that mfg was…"
type textarea "x"
type textarea "9/19 9/18 - Kelly - Called Scott and let him know that mfg was sending parts ou…"
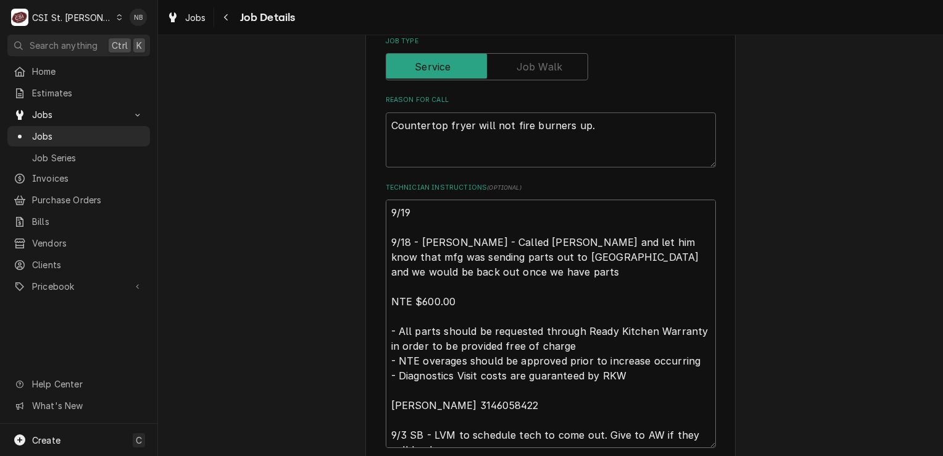
type textarea "x"
type textarea "9/19/ 9/18 - Kelly - Called Scott and let him know that mfg was sending parts o…"
type textarea "x"
type textarea "9/19/2 9/18 - Kelly - Called Scott and let him know that mfg was sending parts …"
type textarea "x"
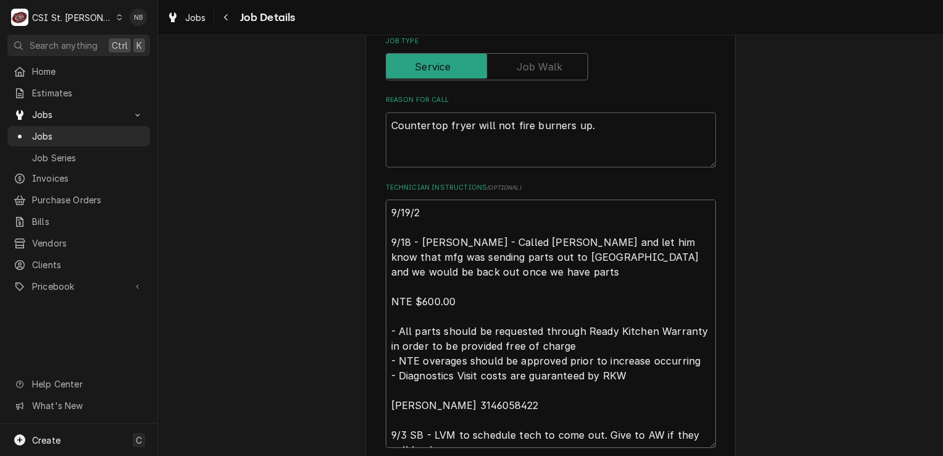
type textarea "9/19/25 9/18 - Kelly - Called Scott and let him know that mfg was sending parts…"
type textarea "x"
type textarea "9/19/25- 9/18 - Kelly - Called Scott and let him know that mfg was sending part…"
type textarea "x"
type textarea "9/19/25-P 9/18 - Kelly - Called Scott and let him know that mfg was sending par…"
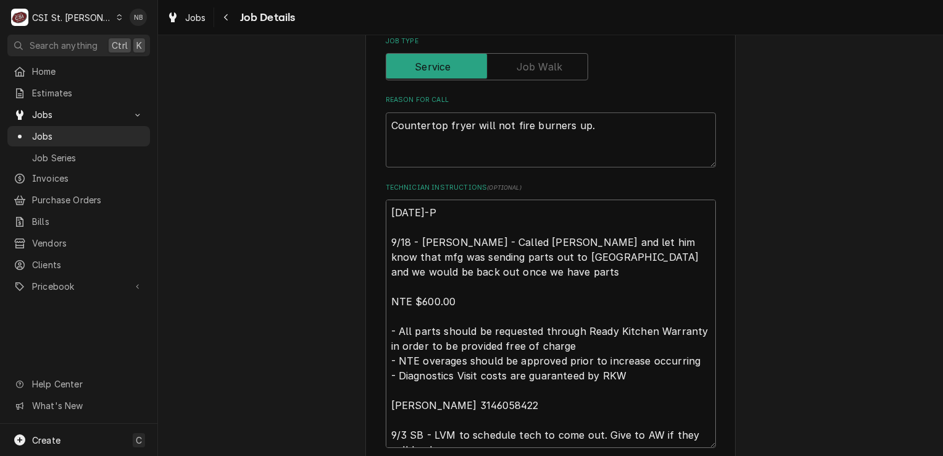
type textarea "x"
type textarea "9/19/25-Pa 9/18 - Kelly - Called Scott and let him know that mfg was sending pa…"
type textarea "x"
type textarea "9/19/25-Par 9/18 - Kelly - Called Scott and let him know that mfg was sending p…"
type textarea "x"
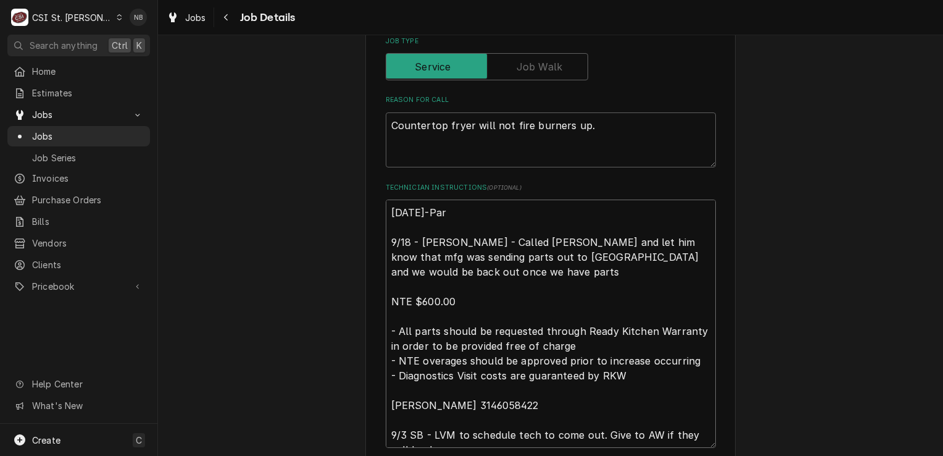
type textarea "9/19/25-Part 9/18 - Kelly - Called Scott and let him know that mfg was sending …"
type textarea "x"
type textarea "9/19/25-Parts 9/18 - Kelly - Called Scott and let him know that mfg was sending…"
type textarea "x"
type textarea "9/19/25-Parts 9/18 - Kelly - Called Scott and let him know that mfg was sending…"
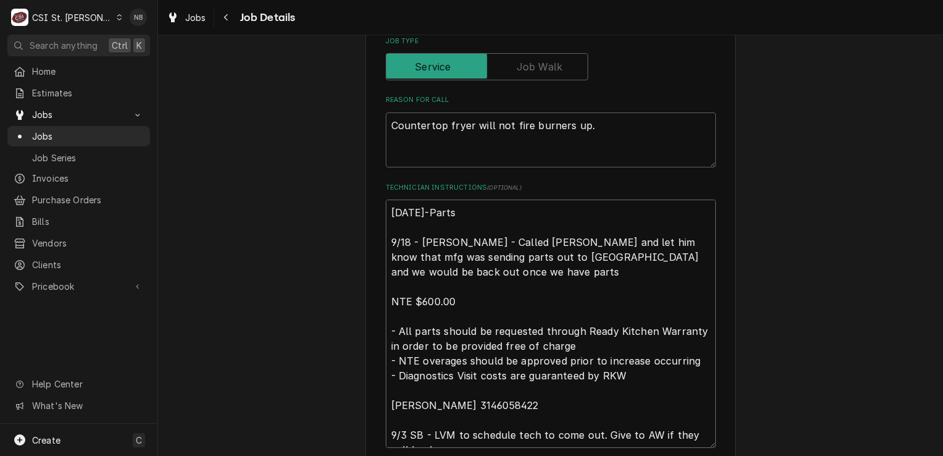
type textarea "x"
type textarea "9/19/25-Parts R 9/18 - Kelly - Called Scott and let him know that mfg was sendi…"
type textarea "x"
type textarea "9/19/25-Parts Re 9/18 - Kelly - Called Scott and let him know that mfg was send…"
type textarea "x"
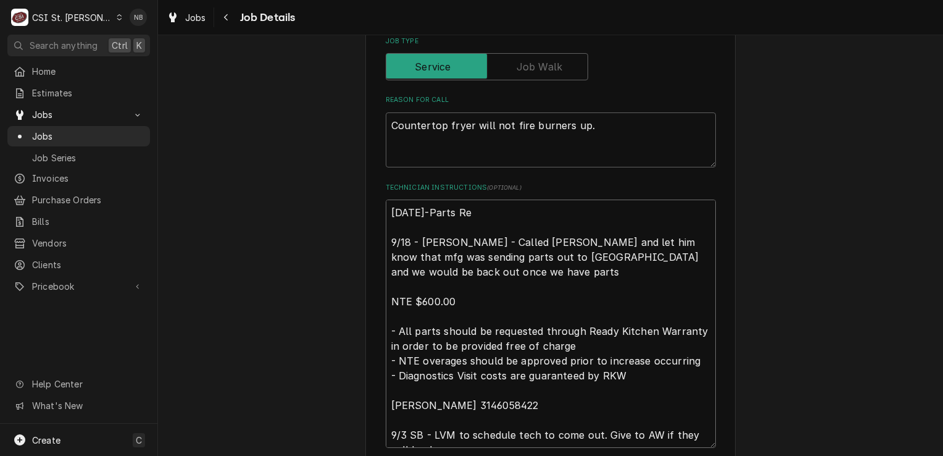
type textarea "9/19/25-Parts Rec 9/18 - Kelly - Called Scott and let him know that mfg was sen…"
type textarea "x"
type textarea "9/19/25-Parts Rece 9/18 - Kelly - Called Scott and let him know that mfg was se…"
type textarea "x"
type textarea "9/19/25-Parts Recei 9/18 - Kelly - Called Scott and let him know that mfg was s…"
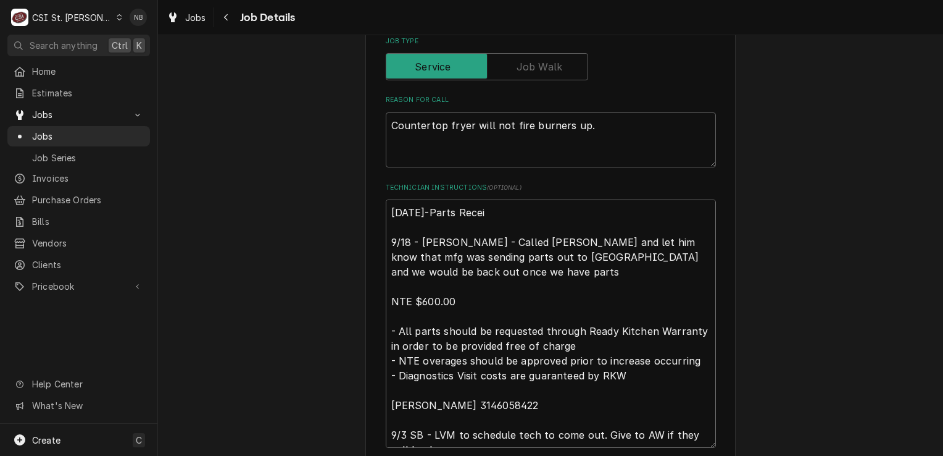
type textarea "x"
type textarea "9/19/25-Parts Receiv 9/18 - Kelly - Called Scott and let him know that mfg was …"
type textarea "x"
type textarea "9/19/25-Parts Receive 9/18 - Kelly - Called Scott and let him know that mfg was…"
type textarea "x"
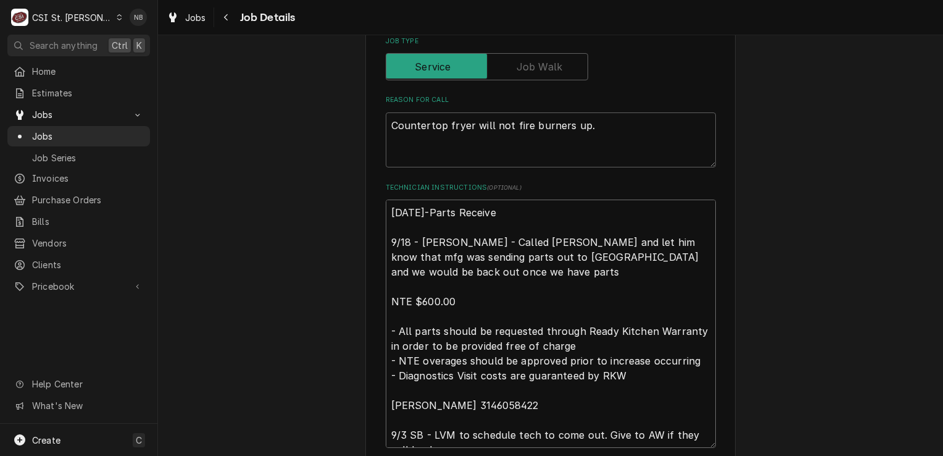
type textarea "9/19/25-Parts Received 9/18 - Kelly - Called Scott and let him know that mfg wa…"
type textarea "x"
type textarea "9/19/25-Parts Received 9/18 - Kelly - Called Scott and let him know that mfg wa…"
type textarea "x"
type textarea "9/19/25-Parts Received i 9/18 - Kelly - Called Scott and let him know that mfg …"
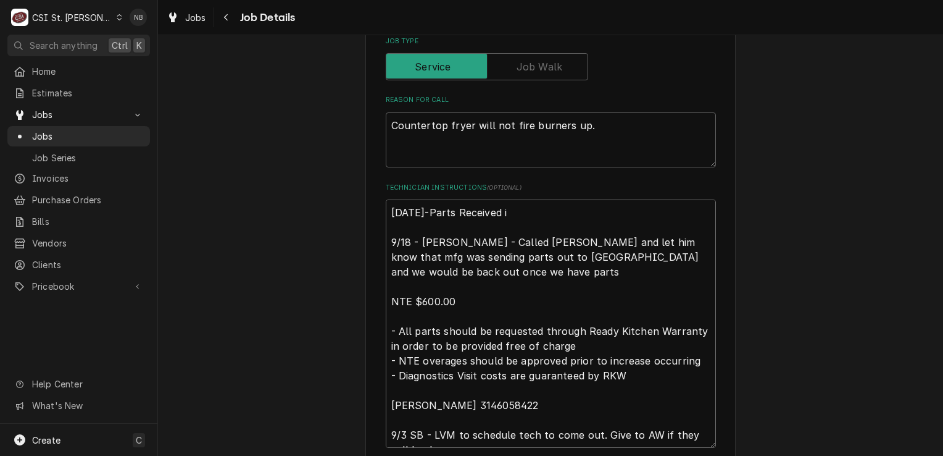
type textarea "x"
type textarea "9/19/25-Parts Received in 9/18 - Kelly - Called Scott and let him know that mfg…"
type textarea "x"
type textarea "9/19/25-Parts Received in 9/18 - Kelly - Called Scott and let him know that mfg…"
type textarea "x"
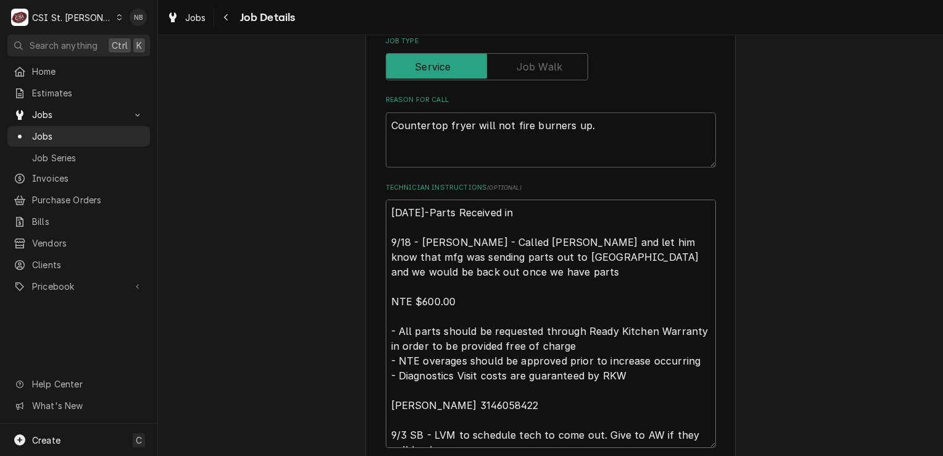
type textarea "9/19/25-Parts Received in S 9/18 - Kelly - Called Scott and let him know that m…"
type textarea "x"
type textarea "9/19/25-Parts Received in ST 9/18 - Kelly - Called Scott and let him know that …"
type textarea "x"
type textarea "9/19/25-Parts Received in STL 9/18 - Kelly - Called Scott and let him know that…"
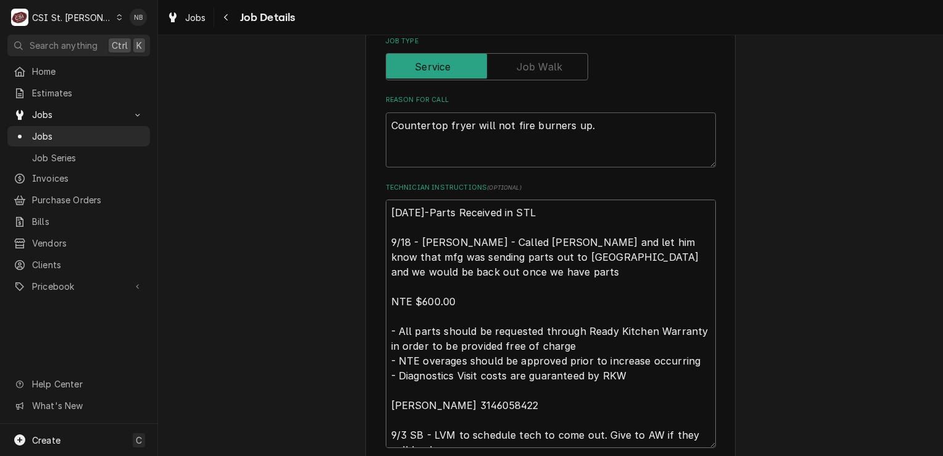
type textarea "x"
type textarea "9/19/25-Parts Received in STL; 9/18 - Kelly - Called Scott and let him know tha…"
type textarea "x"
type textarea "9/19/25-Parts Received in STL; 9/18 - Kelly - Called Scott and let him know tha…"
type textarea "x"
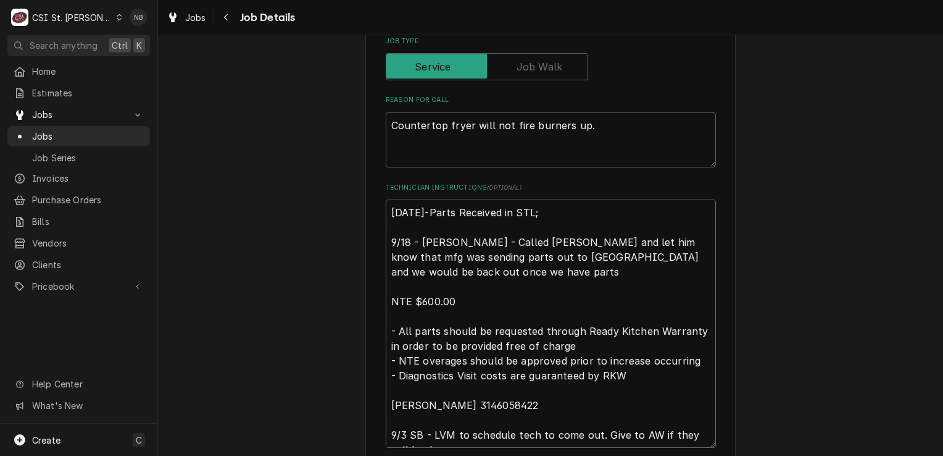
type textarea "9/19/25-Parts Received in STL; p 9/18 - Kelly - Called Scott and let him know t…"
type textarea "x"
type textarea "9/19/25-Parts Received in STL; pl 9/18 - Kelly - Called Scott and let him know …"
type textarea "x"
type textarea "9/19/25-Parts Received in STL; plac 9/18 - Kelly - Called Scott and let him kno…"
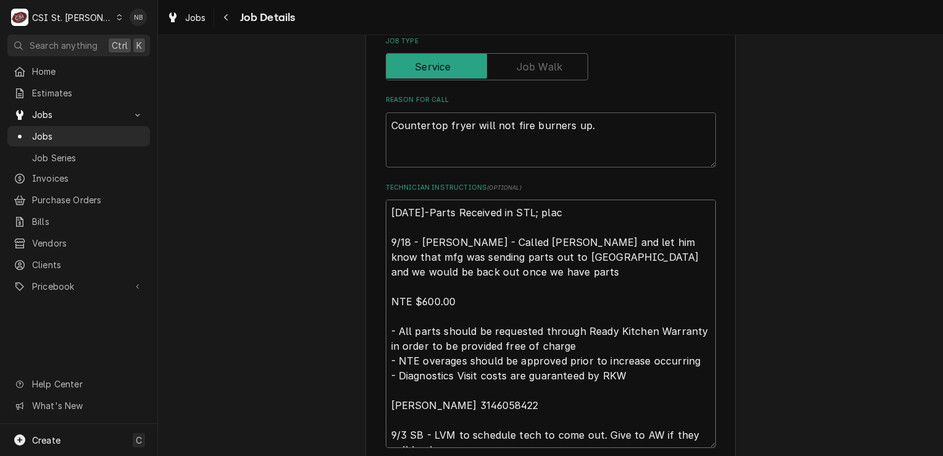
type textarea "x"
type textarea "9/19/25-Parts Received in STL; place 9/18 - Kelly - Called Scott and let him kn…"
type textarea "x"
type textarea "9/19/25-Parts Received in STL; placed 9/18 - Kelly - Called Scott and let him k…"
type textarea "x"
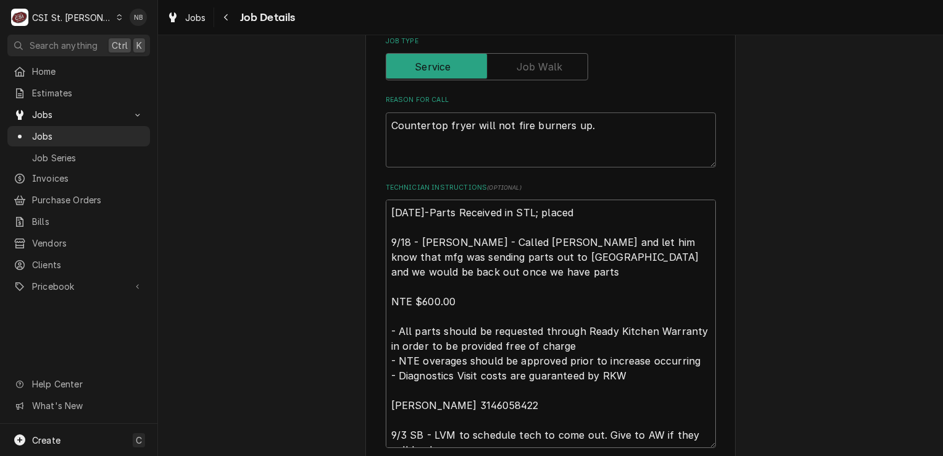
type textarea "9/19/25-Parts Received in STL; placed 9/18 - Kelly - Called Scott and let him k…"
type textarea "x"
type textarea "9/19/25-Parts Received in STL; placed o 9/18 - Kelly - Called Scott and let him…"
type textarea "x"
type textarea "9/19/25-Parts Received in STL; placed on 9/18 - Kelly - Called Scott and let hi…"
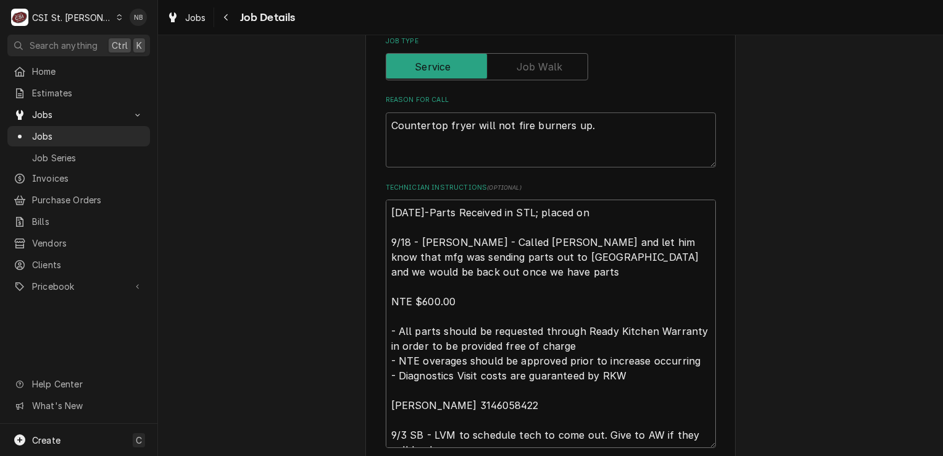
type textarea "x"
type textarea "9/19/25-Parts Received in STL; placed on 9/18 - Kelly - Called Scott and let hi…"
type textarea "x"
type textarea "9/19/25-Parts Received in STL; placed on r 9/18 - Kelly - Called Scott and let …"
type textarea "x"
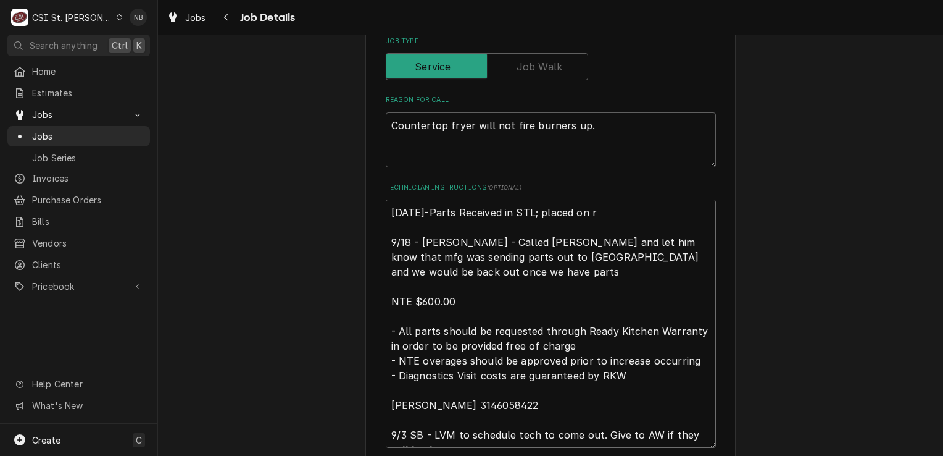
type textarea "9/19/25-Parts Received in STL; placed on rs 9/18 - Kelly - Called Scott and let…"
type textarea "x"
type textarea "9/19/25-Parts Received in STL; placed on rse 9/18 - Kelly - Called Scott and le…"
type textarea "x"
type textarea "9/19/25-Parts Received in STL; placed on rs 9/18 - Kelly - Called Scott and let…"
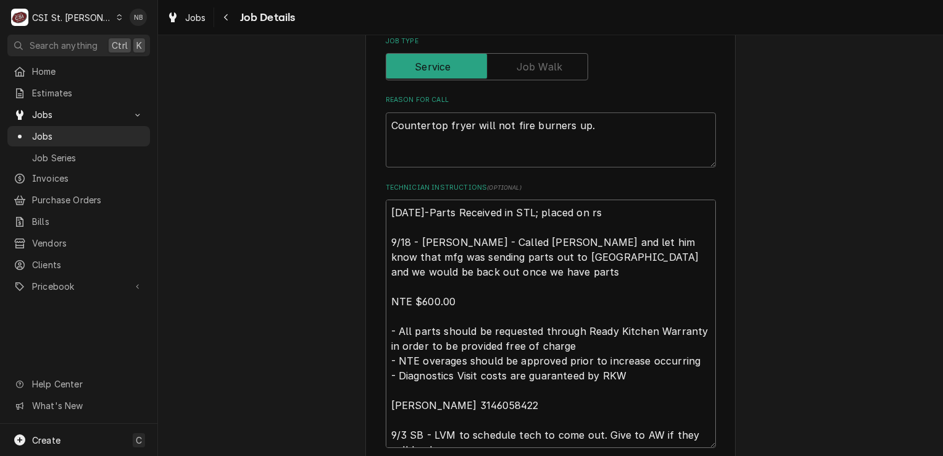
type textarea "x"
type textarea "9/19/25-Parts Received in STL; placed on r 9/18 - Kelly - Called Scott and let …"
type textarea "x"
type textarea "9/19/25-Parts Received in STL; placed on rs 9/18 - Kelly - Called Scott and let…"
type textarea "x"
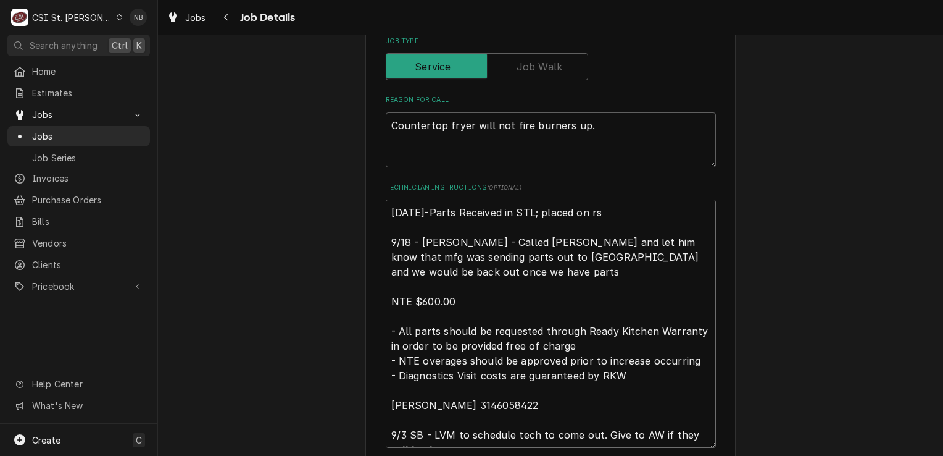
type textarea "9/19/25-Parts Received in STL; placed on rse 9/18 - Kelly - Called Scott and le…"
type textarea "x"
type textarea "9/19/25-Parts Received in STL; placed on rs 9/18 - Kelly - Called Scott and let…"
type textarea "x"
type textarea "9/19/25-Parts Received in STL; placed on r 9/18 - Kelly - Called Scott and let …"
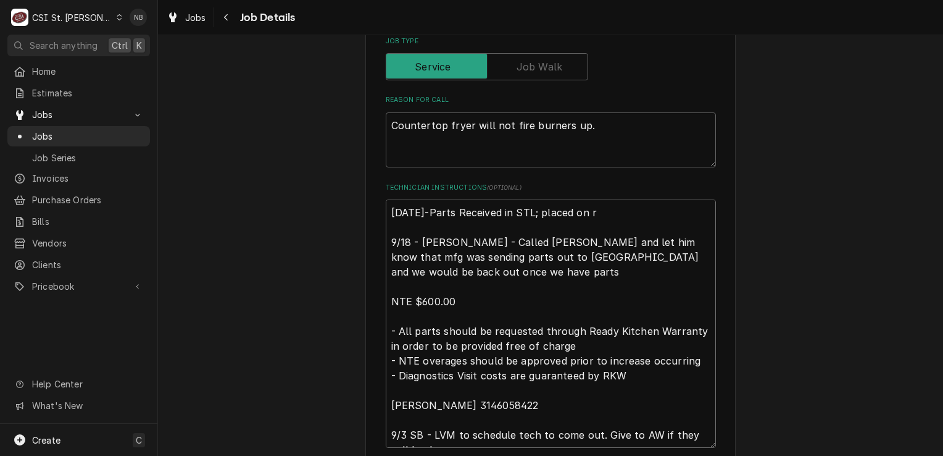
type textarea "x"
type textarea "9/19/25-Parts Received in STL; placed on re 9/18 - Kelly - Called Scott and let…"
type textarea "x"
type textarea "9/19/25-Parts Received in STL; placed on res 9/18 - Kelly - Called Scott and le…"
type textarea "x"
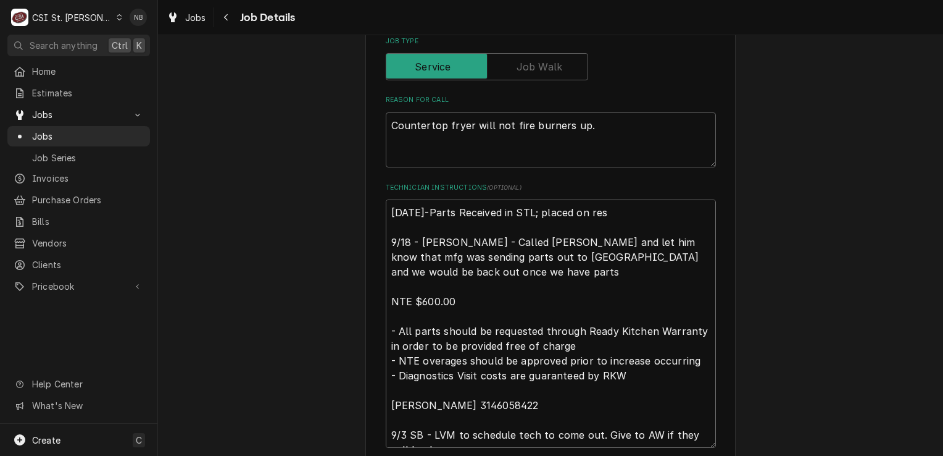
type textarea "9/19/25-Parts Received in STL; placed on rese 9/18 - Kelly - Called Scott and l…"
type textarea "x"
type textarea "9/19/25-Parts Received in STL; placed on reser 9/18 - Kelly - Called Scott and …"
type textarea "x"
type textarea "9/19/25-Parts Received in STL; placed on reserv 9/18 - Kelly - Called Scott and…"
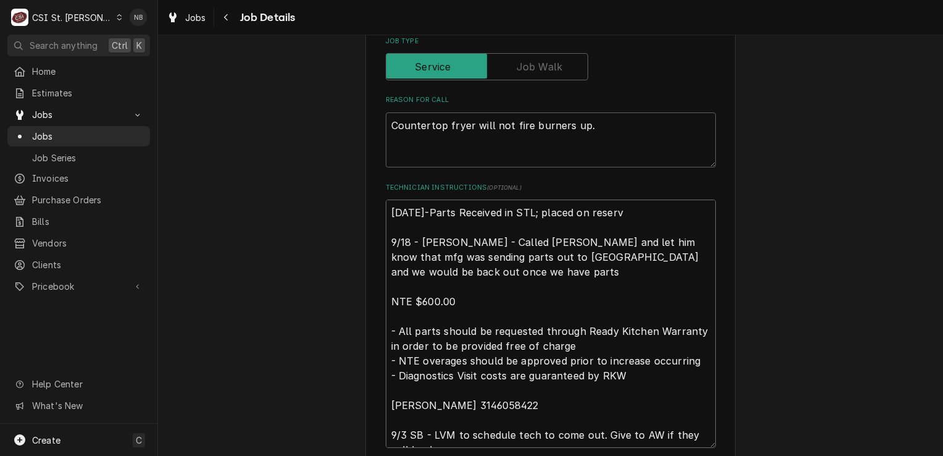
type textarea "x"
type textarea "9/19/25-Parts Received in STL; placed on reserve 9/18 - Kelly - Called Scott an…"
type textarea "x"
type textarea "9/19/25-Parts Received in STL; placed on reserved 9/18 - Kelly - Called Scott a…"
type textarea "x"
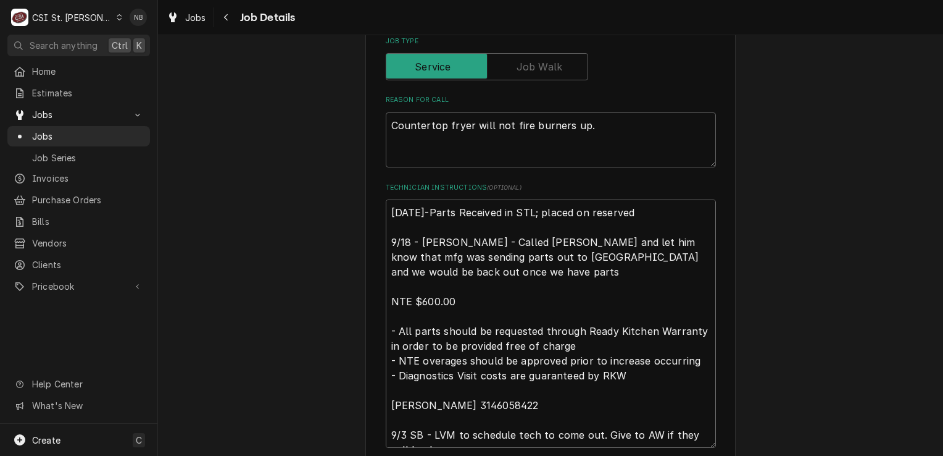
type textarea "9/19/25-Parts Received in STL; placed on reserved 9/18 - Kelly - Called Scott a…"
type textarea "x"
type textarea "9/19/25-Parts Received in STL; placed on reserved s 9/18 - Kelly - Called Scott…"
type textarea "x"
type textarea "9/19/25-Parts Received in STL; placed on reserved sh 9/18 - Kelly - Called Scot…"
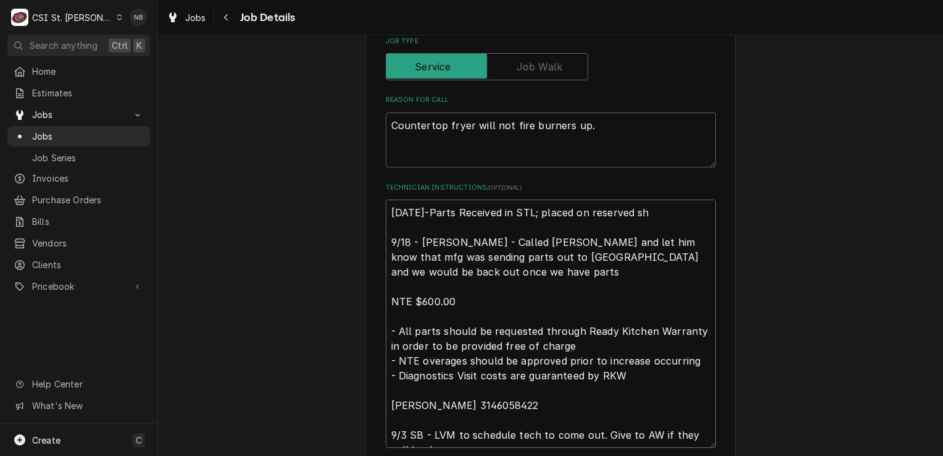
type textarea "x"
type textarea "9/19/25-Parts Received in STL; placed on reserved she 9/18 - Kelly - Called Sco…"
type textarea "x"
type textarea "9/19/25-Parts Received in STL; placed on reserved shel 9/18 - Kelly - Called Sc…"
type textarea "x"
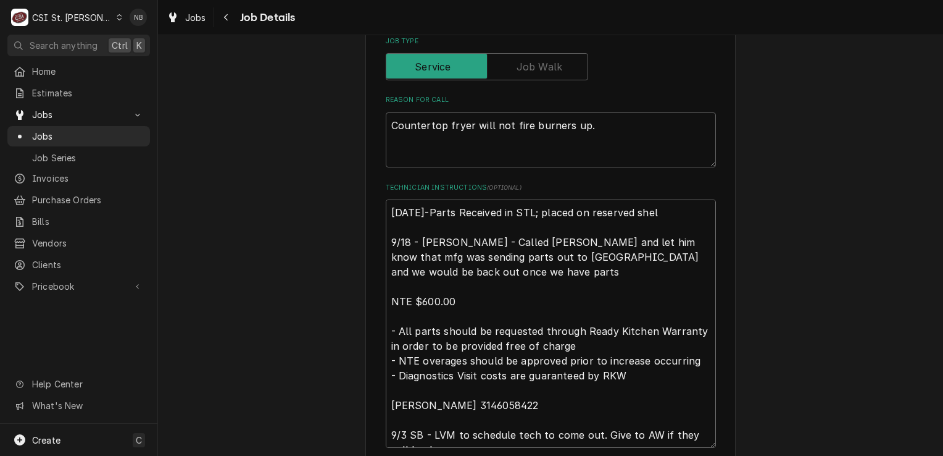
type textarea "9/19/25-Parts Received in STL; placed on reserved shelf 9/18 - Kelly - Called S…"
type textarea "x"
type textarea "9/19/25-Parts Received in STL; placed on reserved shelf/ 9/18 - Kelly - Called …"
type textarea "x"
type textarea "9/19/25-Parts Received in STL; placed on reserved shelf 9/18 - Kelly - Called S…"
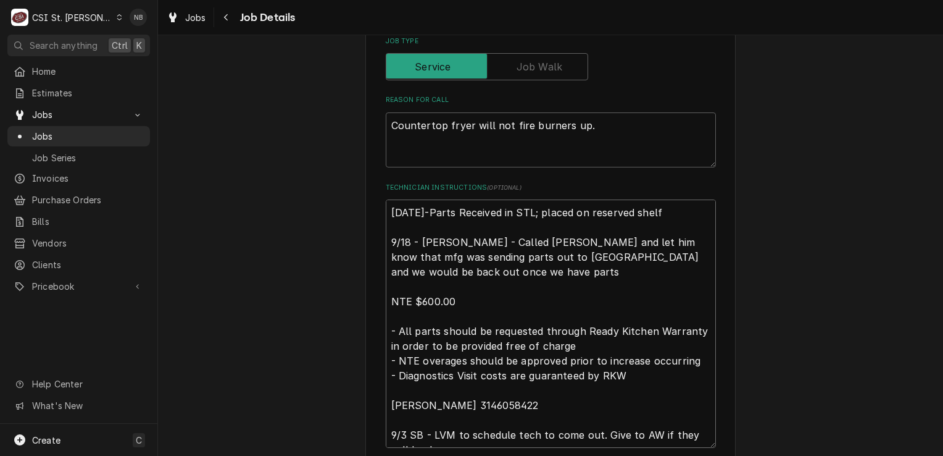
type textarea "x"
type textarea "9/19/25-Parts Received in STL; placed on reserved shelf. 9/18 - Kelly - Called …"
type textarea "x"
type textarea "9/19/25-Parts Received in STL; placed on reserved shelf. 9/18 - Kelly - Called …"
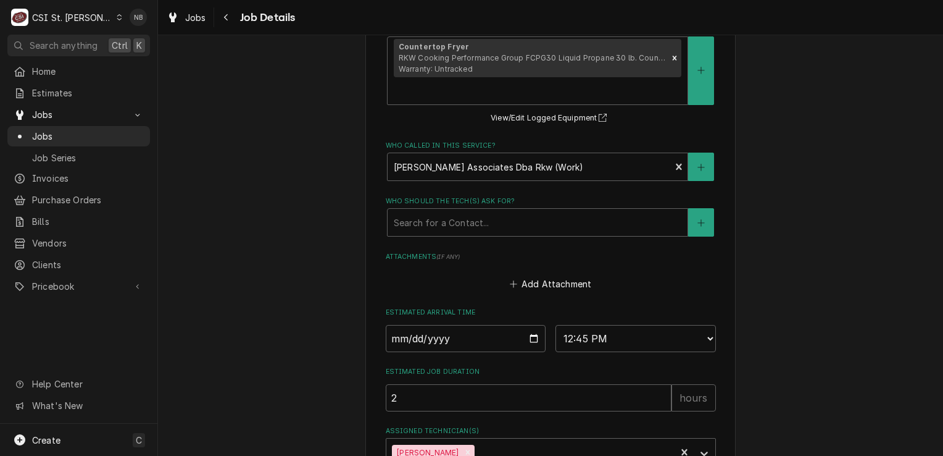
scroll to position [927, 0]
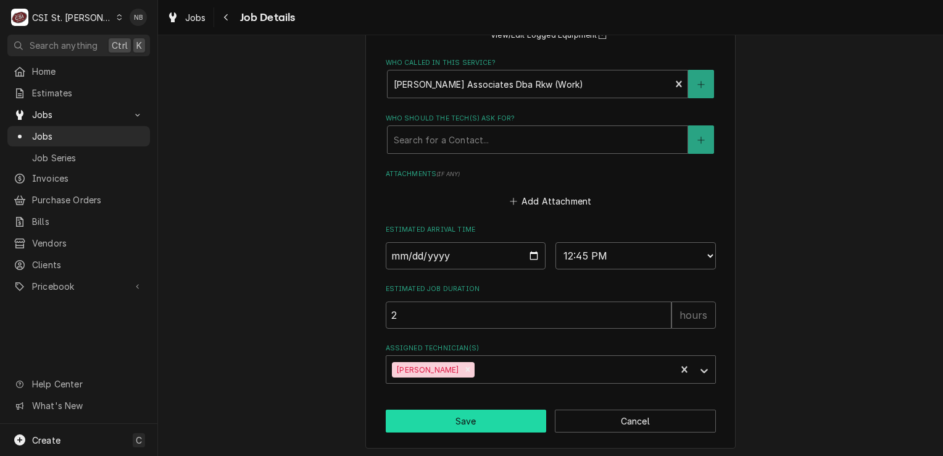
click at [504, 413] on button "Save" at bounding box center [466, 420] width 161 height 23
type textarea "x"
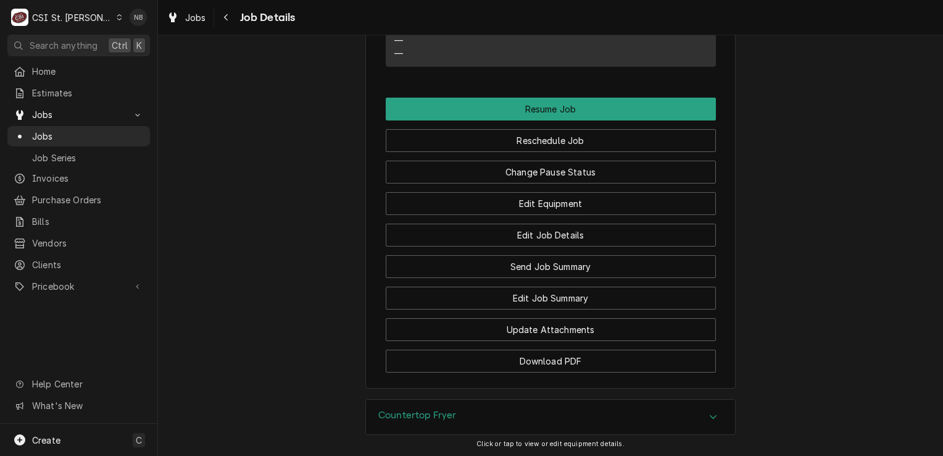
scroll to position [1492, 0]
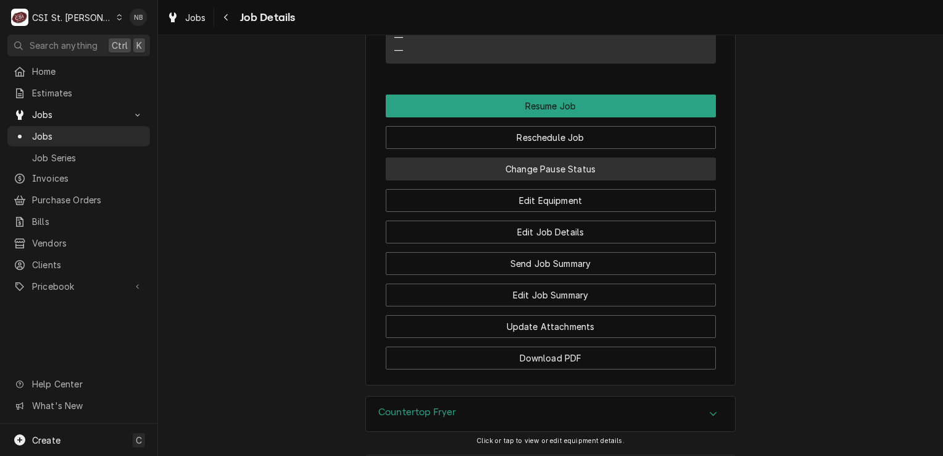
click at [598, 171] on button "Change Pause Status" at bounding box center [551, 168] width 330 height 23
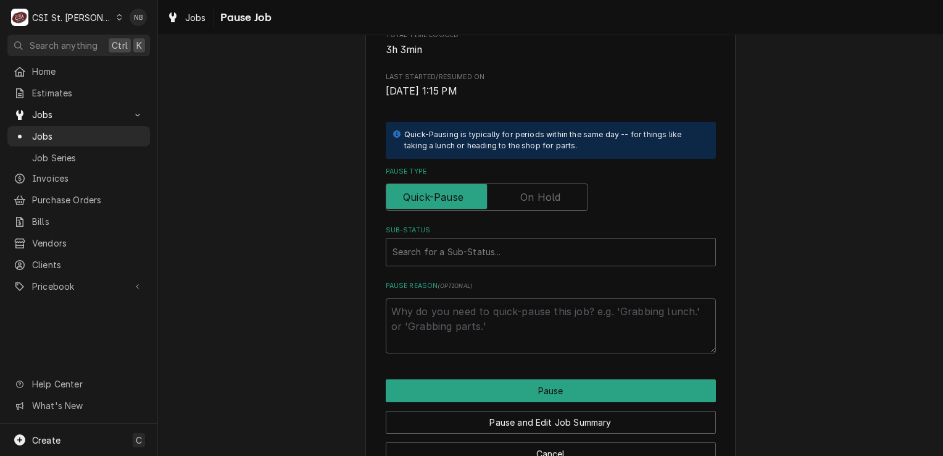
scroll to position [276, 0]
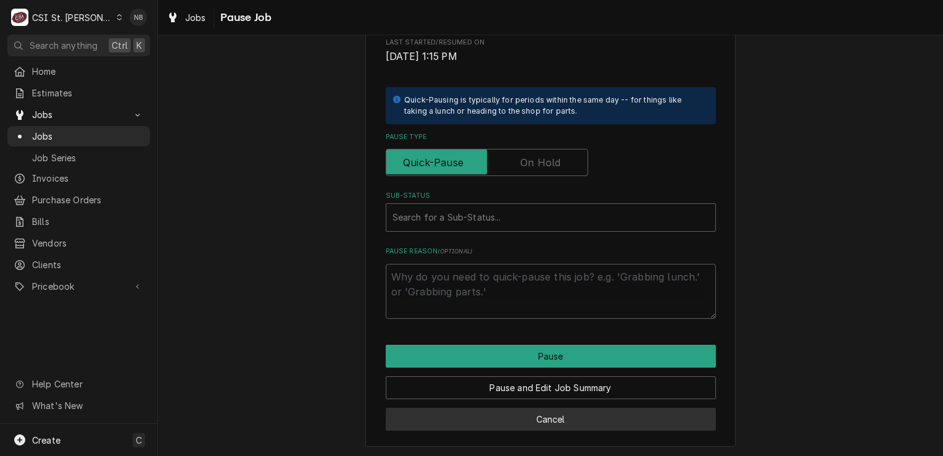
click at [519, 414] on button "Cancel" at bounding box center [551, 418] width 330 height 23
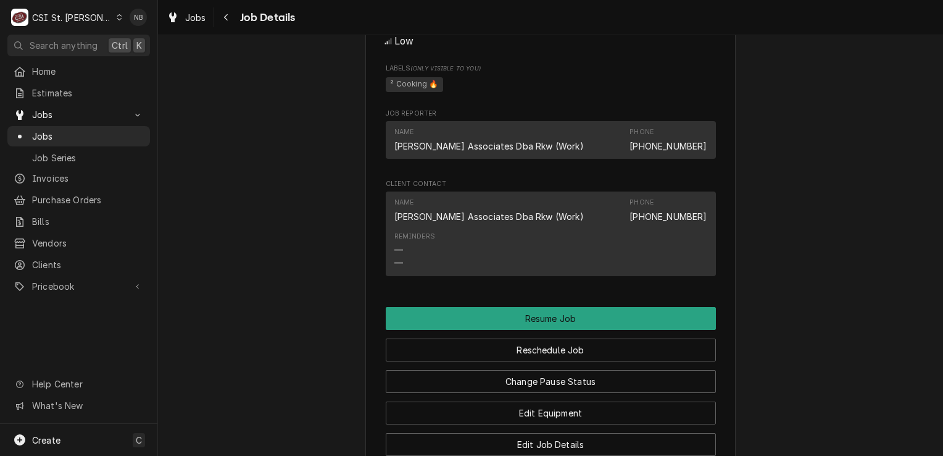
scroll to position [1248, 0]
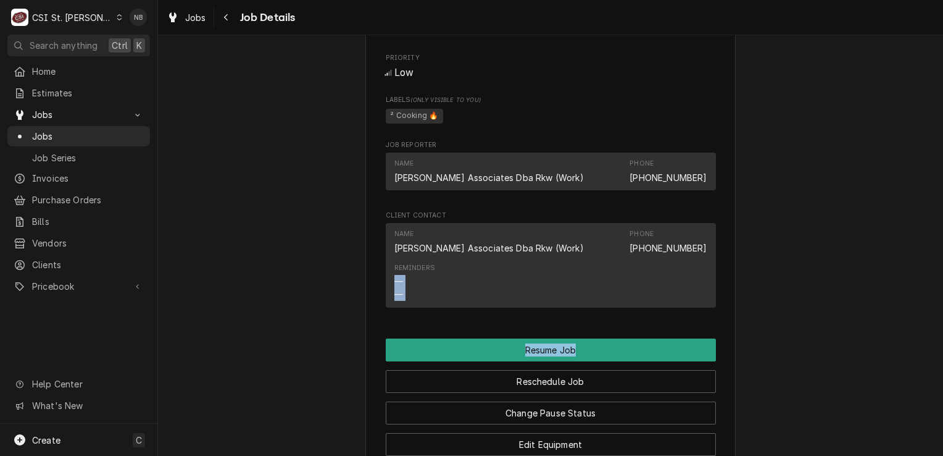
drag, startPoint x: 928, startPoint y: 355, endPoint x: 939, endPoint y: 322, distance: 34.6
click at [939, 322] on div "Parts Ordered CLARK ASSOCIATES DBA RKW Hangout / 560 E Springfield Rd, St Clair…" at bounding box center [550, 245] width 785 height 420
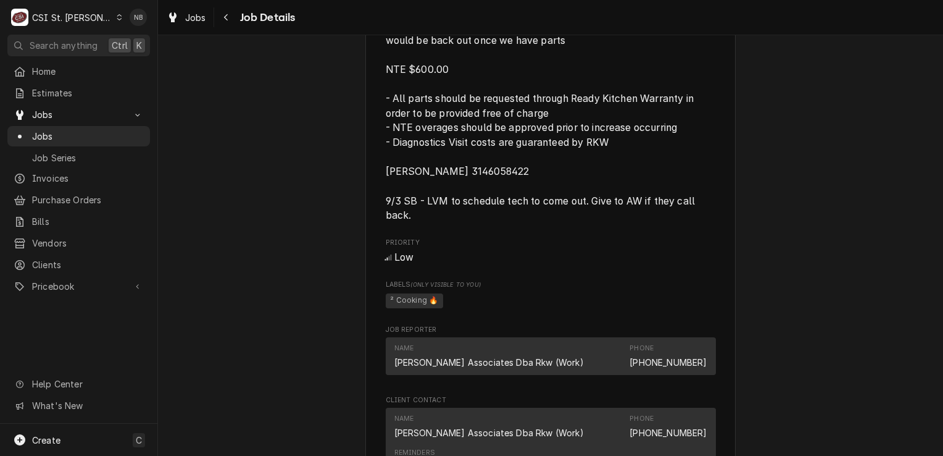
scroll to position [1661, 0]
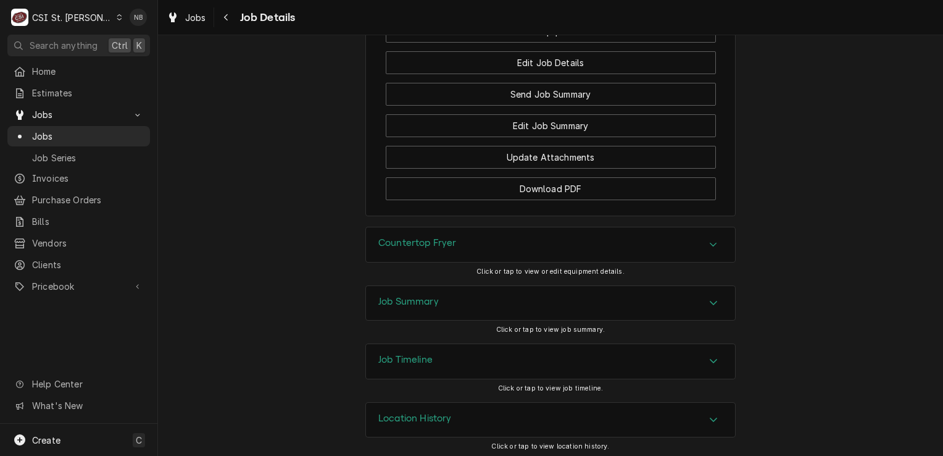
click at [696, 357] on div "Job Timeline" at bounding box center [550, 361] width 369 height 35
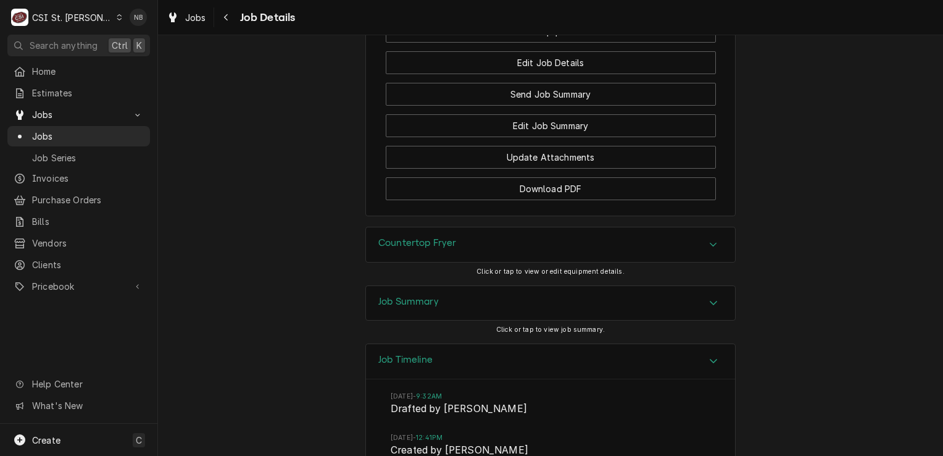
click at [696, 357] on div "Job Timeline" at bounding box center [550, 361] width 369 height 35
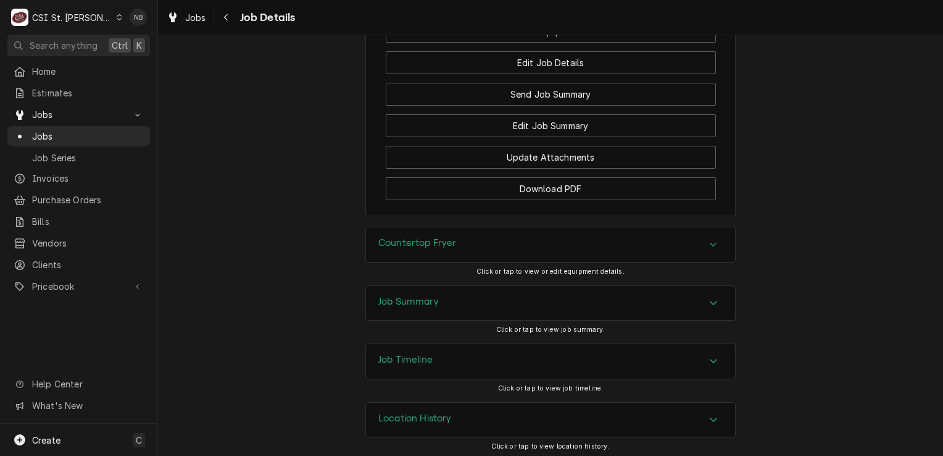
click at [704, 300] on div "Accordion Header" at bounding box center [713, 303] width 19 height 15
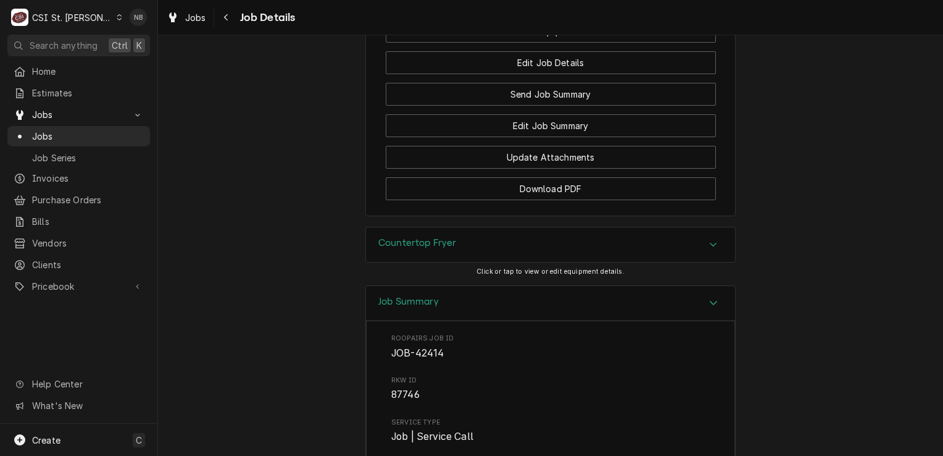
click at [704, 301] on div "Accordion Header" at bounding box center [713, 303] width 19 height 15
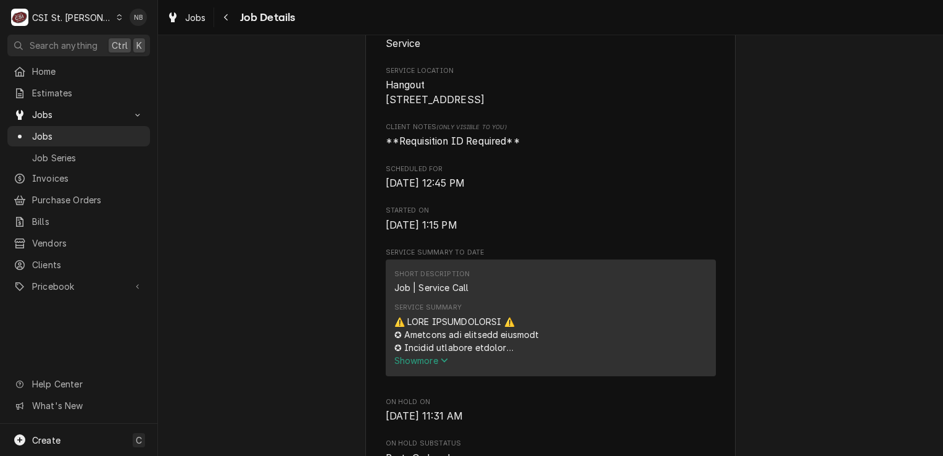
scroll to position [185, 0]
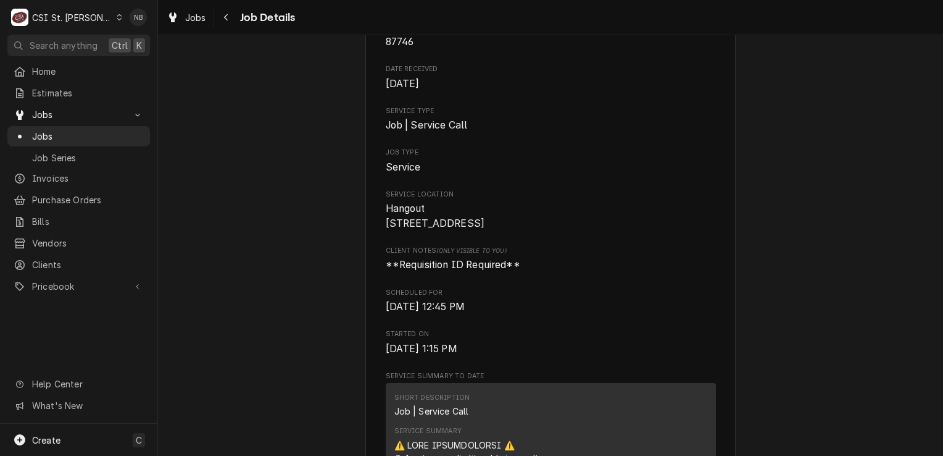
drag, startPoint x: 480, startPoint y: 241, endPoint x: 373, endPoint y: 209, distance: 110.9
drag, startPoint x: 373, startPoint y: 209, endPoint x: 401, endPoint y: 224, distance: 31.8
copy span "Hangout 560 E Springfield Rd St Clair, MO 63077"
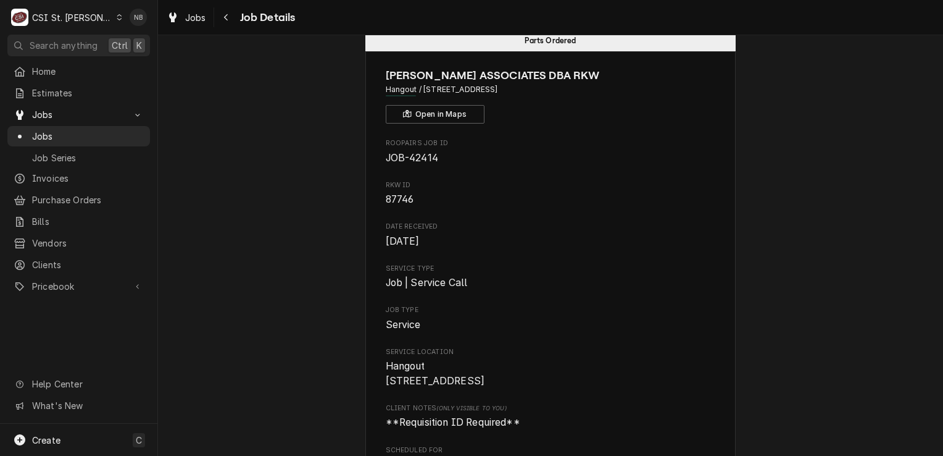
scroll to position [0, 0]
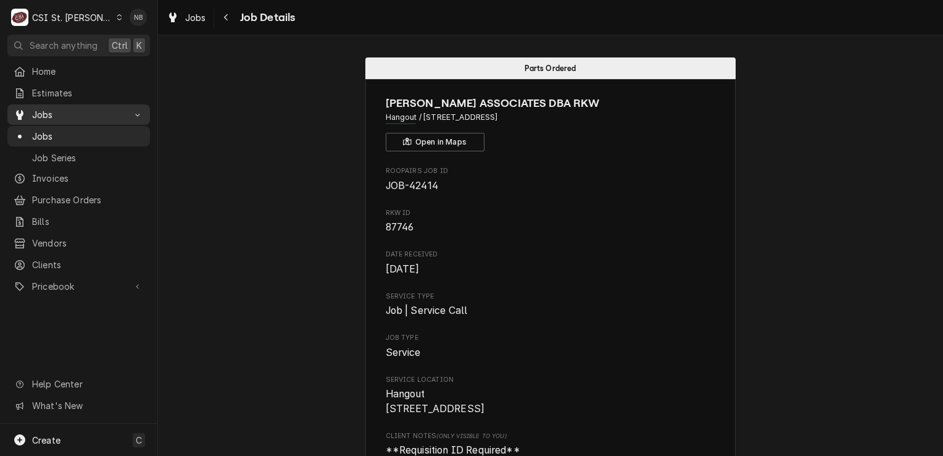
click at [103, 109] on span "Jobs" at bounding box center [78, 114] width 93 height 13
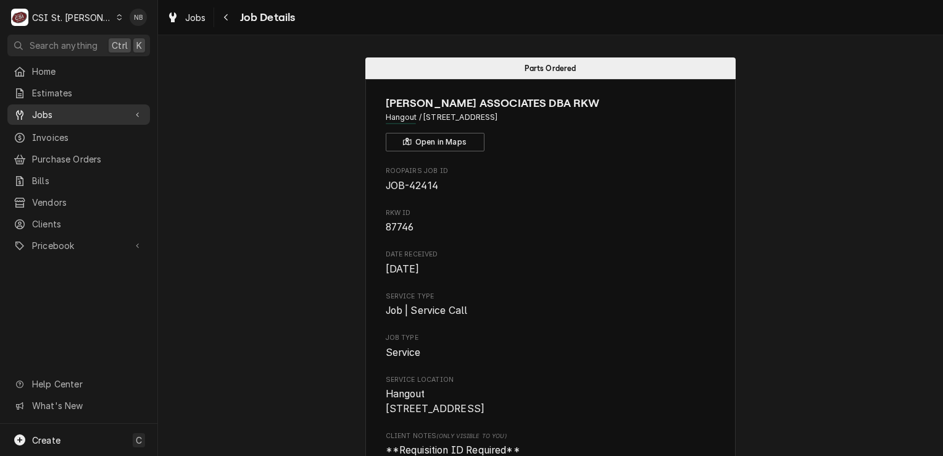
click at [120, 119] on link "Jobs" at bounding box center [78, 114] width 143 height 20
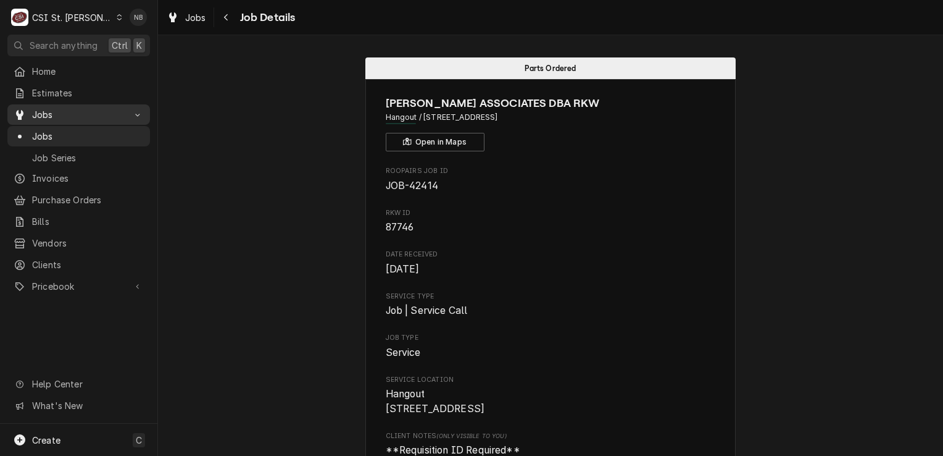
click at [120, 119] on link "Jobs" at bounding box center [78, 114] width 143 height 20
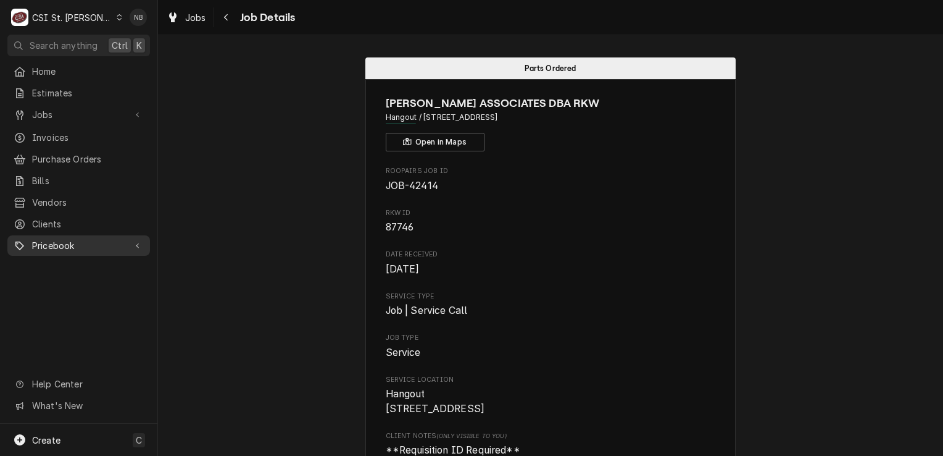
click at [77, 239] on span "Pricebook" at bounding box center [78, 245] width 93 height 13
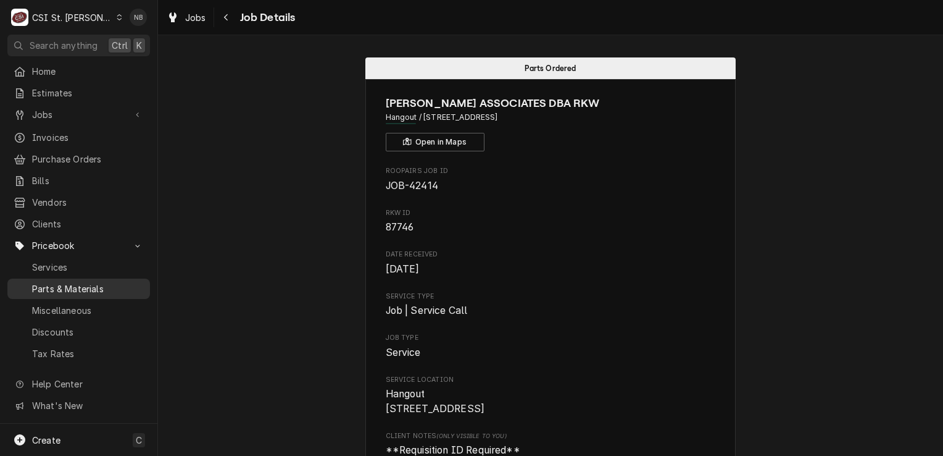
click at [69, 282] on span "Parts & Materials" at bounding box center [88, 288] width 112 height 13
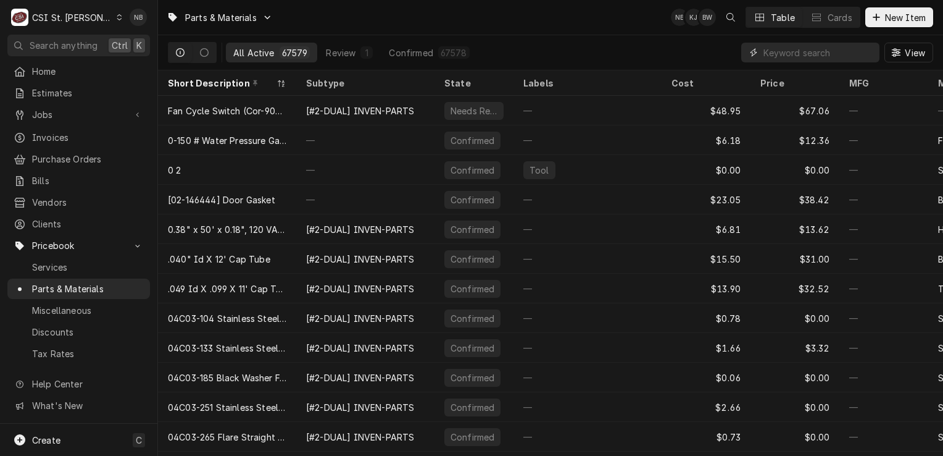
click at [802, 53] on input "Dynamic Content Wrapper" at bounding box center [819, 53] width 110 height 20
click at [804, 48] on input "Dynamic Content Wrapper" at bounding box center [819, 53] width 110 height 20
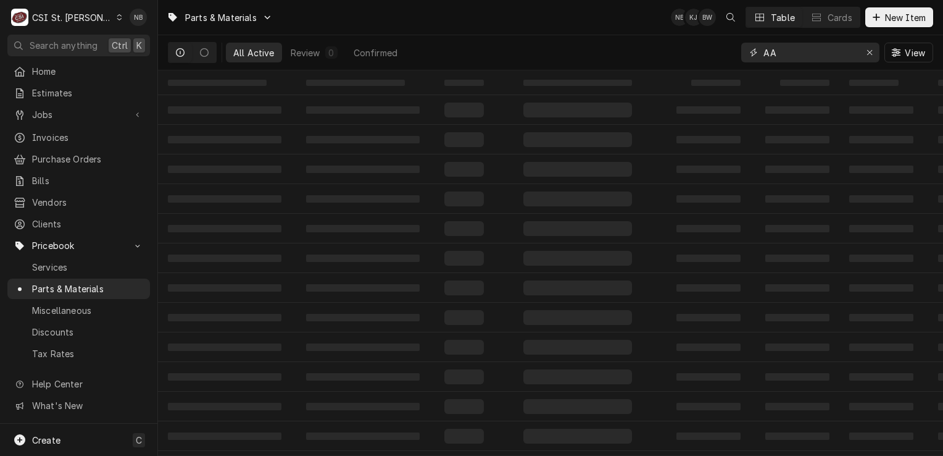
type input "A"
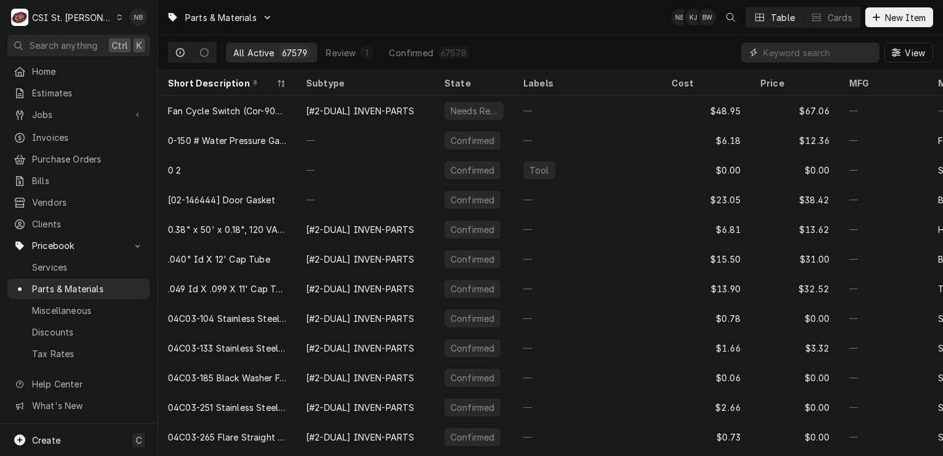
type input "T"
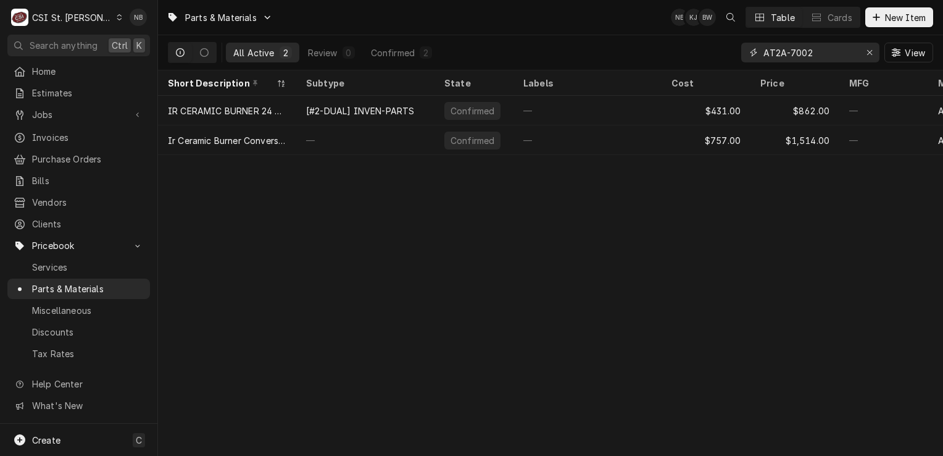
type input "AT2A-7002"
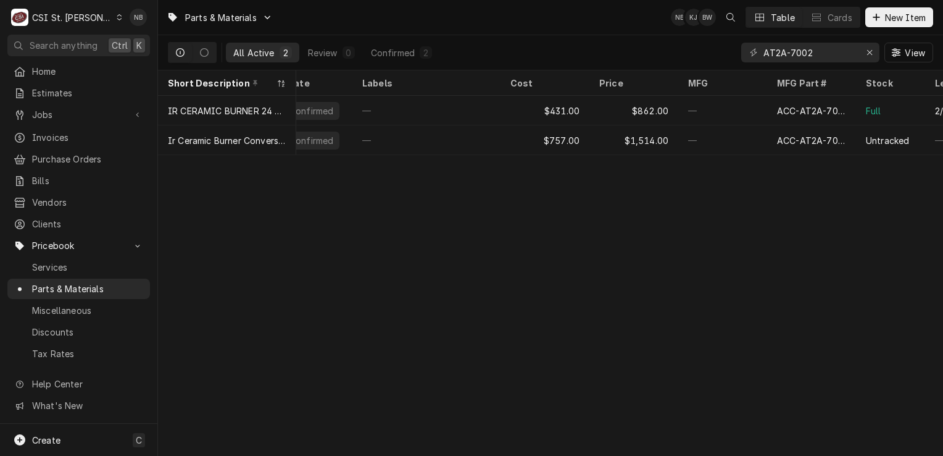
scroll to position [0, 301]
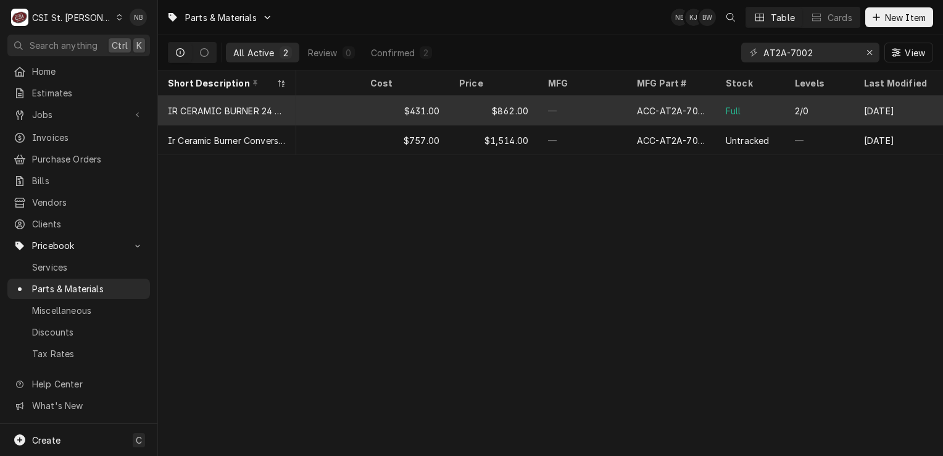
click at [600, 112] on div "—" at bounding box center [582, 111] width 89 height 30
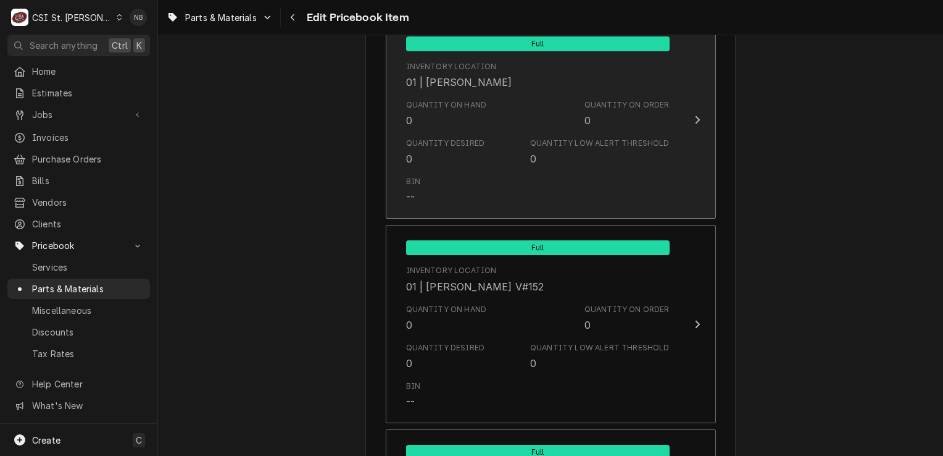
scroll to position [1914, 0]
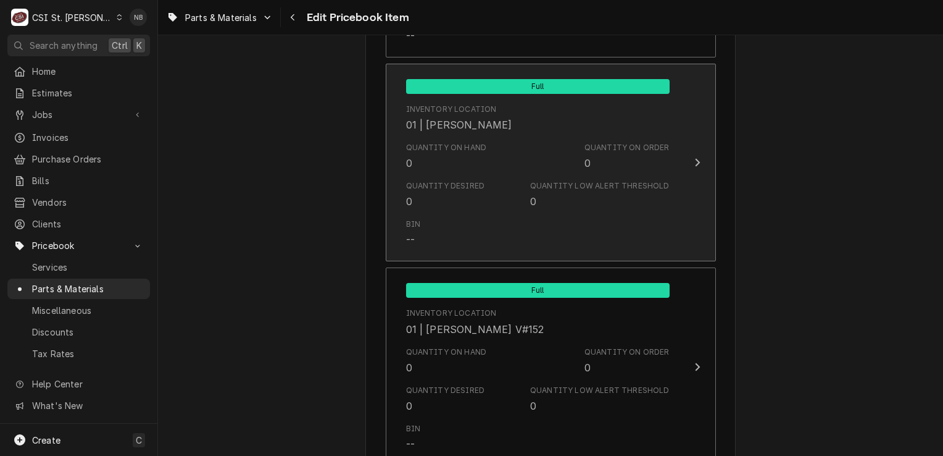
click at [560, 162] on div "Quantity on Hand 0 Quantity on Order 0" at bounding box center [538, 156] width 264 height 38
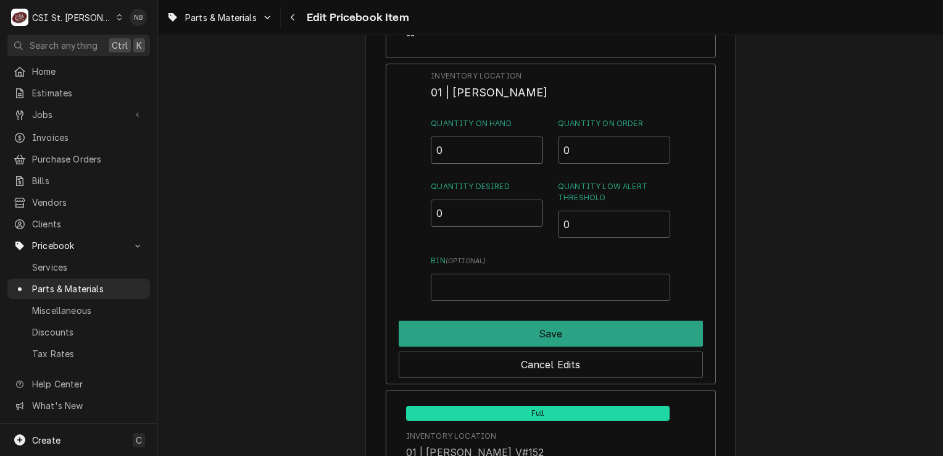
click at [453, 138] on input "0" at bounding box center [487, 149] width 112 height 27
type input "1"
click at [451, 214] on input "0" at bounding box center [487, 212] width 112 height 27
type input "1"
click at [509, 346] on div "Cancel Edits" at bounding box center [551, 361] width 304 height 31
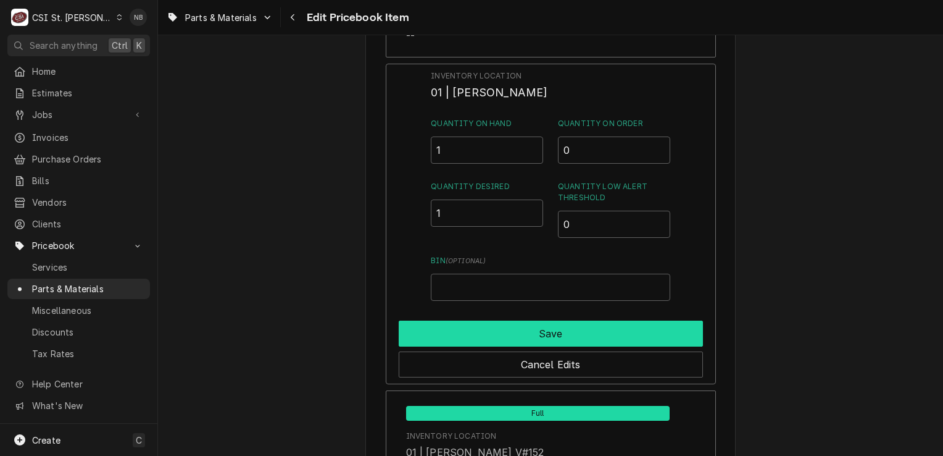
click at [522, 338] on button "Save" at bounding box center [551, 333] width 304 height 26
type textarea "x"
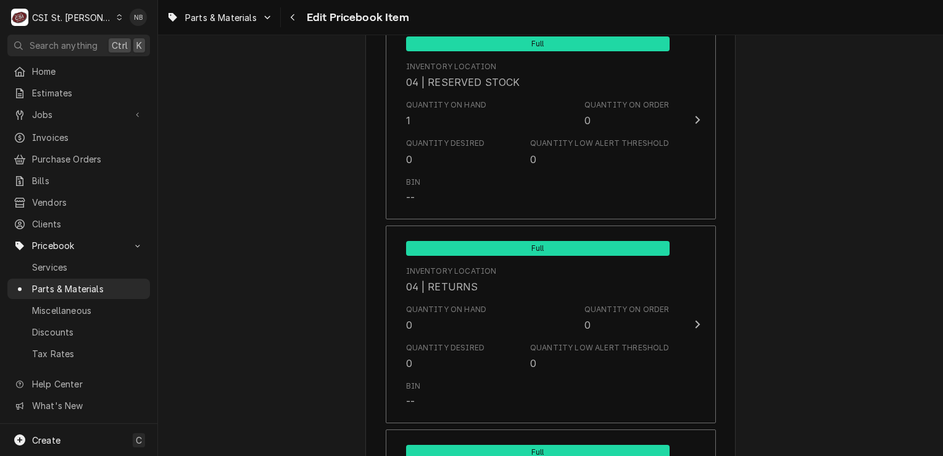
scroll to position [6605, 0]
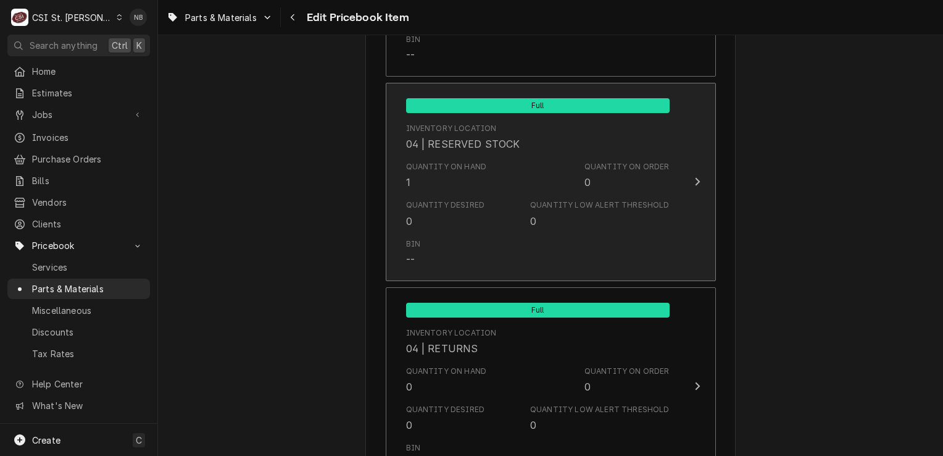
click at [479, 164] on div "Quantity on Hand 1 Quantity on Order 0" at bounding box center [538, 175] width 264 height 38
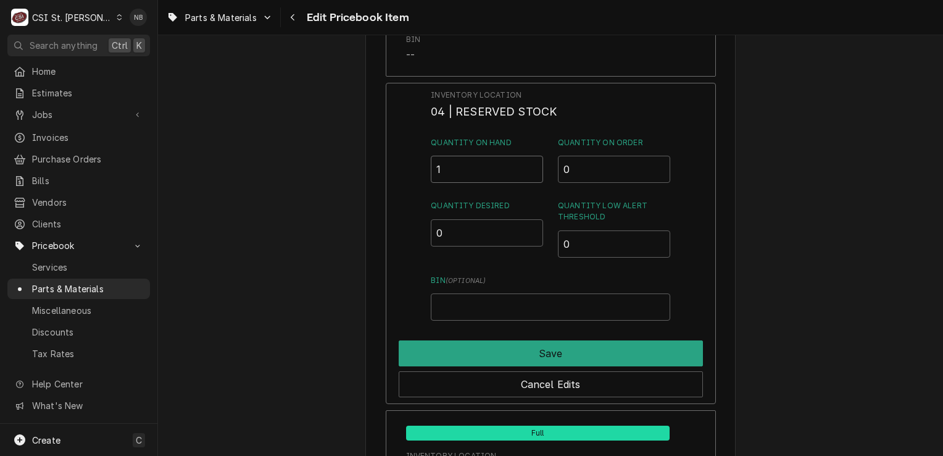
click at [470, 156] on input "1" at bounding box center [487, 169] width 112 height 27
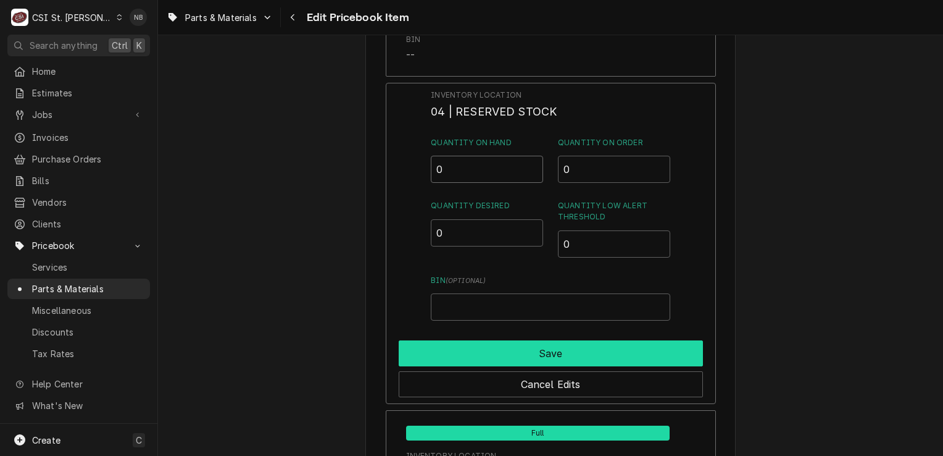
type input "0"
click at [517, 340] on button "Save" at bounding box center [551, 353] width 304 height 26
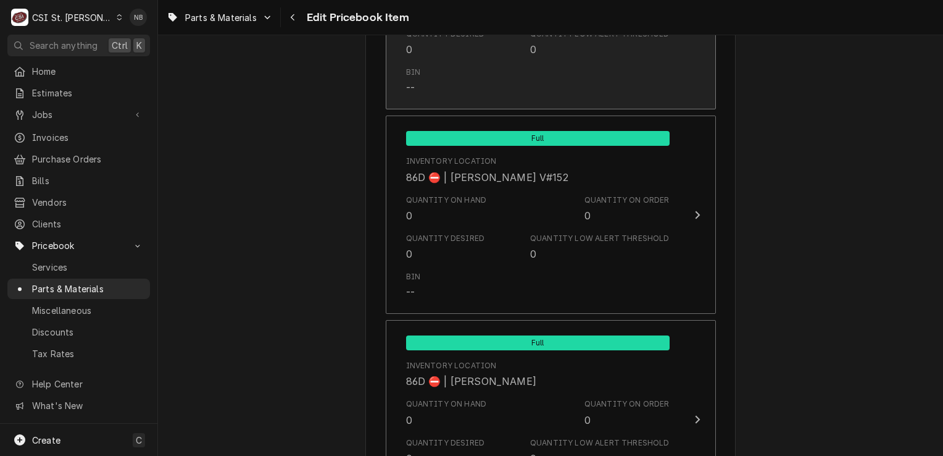
scroll to position [10545, 0]
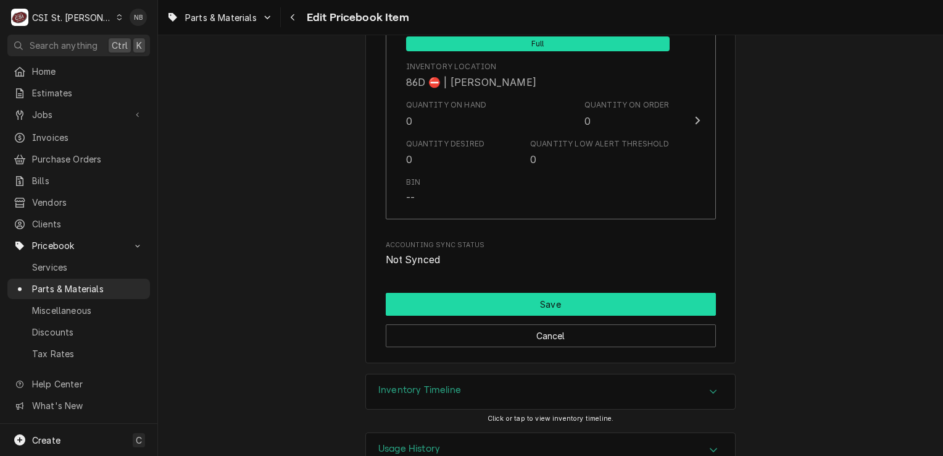
click at [552, 293] on button "Save" at bounding box center [551, 304] width 330 height 23
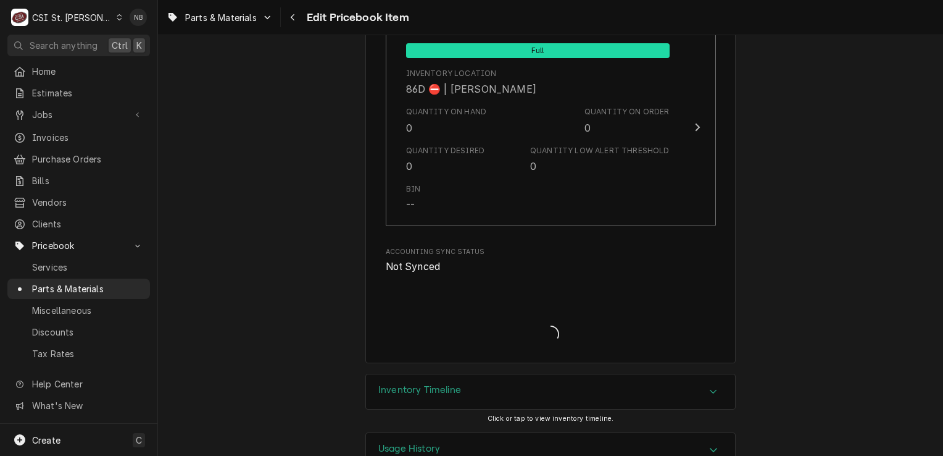
type textarea "x"
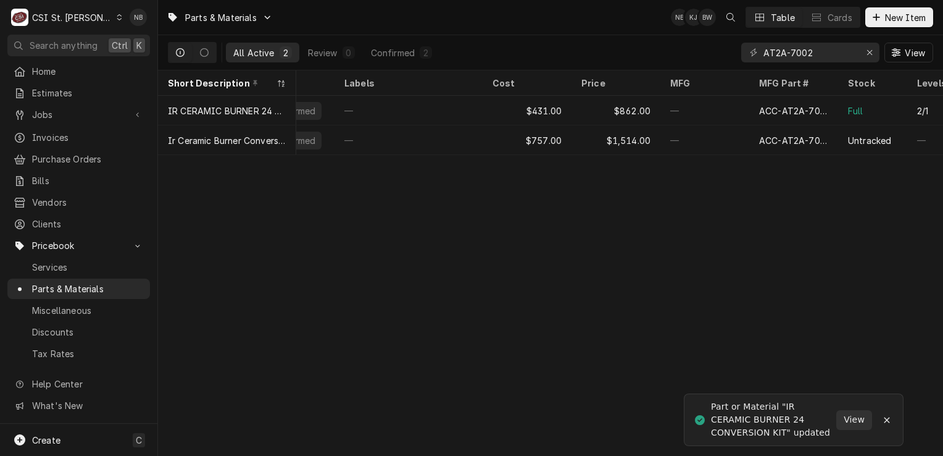
scroll to position [0, 301]
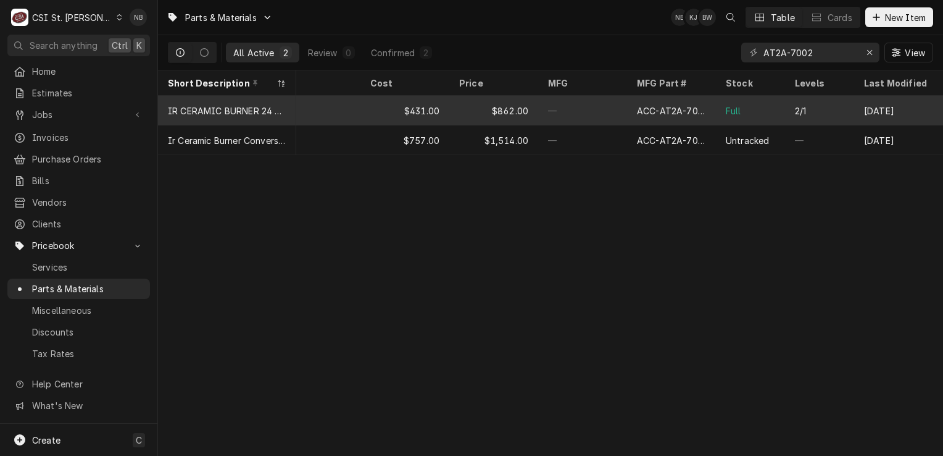
click at [672, 107] on div "ACC-AT2A-7002-1" at bounding box center [671, 110] width 69 height 13
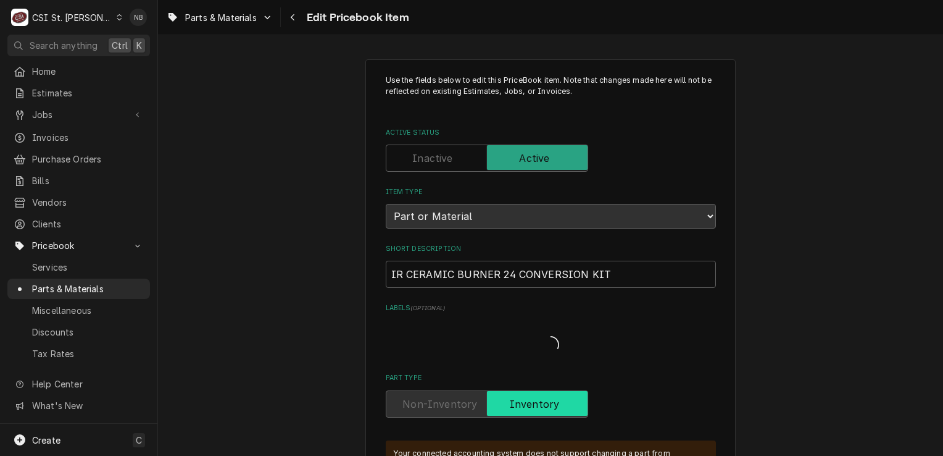
type textarea "x"
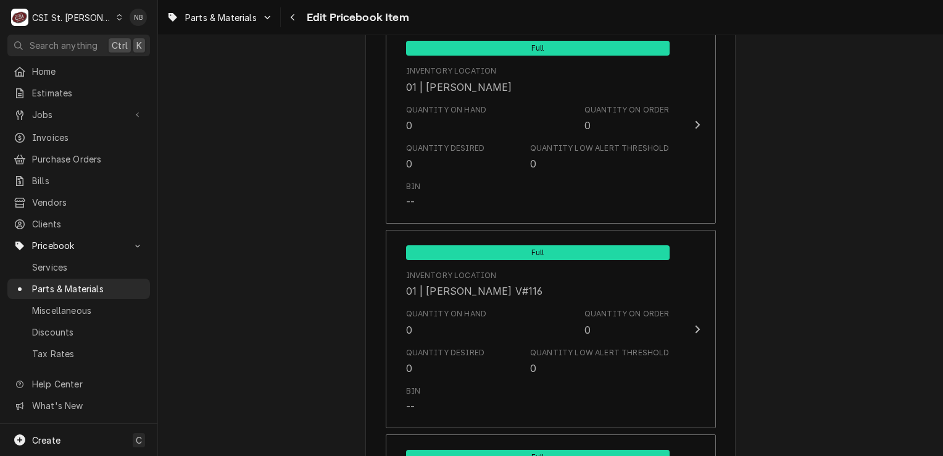
scroll to position [4620, 0]
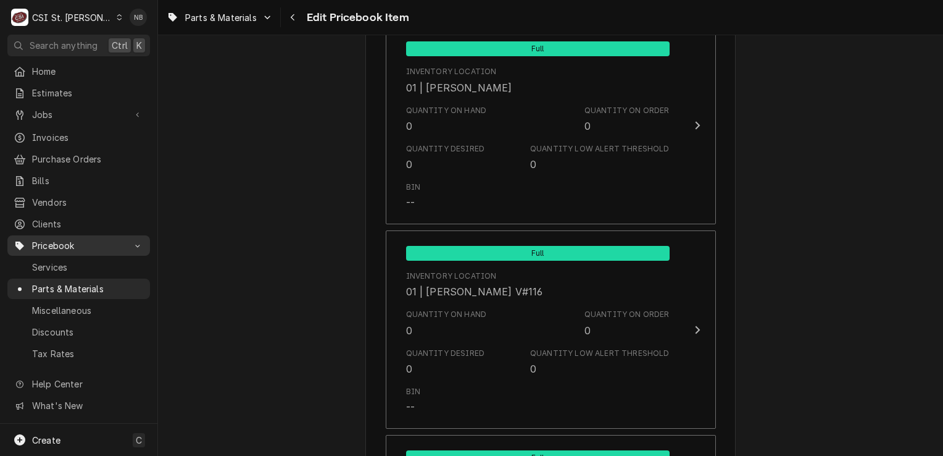
click at [128, 239] on div "Pricebook" at bounding box center [79, 245] width 138 height 15
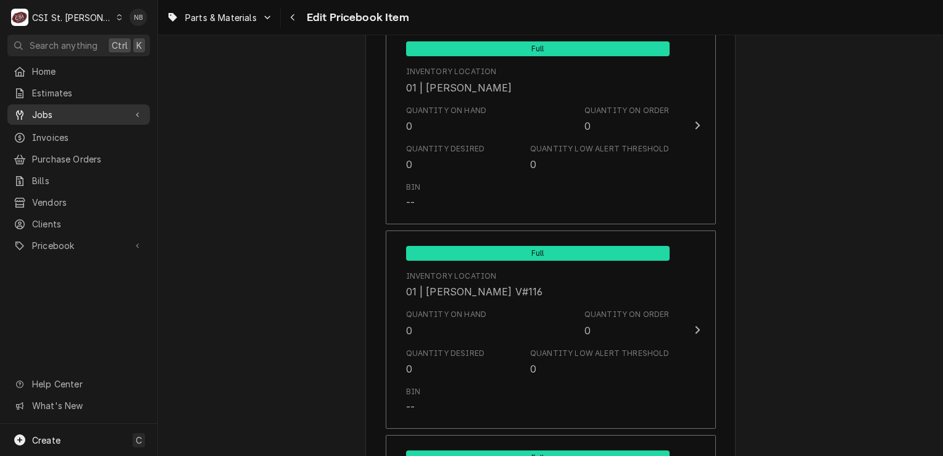
click at [89, 110] on span "Jobs" at bounding box center [78, 114] width 93 height 13
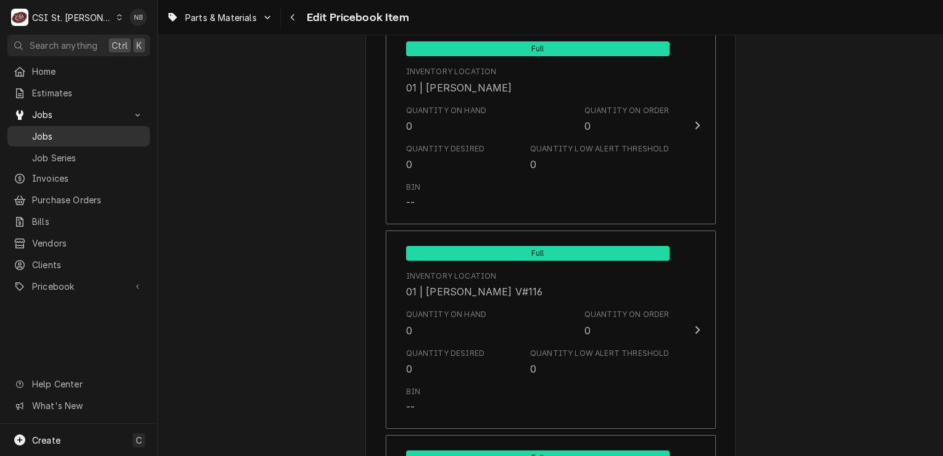
click at [63, 137] on span "Jobs" at bounding box center [88, 136] width 112 height 13
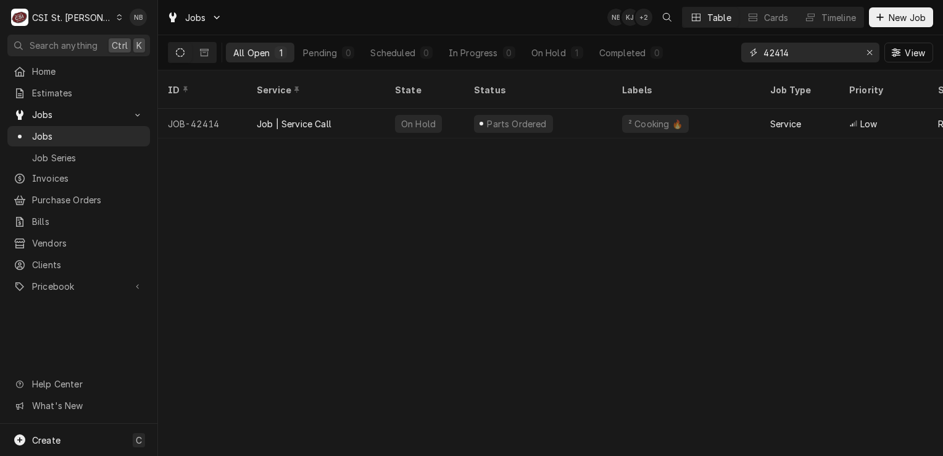
click at [806, 55] on input "42414" at bounding box center [810, 53] width 93 height 20
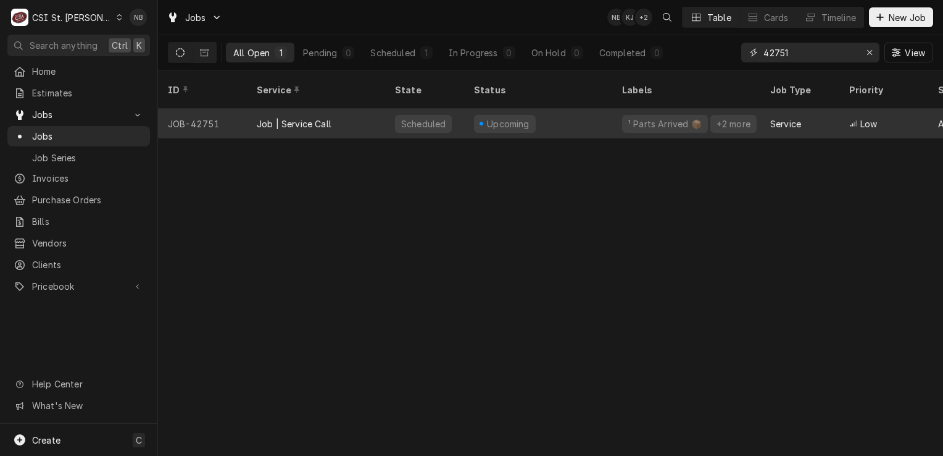
type input "42751"
click at [570, 114] on div "Upcoming" at bounding box center [538, 124] width 148 height 30
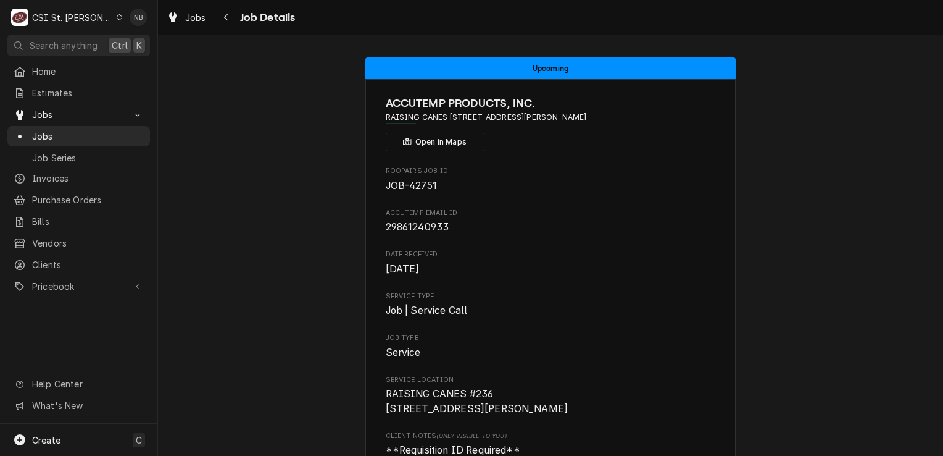
click at [581, 70] on div "Upcoming" at bounding box center [550, 68] width 370 height 22
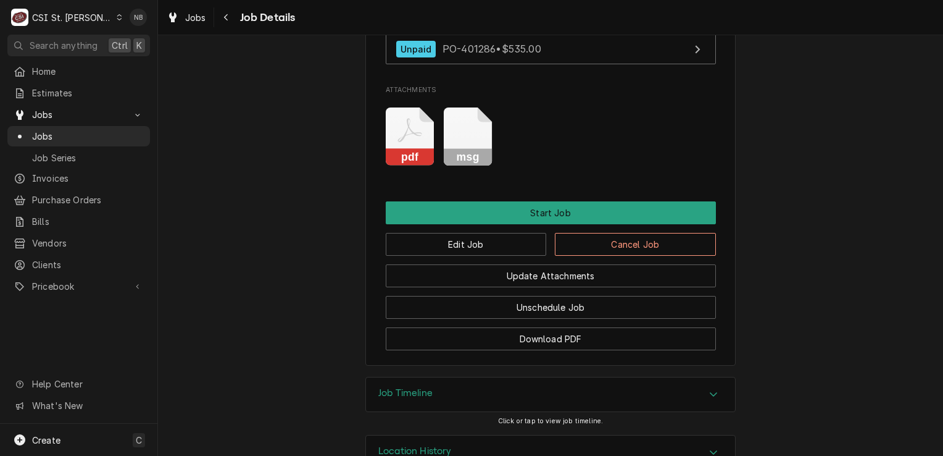
scroll to position [1160, 0]
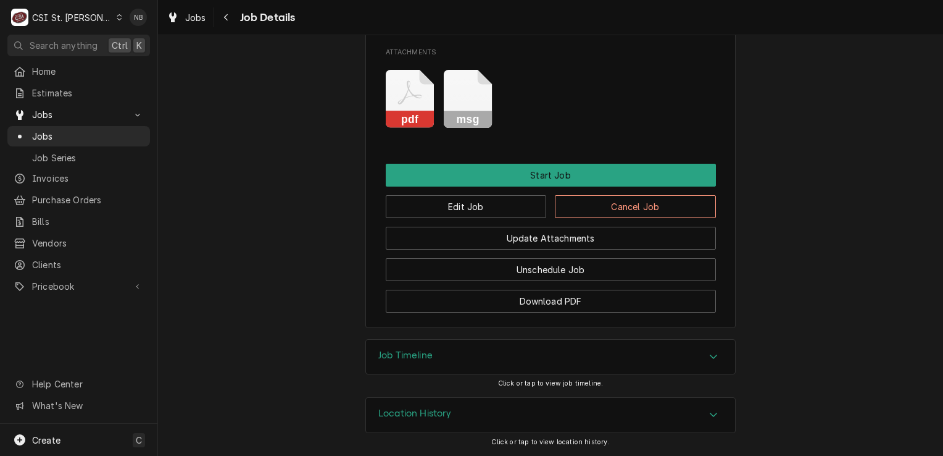
click at [598, 361] on div "Job Timeline" at bounding box center [550, 356] width 369 height 35
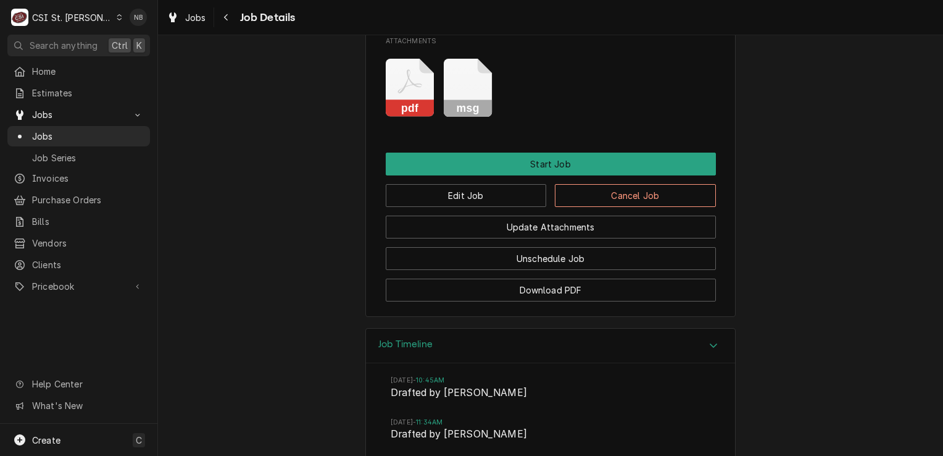
scroll to position [1386, 0]
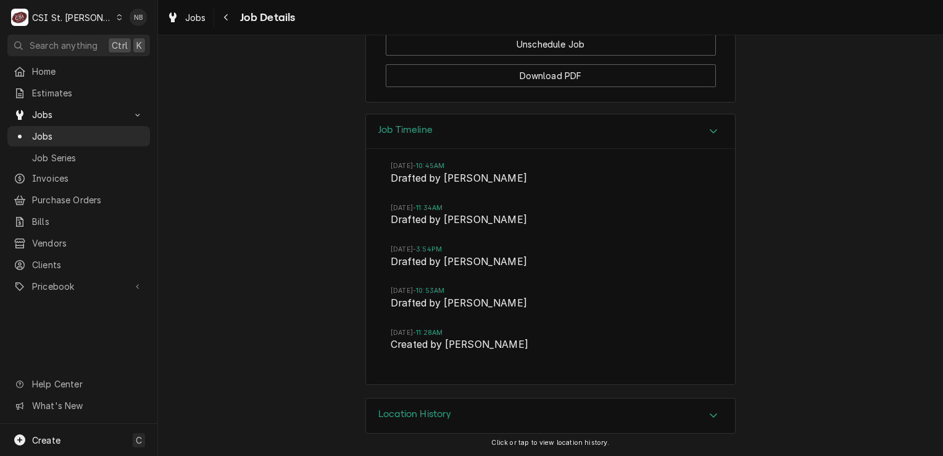
click at [572, 136] on div "Job Timeline" at bounding box center [550, 131] width 369 height 35
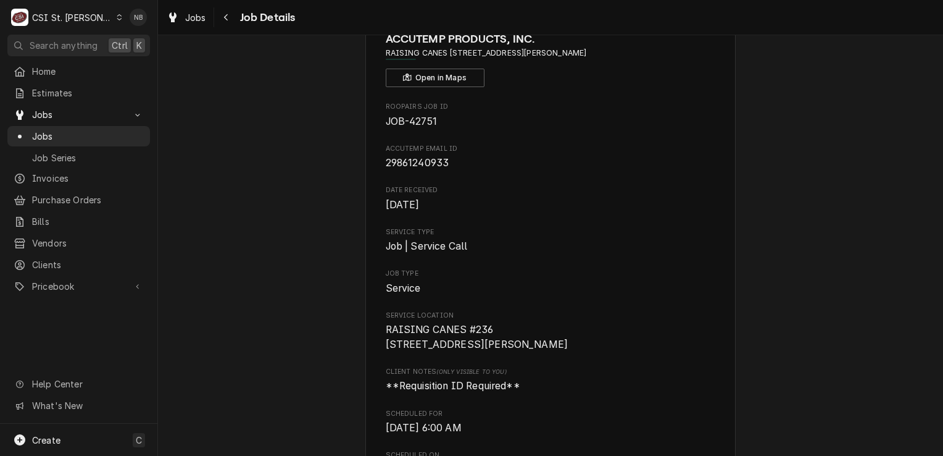
scroll to position [0, 0]
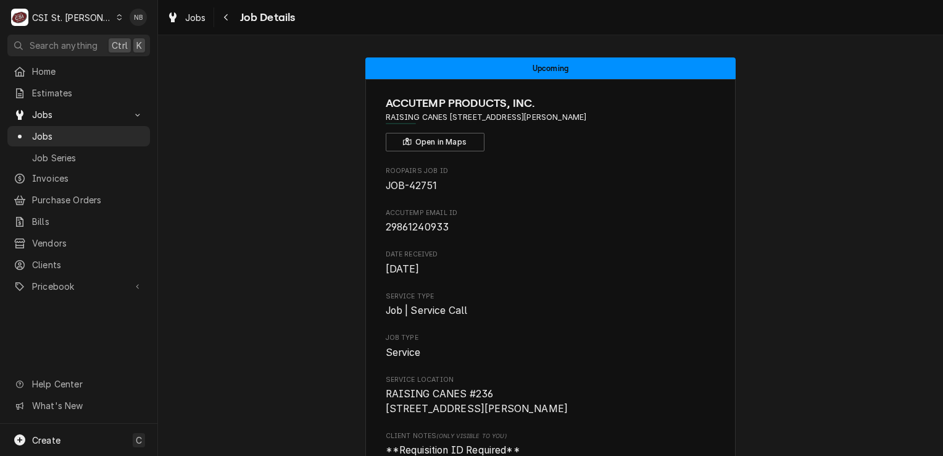
click at [585, 357] on span "Service" at bounding box center [551, 352] width 330 height 15
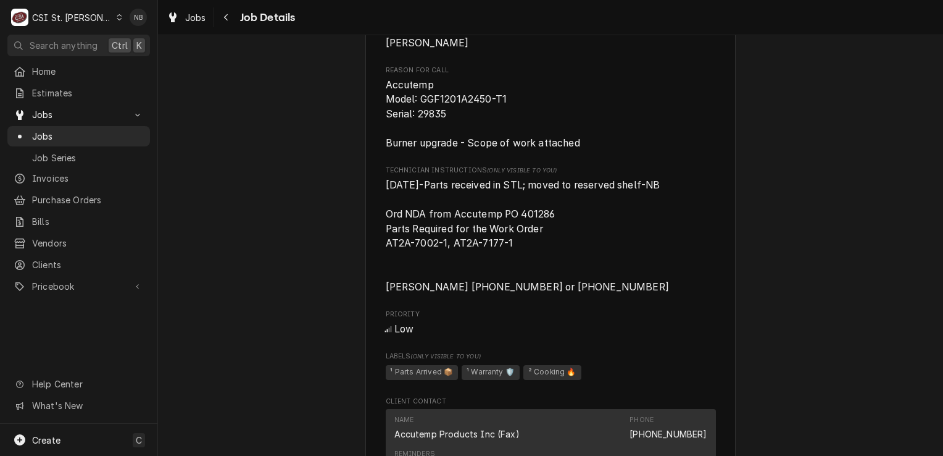
scroll to position [617, 0]
click at [61, 114] on span "Jobs" at bounding box center [78, 114] width 93 height 13
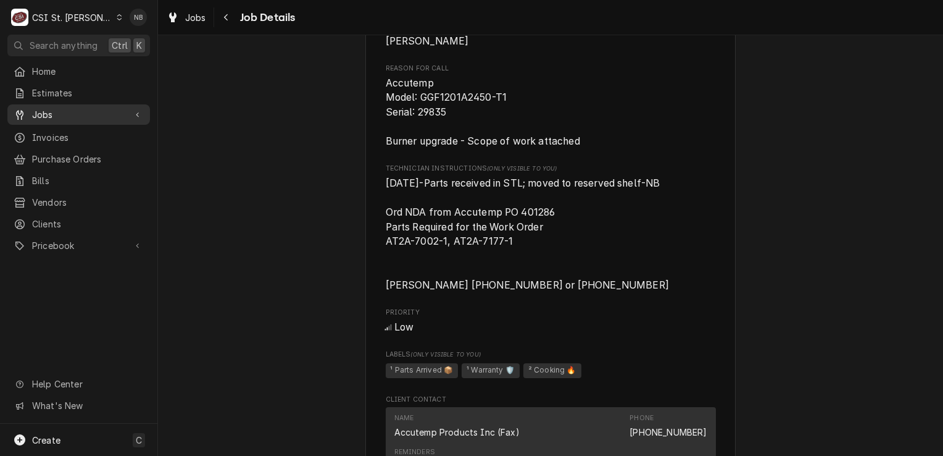
click at [58, 116] on span "Jobs" at bounding box center [78, 114] width 93 height 13
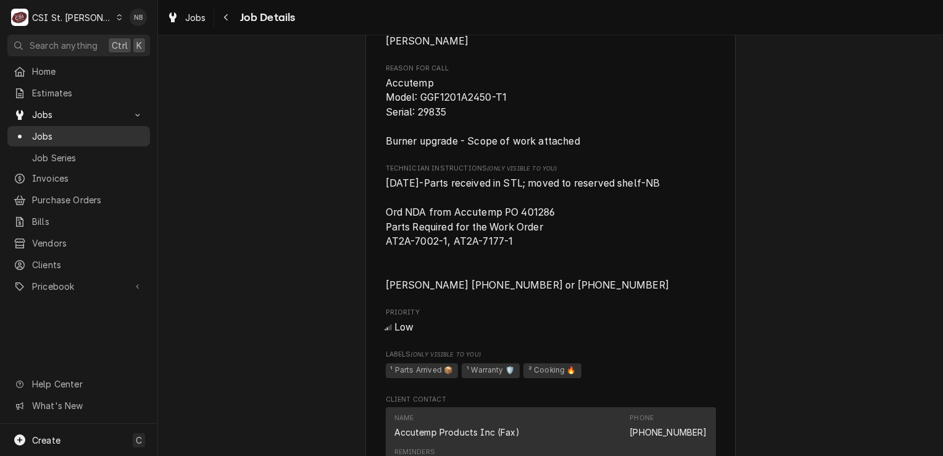
click at [62, 131] on span "Jobs" at bounding box center [88, 136] width 112 height 13
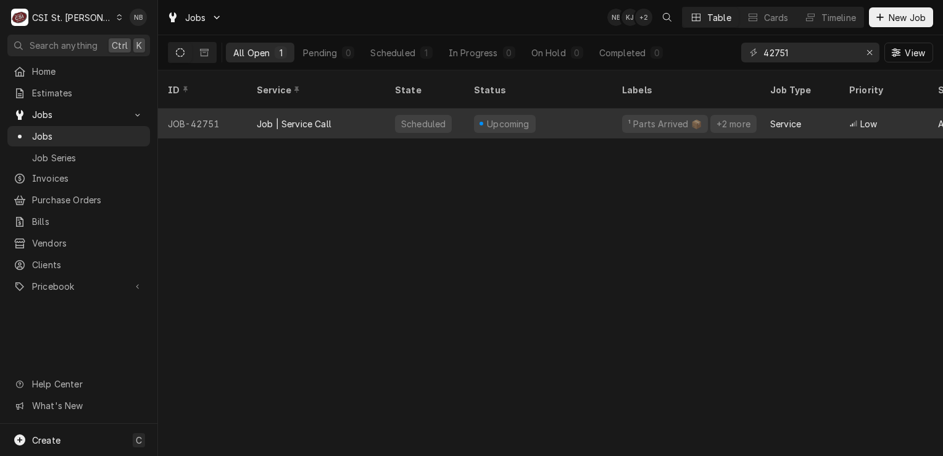
click at [338, 110] on div "Job | Service Call" at bounding box center [316, 124] width 138 height 30
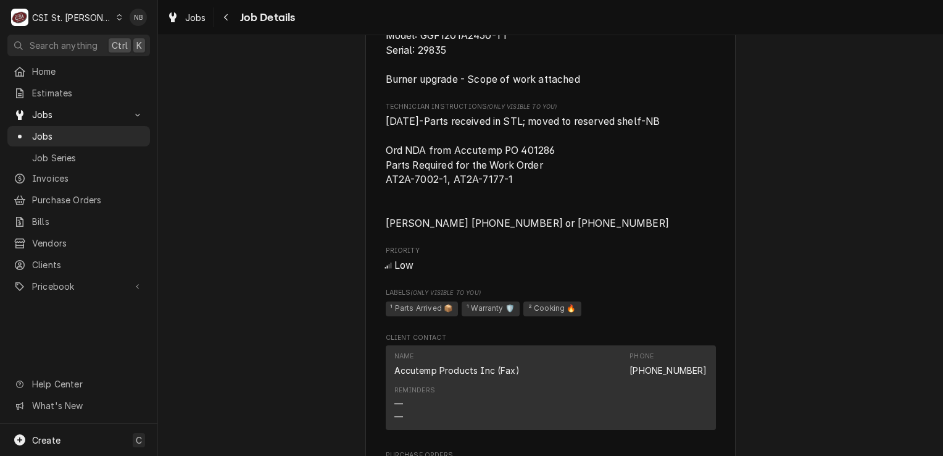
scroll to position [864, 0]
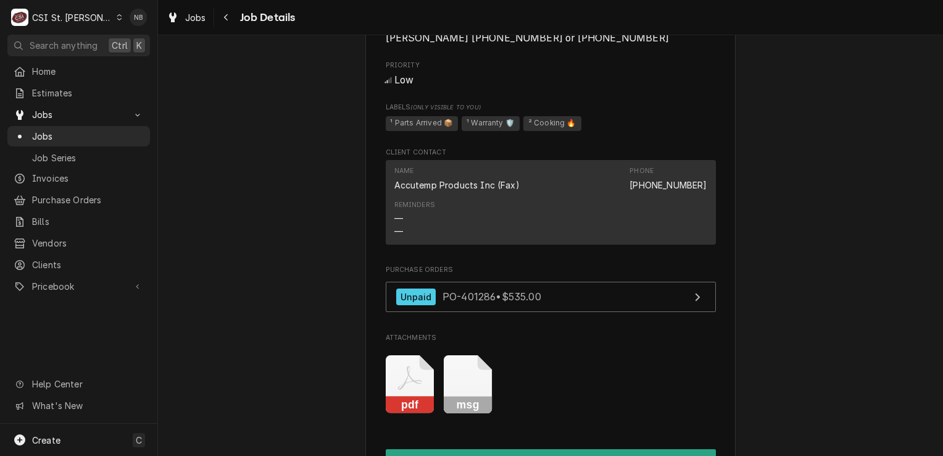
click at [682, 112] on span "Labels (Only Visible to You)" at bounding box center [551, 107] width 330 height 10
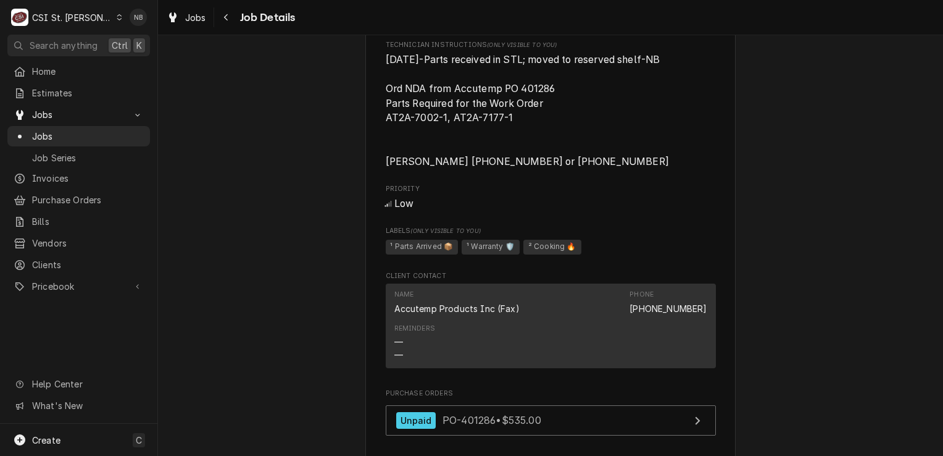
click at [567, 146] on span "[DATE]-Parts received in STL; moved to reserved shelf-NB Ord NDA from Accutemp …" at bounding box center [551, 110] width 330 height 117
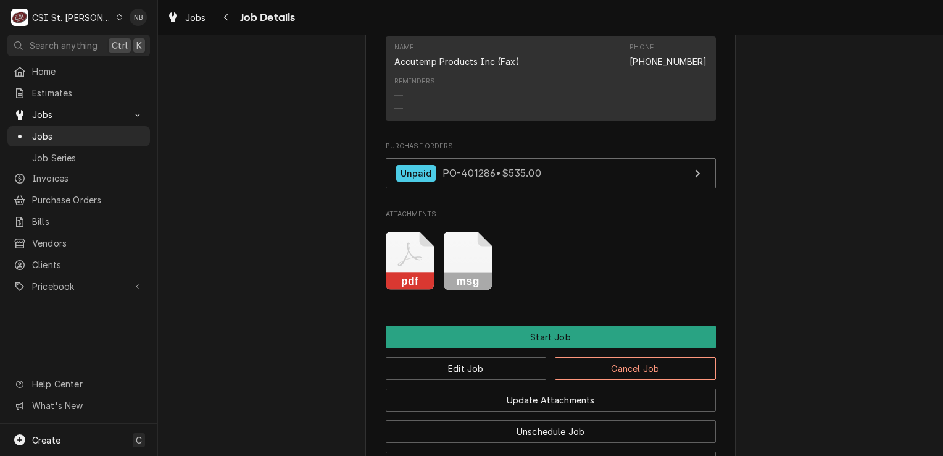
scroll to position [1160, 0]
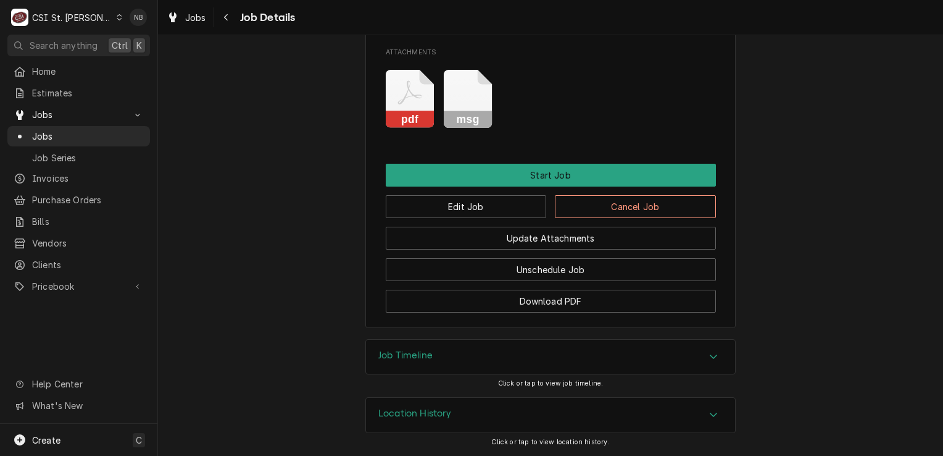
click at [401, 111] on icon "Attachments" at bounding box center [410, 99] width 49 height 59
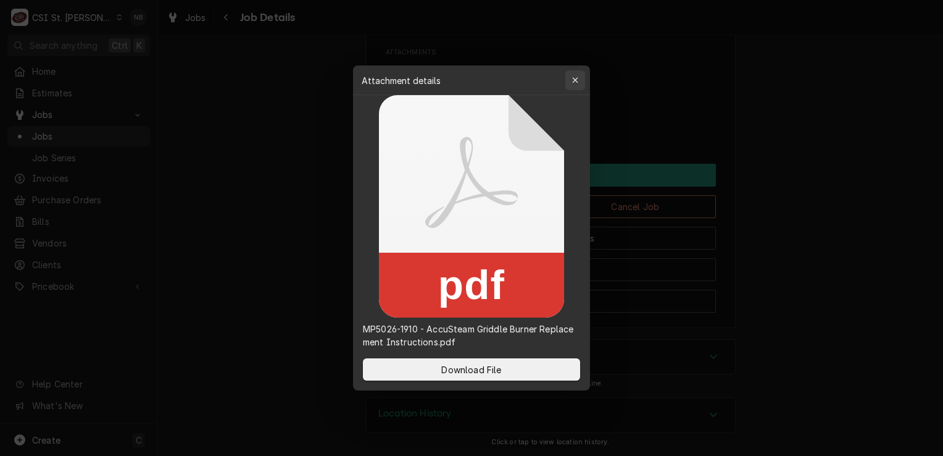
click at [573, 80] on icon "button" at bounding box center [575, 80] width 7 height 9
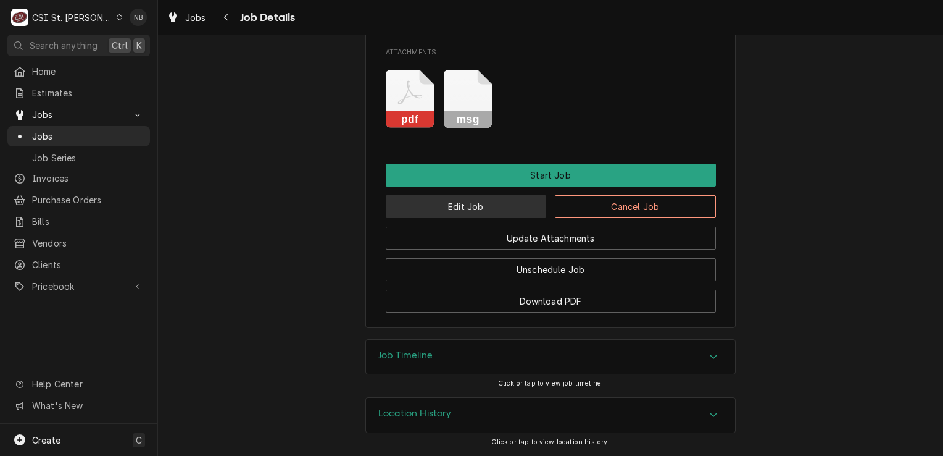
click at [474, 204] on button "Edit Job" at bounding box center [466, 206] width 161 height 23
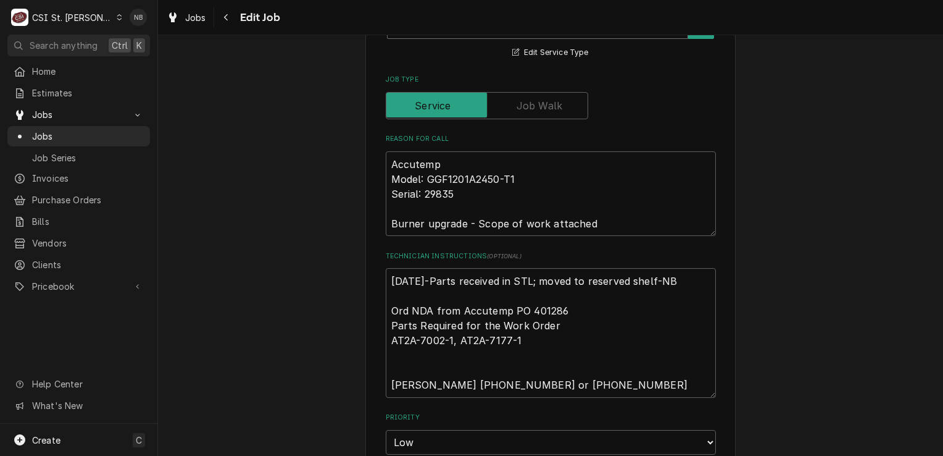
scroll to position [679, 0]
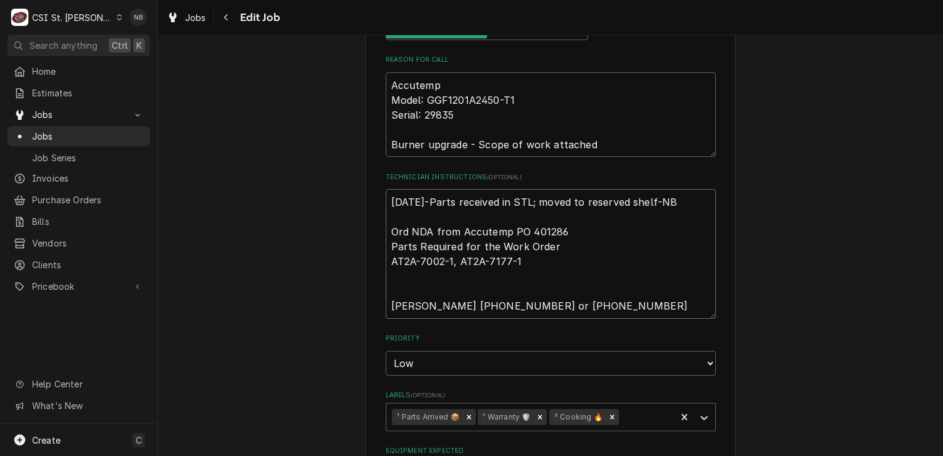
drag, startPoint x: 645, startPoint y: 199, endPoint x: 454, endPoint y: 203, distance: 191.4
click at [454, 203] on textarea "[DATE]-Parts received in STL; moved to reserved shelf-NB Ord NDA from Accutemp …" at bounding box center [551, 254] width 330 height 130
click at [386, 207] on textarea "[DATE]-Parts received in STL; moved to reserved shelf-NB Ord NDA from Accutemp …" at bounding box center [551, 254] width 330 height 130
type textarea "x"
type textarea "[DATE]-Parts received in STL; moved to reserved shelf-NB Ord NDA from Accutemp …"
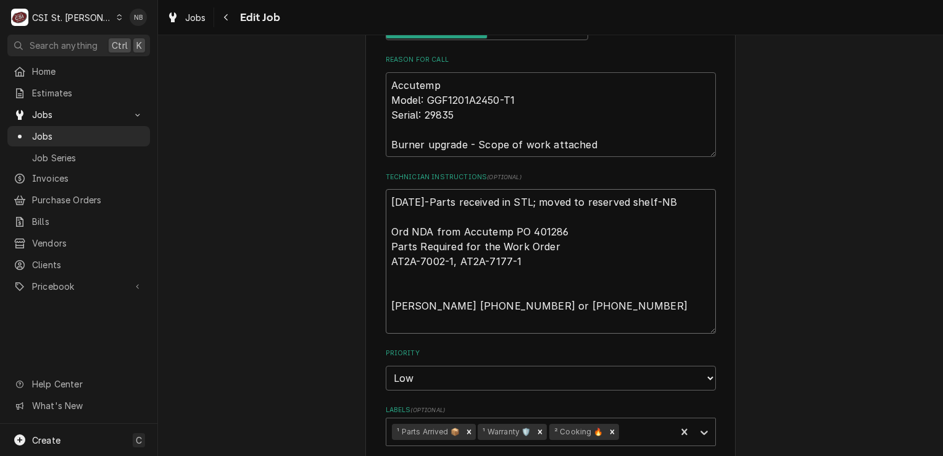
type textarea "x"
type textarea "[DATE]-Parts received in STL; moved to reserved shelf-NB Ord NDA from Accutemp …"
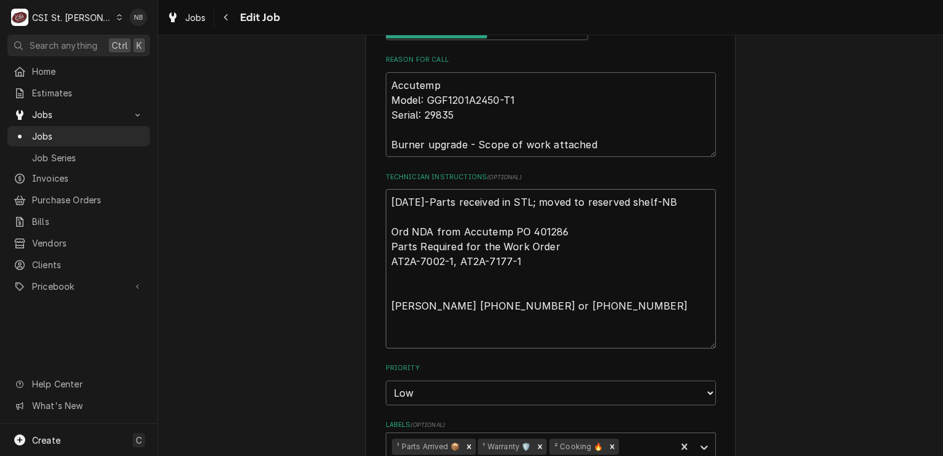
type textarea "x"
type textarea "9 [DATE]-Parts received in STL; moved to reserved shelf-NB Ord NDA from Accutem…"
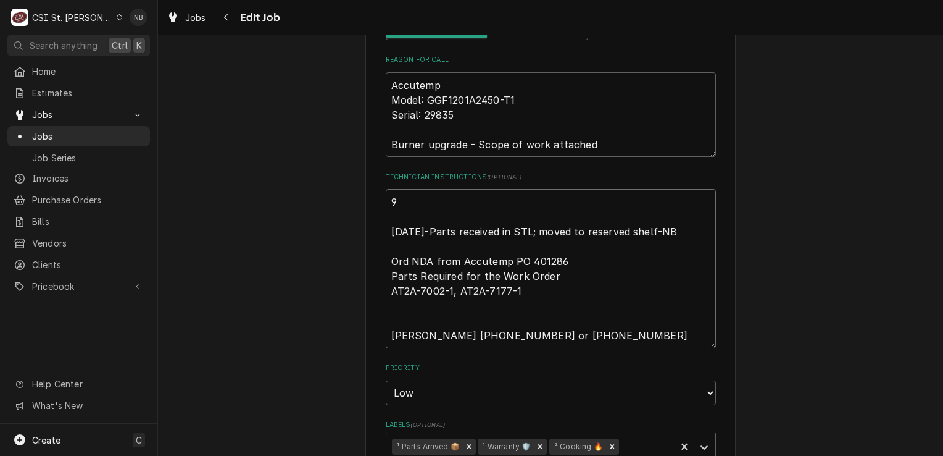
type textarea "x"
type textarea "91 [DATE]-Parts received in STL; moved to reserved shelf-NB Ord NDA from Accute…"
type textarea "x"
type textarea "9 [DATE]-Parts received in STL; moved to reserved shelf-NB Ord NDA from Accutem…"
type textarea "x"
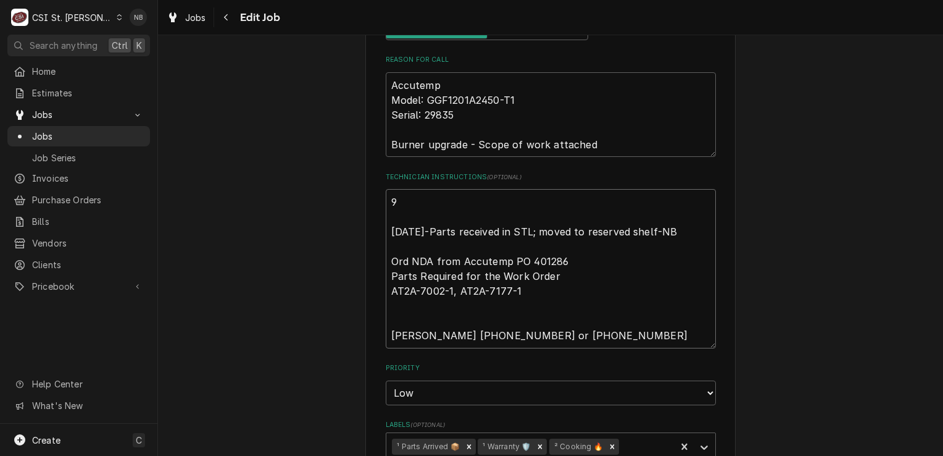
type textarea "9/ [DATE]-Parts received in STL; moved to reserved shelf-NB Ord NDA from Accute…"
type textarea "x"
type textarea "9/1 [DATE]-Parts received in STL; moved to reserved shelf-NB Ord NDA from Accut…"
type textarea "x"
type textarea "9/19 [DATE]-Parts received in STL; moved to reserved shelf-NB Ord NDA from Accu…"
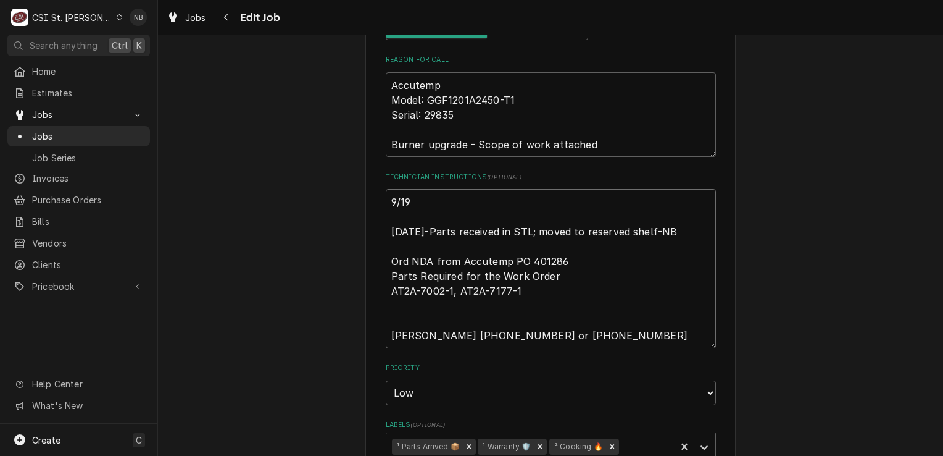
type textarea "x"
type textarea "9/19/ [DATE]-Parts received in STL; moved to reserved shelf-NB Ord NDA from Acc…"
type textarea "x"
type textarea "9/19/2 [DATE]-Parts received in STL; moved to reserved shelf-NB Ord NDA from Ac…"
type textarea "x"
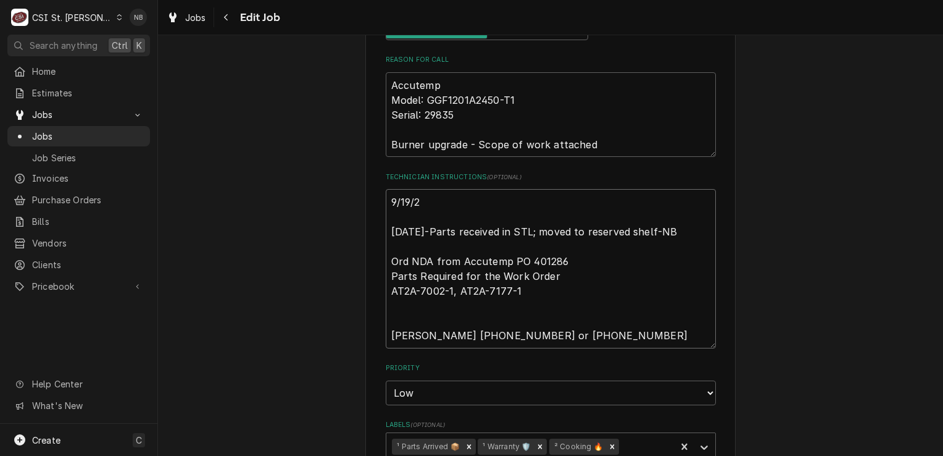
type textarea "[DATE] [DATE]-Parts received in STL; moved to reserved shelf-NB Ord NDA from Ac…"
type textarea "x"
type textarea "[DATE]- [DATE]-Parts received in STL; moved to reserved shelf-NB Ord NDA from A…"
type textarea "x"
type textarea "[DATE]-P [DATE]-Parts received in STL; moved to reserved shelf-NB Ord NDA from …"
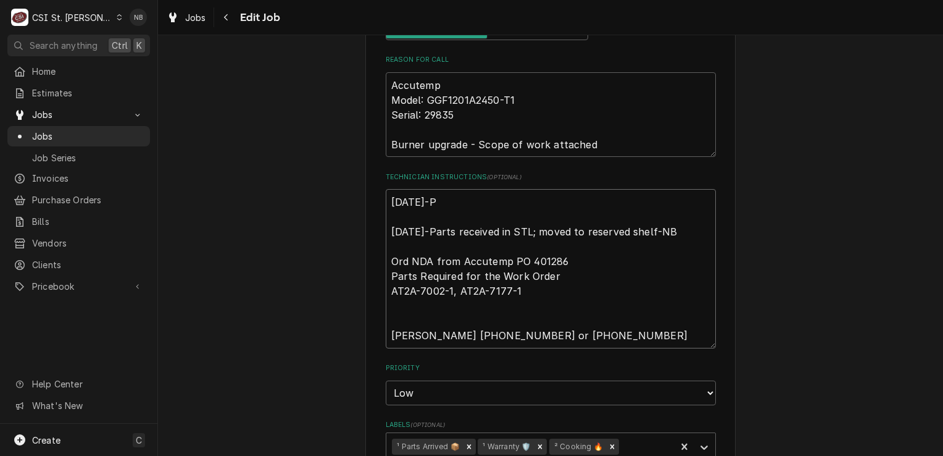
type textarea "x"
type textarea "[DATE]-Pa [DATE]-Parts received in STL; moved to reserved shelf-NB Ord NDA from…"
type textarea "x"
type textarea "[DATE]-Par [DATE]-Parts received in STL; moved to reserved shelf-NB Ord NDA fro…"
type textarea "x"
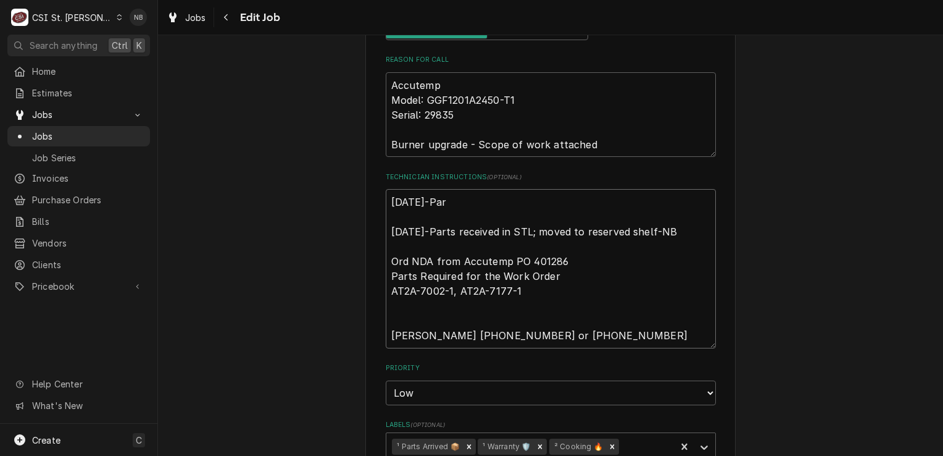
type textarea "[DATE]-Part [DATE]-Parts received in STL; moved to reserved shelf-NB Ord NDA fr…"
type textarea "x"
type textarea "[DATE]-Parts [DATE]-Parts received in STL; moved to reserved shelf-NB Ord NDA f…"
type textarea "x"
type textarea "[DATE]-Parts [DATE]-Parts received in STL; moved to reserved shelf-NB Ord NDA f…"
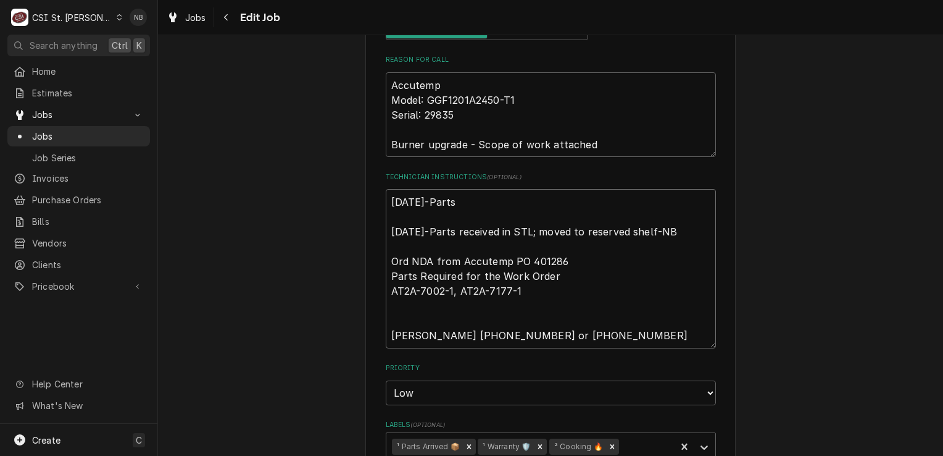
type textarea "x"
type textarea "[DATE]-Parts m [DATE]-Parts received in STL; moved to reserved shelf-NB Ord NDA…"
type textarea "x"
type textarea "[DATE]-Parts [DATE]-Parts received in STL; moved to reserved shelf-NB Ord NDA f…"
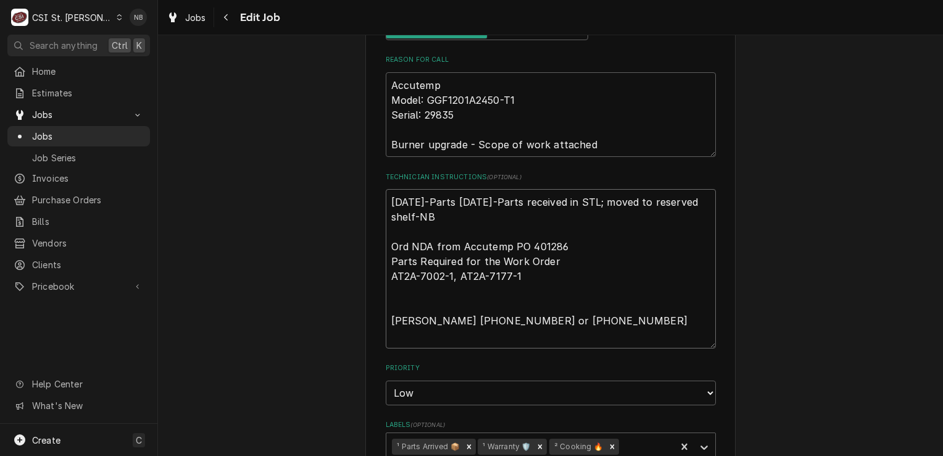
type textarea "x"
type textarea "[DATE]-Parts mov [DATE]-Parts received in STL; moved to reserved shelf-NB Ord N…"
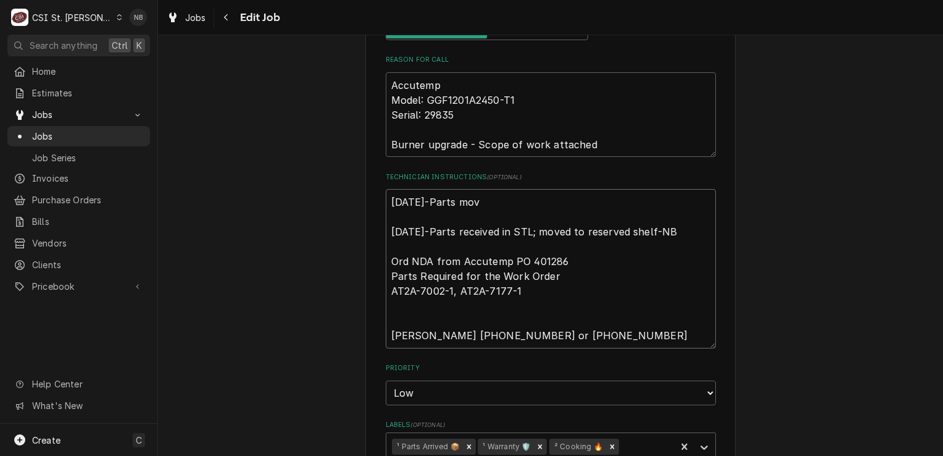
type textarea "x"
type textarea "[DATE]-Parts move [DATE]-Parts received in STL; moved to reserved shelf-NB Ord …"
type textarea "x"
type textarea "[DATE]-Parts moved [DATE]-Parts received in STL; moved to reserved shelf-NB Ord…"
type textarea "x"
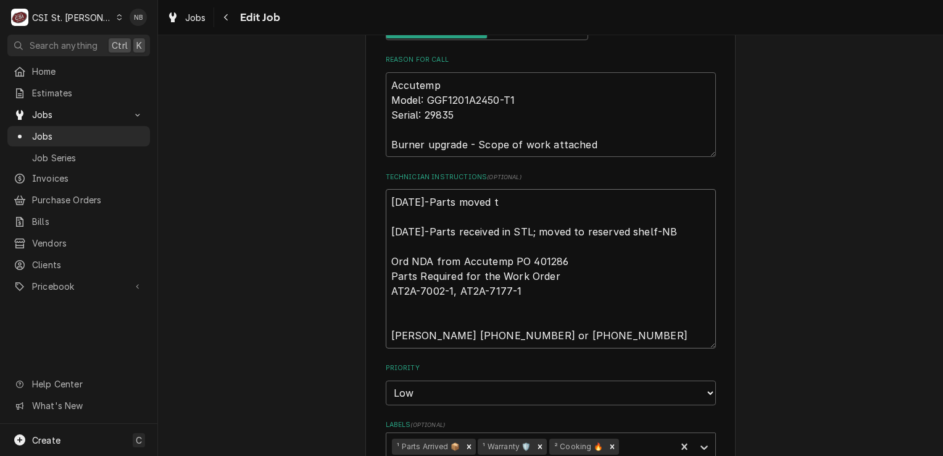
type textarea "[DATE]-Parts moved to [DATE]-Parts received in STL; moved to reserved shelf-NB …"
type textarea "x"
type textarea "[DATE]-Parts moved to [DATE]-Parts received in STL; moved to reserved shelf-NB …"
type textarea "x"
type textarea "[DATE]-Parts moved to K [DATE]-Parts received in STL; moved to reserved shelf-N…"
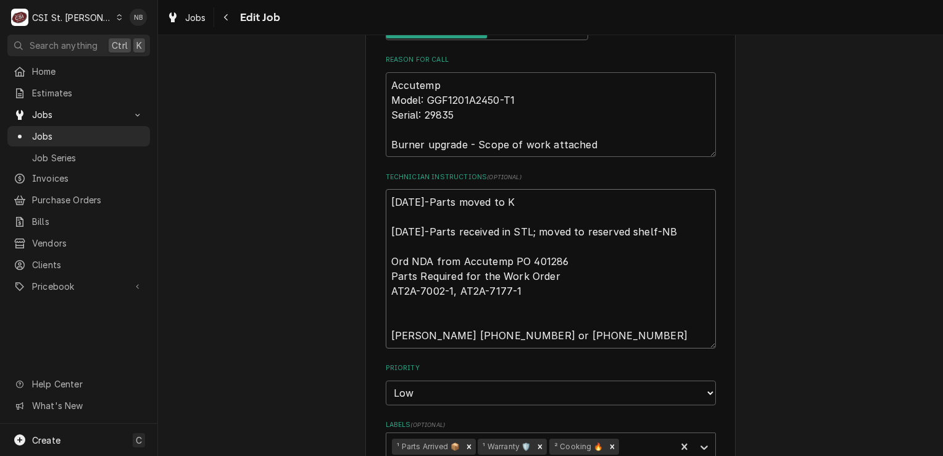
type textarea "x"
type textarea "[DATE]-Parts moved to KG [DATE]-Parts received in STL; moved to reserved shelf-…"
type textarea "x"
type textarea "[DATE]-Parts moved to KG [DATE]-Parts received in STL; moved to reserved shelf-…"
type textarea "x"
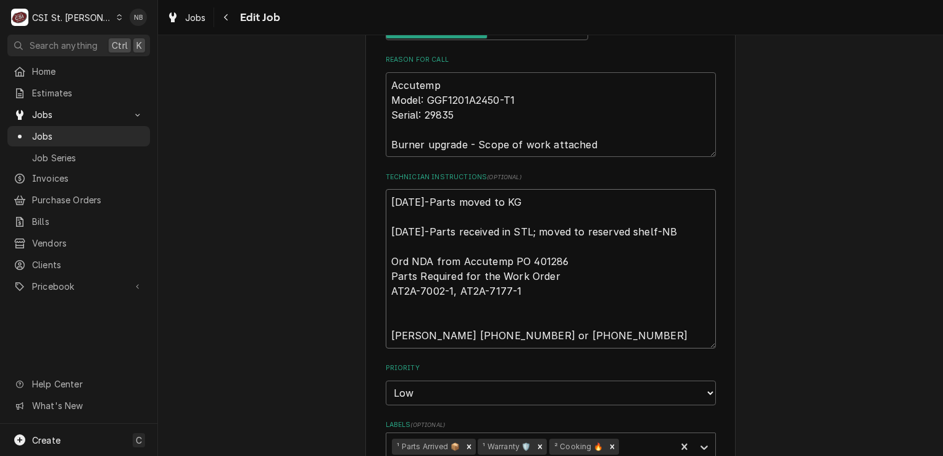
type textarea "[DATE]-Parts moved to KG S [DATE]-Parts received in STL; moved to reserved shel…"
type textarea "x"
type textarea "[DATE]-Parts moved to KG She [DATE]-Parts received in STL; moved to reserved sh…"
type textarea "x"
type textarea "[DATE]-Parts moved to KG Shel [DATE]-Parts received in STL; moved to reserved s…"
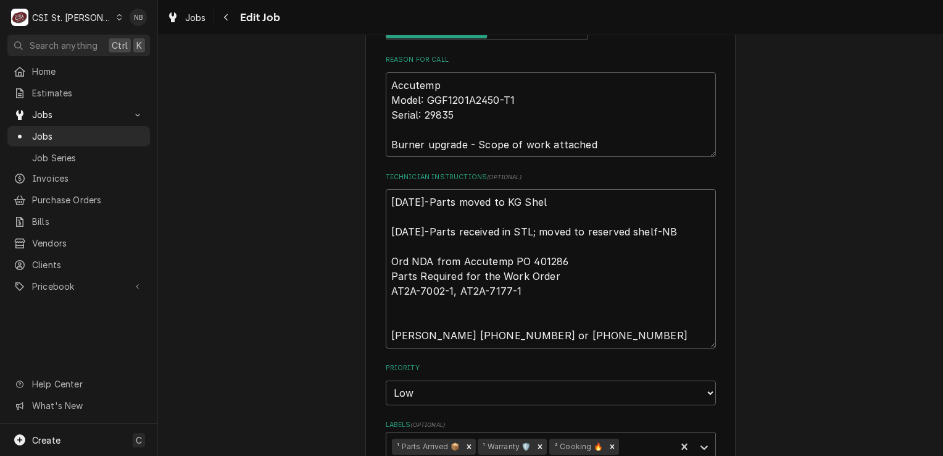
type textarea "x"
type textarea "[DATE]-Parts moved to KG Shelf [DATE]-Parts received in STL; moved to reserved …"
type textarea "x"
type textarea "[DATE]-Parts moved to KG Shelf- [DATE]-Parts received in STL; moved to reserved…"
type textarea "x"
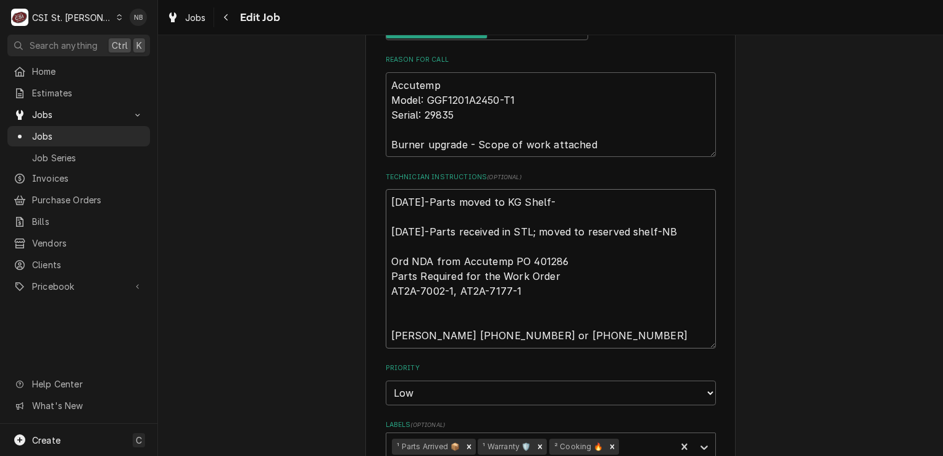
type textarea "[DATE]-Parts moved to KG Shelf-N [DATE]-Parts received in STL; moved to reserve…"
type textarea "x"
type textarea "[DATE]-Parts moved to KG Shelf-NB [DATE]-Parts received in STL; moved to reserv…"
type textarea "x"
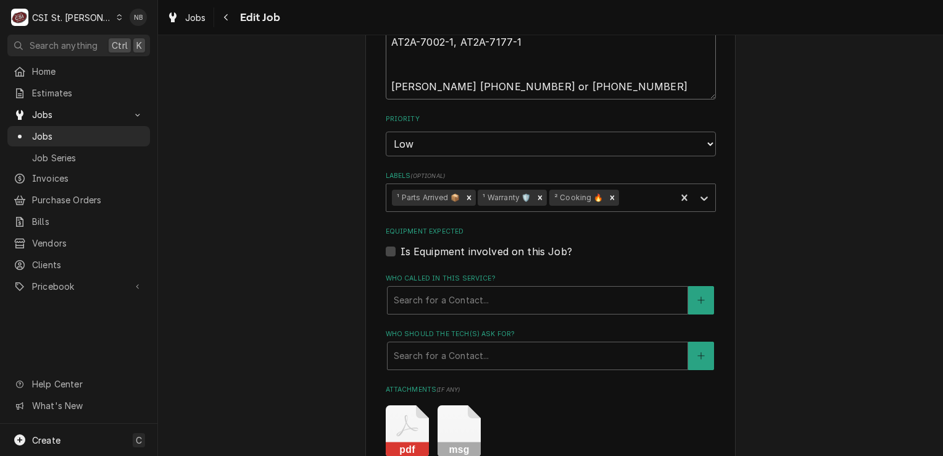
scroll to position [1248, 0]
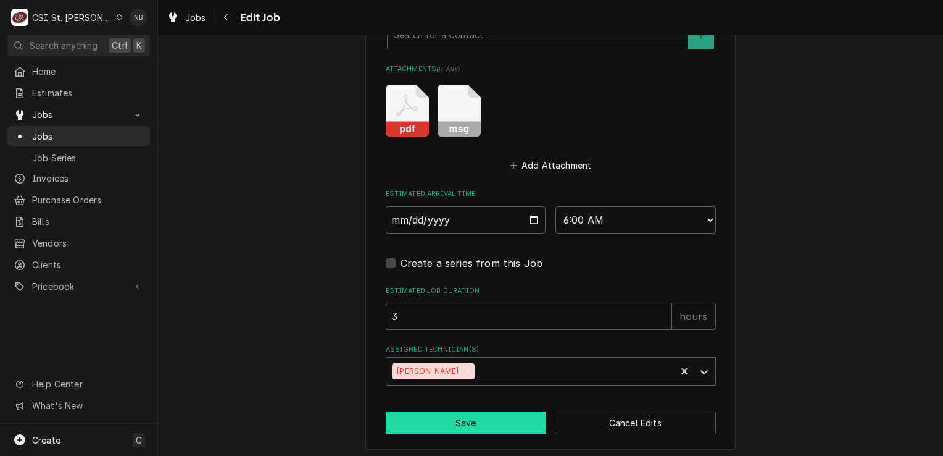
type textarea "[DATE]-Parts moved to KG Shelf-NB [DATE]-Parts received in STL; moved to reserv…"
click at [501, 412] on button "Save" at bounding box center [466, 422] width 161 height 23
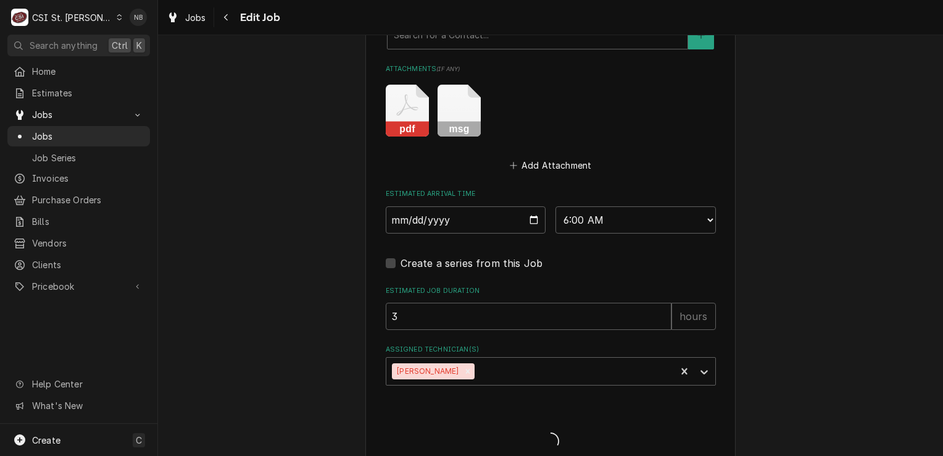
type textarea "x"
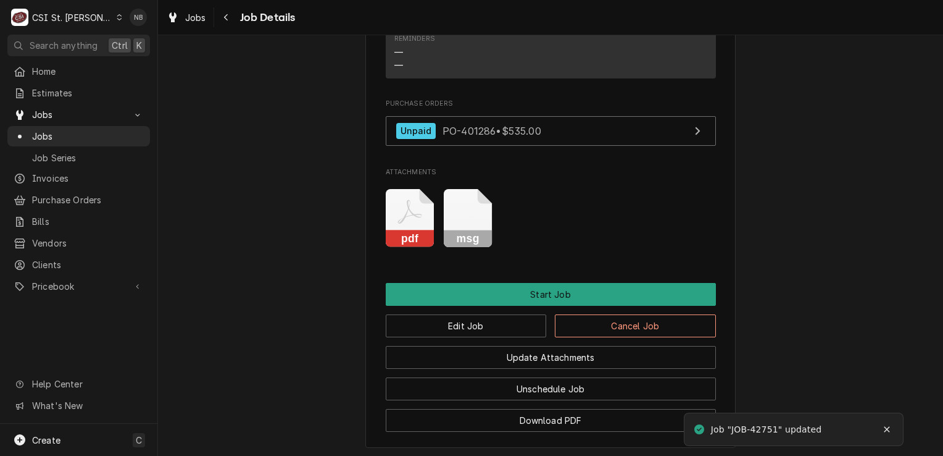
scroll to position [1163, 0]
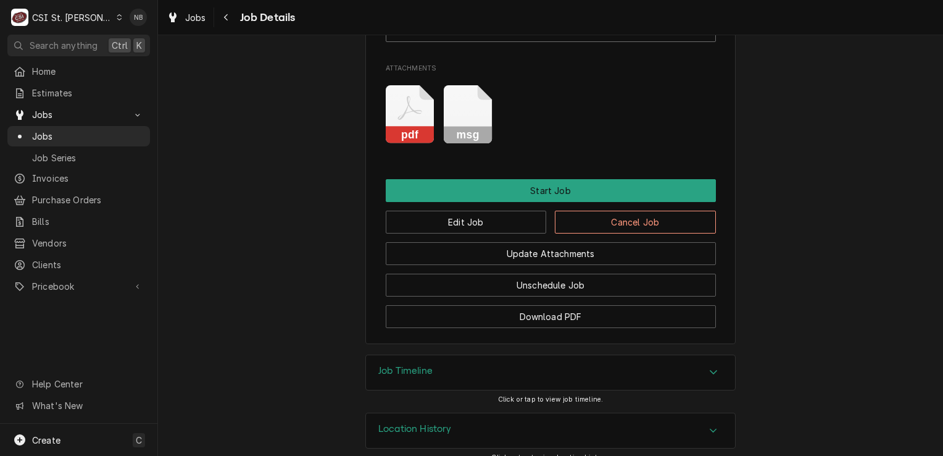
click at [417, 137] on icon "Attachments" at bounding box center [410, 114] width 49 height 59
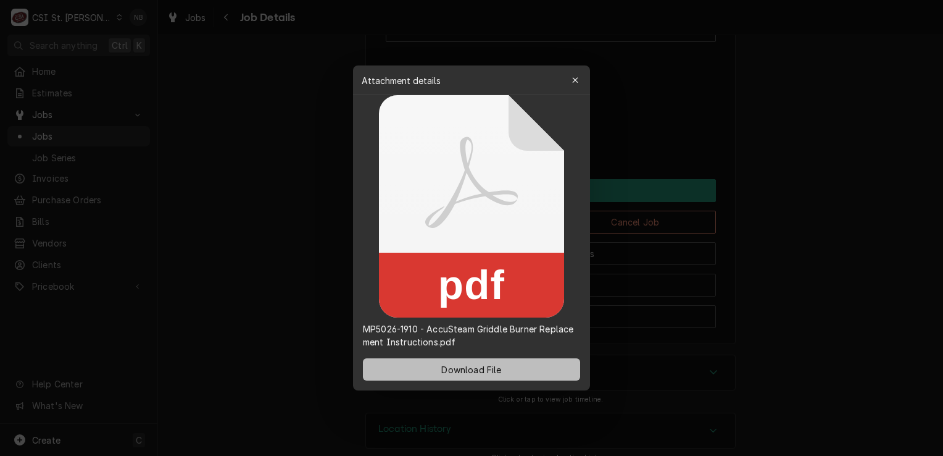
click at [456, 372] on span "Download File" at bounding box center [471, 369] width 65 height 13
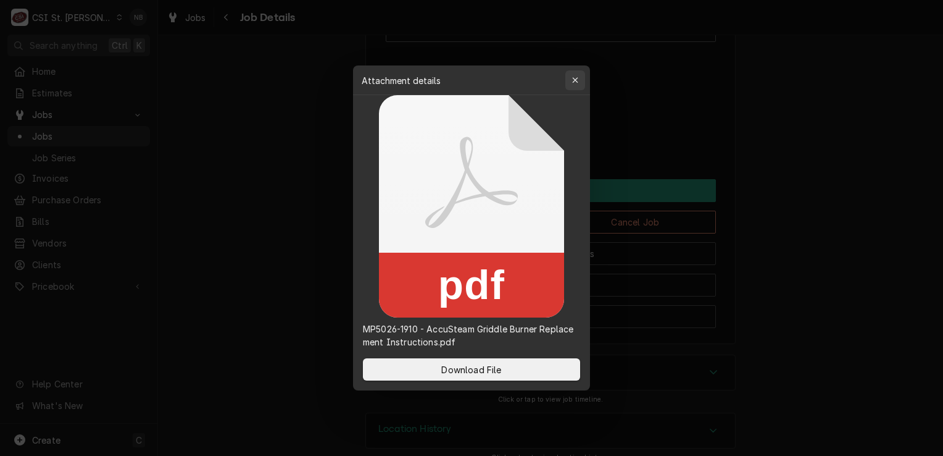
click at [577, 81] on icon "button" at bounding box center [575, 80] width 6 height 6
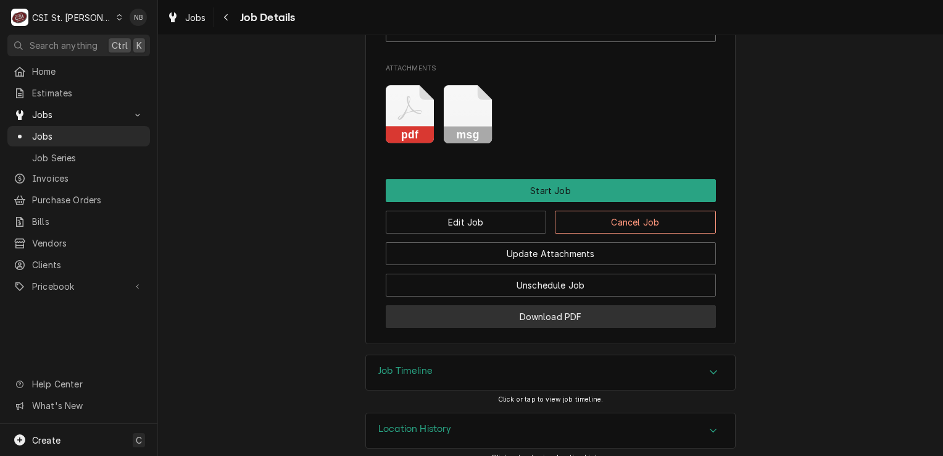
click at [619, 328] on button "Download PDF" at bounding box center [551, 316] width 330 height 23
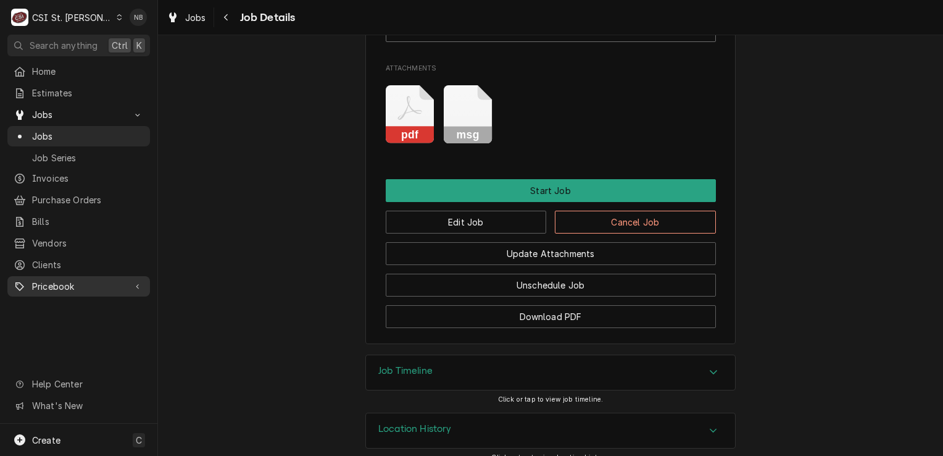
click at [59, 280] on span "Pricebook" at bounding box center [78, 286] width 93 height 13
click at [84, 285] on div "Pricebook" at bounding box center [79, 285] width 138 height 15
click at [81, 284] on span "Pricebook" at bounding box center [78, 286] width 93 height 13
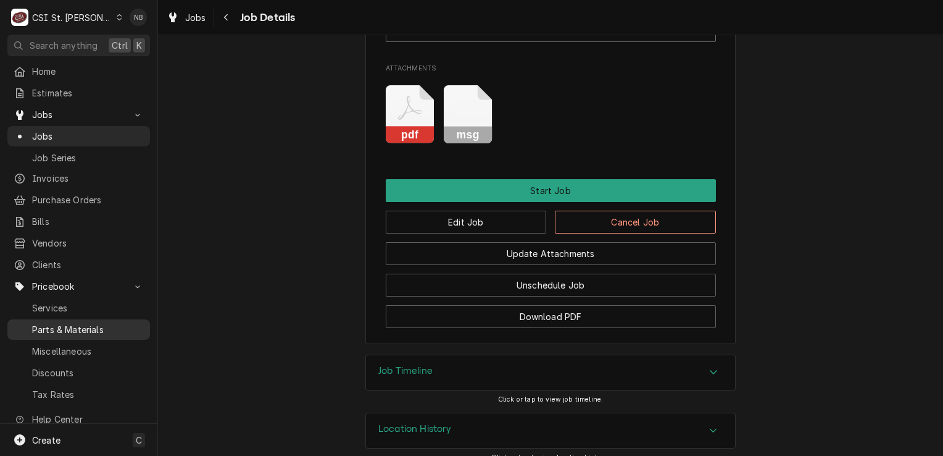
click at [88, 323] on span "Parts & Materials" at bounding box center [88, 329] width 112 height 13
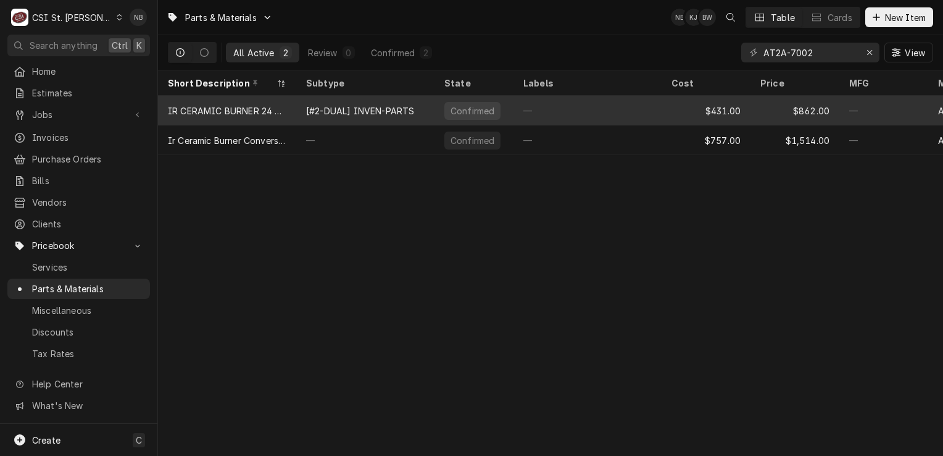
click at [538, 108] on div "—" at bounding box center [588, 111] width 148 height 30
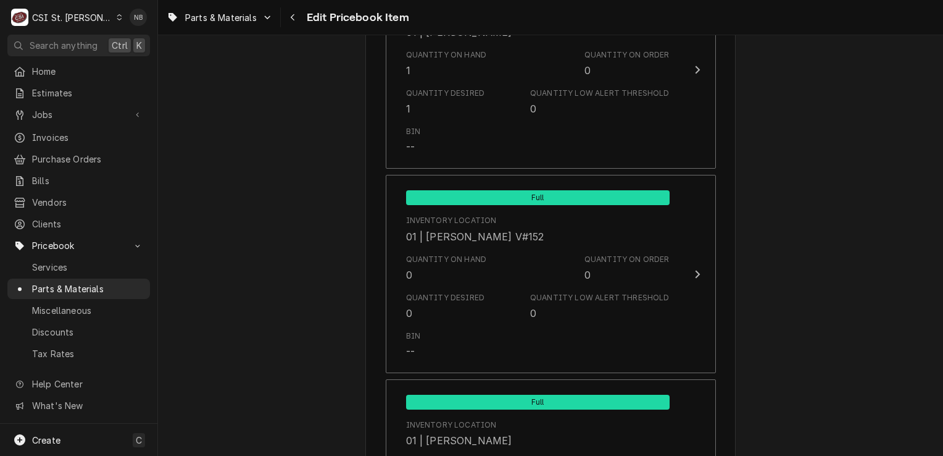
scroll to position [1914, 0]
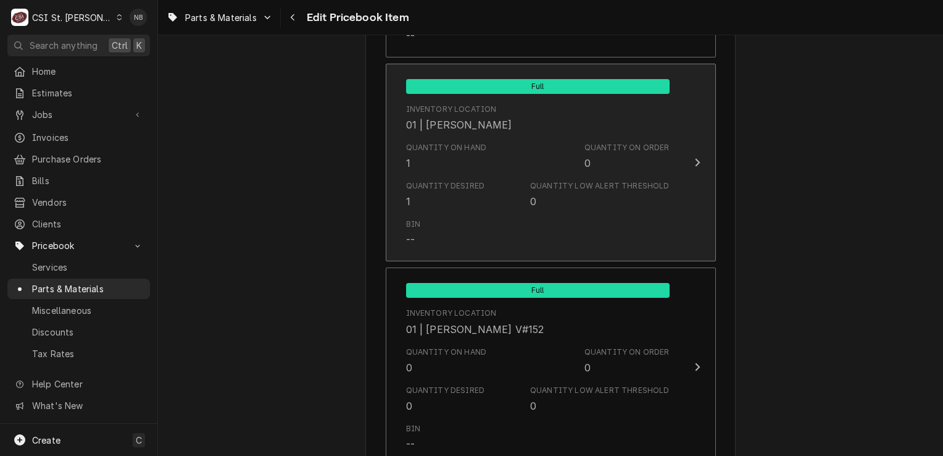
click at [578, 186] on div "Quantity Low Alert Threshold" at bounding box center [599, 185] width 139 height 11
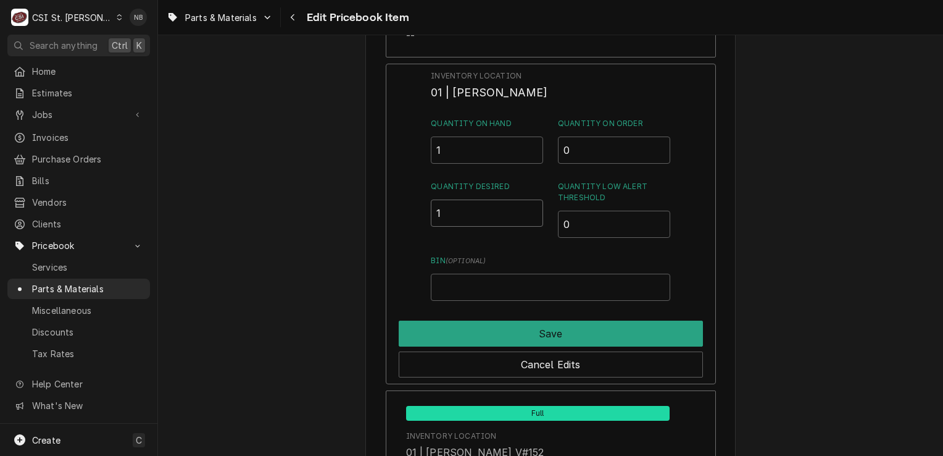
click at [459, 201] on input "1" at bounding box center [487, 212] width 112 height 27
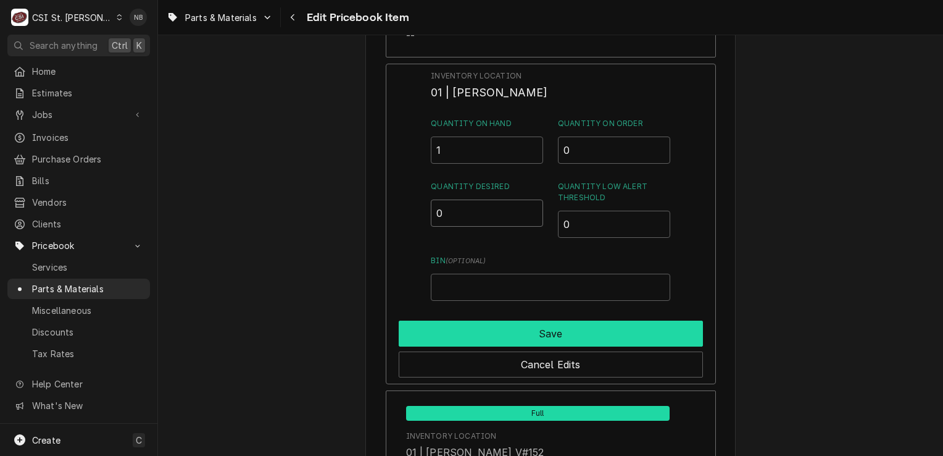
type input "0"
click at [554, 337] on button "Save" at bounding box center [551, 333] width 304 height 26
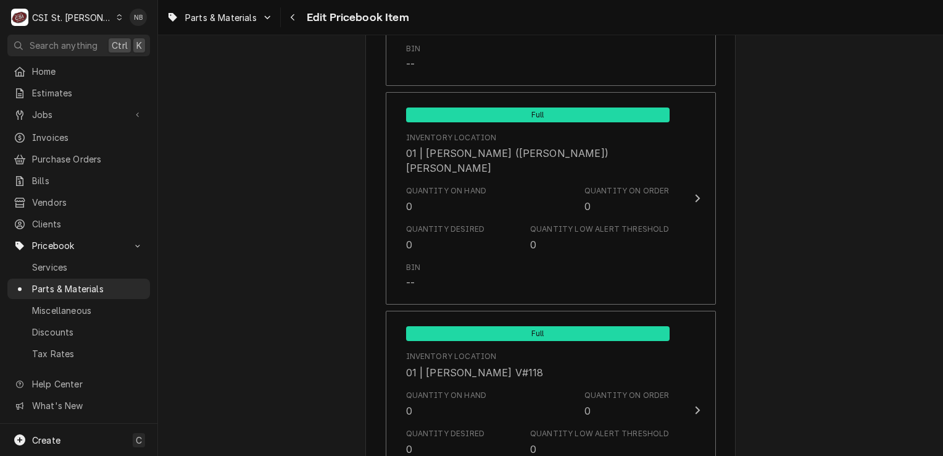
scroll to position [3765, 0]
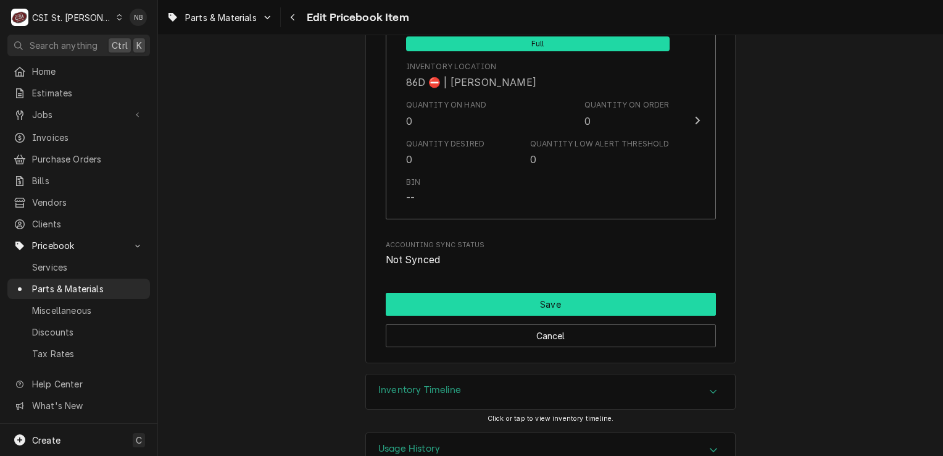
click at [610, 293] on button "Save" at bounding box center [551, 304] width 330 height 23
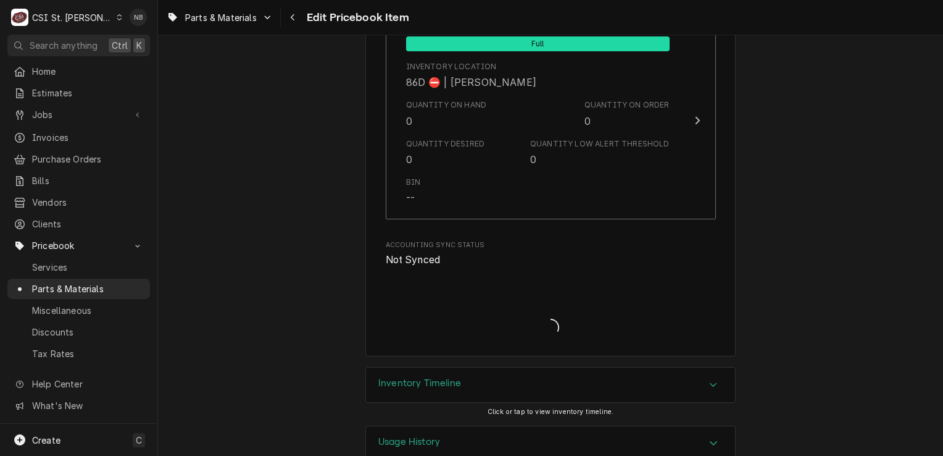
scroll to position [10539, 0]
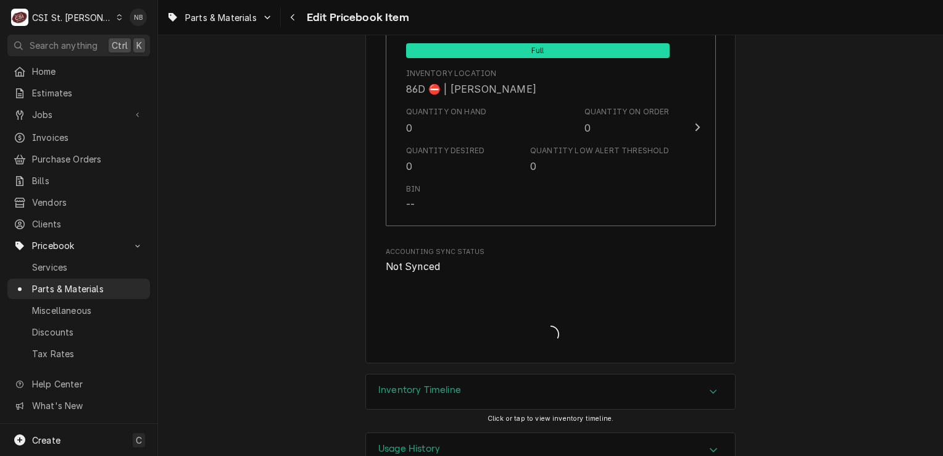
type textarea "x"
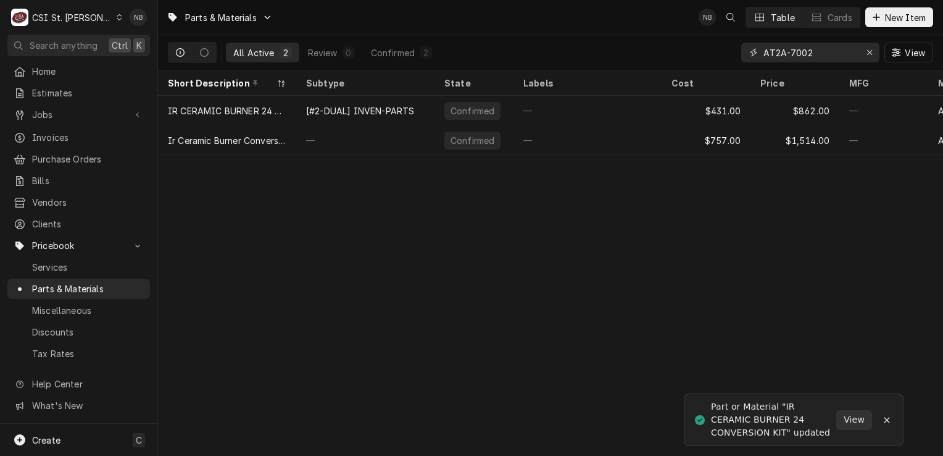
click at [837, 48] on input "AT2A-7002" at bounding box center [810, 53] width 93 height 20
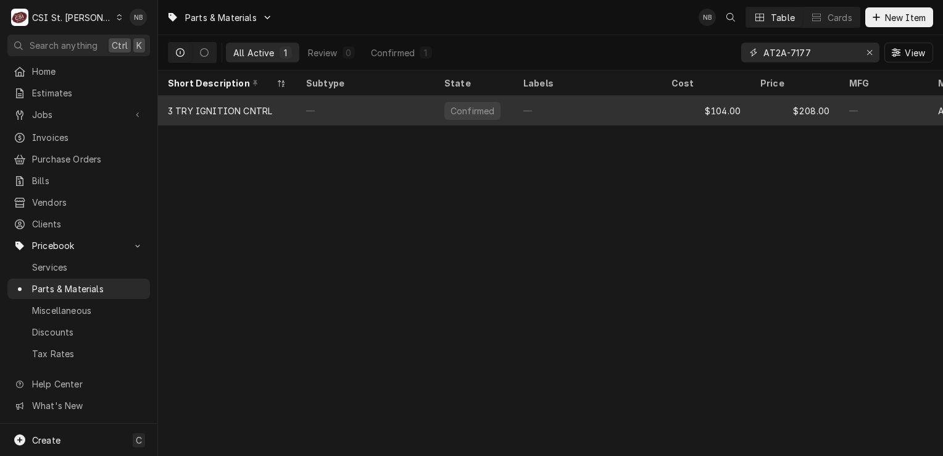
type input "AT2A-7177"
click at [605, 106] on div "—" at bounding box center [588, 111] width 148 height 30
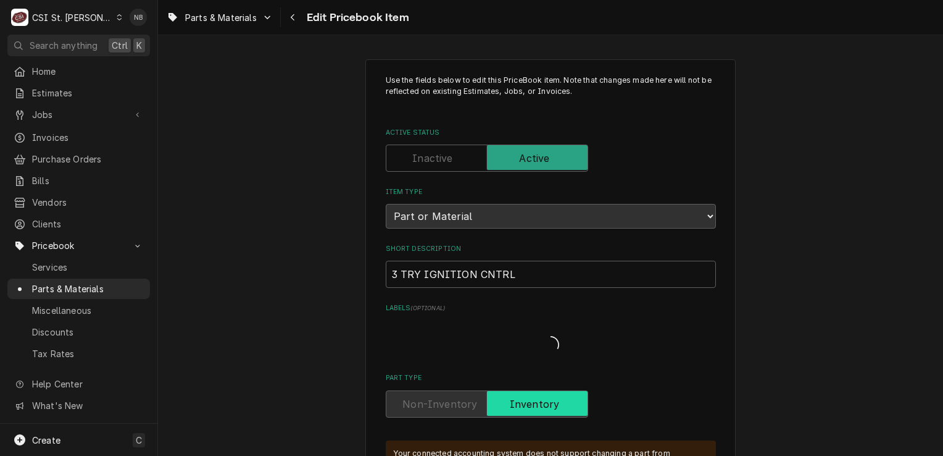
type textarea "x"
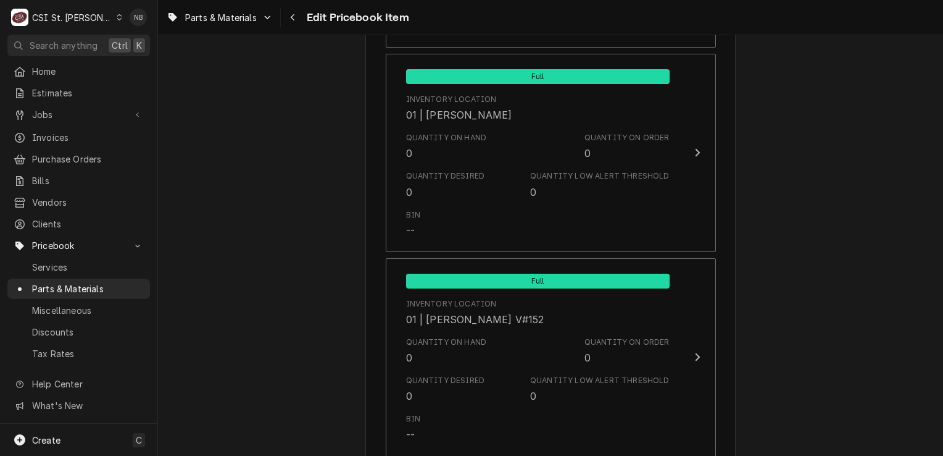
scroll to position [2037, 0]
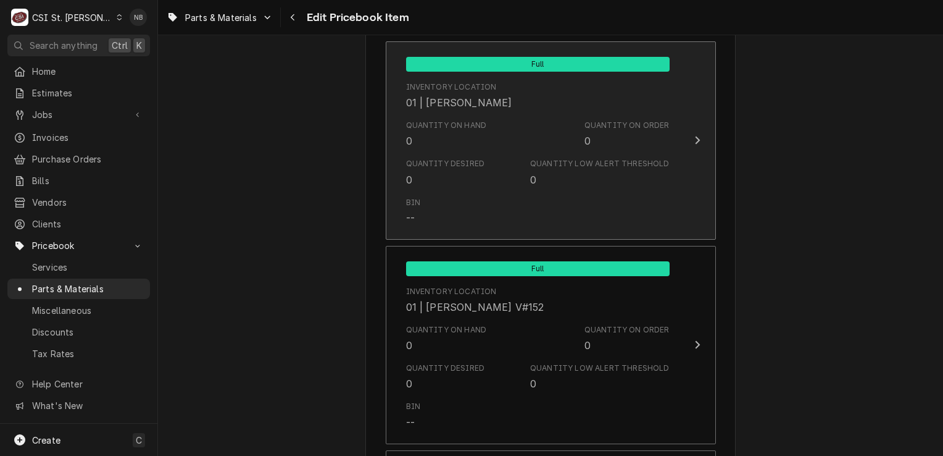
click at [561, 153] on div "Quantity Desired 0 Quantity Low Alert Threshold 0" at bounding box center [538, 172] width 264 height 38
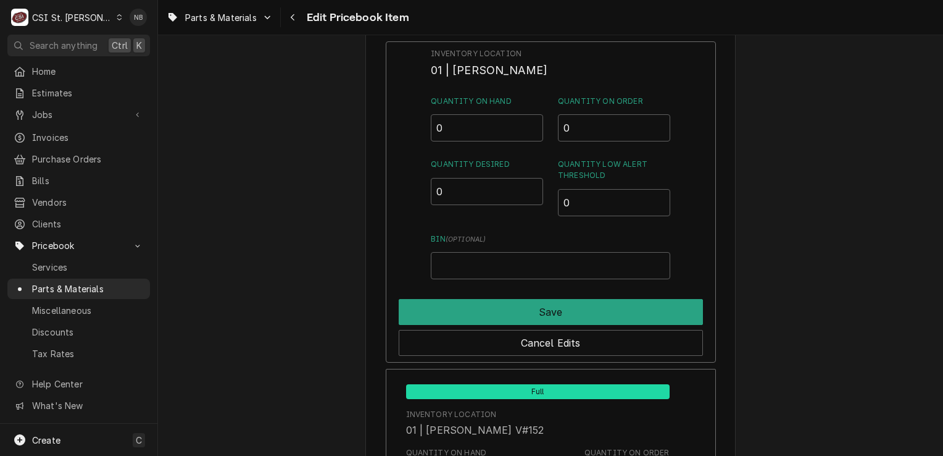
scroll to position [1974, 0]
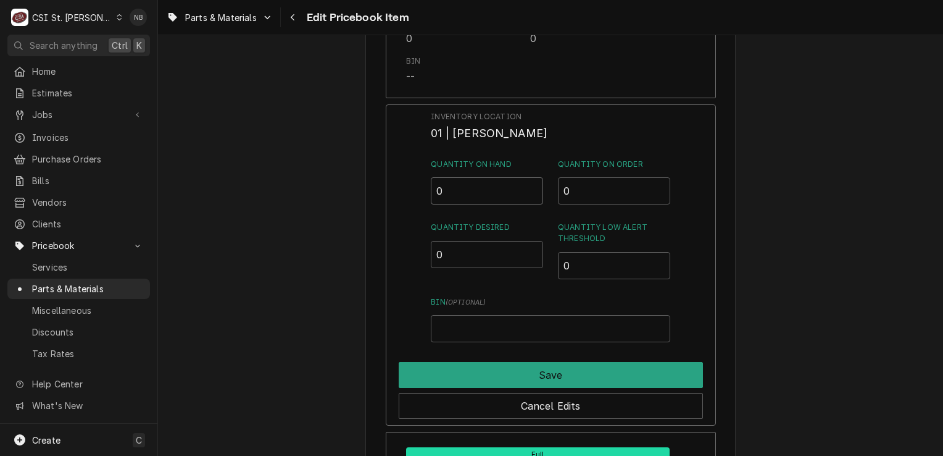
click at [464, 190] on input "0" at bounding box center [487, 190] width 112 height 27
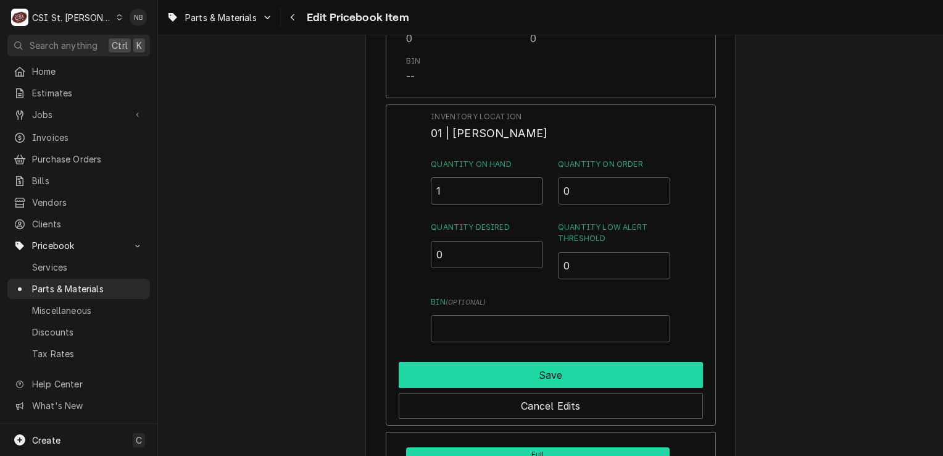
type input "1"
click at [501, 362] on button "Save" at bounding box center [551, 375] width 304 height 26
type textarea "x"
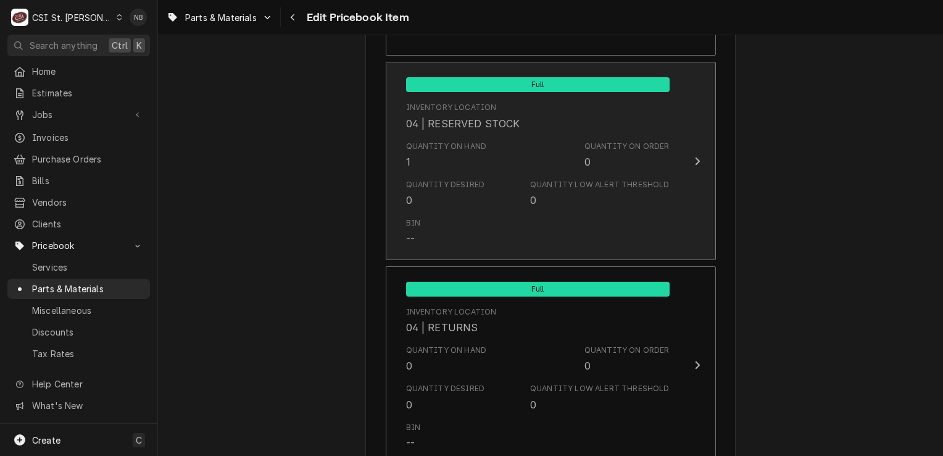
click at [538, 212] on div "Bin --" at bounding box center [538, 231] width 264 height 38
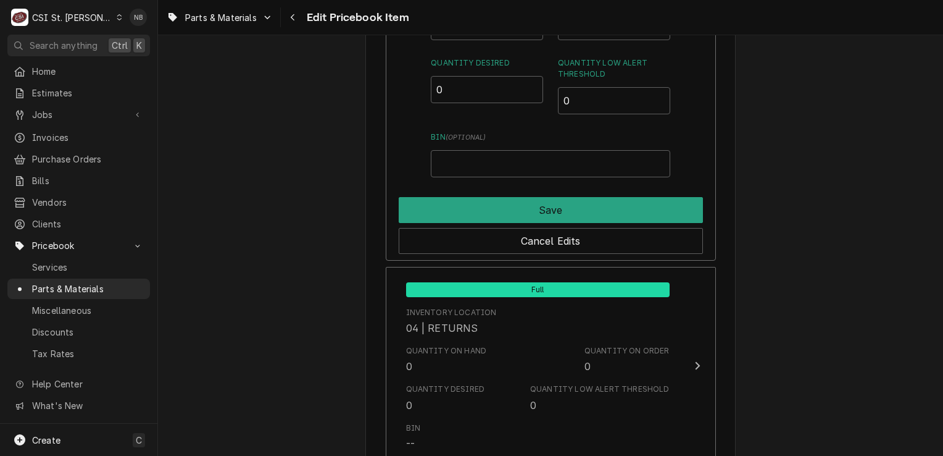
scroll to position [6664, 0]
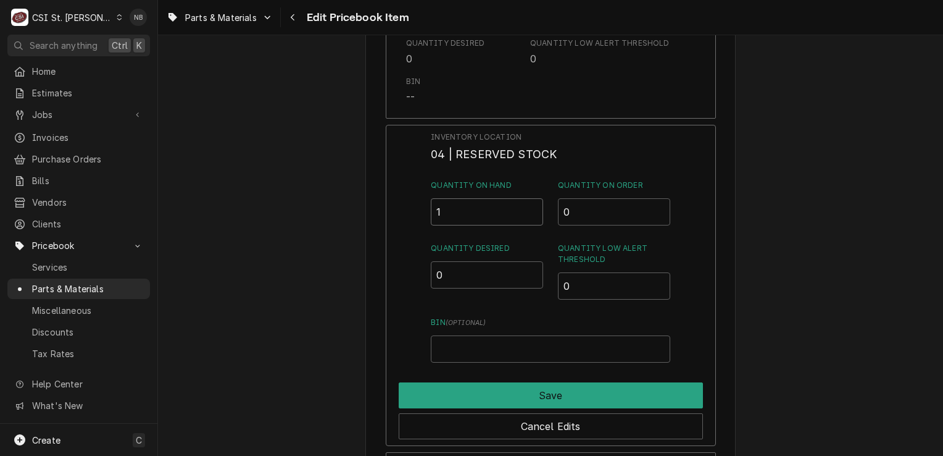
click at [460, 198] on input "1" at bounding box center [487, 211] width 112 height 27
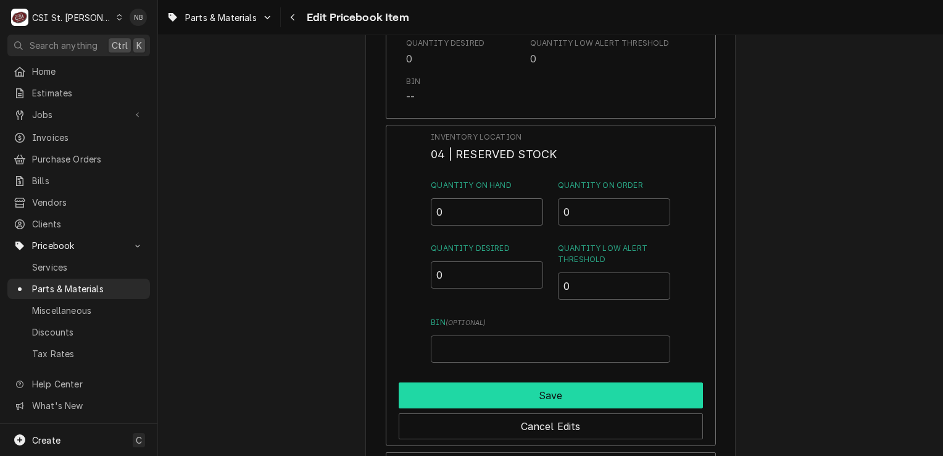
type input "0"
click at [570, 382] on button "Save" at bounding box center [551, 395] width 304 height 26
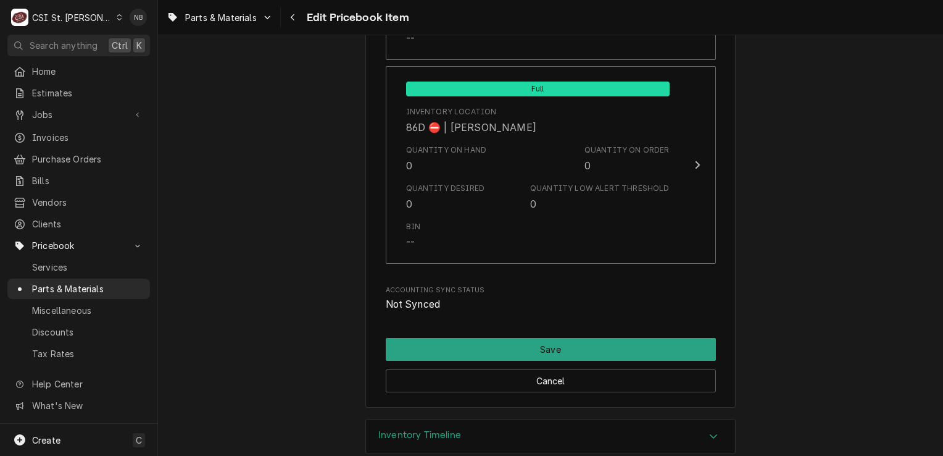
scroll to position [10647, 0]
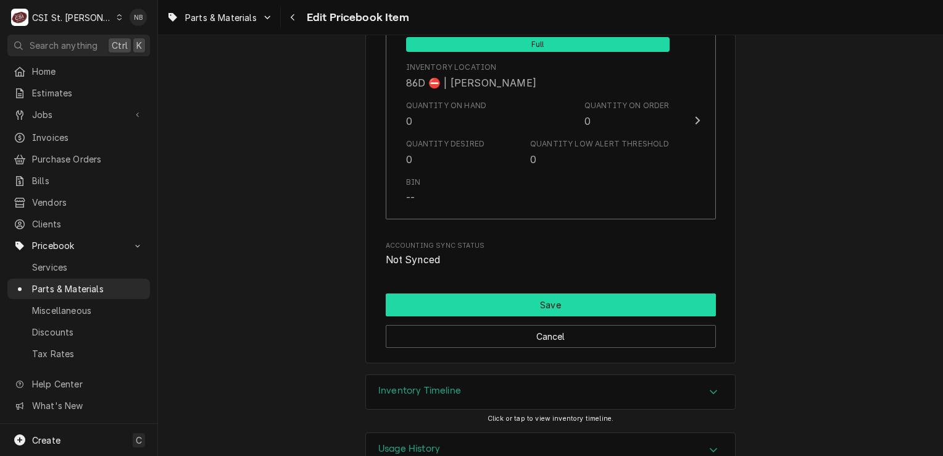
click at [580, 293] on button "Save" at bounding box center [551, 304] width 330 height 23
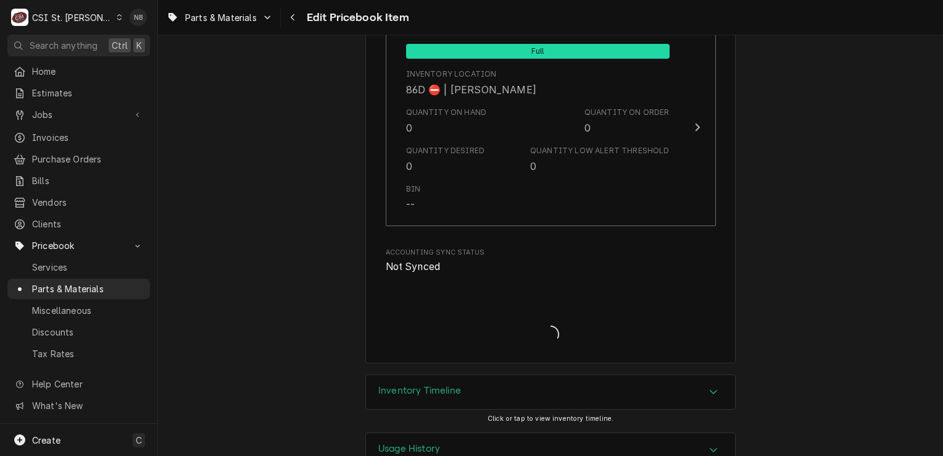
type textarea "x"
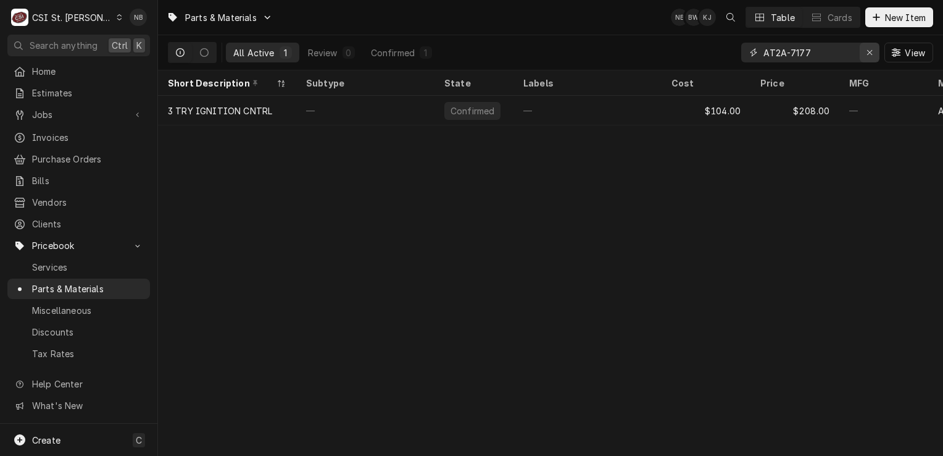
click at [868, 51] on icon "Erase input" at bounding box center [870, 52] width 7 height 9
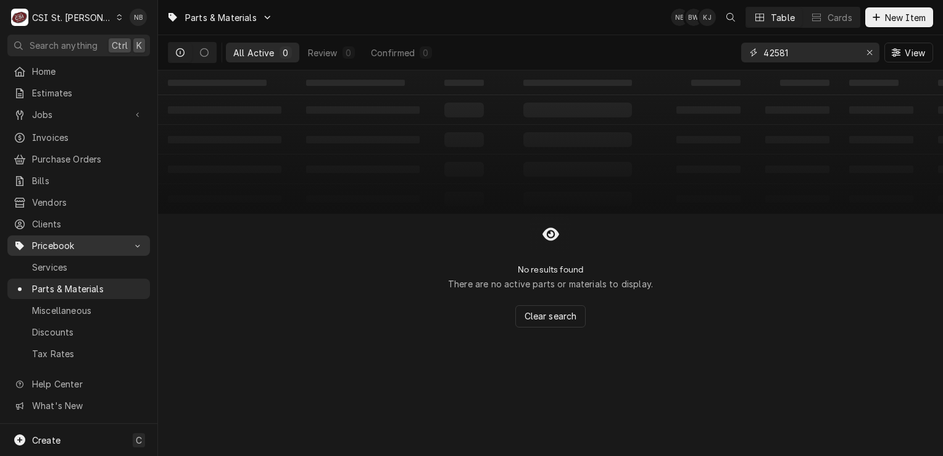
type input "42581"
click at [85, 239] on span "Pricebook" at bounding box center [78, 245] width 93 height 13
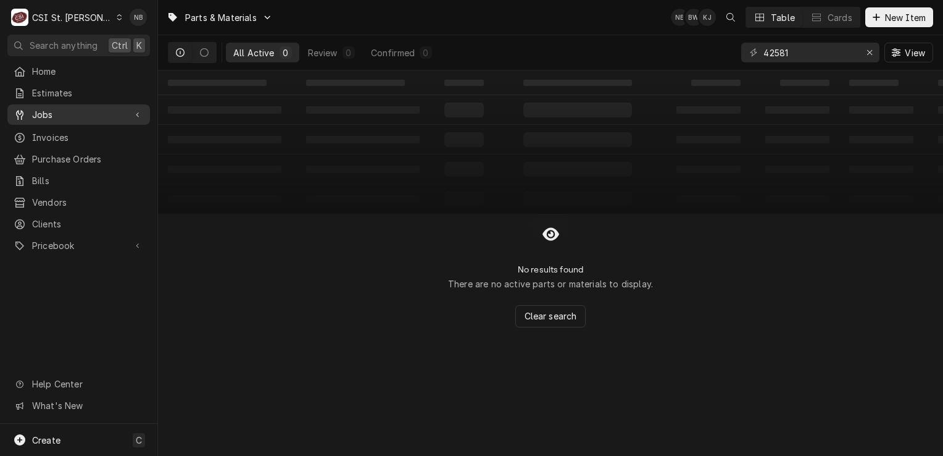
click at [93, 117] on div "Jobs" at bounding box center [79, 114] width 138 height 15
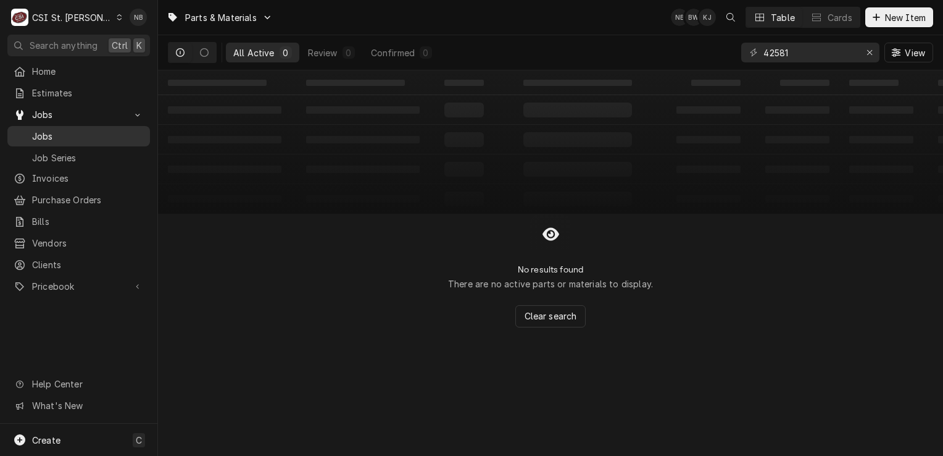
click at [60, 130] on span "Jobs" at bounding box center [88, 136] width 112 height 13
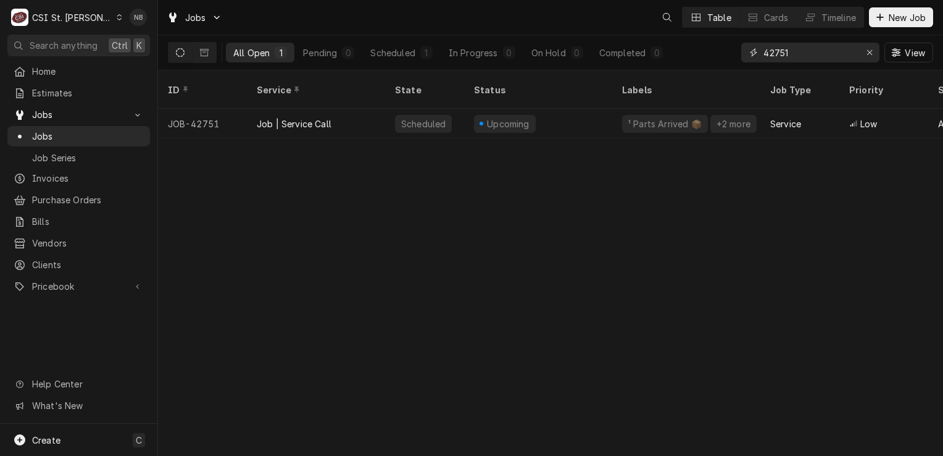
click at [807, 51] on input "42751" at bounding box center [810, 53] width 93 height 20
type input "4"
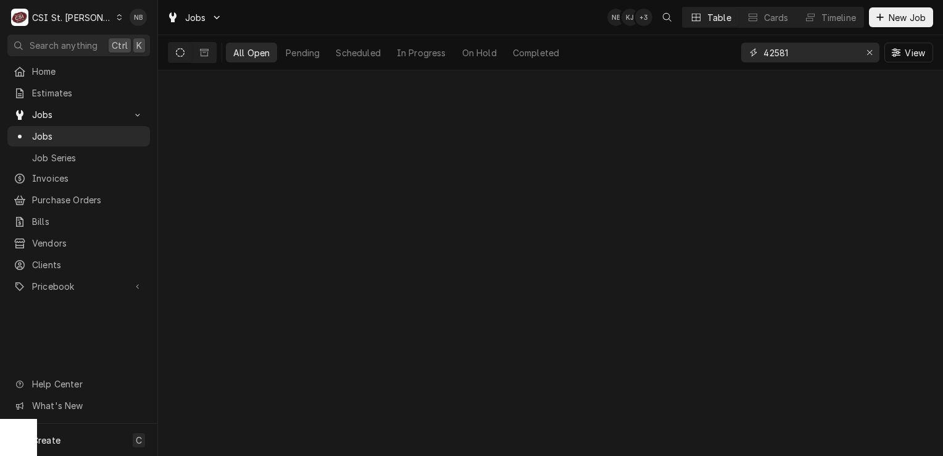
type input "42581"
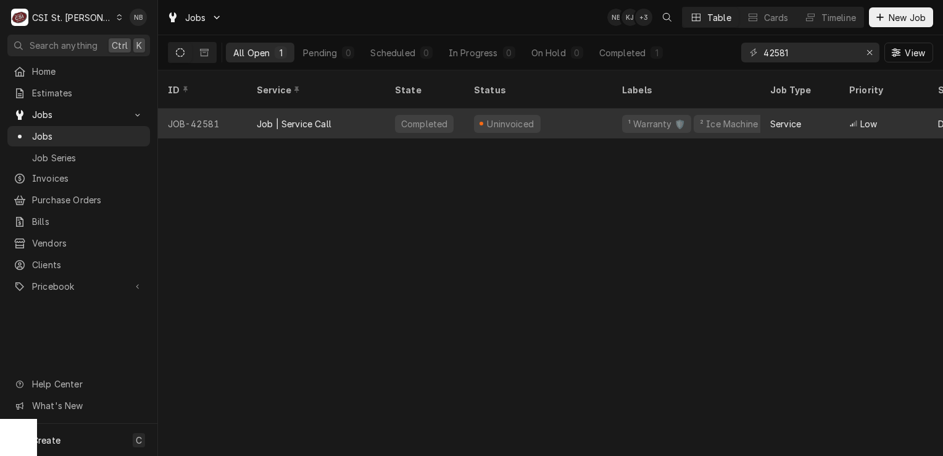
click at [605, 112] on div "Uninvoiced" at bounding box center [538, 124] width 148 height 30
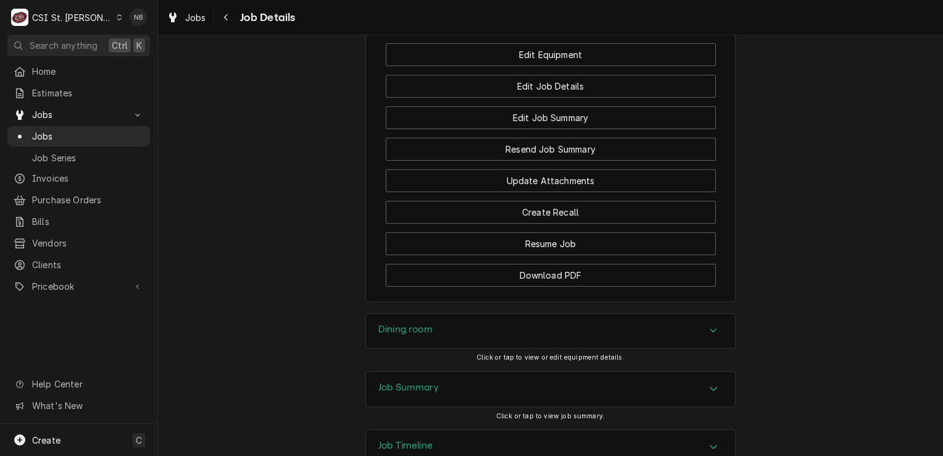
scroll to position [1468, 0]
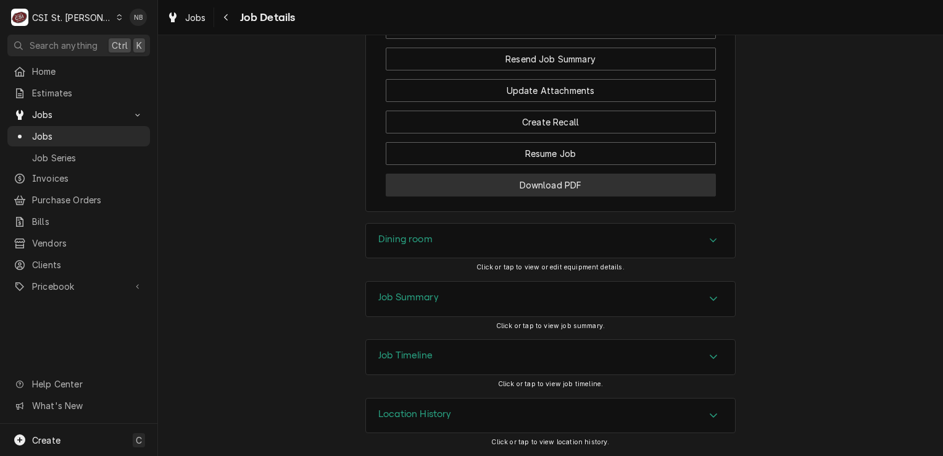
click at [546, 186] on button "Download PDF" at bounding box center [551, 184] width 330 height 23
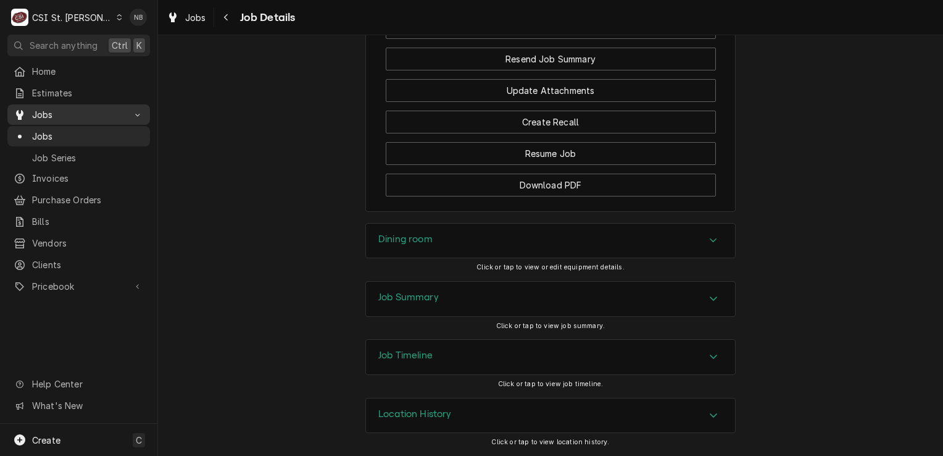
click at [86, 117] on div "Jobs" at bounding box center [79, 114] width 138 height 15
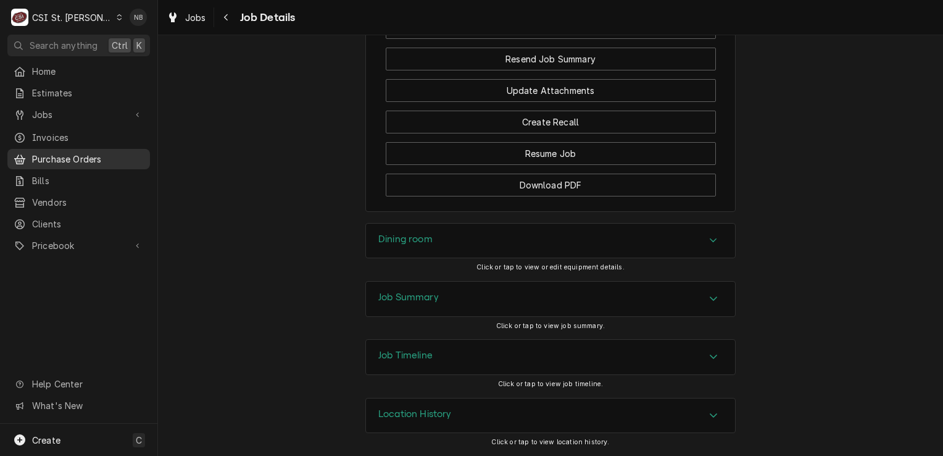
click at [95, 152] on span "Purchase Orders" at bounding box center [88, 158] width 112 height 13
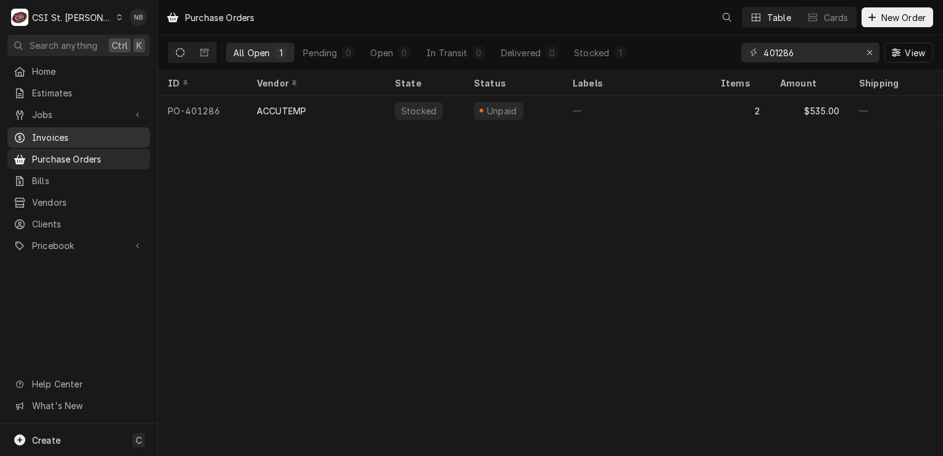
click at [73, 136] on span "Invoices" at bounding box center [88, 137] width 112 height 13
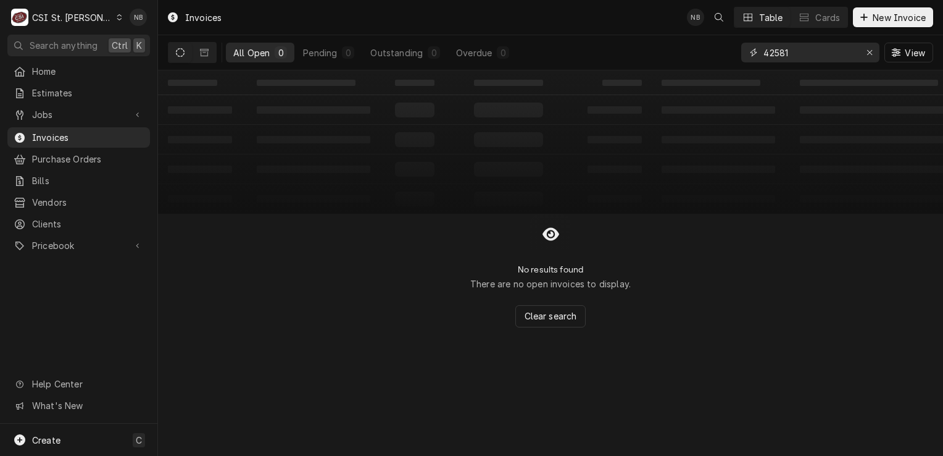
click at [807, 58] on input "42581" at bounding box center [810, 53] width 93 height 20
click at [317, 50] on div "Pending" at bounding box center [320, 52] width 34 height 13
click at [249, 52] on div "All Open" at bounding box center [251, 52] width 36 height 13
click at [204, 57] on button "Dynamic Content Wrapper" at bounding box center [204, 53] width 23 height 20
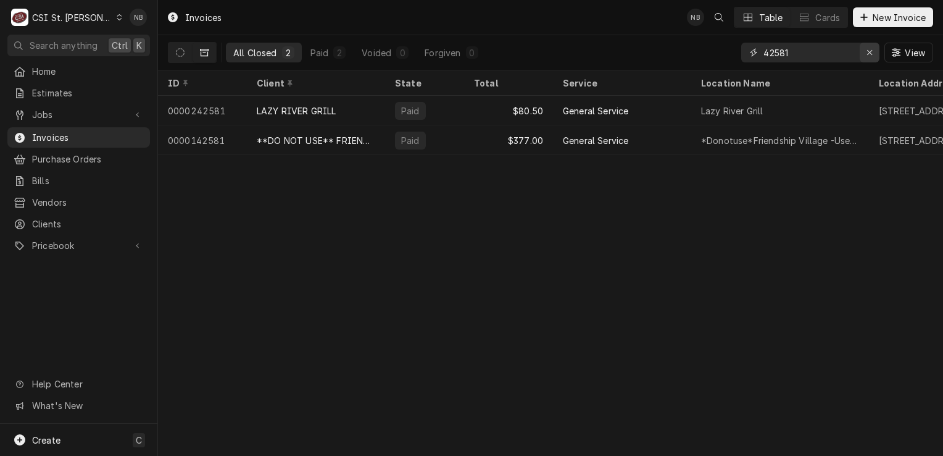
click at [867, 56] on icon "Erase input" at bounding box center [870, 52] width 7 height 9
click at [198, 56] on button "Dynamic Content Wrapper" at bounding box center [204, 53] width 23 height 20
click at [186, 51] on button "Dynamic Content Wrapper" at bounding box center [180, 53] width 23 height 20
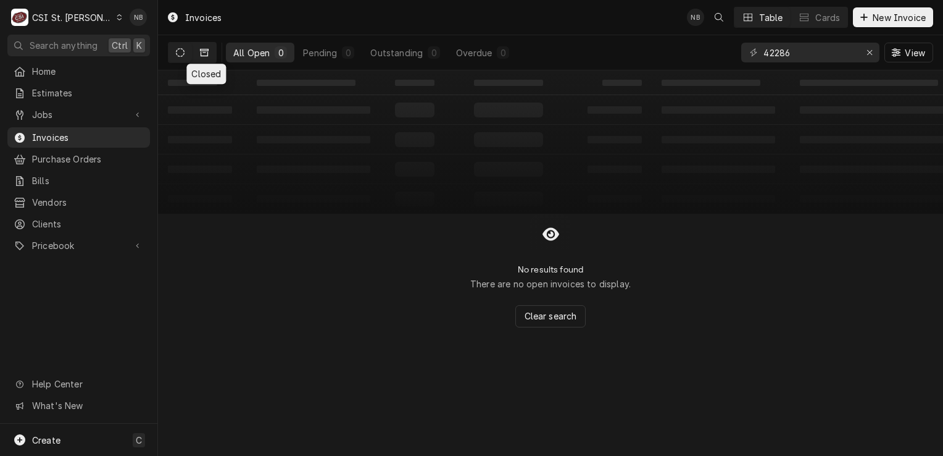
click at [213, 52] on button "Dynamic Content Wrapper" at bounding box center [204, 53] width 23 height 20
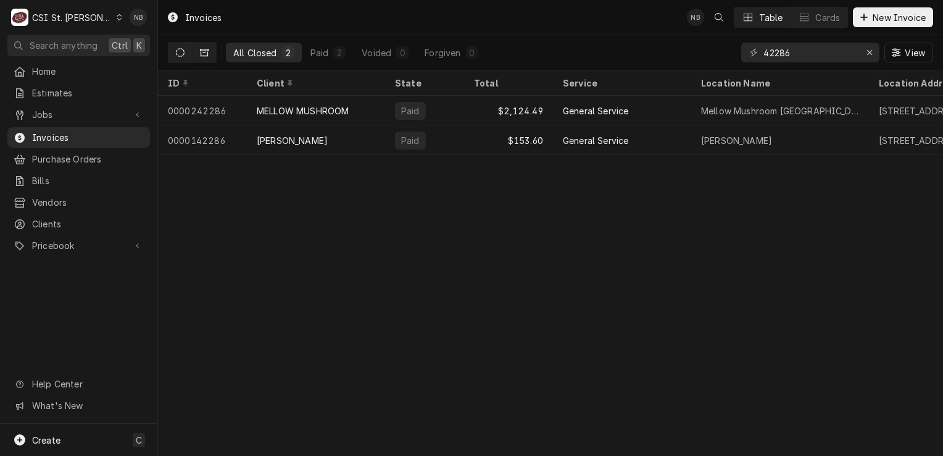
click at [180, 55] on icon "Dynamic Content Wrapper" at bounding box center [180, 52] width 9 height 9
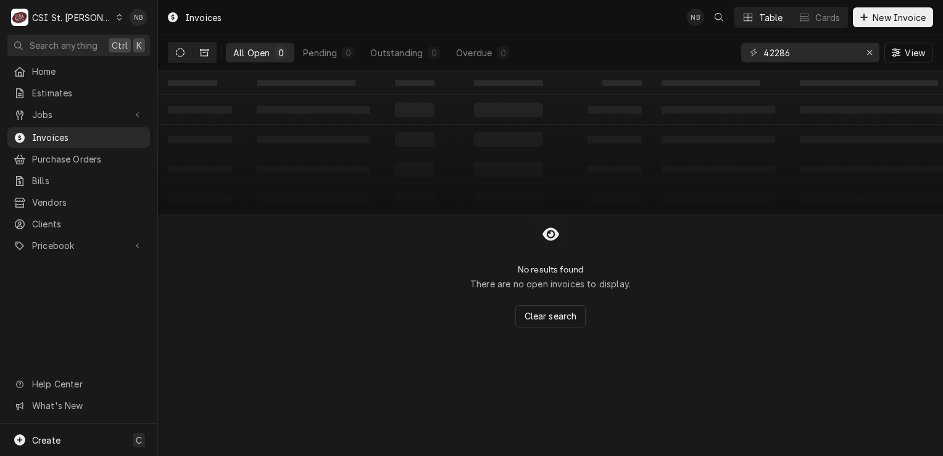
click at [209, 58] on button "Dynamic Content Wrapper" at bounding box center [204, 53] width 23 height 20
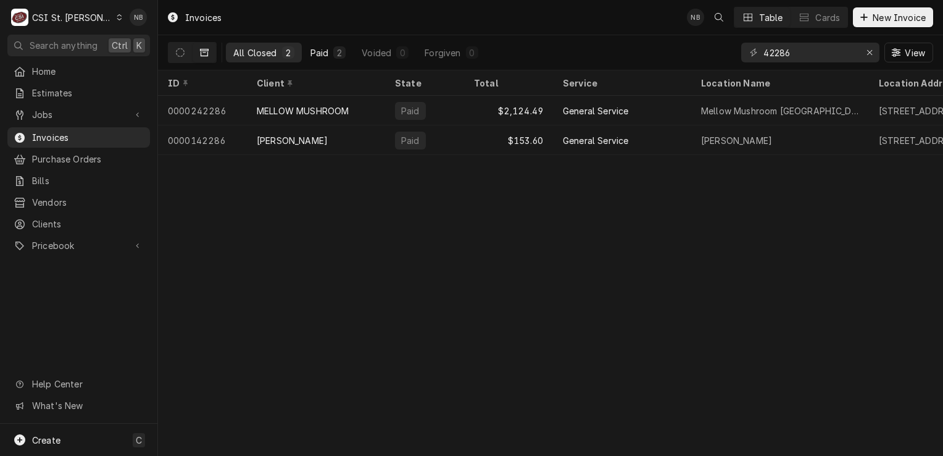
click at [323, 50] on div "Paid" at bounding box center [319, 52] width 19 height 13
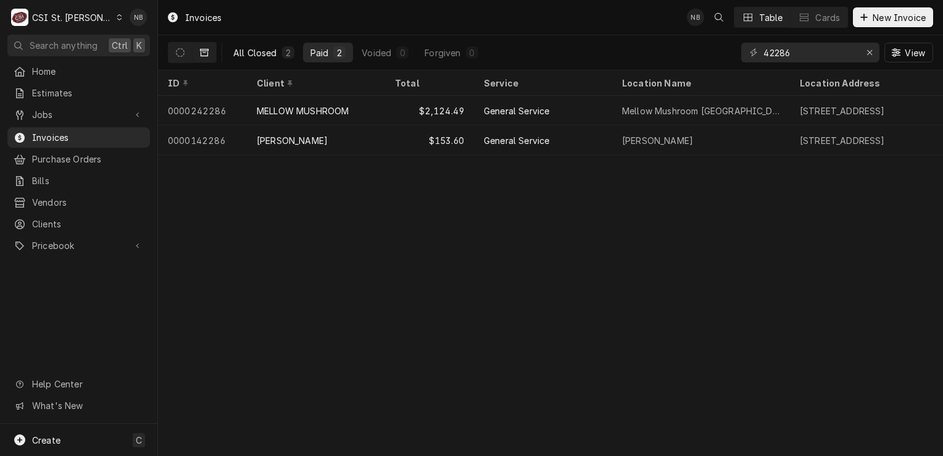
click at [238, 56] on div "All Closed" at bounding box center [255, 52] width 44 height 13
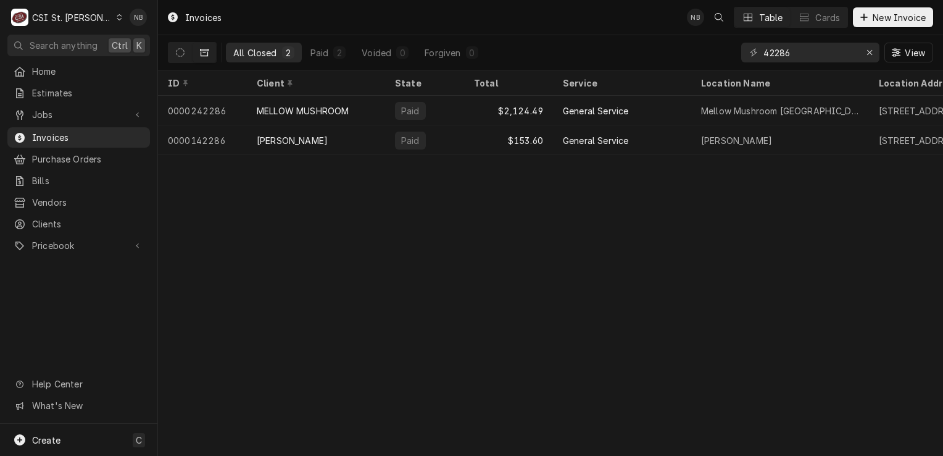
click at [196, 54] on button "Dynamic Content Wrapper" at bounding box center [204, 53] width 23 height 20
click at [181, 52] on icon "Dynamic Content Wrapper" at bounding box center [180, 52] width 9 height 9
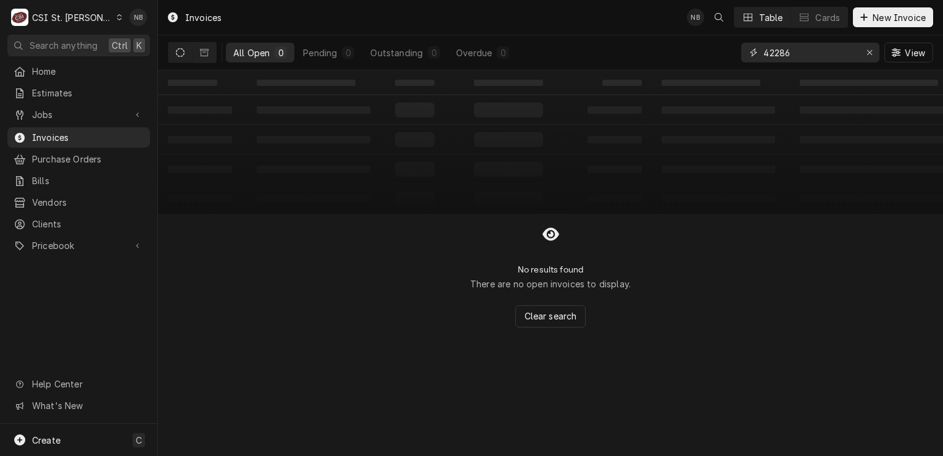
drag, startPoint x: 792, startPoint y: 53, endPoint x: 765, endPoint y: 57, distance: 26.9
click at [765, 57] on input "42286" at bounding box center [810, 53] width 93 height 20
drag, startPoint x: 798, startPoint y: 56, endPoint x: 634, endPoint y: 39, distance: 164.5
click at [634, 39] on div "All Open 0 Pending 0 Outstanding 0 Overdue 0 42286 View" at bounding box center [550, 52] width 765 height 35
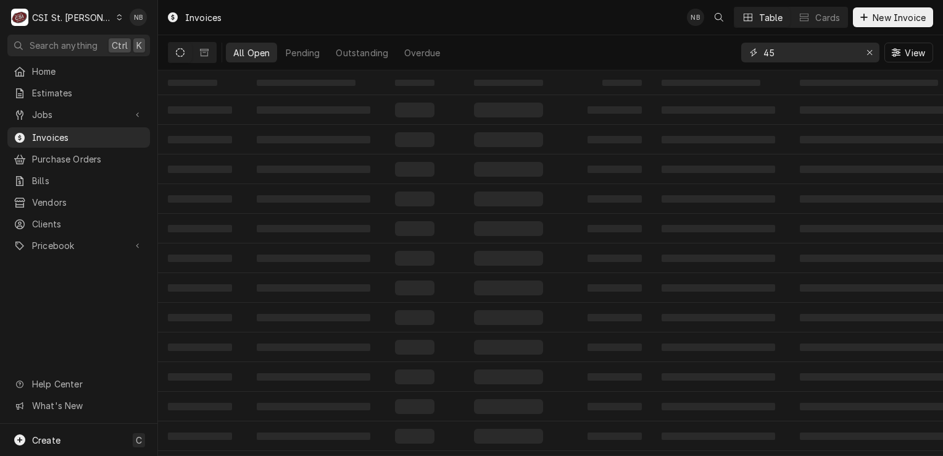
type input "4"
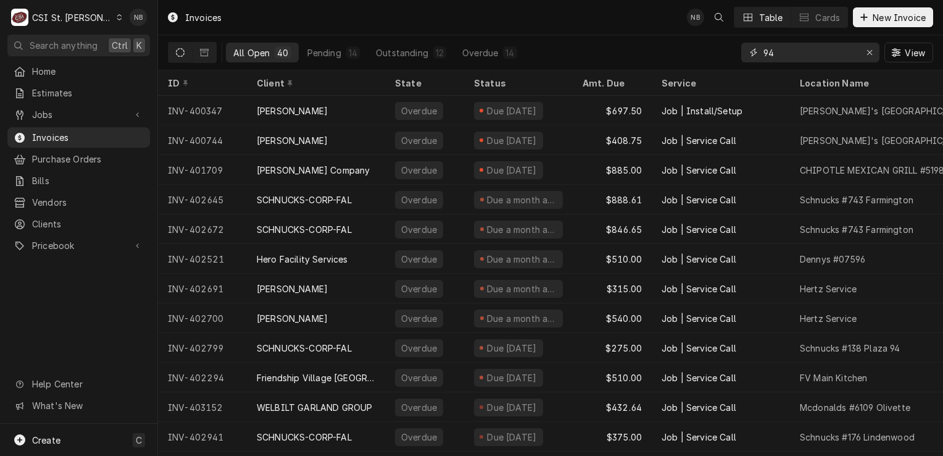
type input "9"
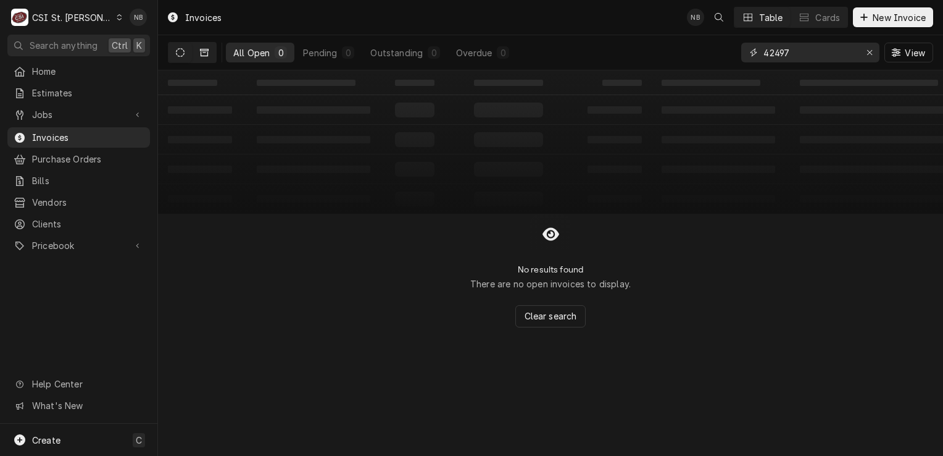
type input "42497"
click at [204, 56] on icon "Dynamic Content Wrapper" at bounding box center [204, 52] width 9 height 7
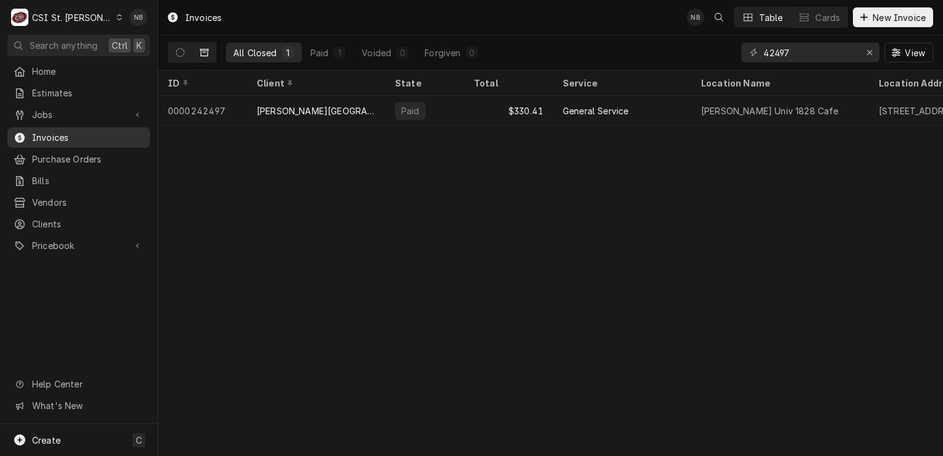
click at [69, 131] on span "Invoices" at bounding box center [88, 137] width 112 height 13
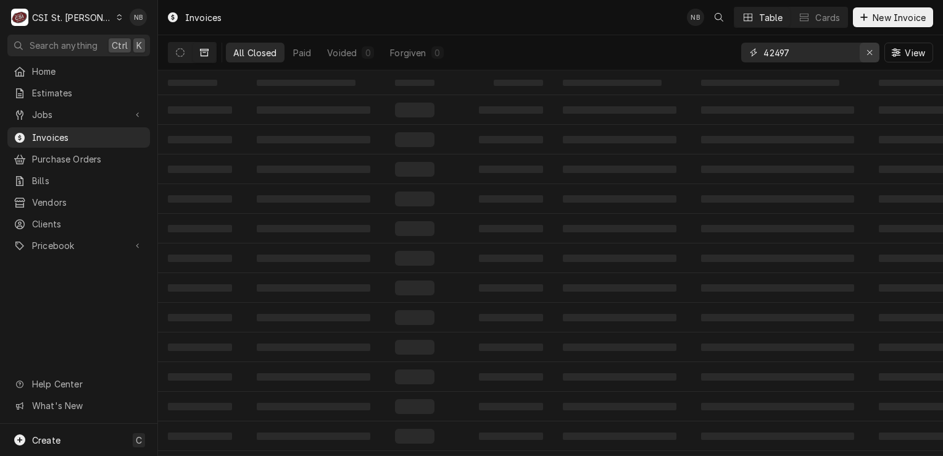
click at [871, 56] on icon "Erase input" at bounding box center [870, 52] width 7 height 9
click at [51, 134] on span "Invoices" at bounding box center [88, 137] width 112 height 13
click at [807, 57] on input "Dynamic Content Wrapper" at bounding box center [819, 53] width 110 height 20
type input "Sauci Pasta"
click at [523, 43] on div "All Closed 10 Paid Voided 0 Forgiven 0 Sauci Pasta View" at bounding box center [550, 52] width 765 height 35
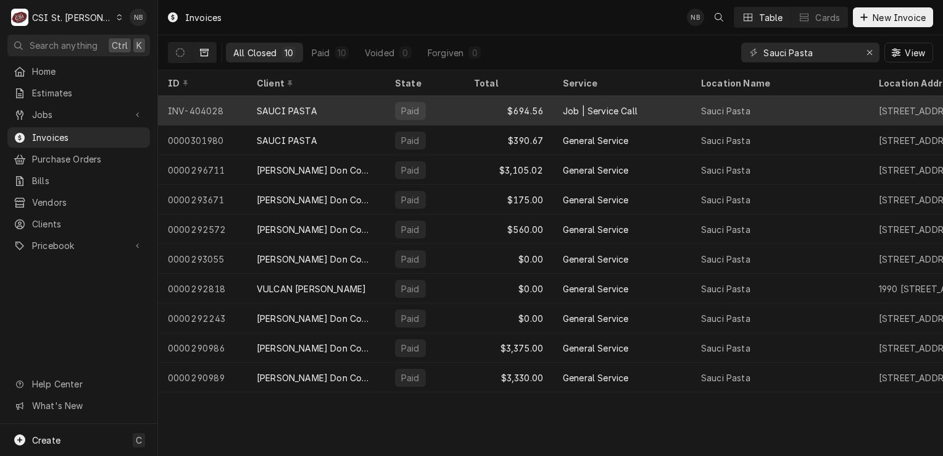
click at [457, 106] on div "Paid" at bounding box center [424, 111] width 79 height 30
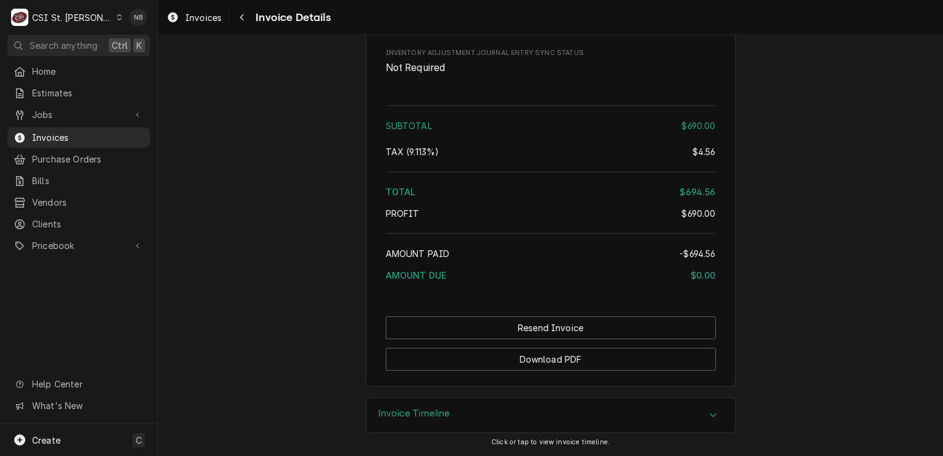
scroll to position [2368, 0]
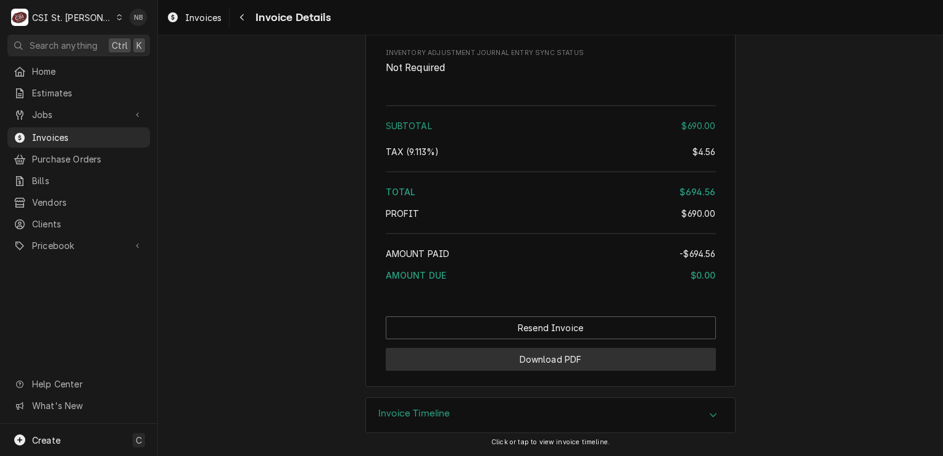
click at [565, 367] on button "Download PDF" at bounding box center [551, 359] width 330 height 23
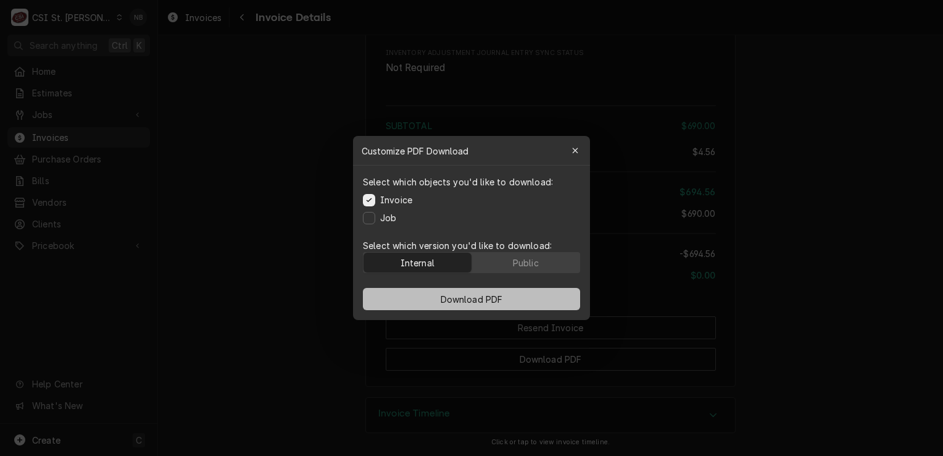
click at [483, 302] on span "Download PDF" at bounding box center [471, 299] width 67 height 13
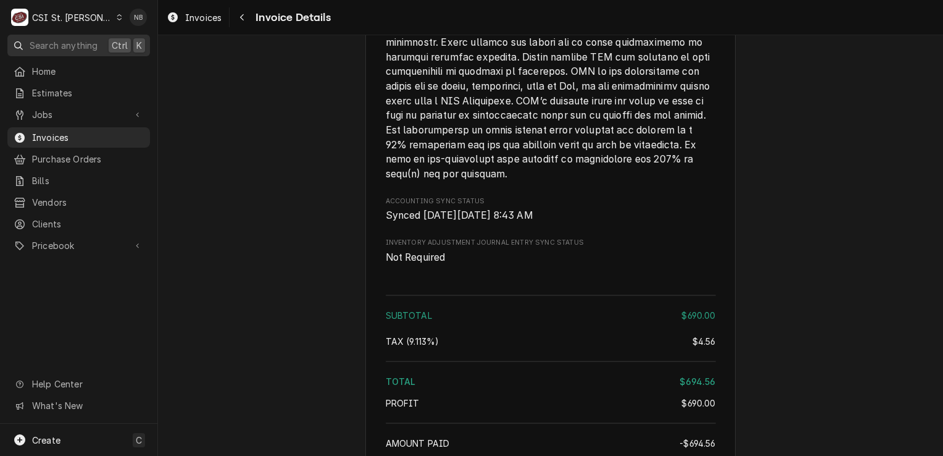
scroll to position [2121, 0]
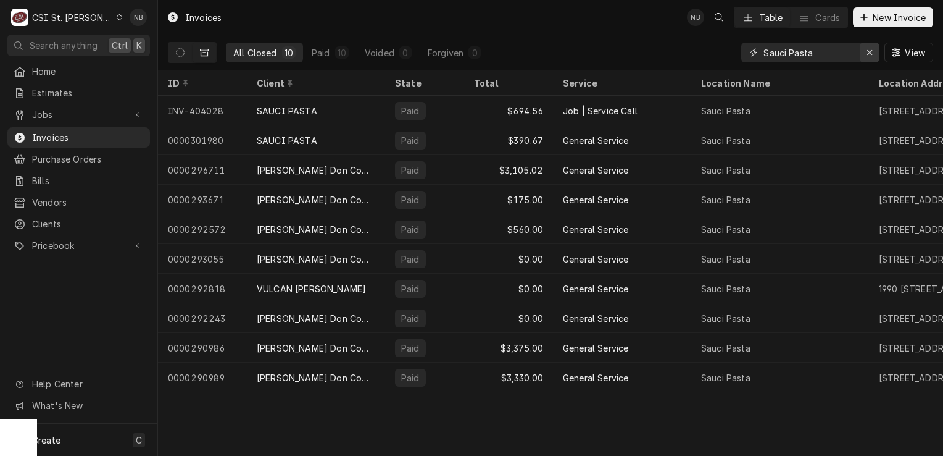
click at [873, 60] on button "Erase input" at bounding box center [870, 53] width 20 height 20
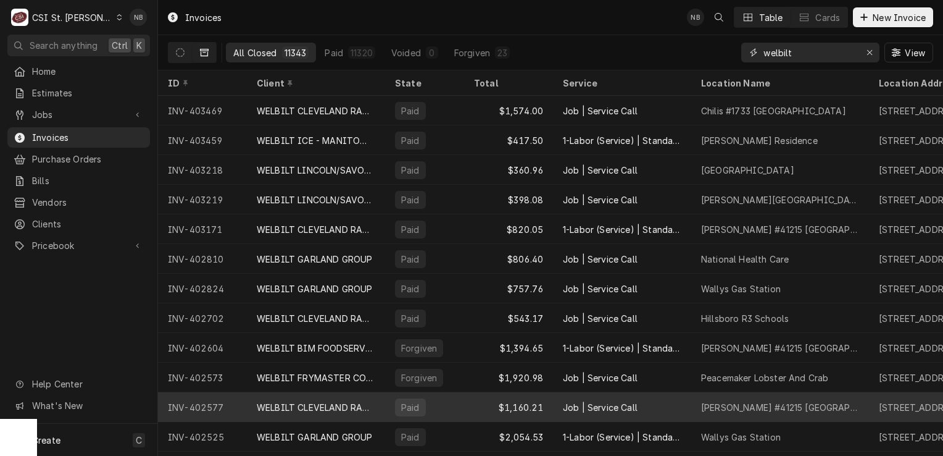
drag, startPoint x: 507, startPoint y: 428, endPoint x: 377, endPoint y: 391, distance: 135.4
click at [377, 391] on div "Invoices NB Table Cards New Invoice All Closed 11343 Paid 11320 Voided 0 Forgiv…" at bounding box center [550, 228] width 785 height 456
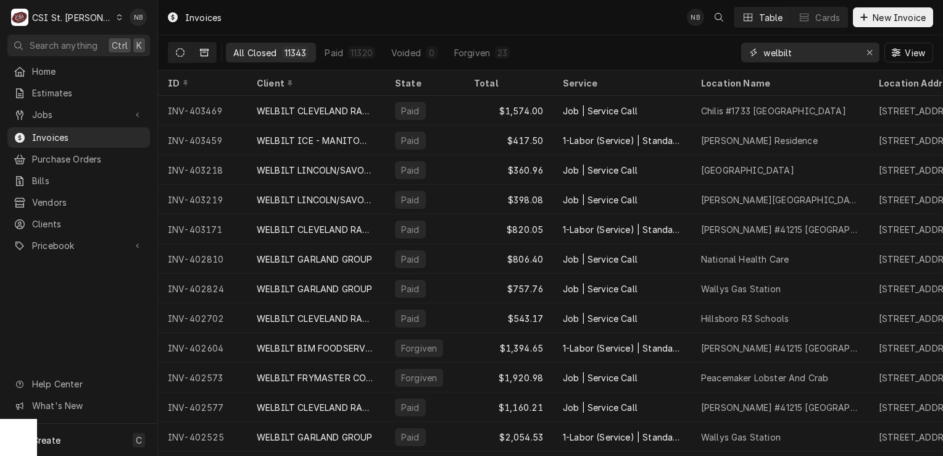
type input "welbilt"
click at [186, 58] on button "Dynamic Content Wrapper" at bounding box center [180, 53] width 23 height 20
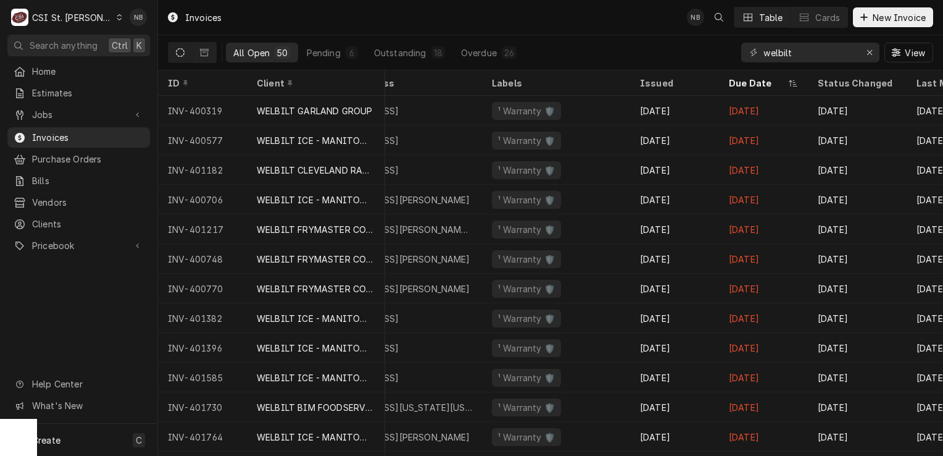
scroll to position [0, 725]
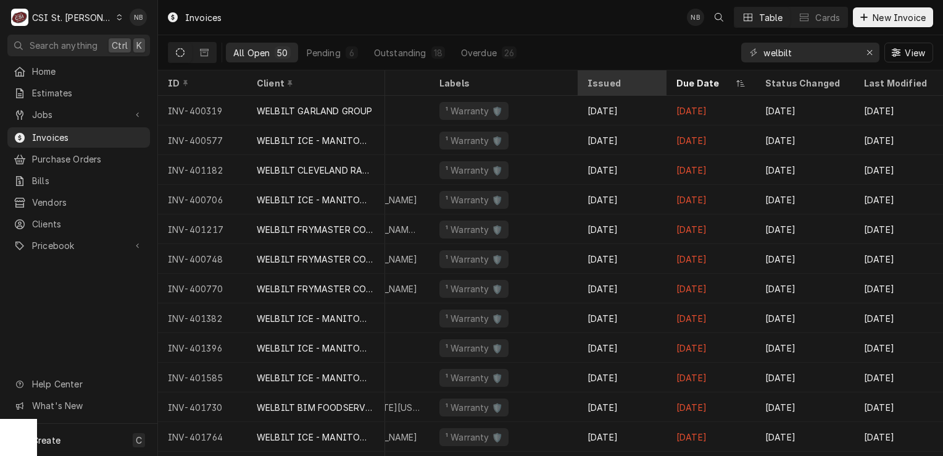
click at [589, 80] on div "Issued" at bounding box center [621, 83] width 67 height 13
click at [596, 81] on div "Issued" at bounding box center [616, 83] width 57 height 13
click at [649, 86] on div "Issued" at bounding box center [622, 83] width 84 height 20
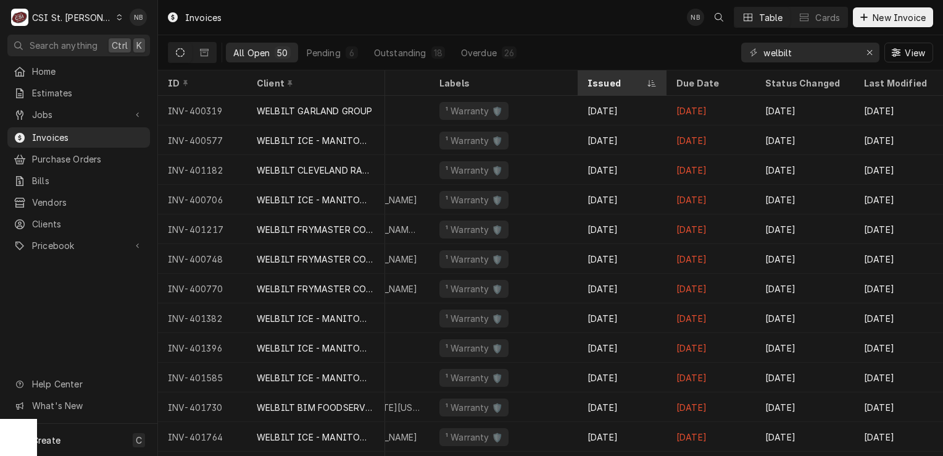
click at [649, 86] on div "Issued" at bounding box center [622, 83] width 84 height 20
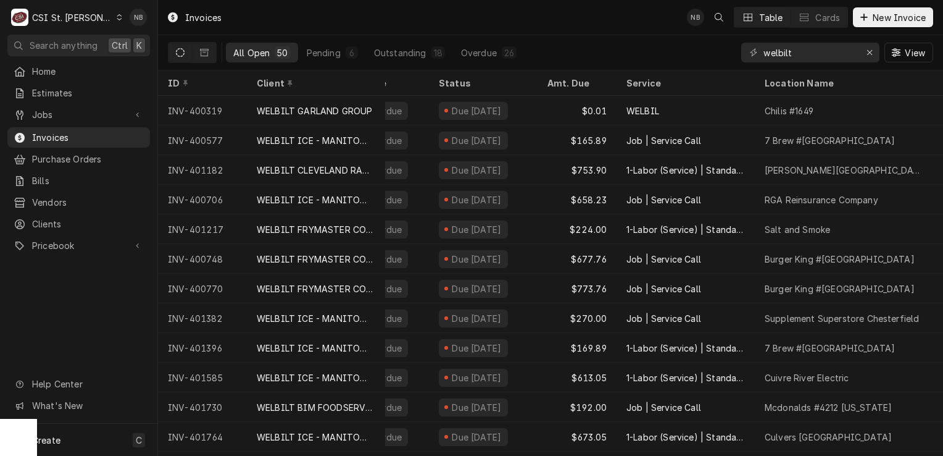
scroll to position [0, 0]
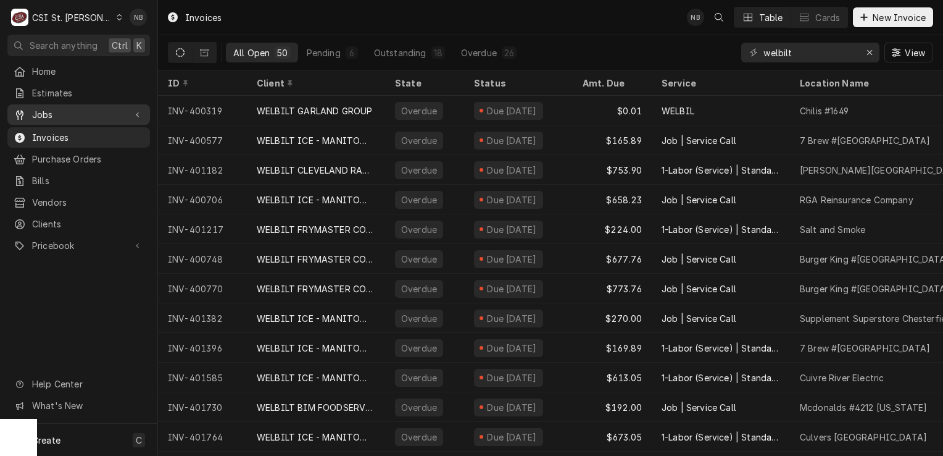
click at [34, 117] on span "Jobs" at bounding box center [78, 114] width 93 height 13
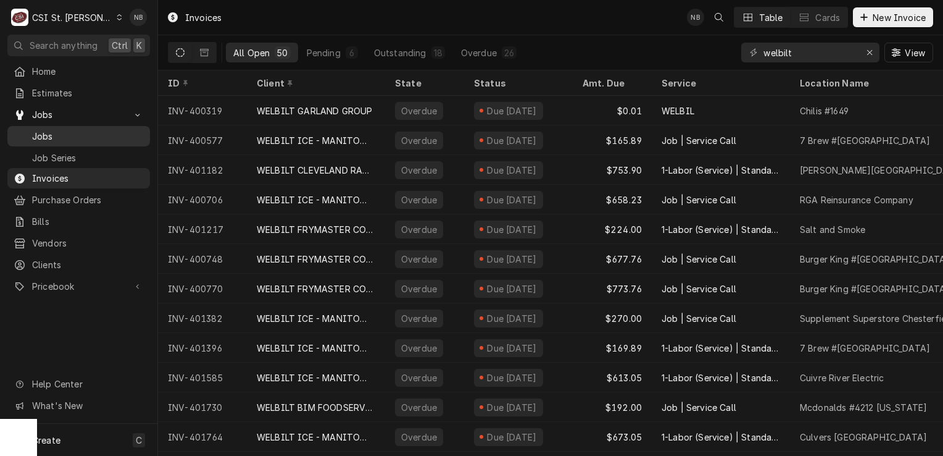
click at [58, 130] on span "Jobs" at bounding box center [88, 136] width 112 height 13
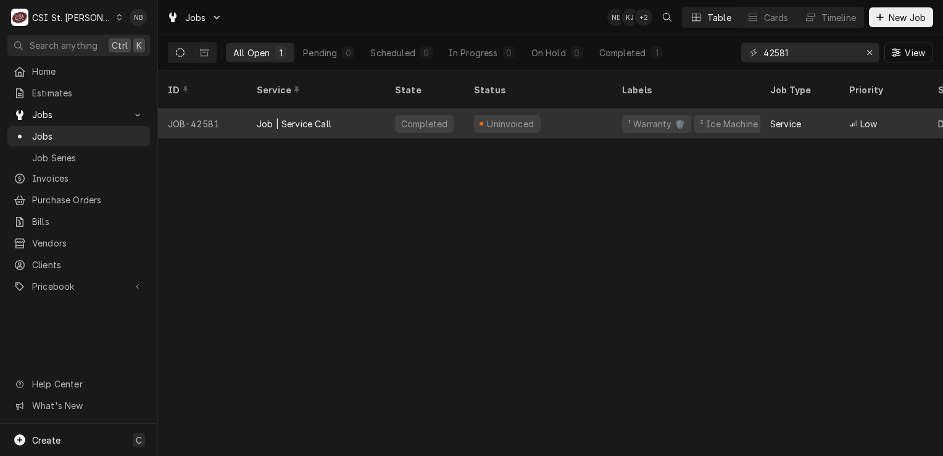
click at [539, 109] on div "Uninvoiced" at bounding box center [538, 124] width 148 height 30
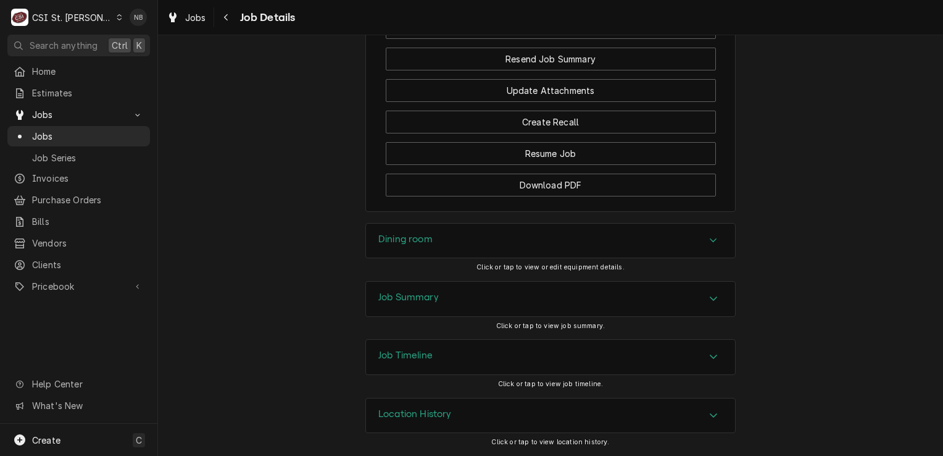
scroll to position [1468, 0]
